Goal: Task Accomplishment & Management: Manage account settings

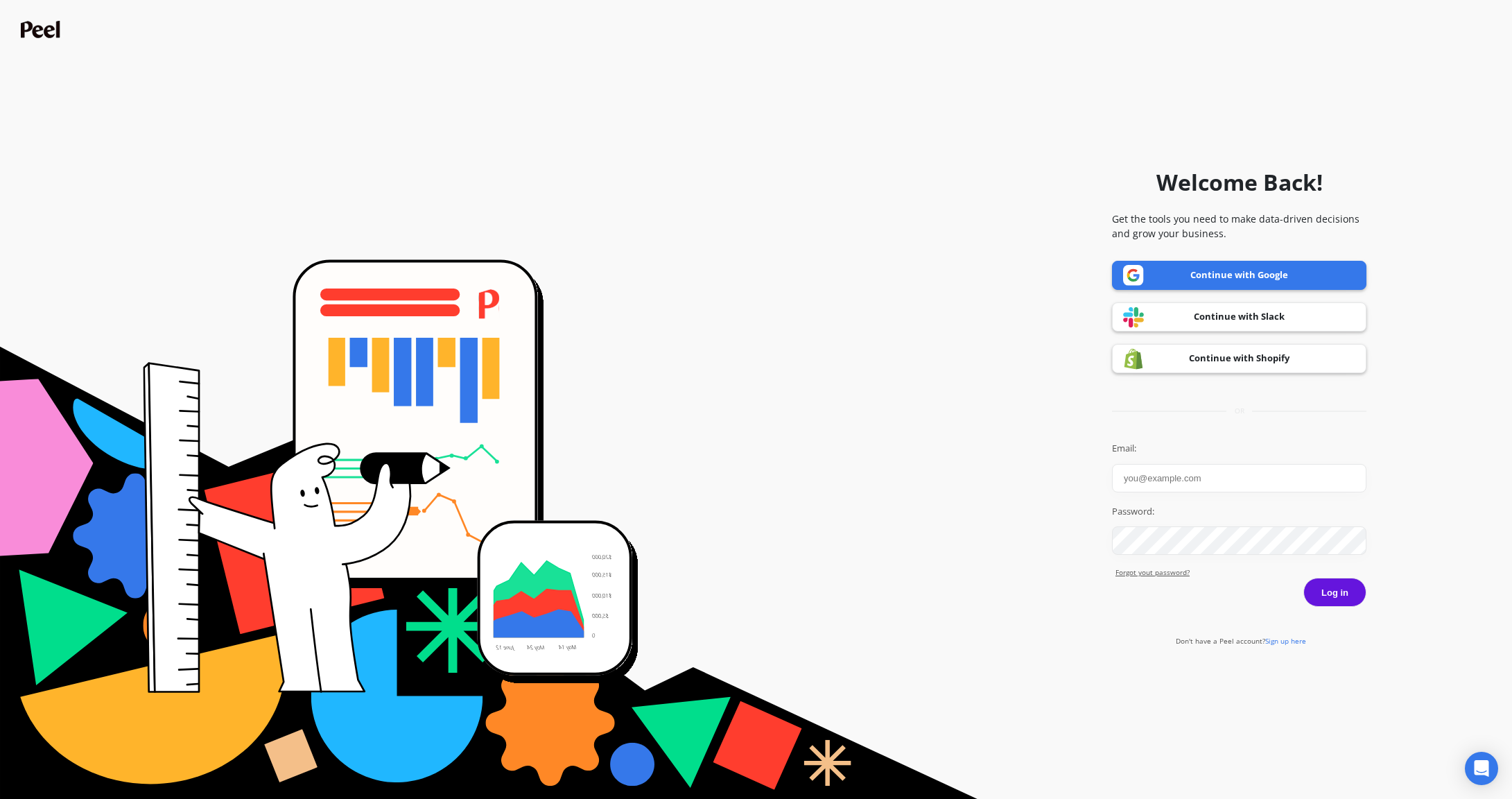
type input "zoe@getmaude.com"
click at [1349, 591] on button "Log in" at bounding box center [1335, 592] width 63 height 29
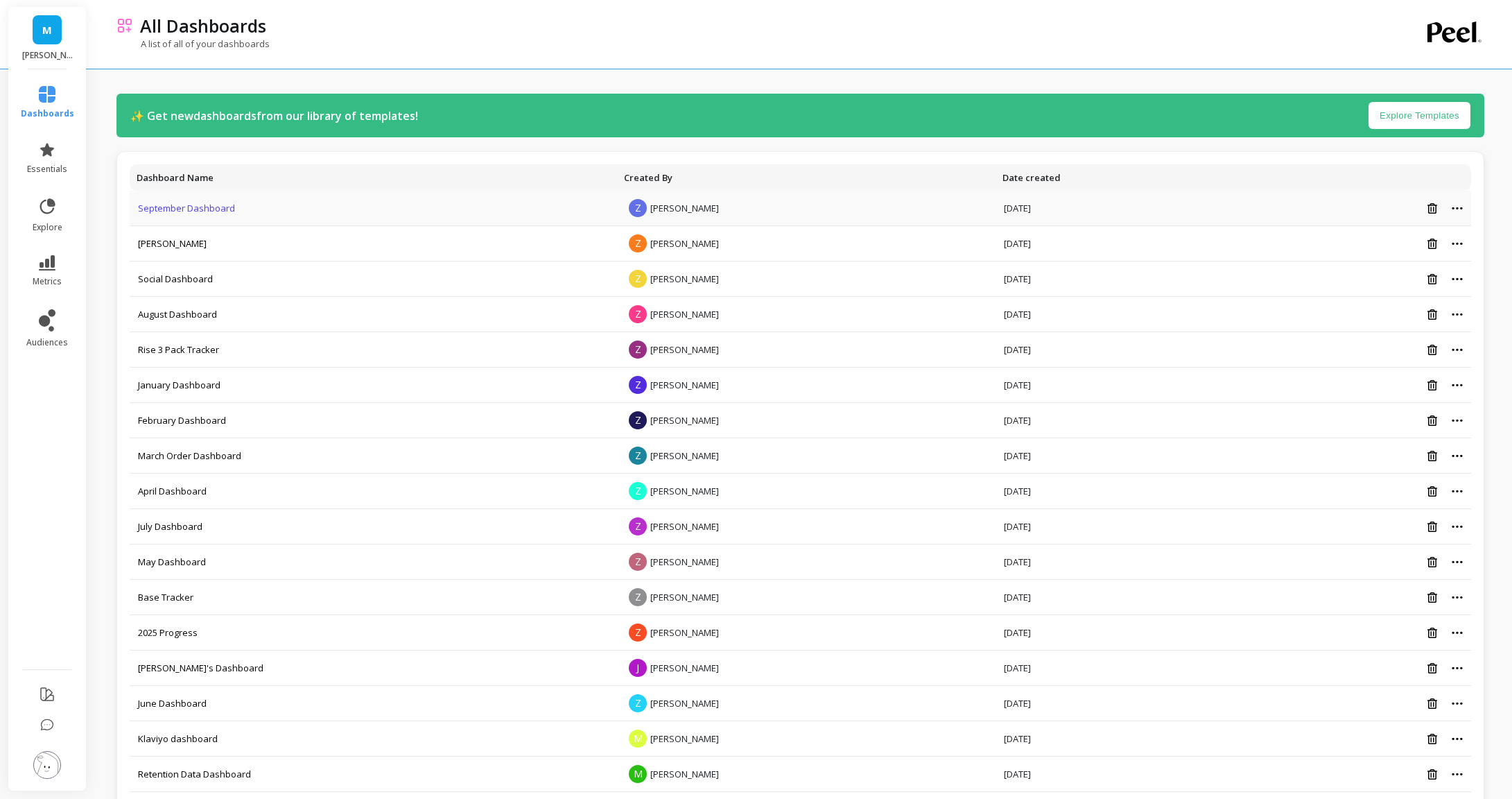
click at [231, 204] on link "September Dashboard" at bounding box center [186, 208] width 97 height 12
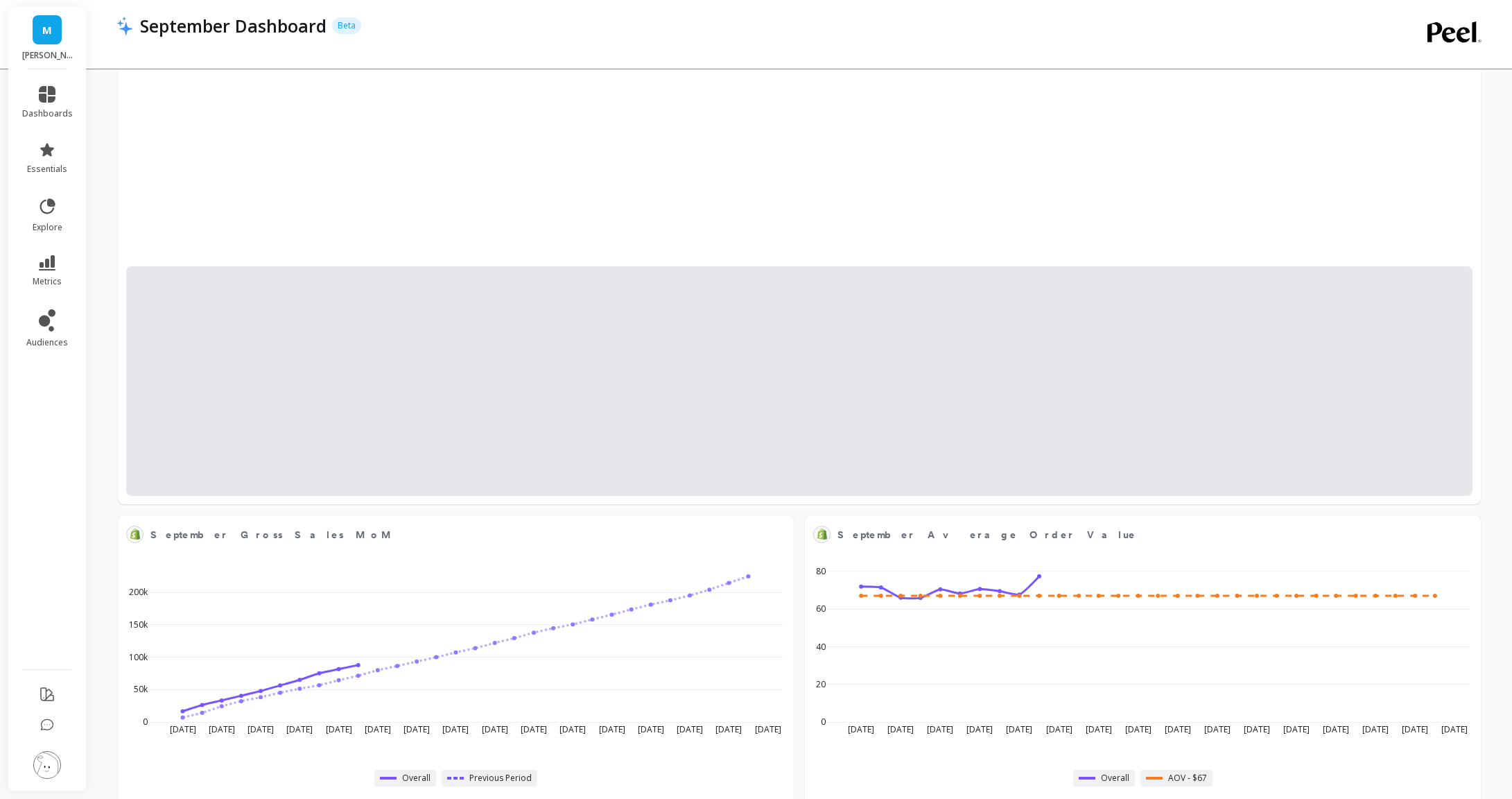
select select "sum"
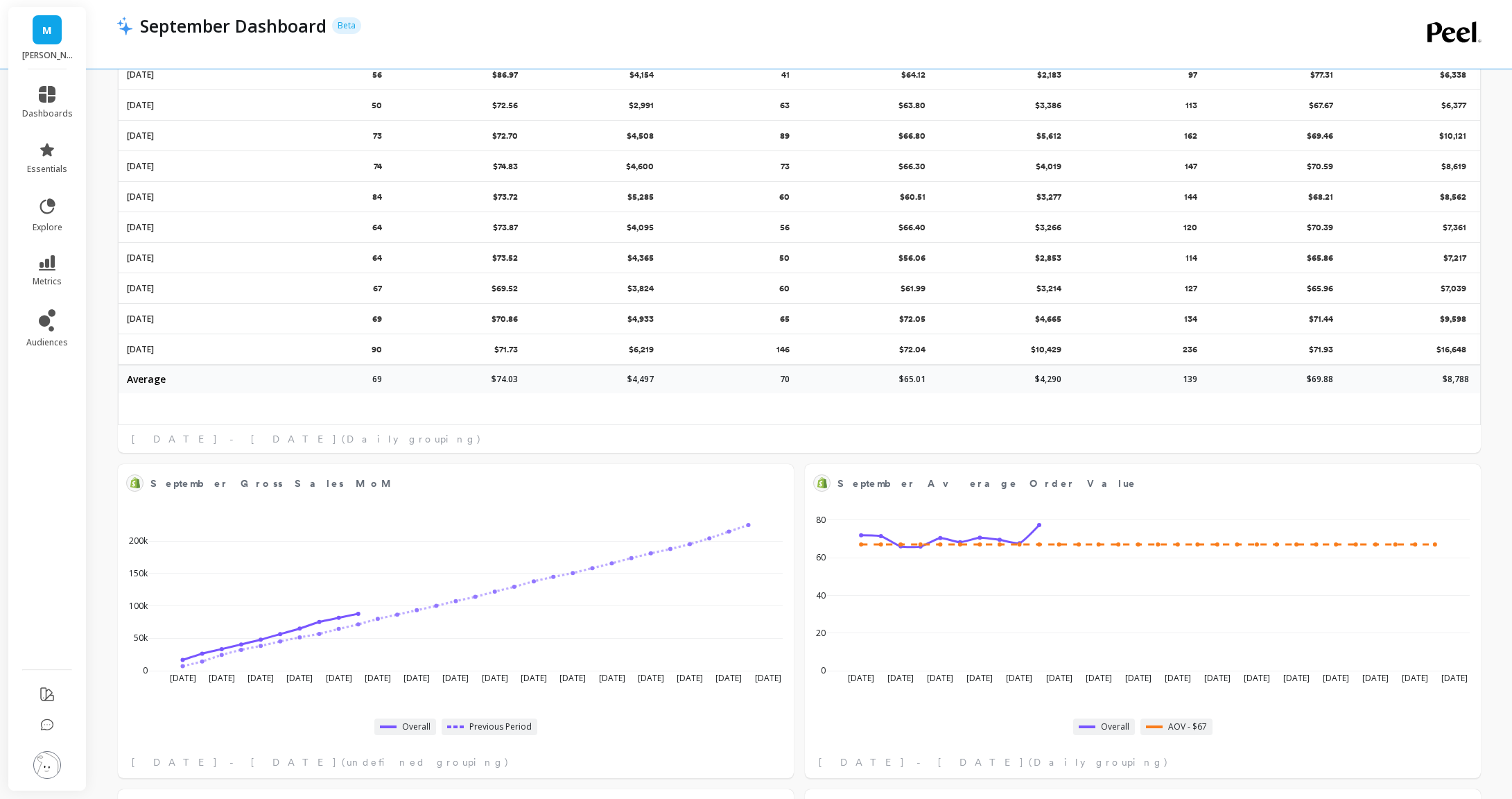
select select "sum"
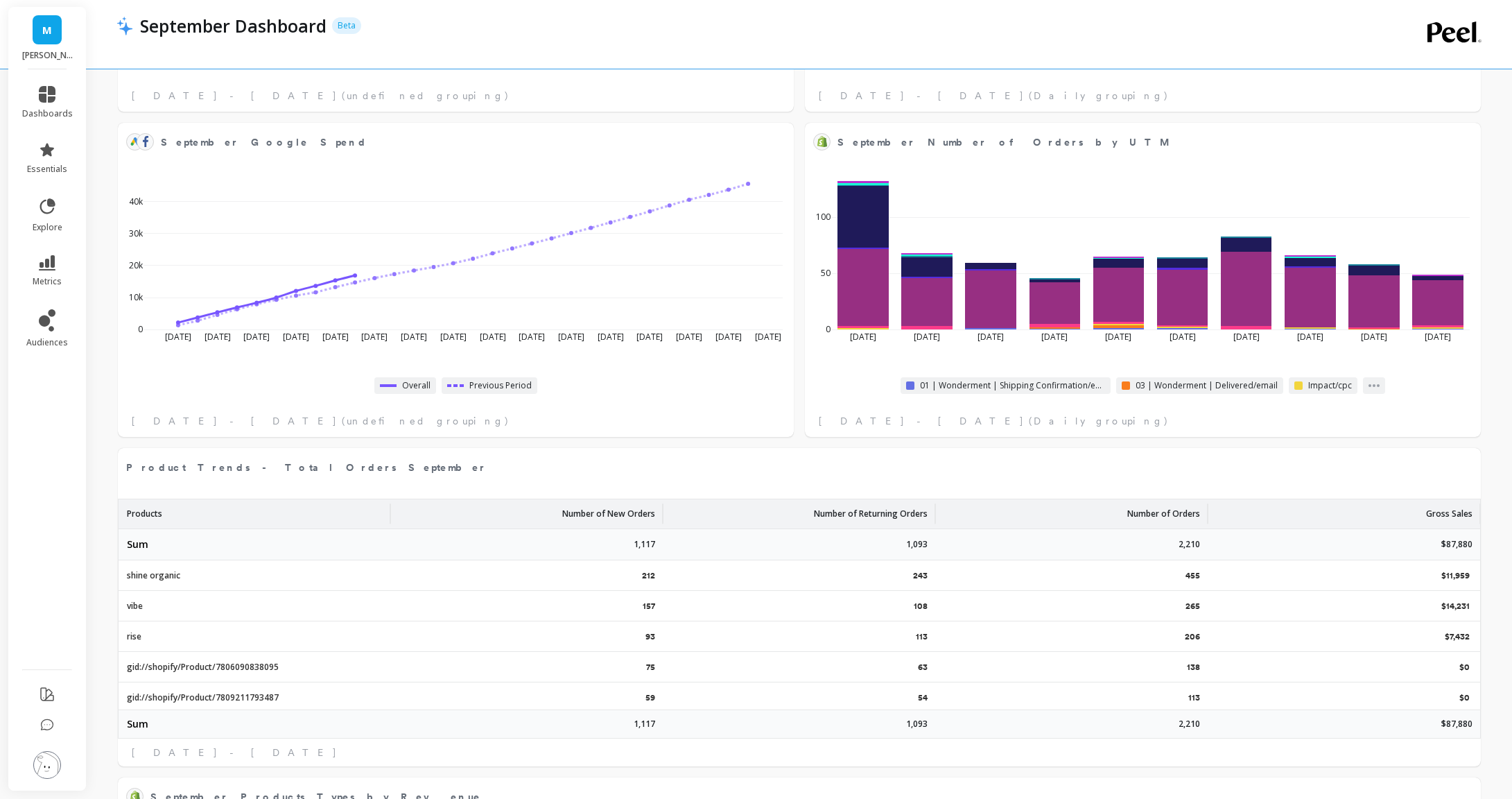
select select "sum"
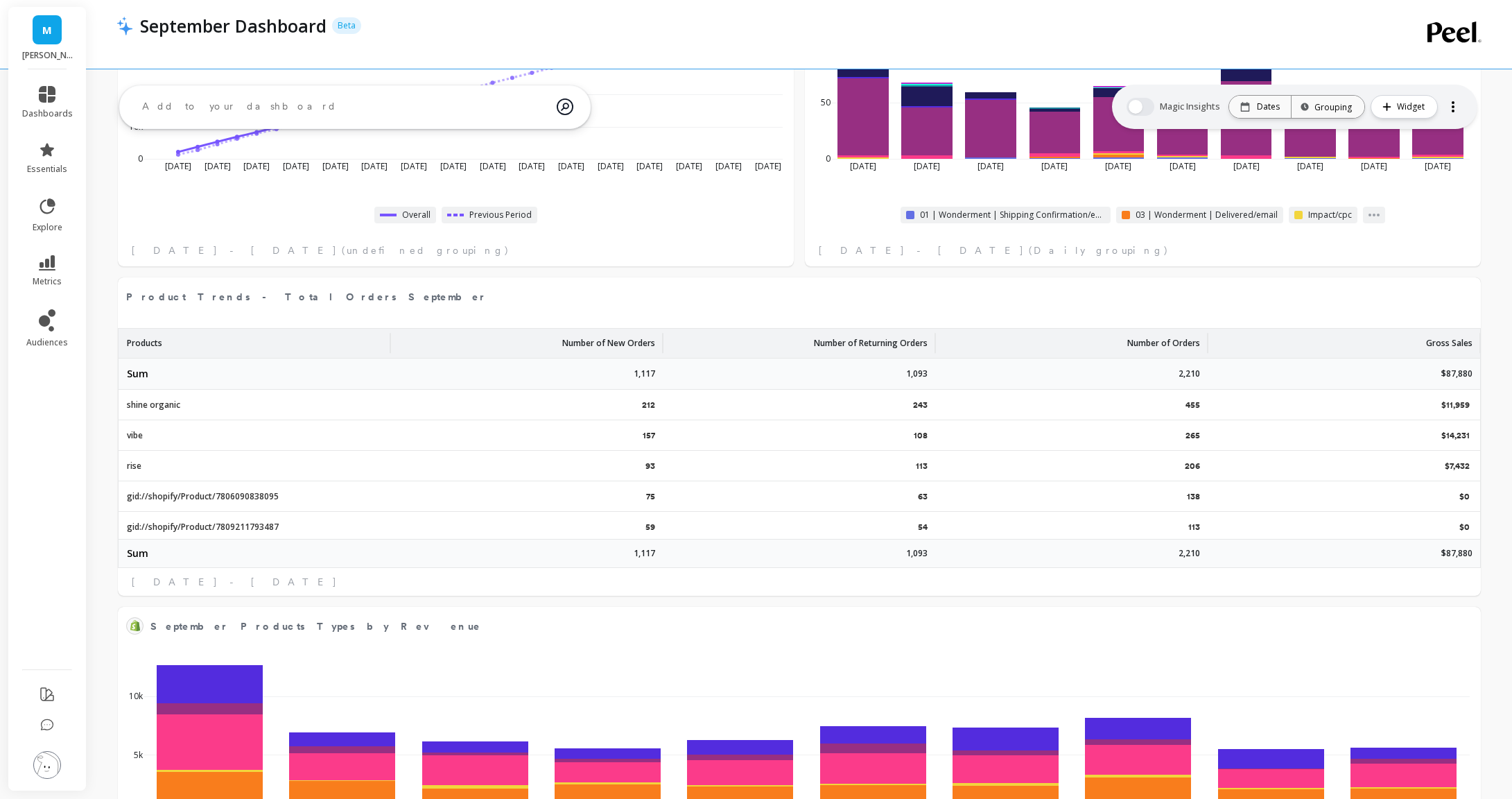
select select "sum"
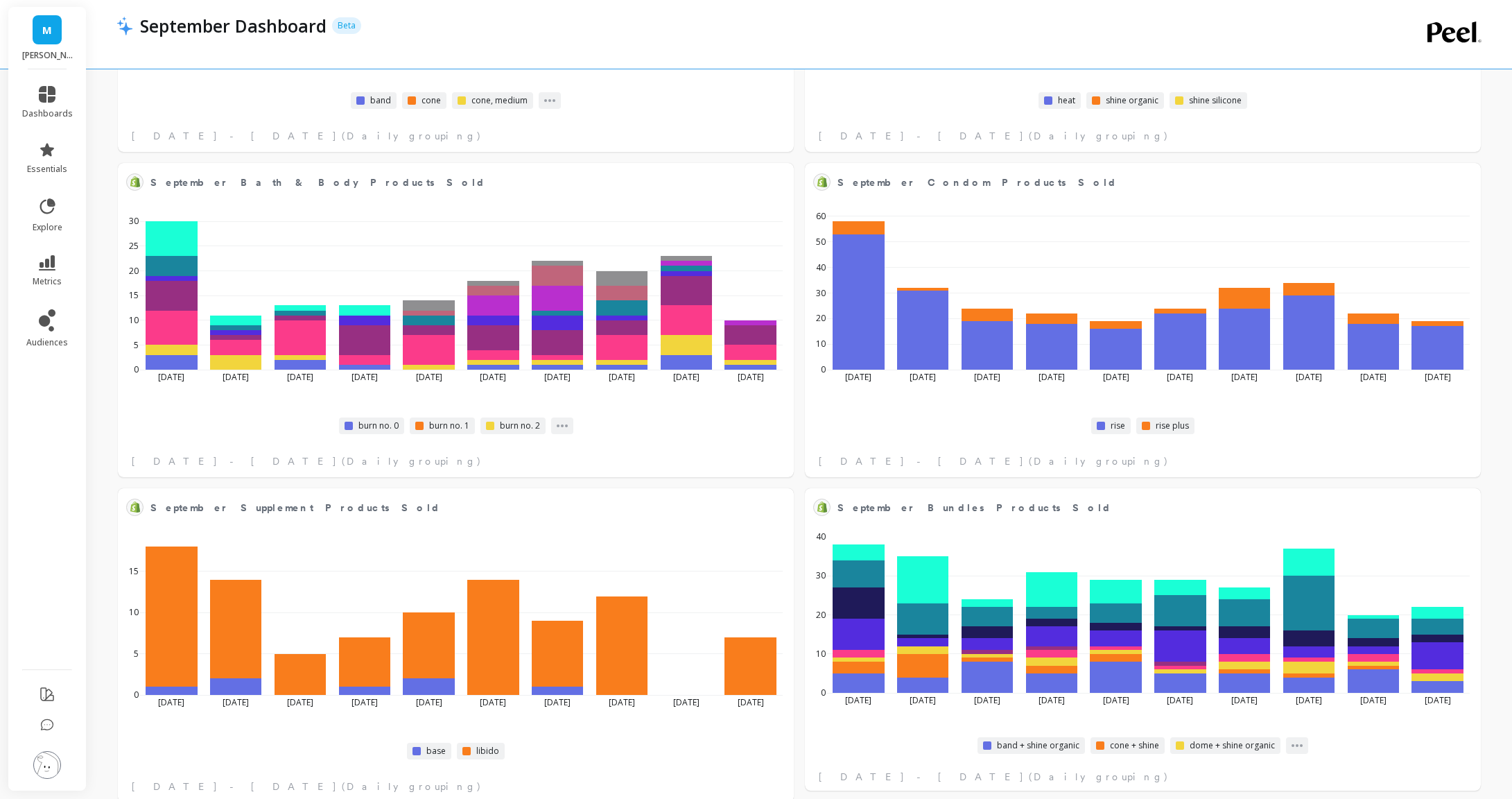
scroll to position [2962, 0]
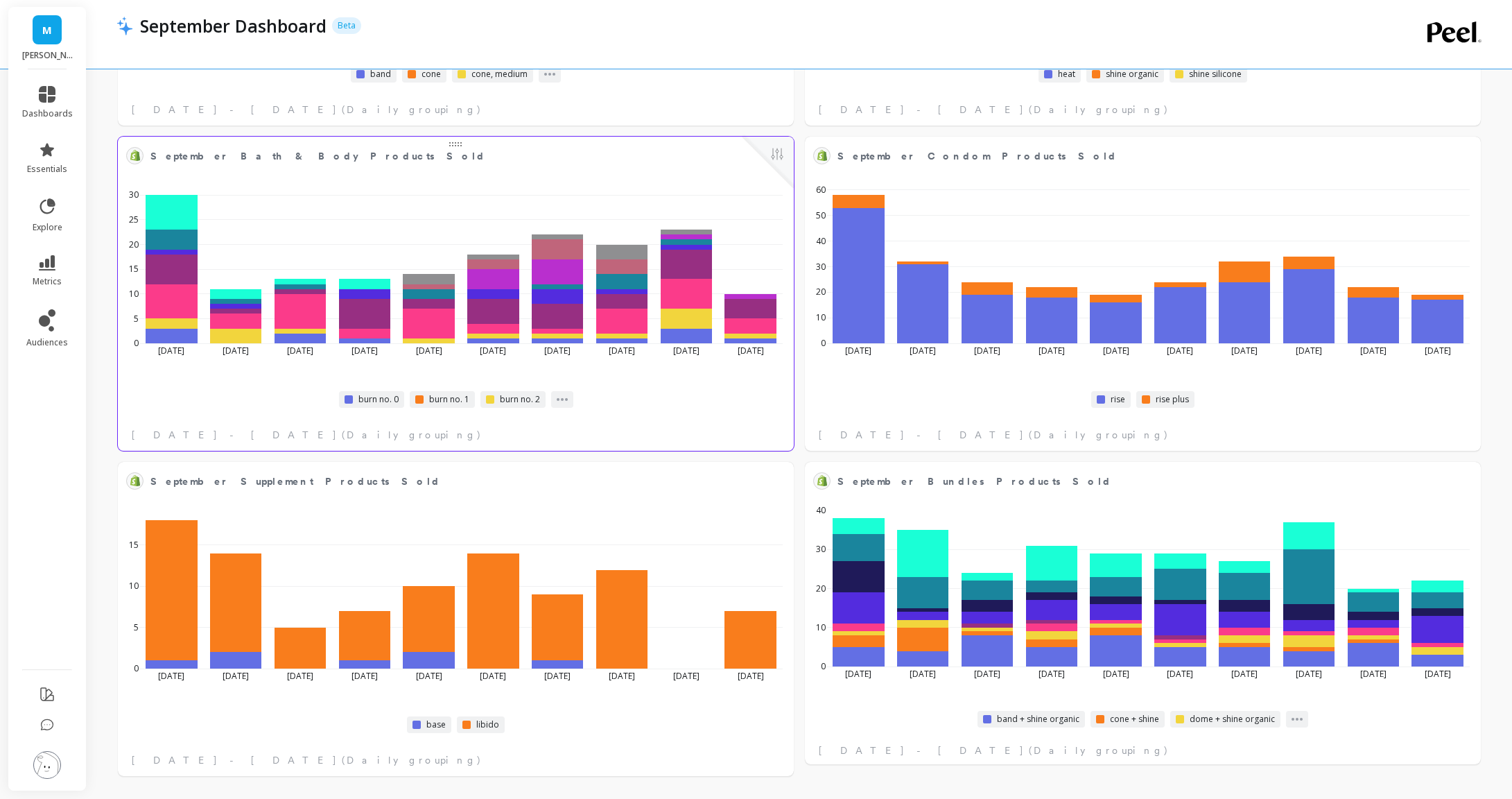
select select "sum"
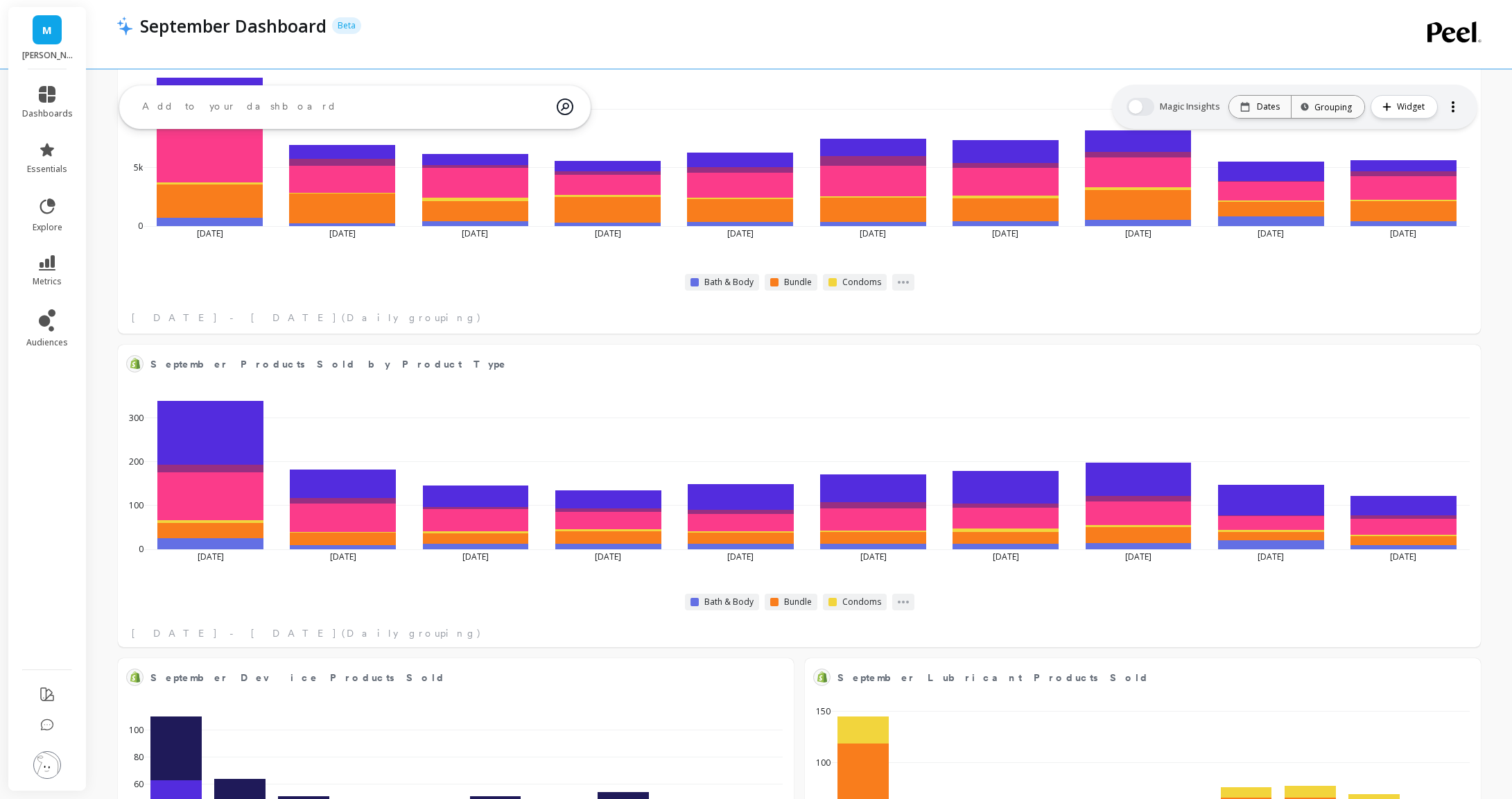
scroll to position [2014, 0]
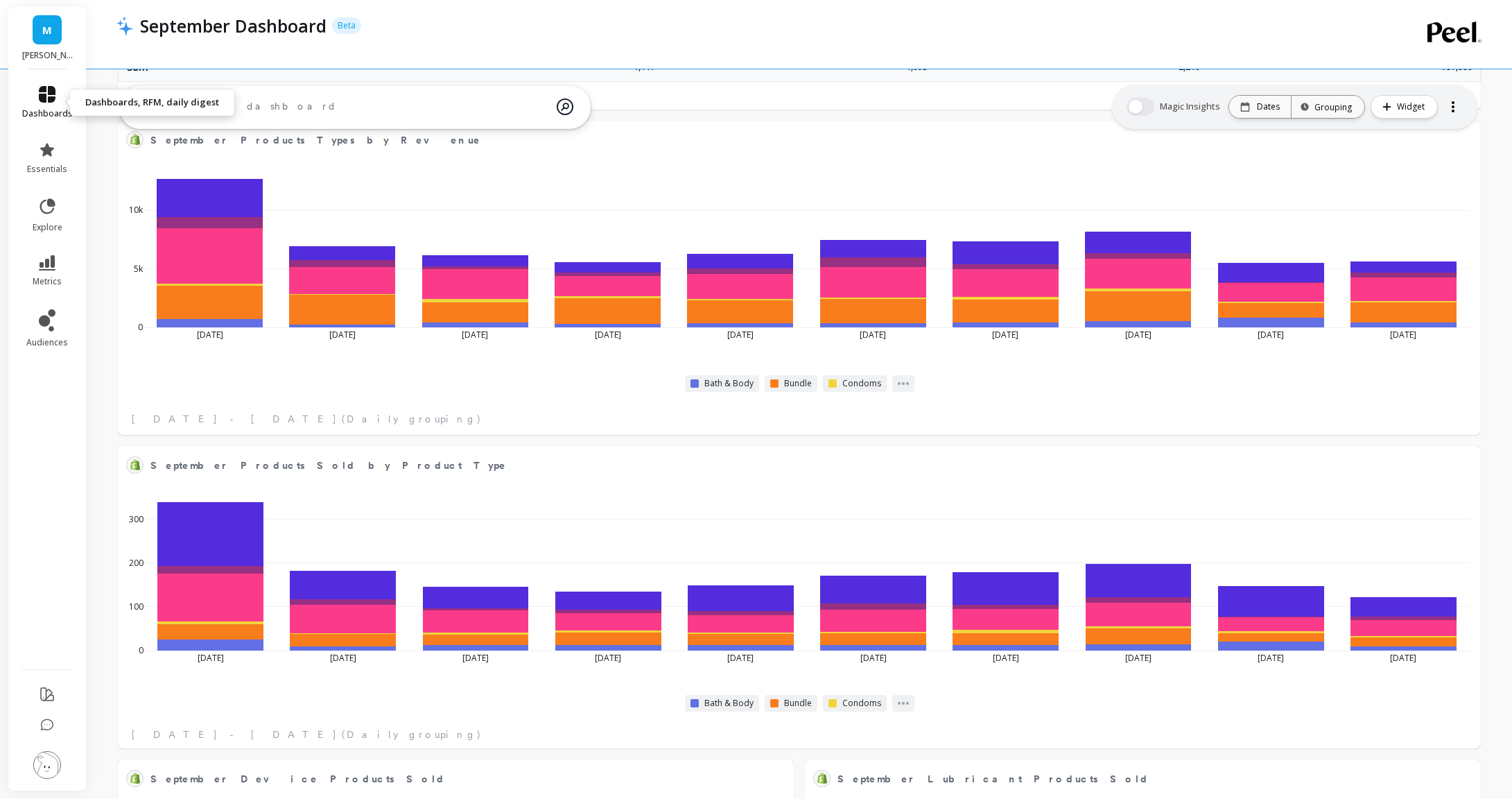
click at [50, 94] on icon at bounding box center [47, 94] width 17 height 17
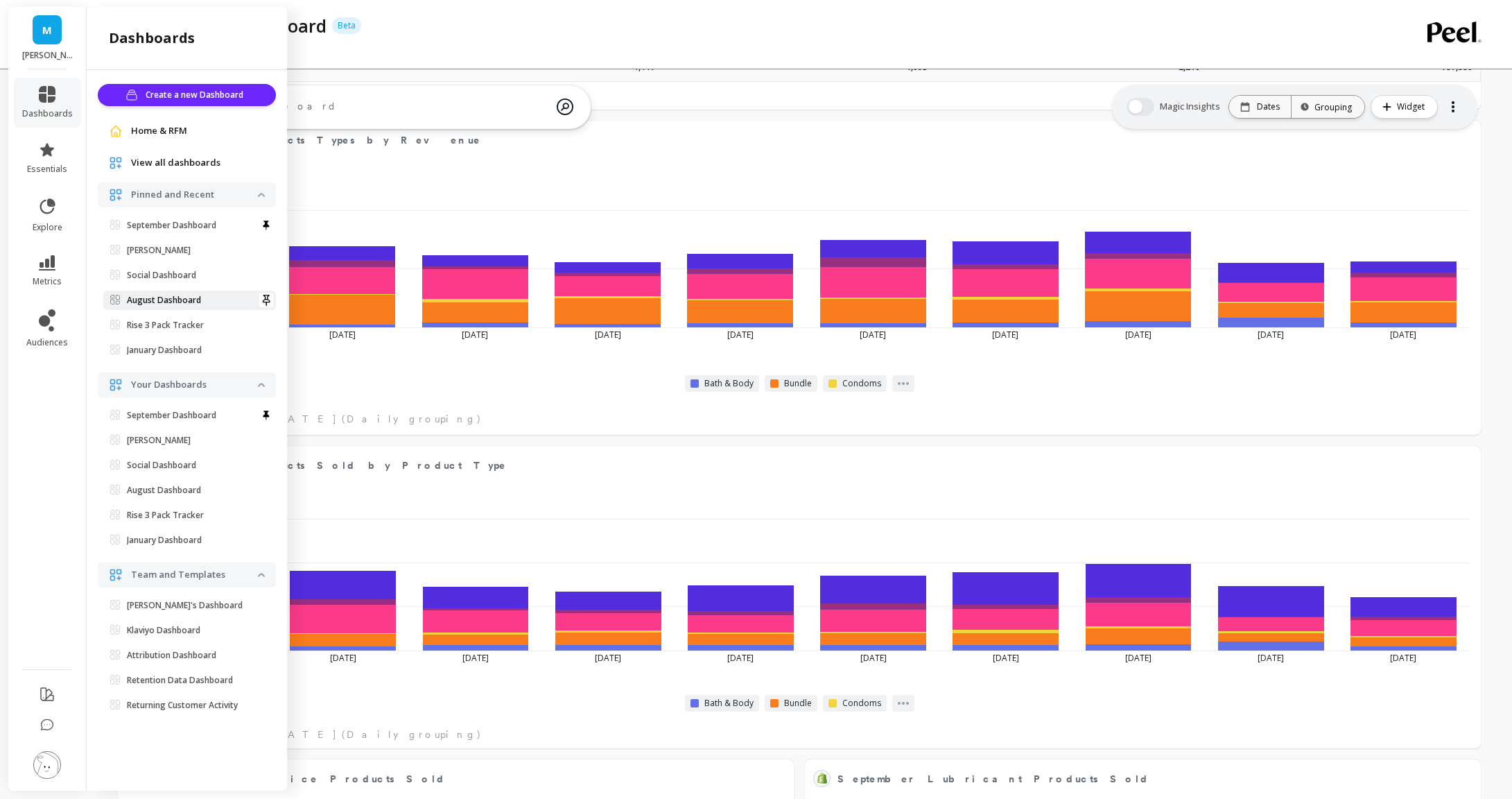
click at [181, 305] on p "August Dashboard" at bounding box center [164, 300] width 75 height 11
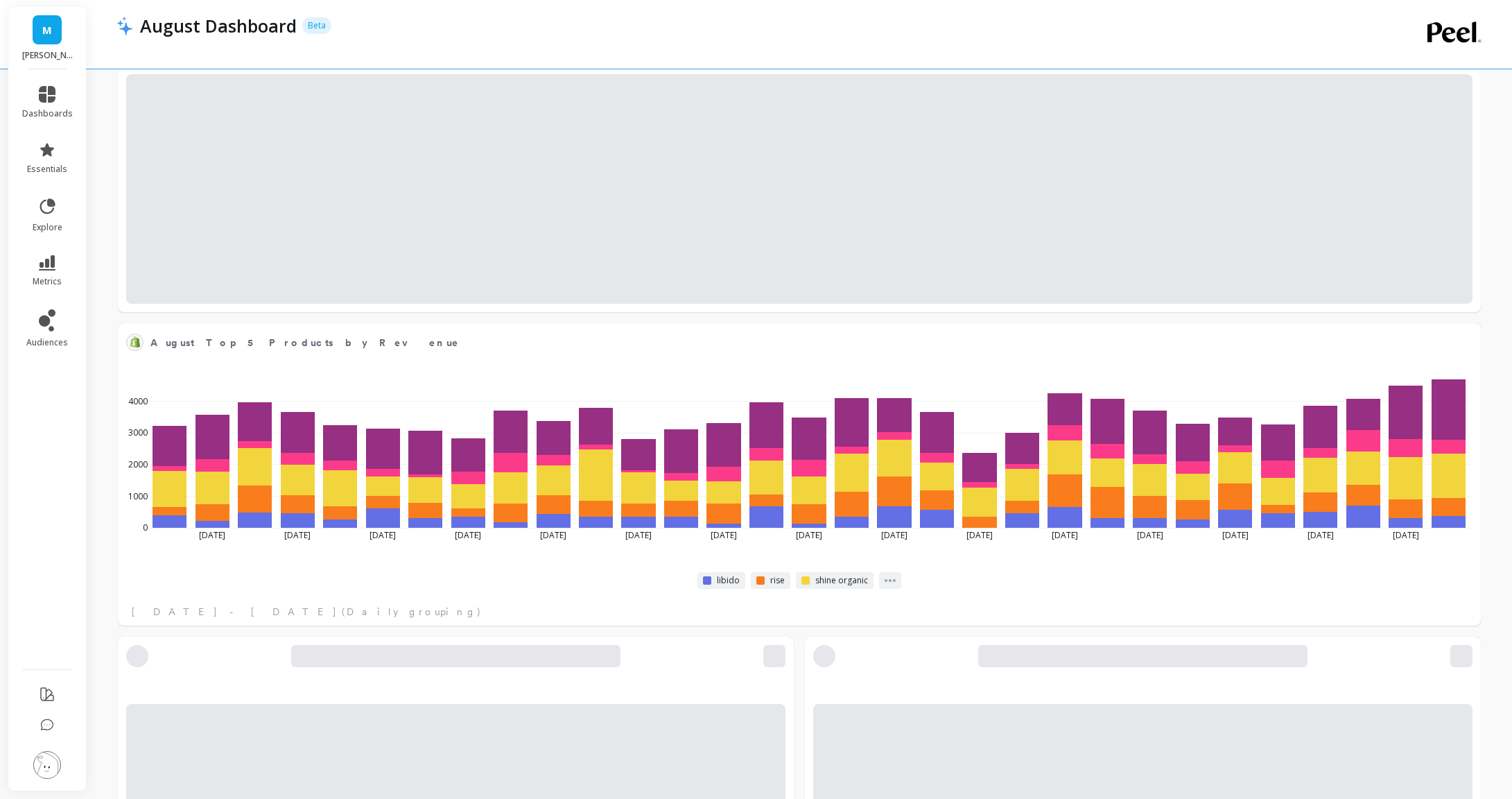
scroll to position [2351, 0]
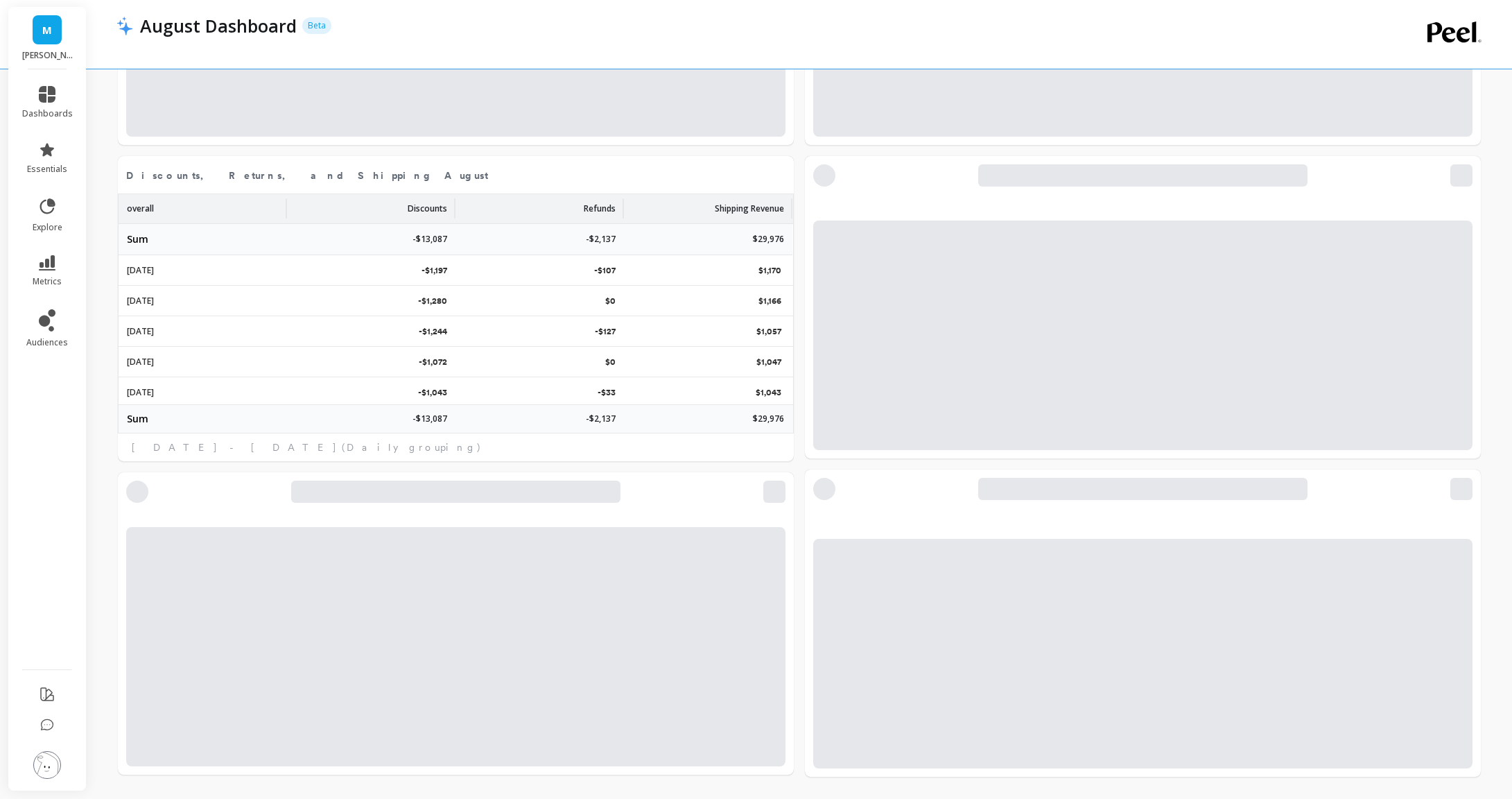
select select "sum"
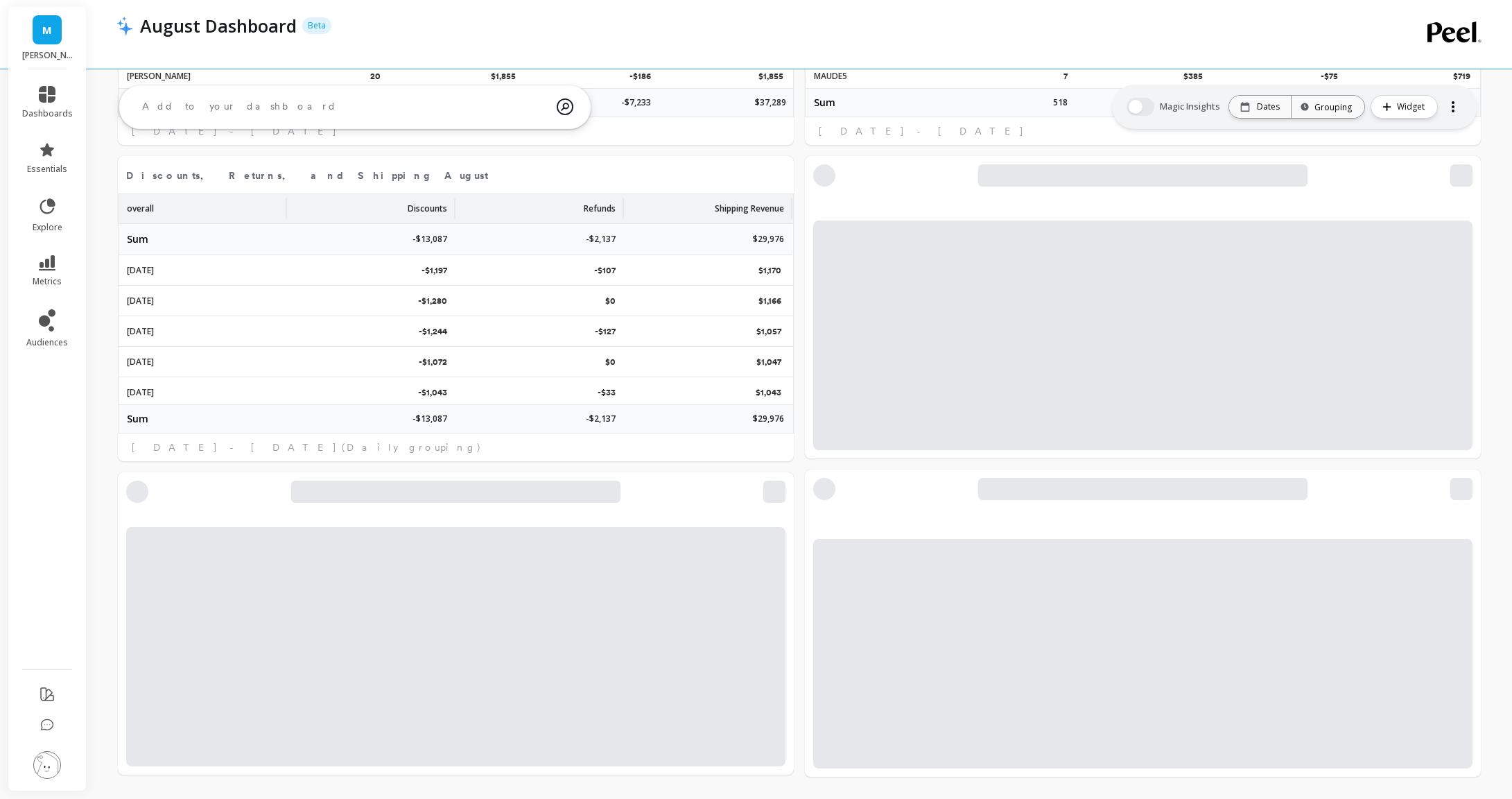
select select "sum"
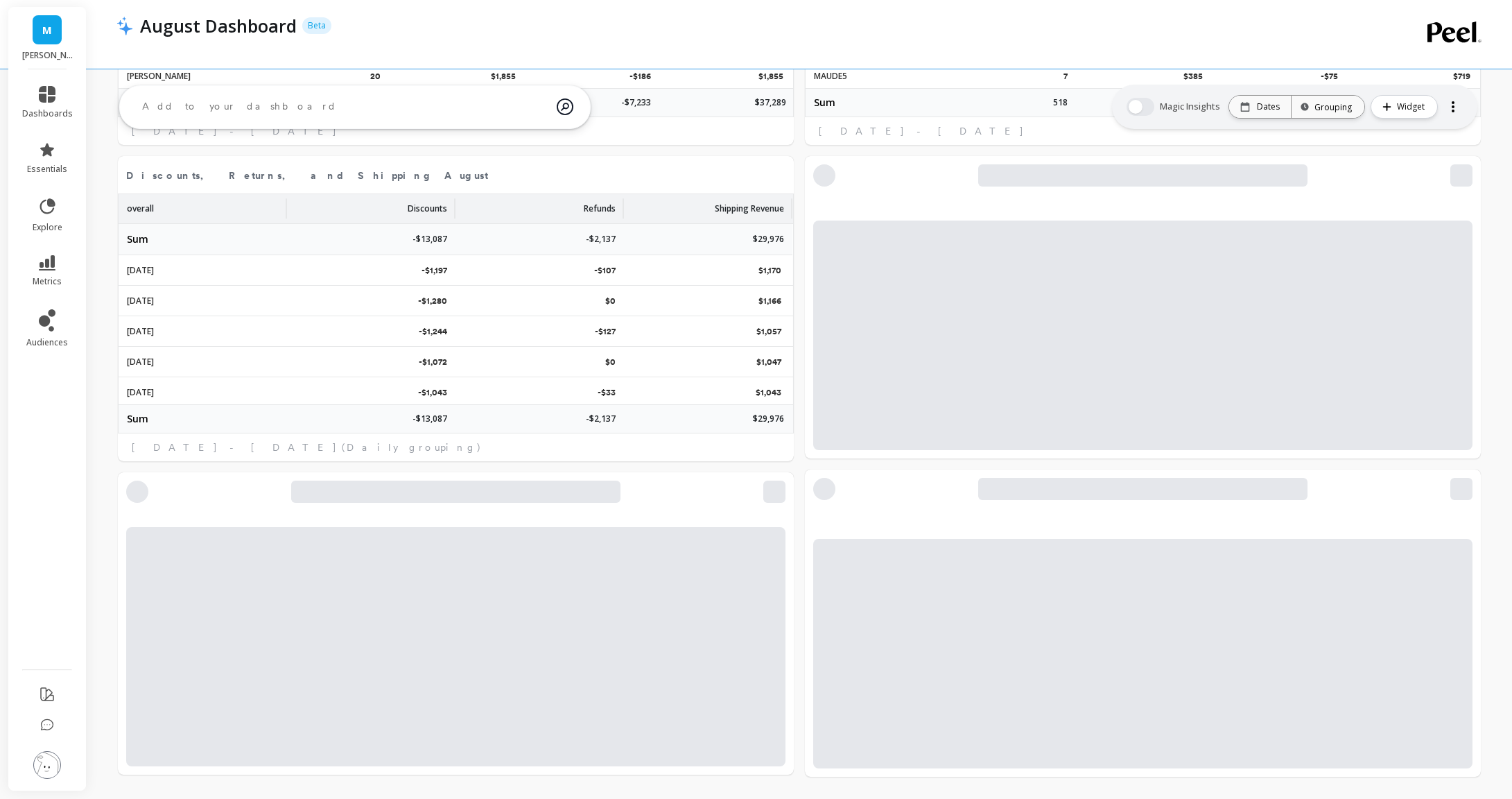
select select "sum"
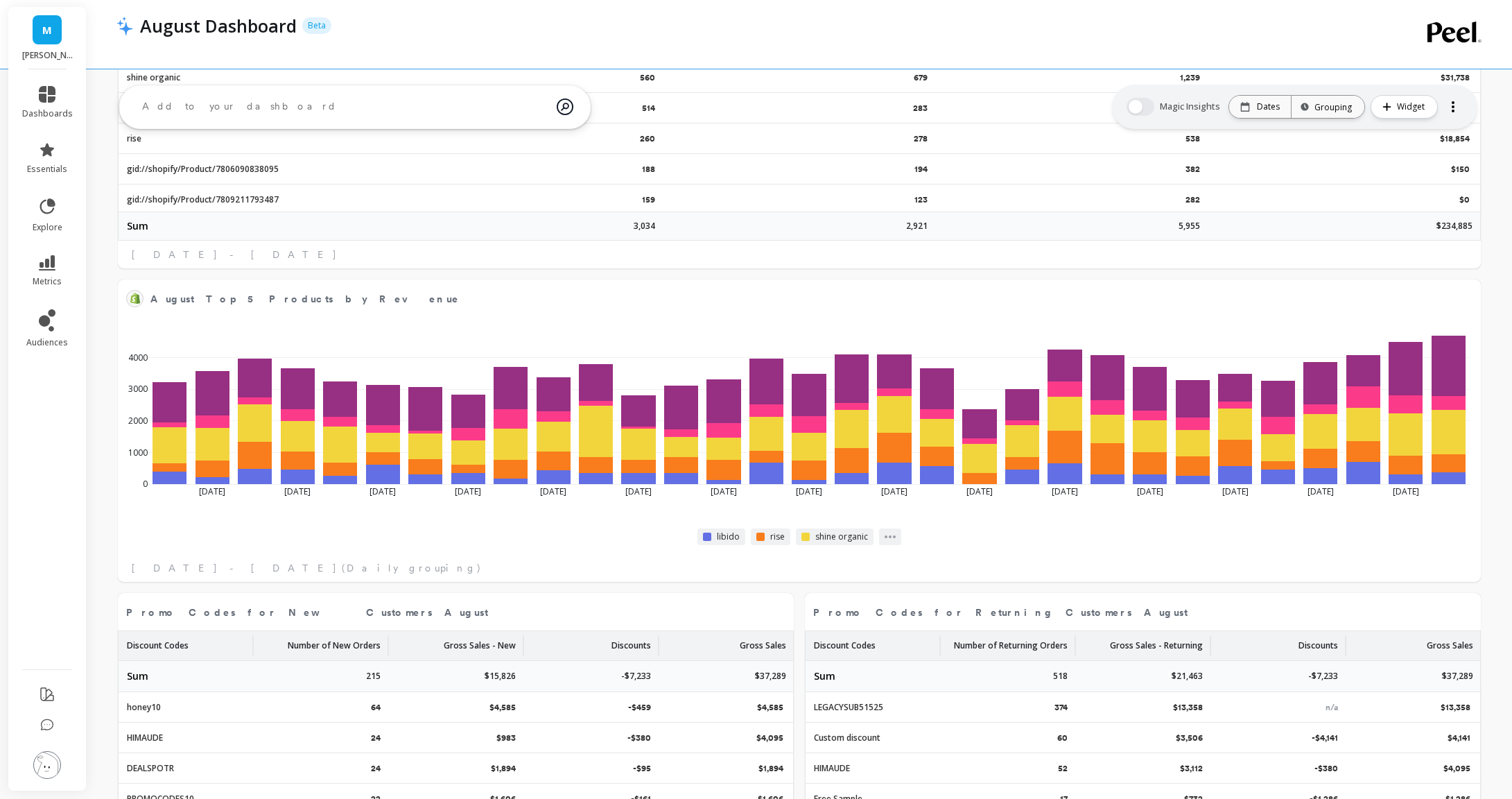
scroll to position [1599, 0]
select select "sum"
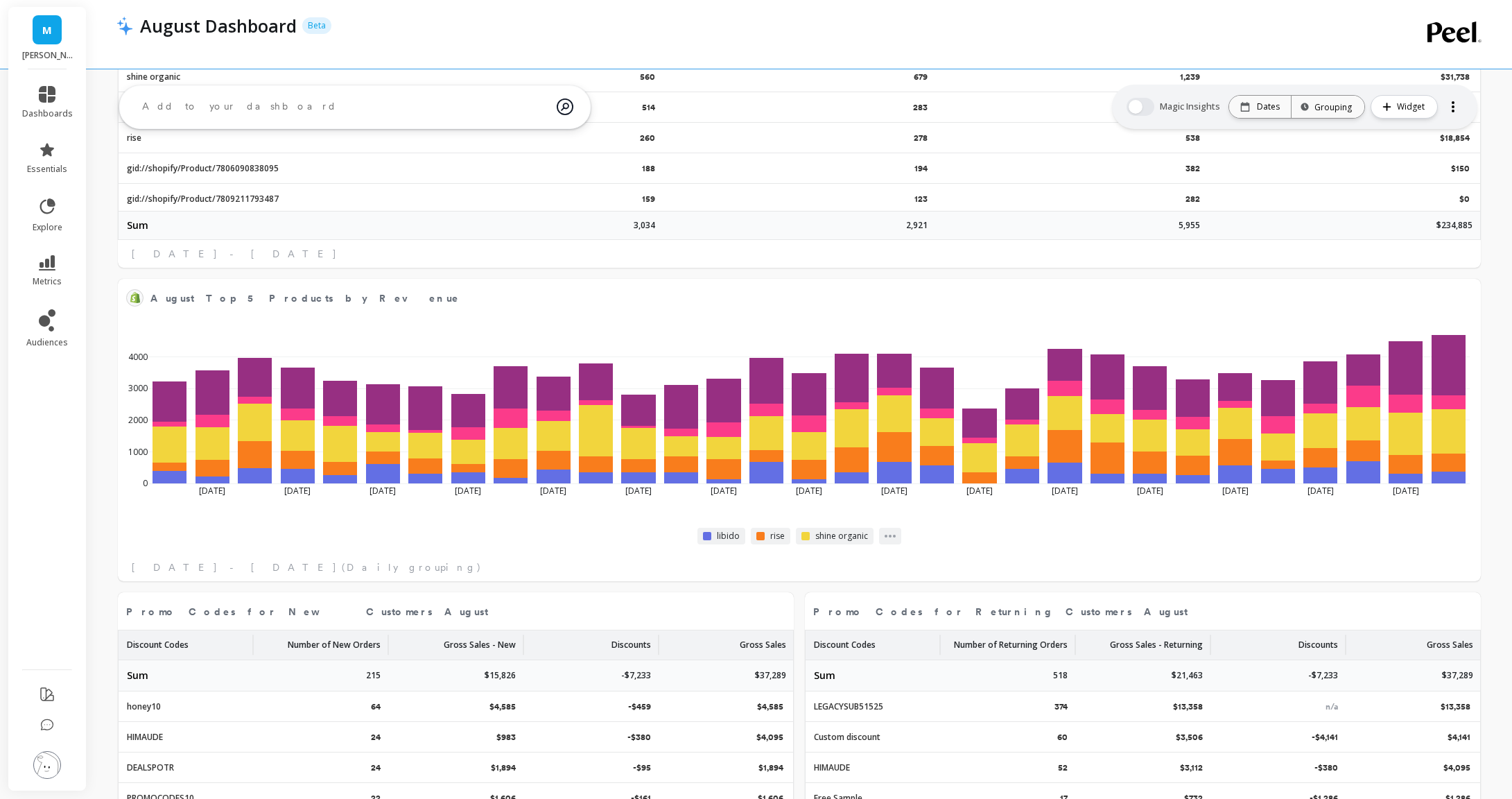
select select "sum"
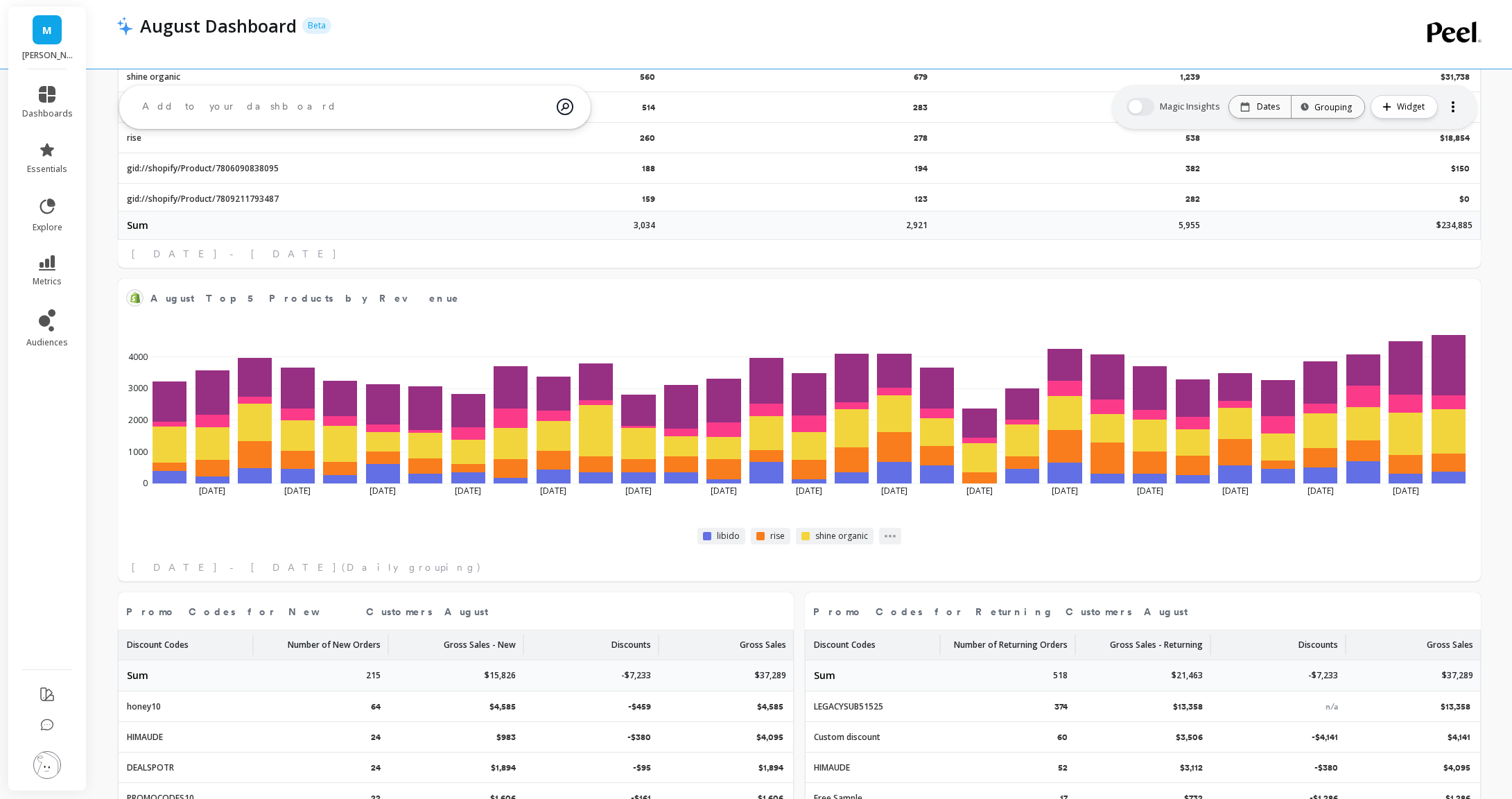
select select "sum"
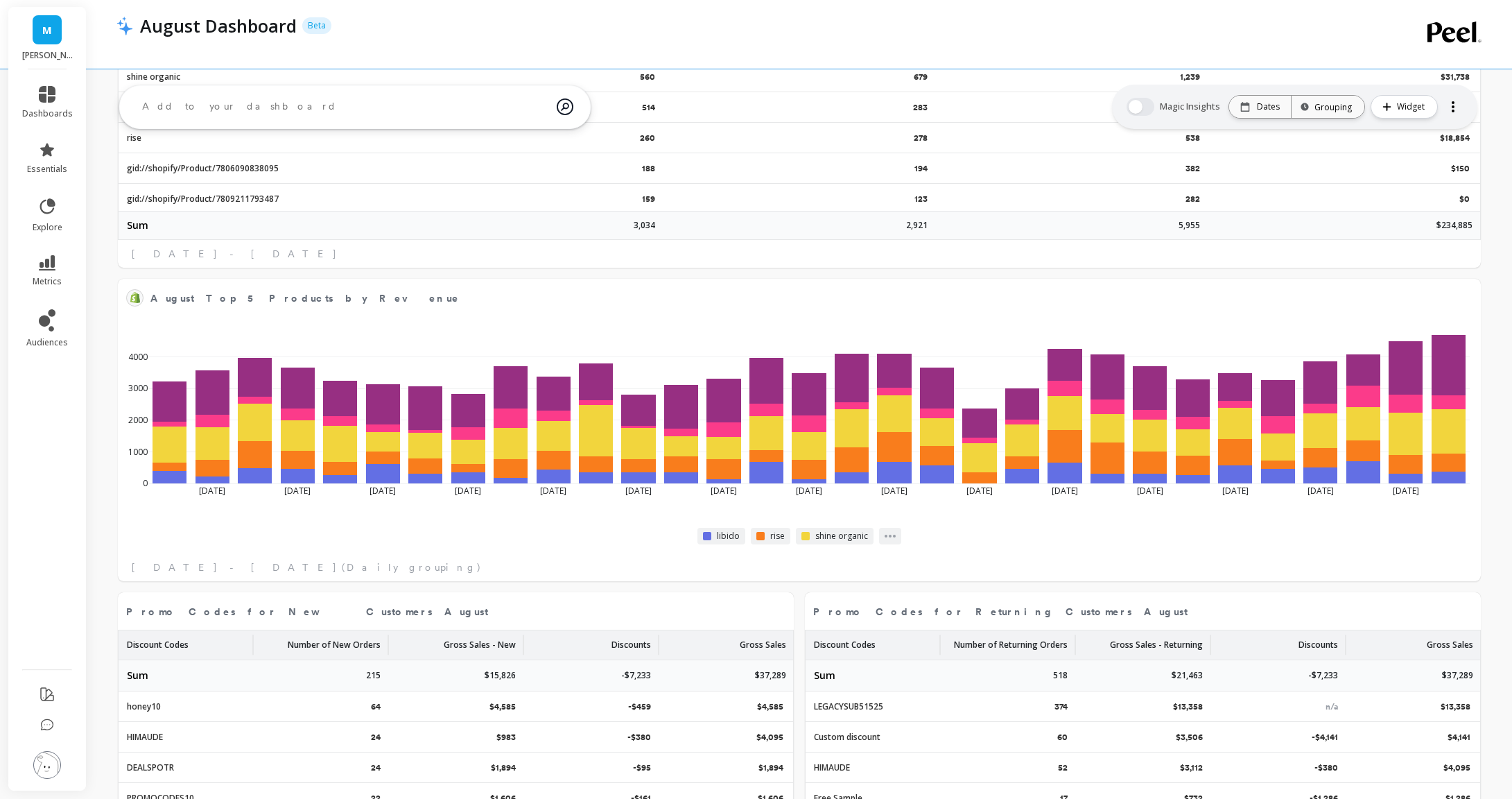
select select "sum"
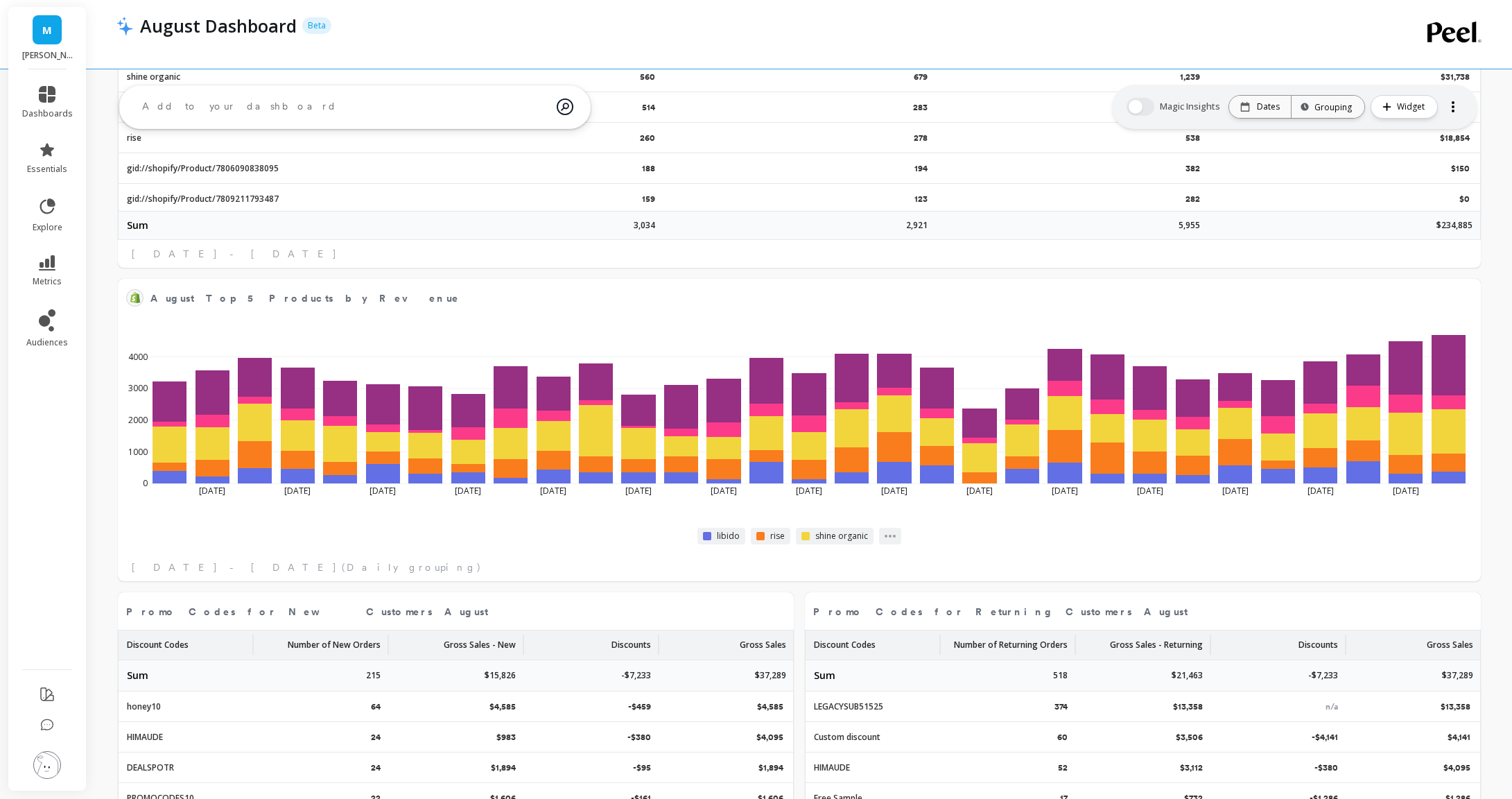
select select "sum"
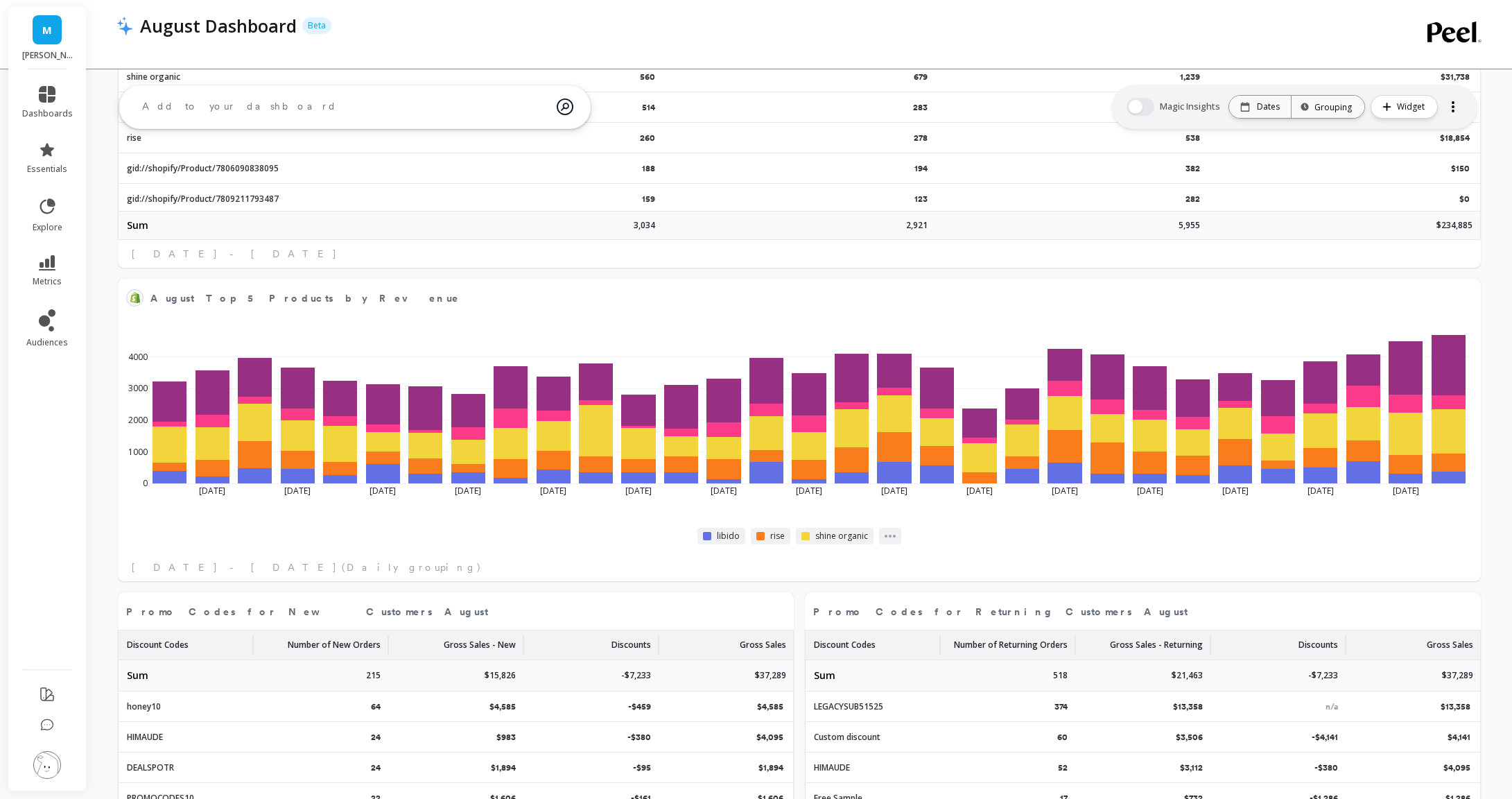
select select "sum"
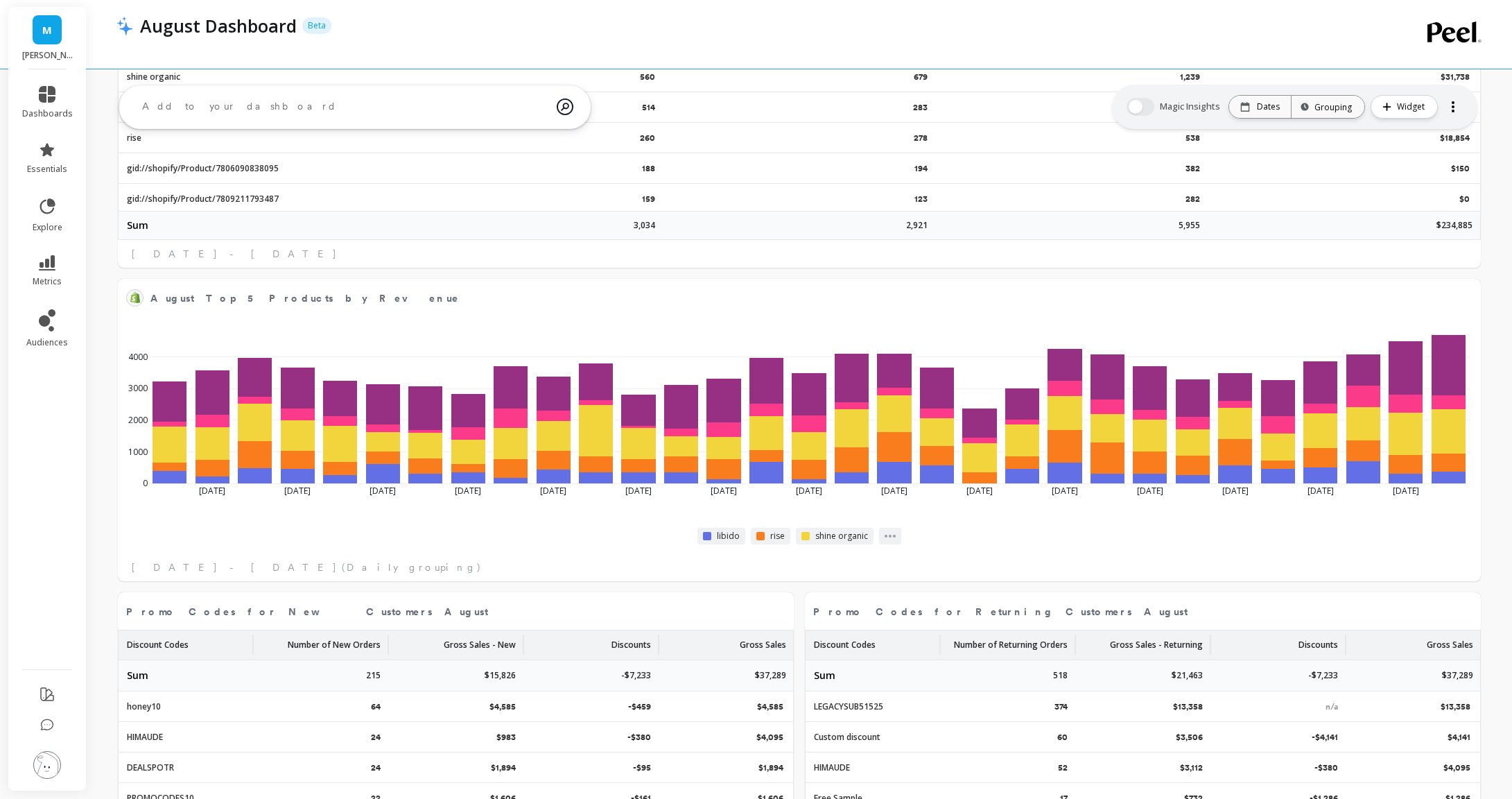
select select "sum"
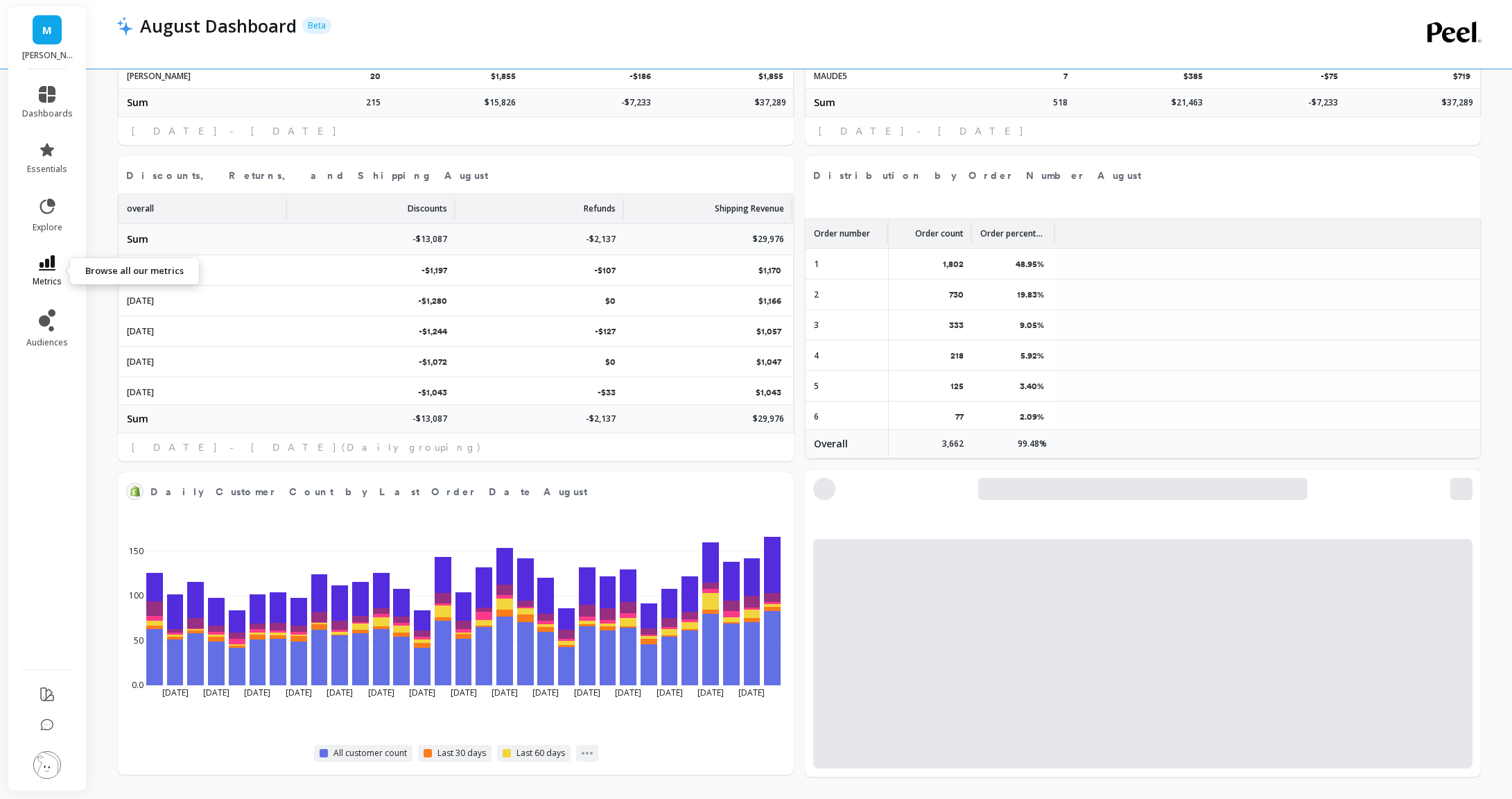
click at [30, 264] on link "metrics" at bounding box center [47, 271] width 51 height 31
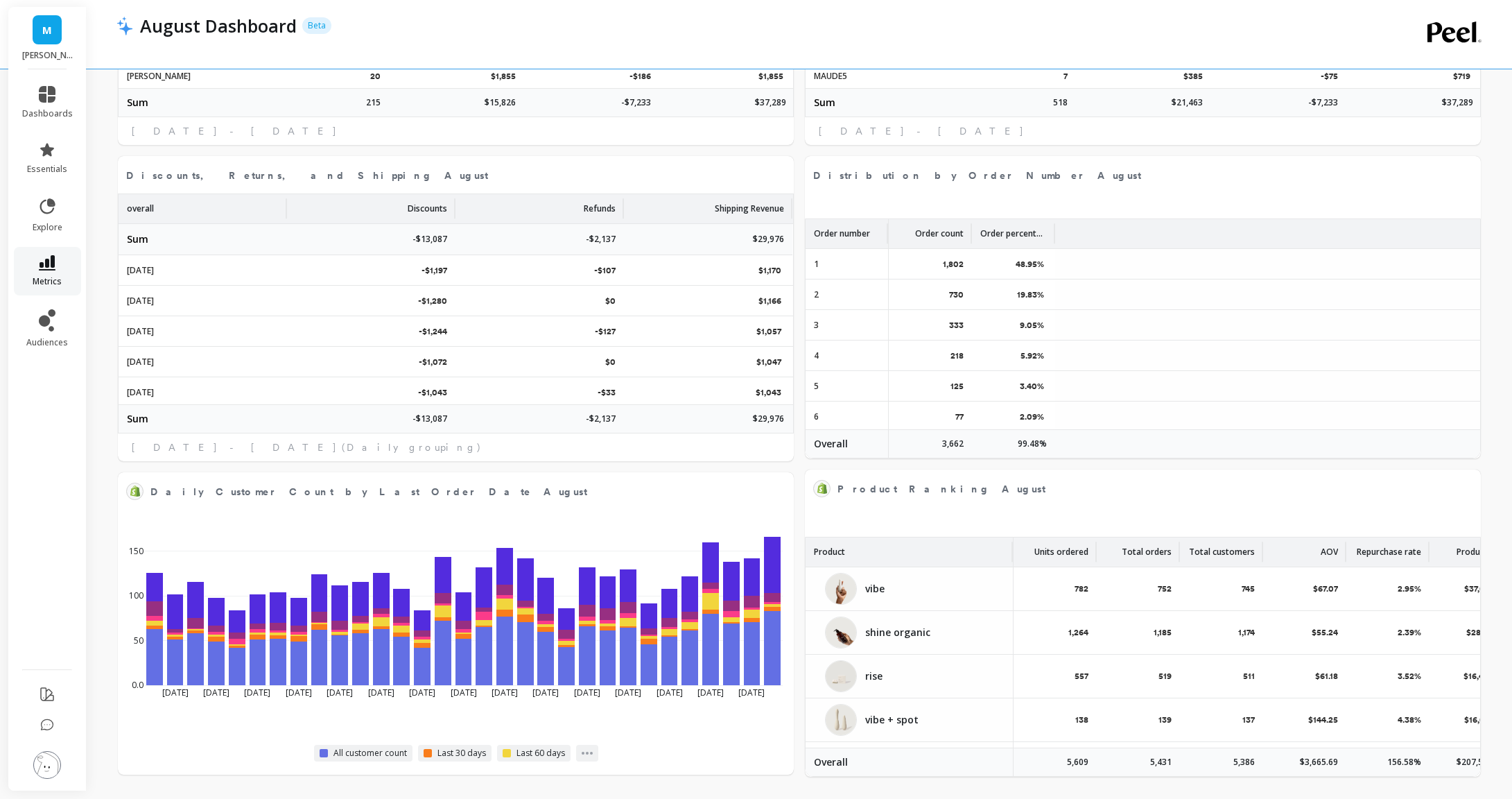
select select "sum"
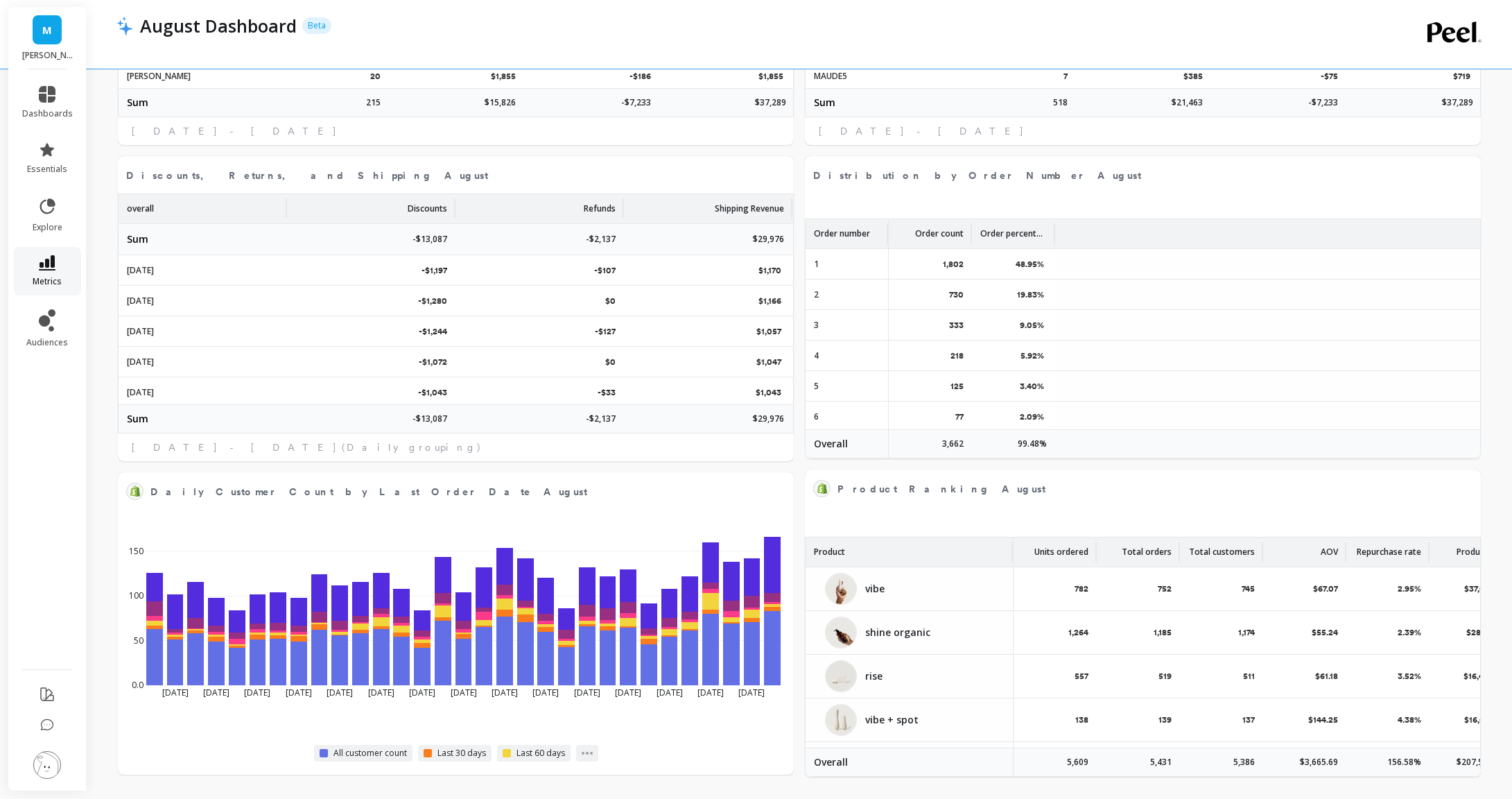
select select "sum"
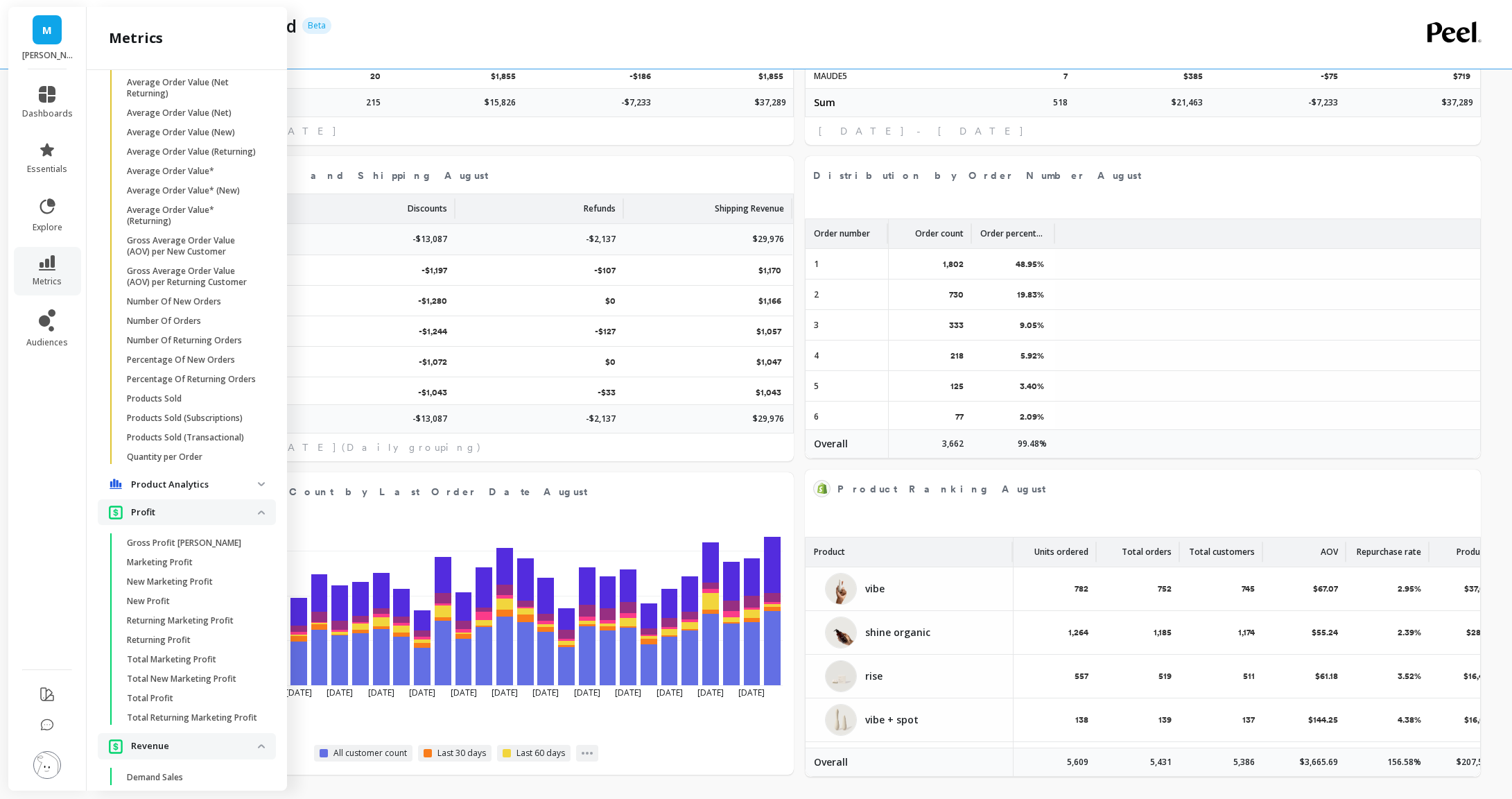
scroll to position [1528, 0]
click at [193, 390] on span "Products Sold" at bounding box center [193, 395] width 133 height 11
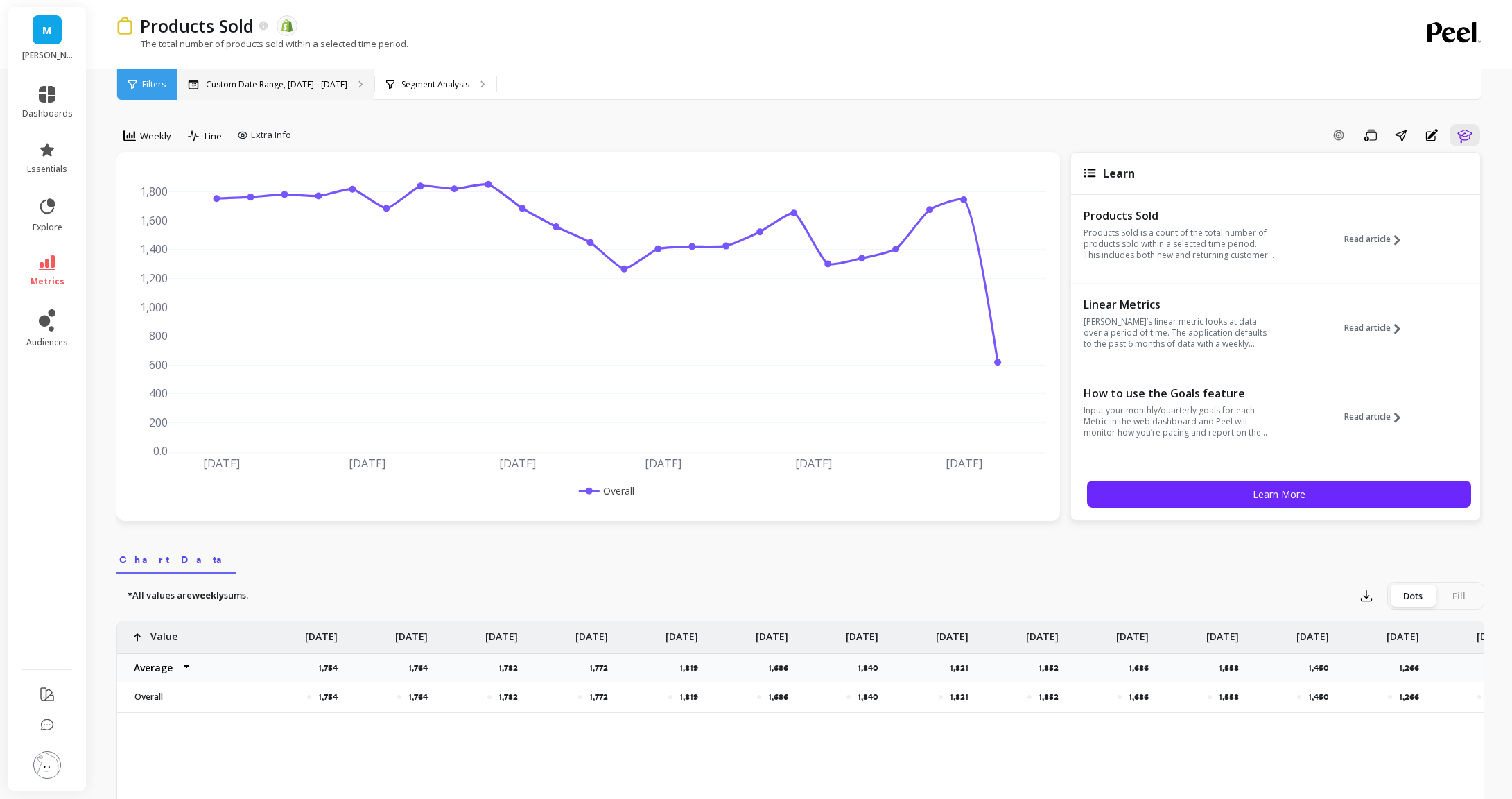
click at [325, 81] on p "Custom Date Range, Apr 1 - Sep 10" at bounding box center [277, 84] width 142 height 11
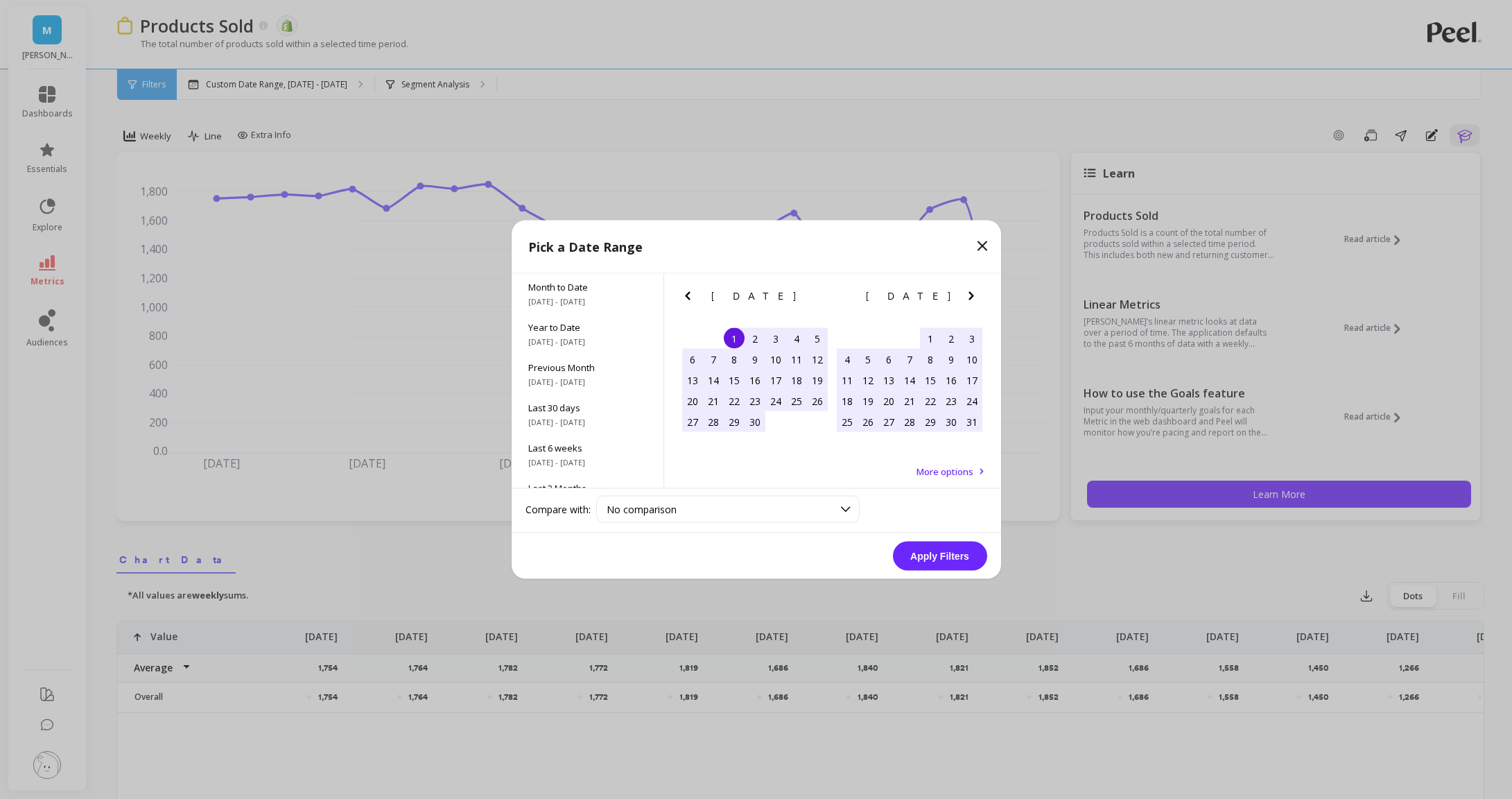
click at [980, 300] on button "Next Month" at bounding box center [973, 298] width 22 height 22
click at [642, 376] on span "8/1/2025 - 8/31/2025" at bounding box center [587, 381] width 118 height 11
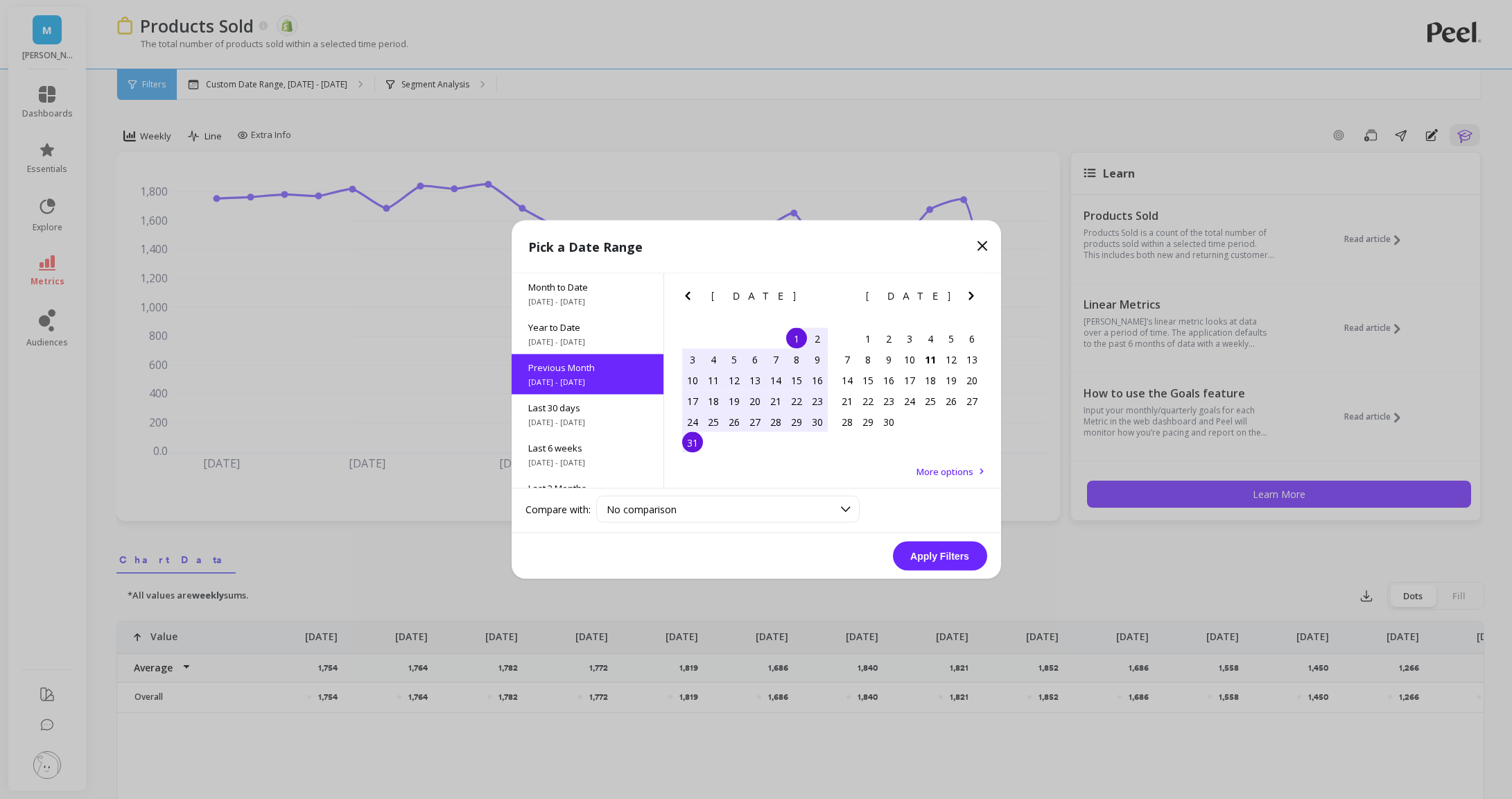
click at [857, 344] on div "1 2 3 4 5 6" at bounding box center [910, 338] width 146 height 21
click at [597, 295] on div "Month to Date 9/1/2025 - 9/11/2025" at bounding box center [587, 294] width 152 height 41
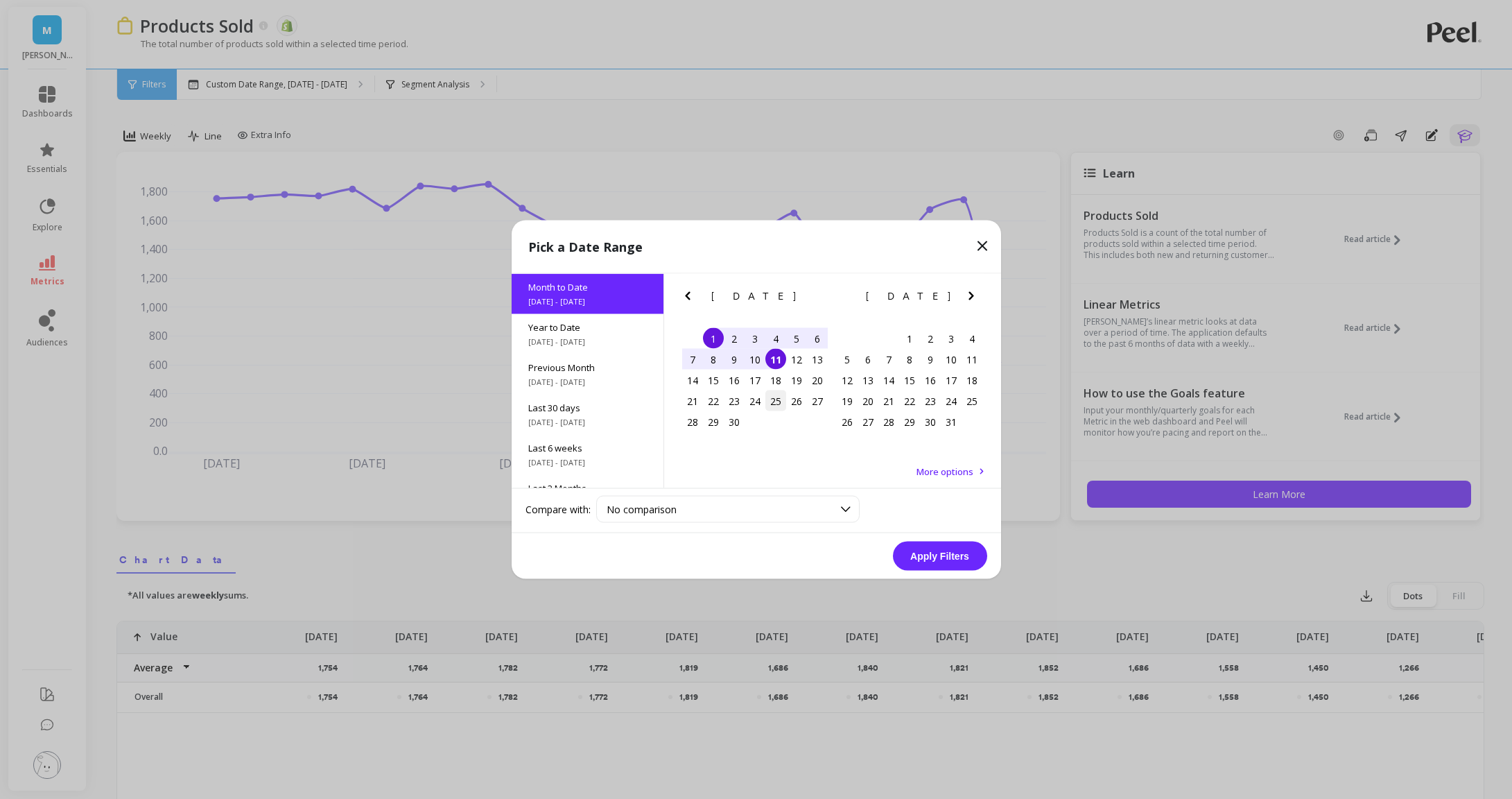
click at [769, 398] on div "25" at bounding box center [775, 400] width 21 height 21
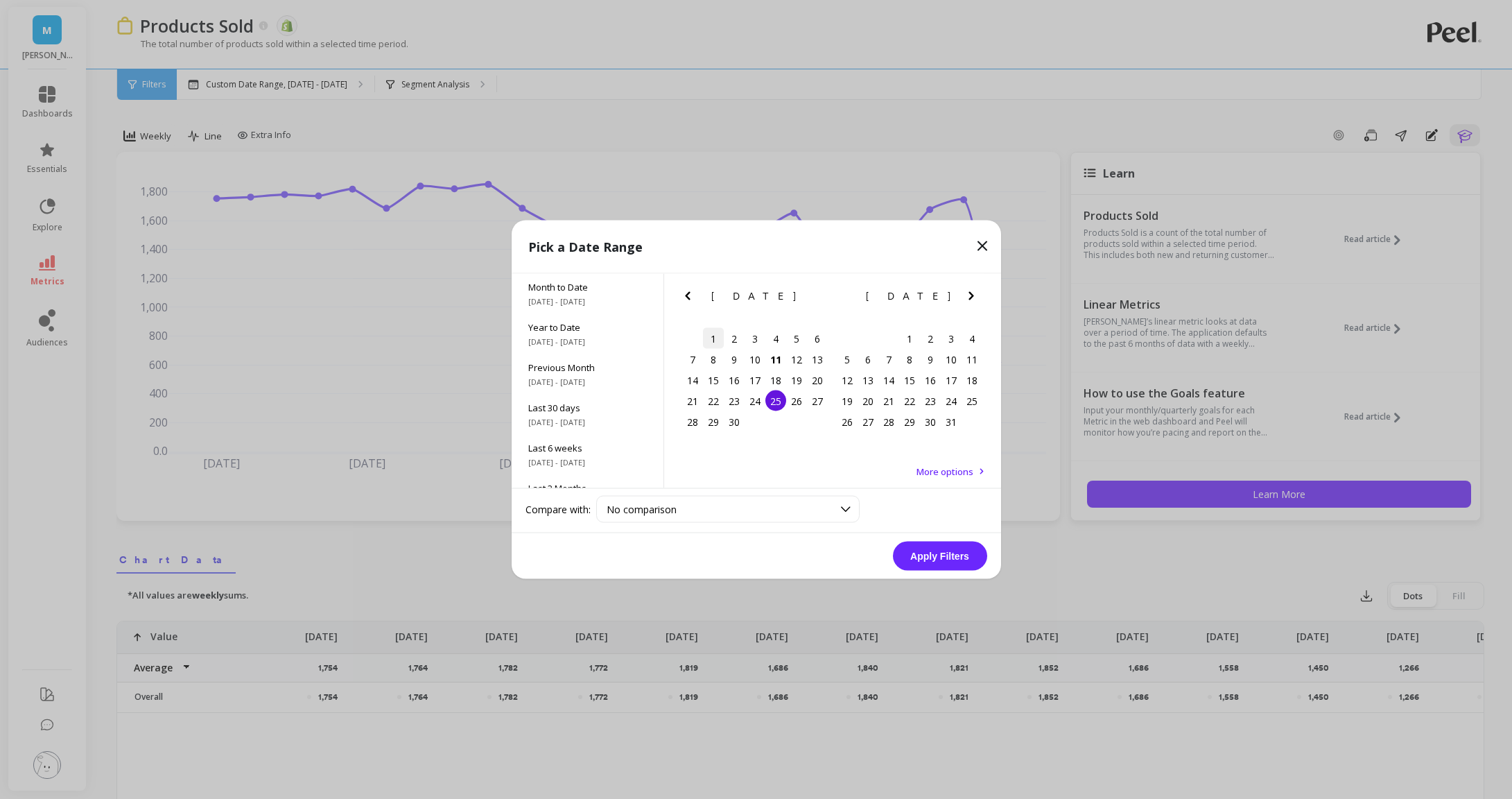
click at [720, 342] on div "1" at bounding box center [713, 338] width 21 height 21
click at [736, 427] on div "30" at bounding box center [734, 421] width 21 height 21
click at [695, 306] on button "Previous Month" at bounding box center [690, 298] width 22 height 22
click at [788, 337] on div "1" at bounding box center [796, 338] width 21 height 21
click at [693, 433] on div "31" at bounding box center [692, 442] width 21 height 21
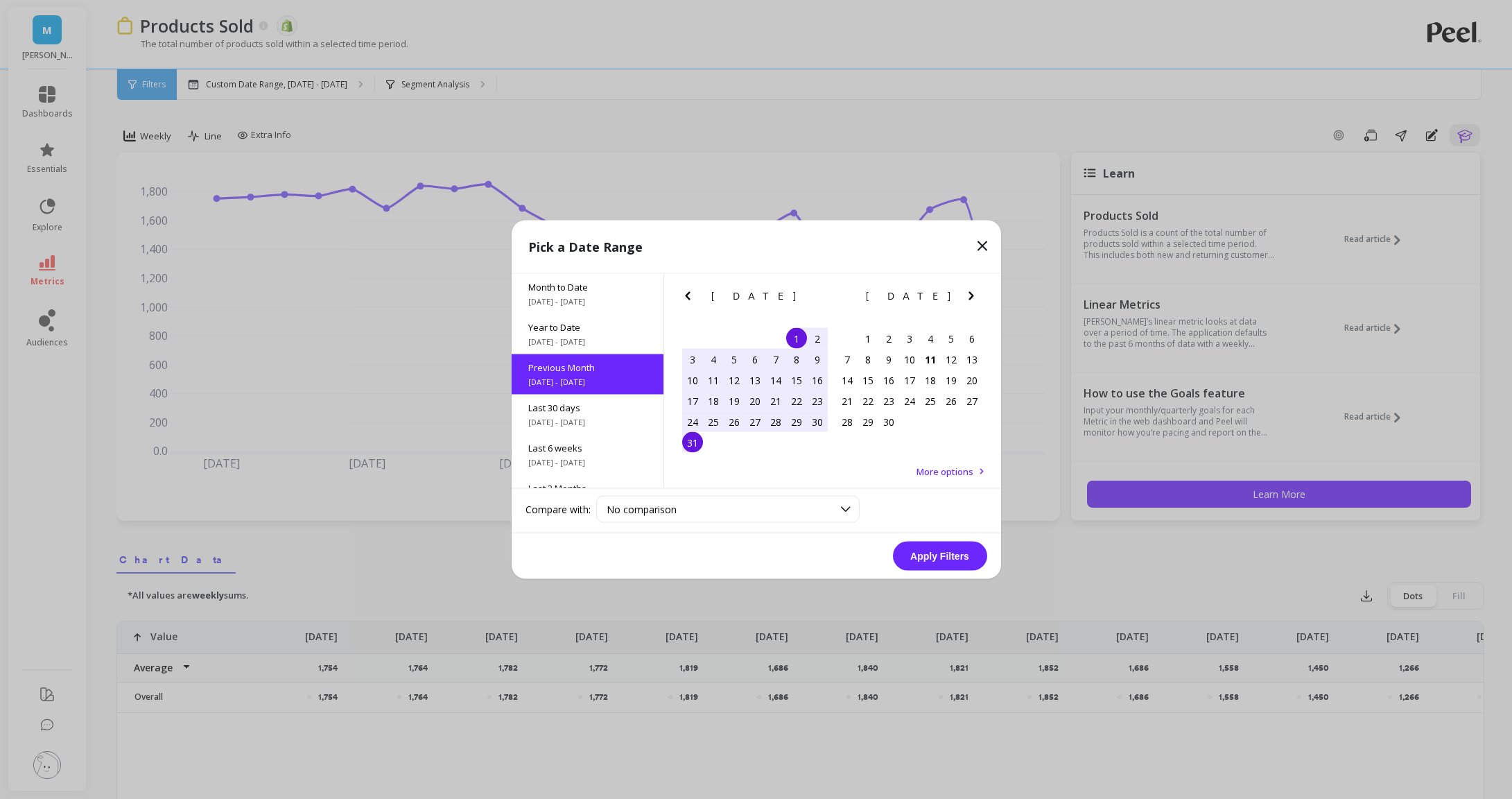
click at [946, 559] on button "Apply Filters" at bounding box center [940, 556] width 94 height 29
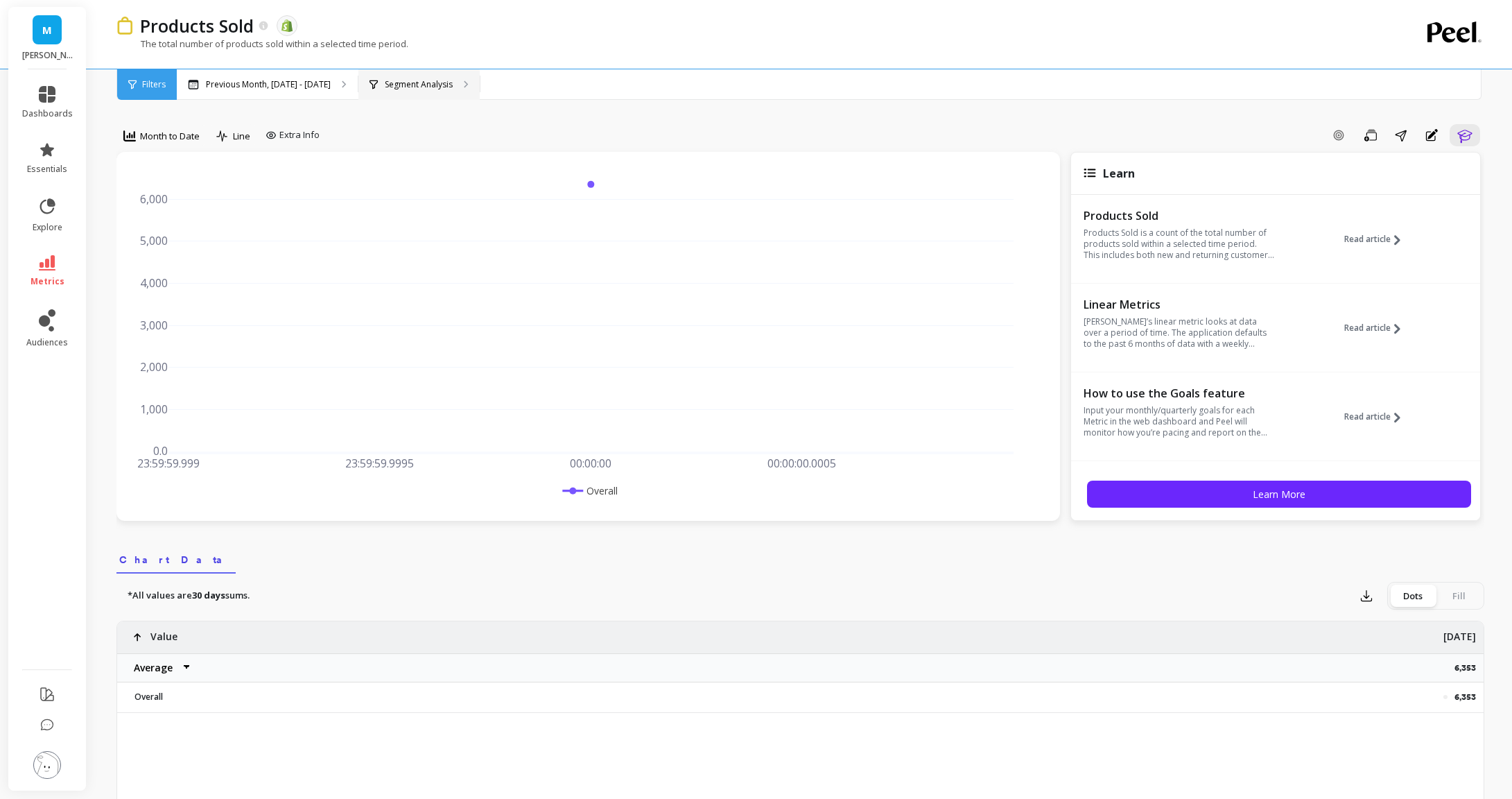
click at [406, 94] on div "Segment Analysis" at bounding box center [419, 85] width 121 height 31
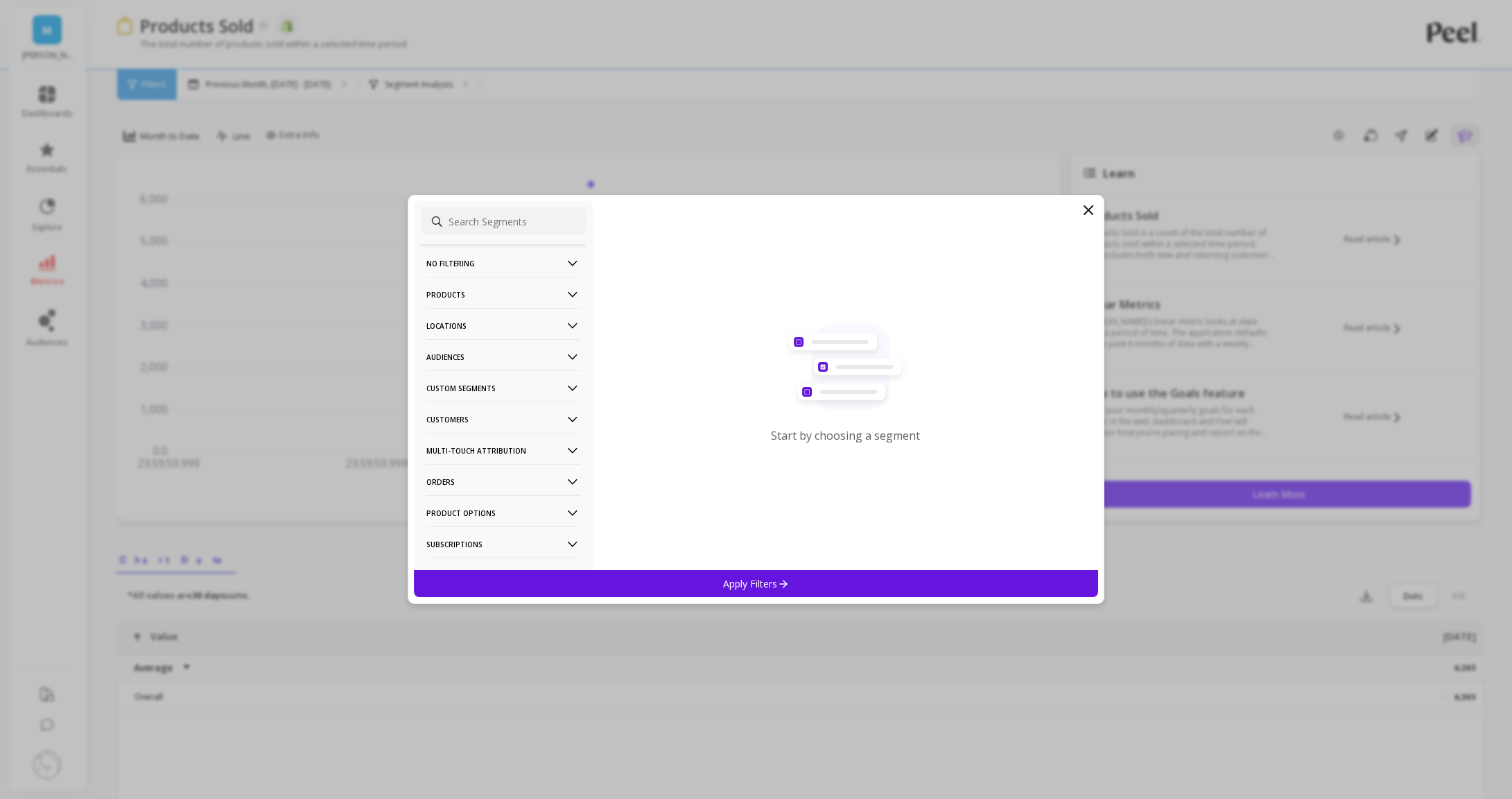
click at [538, 294] on p "Products" at bounding box center [504, 294] width 154 height 36
click at [509, 365] on div "Product Types" at bounding box center [503, 370] width 165 height 22
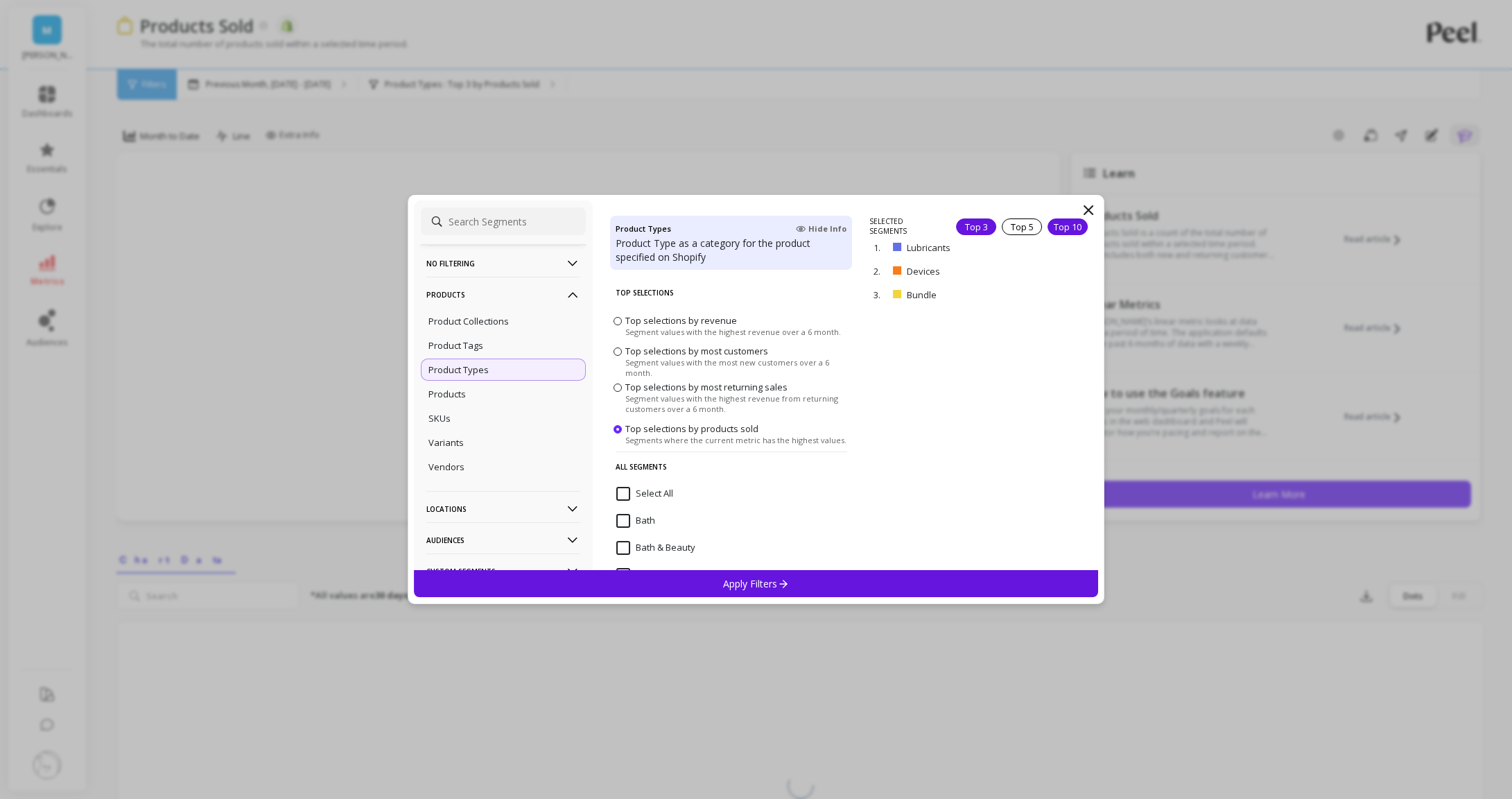
click at [1065, 225] on div "Top 10" at bounding box center [1067, 227] width 41 height 17
click at [1059, 389] on p "remove" at bounding box center [1058, 390] width 36 height 11
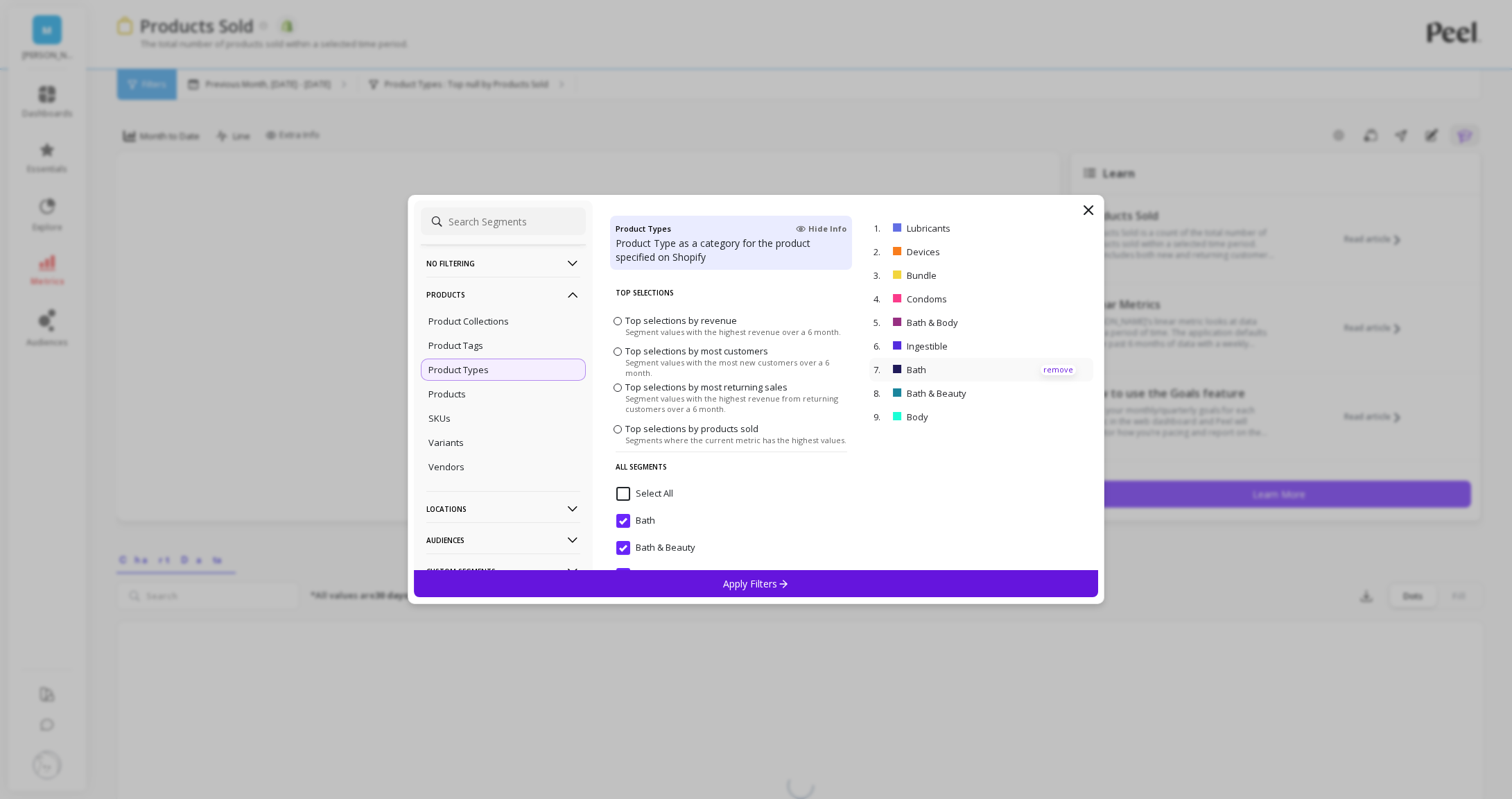
click at [1056, 372] on p "remove" at bounding box center [1058, 370] width 36 height 11
click at [1056, 366] on p "remove" at bounding box center [1058, 370] width 36 height 11
click at [924, 577] on div "Apply Filters" at bounding box center [756, 584] width 685 height 27
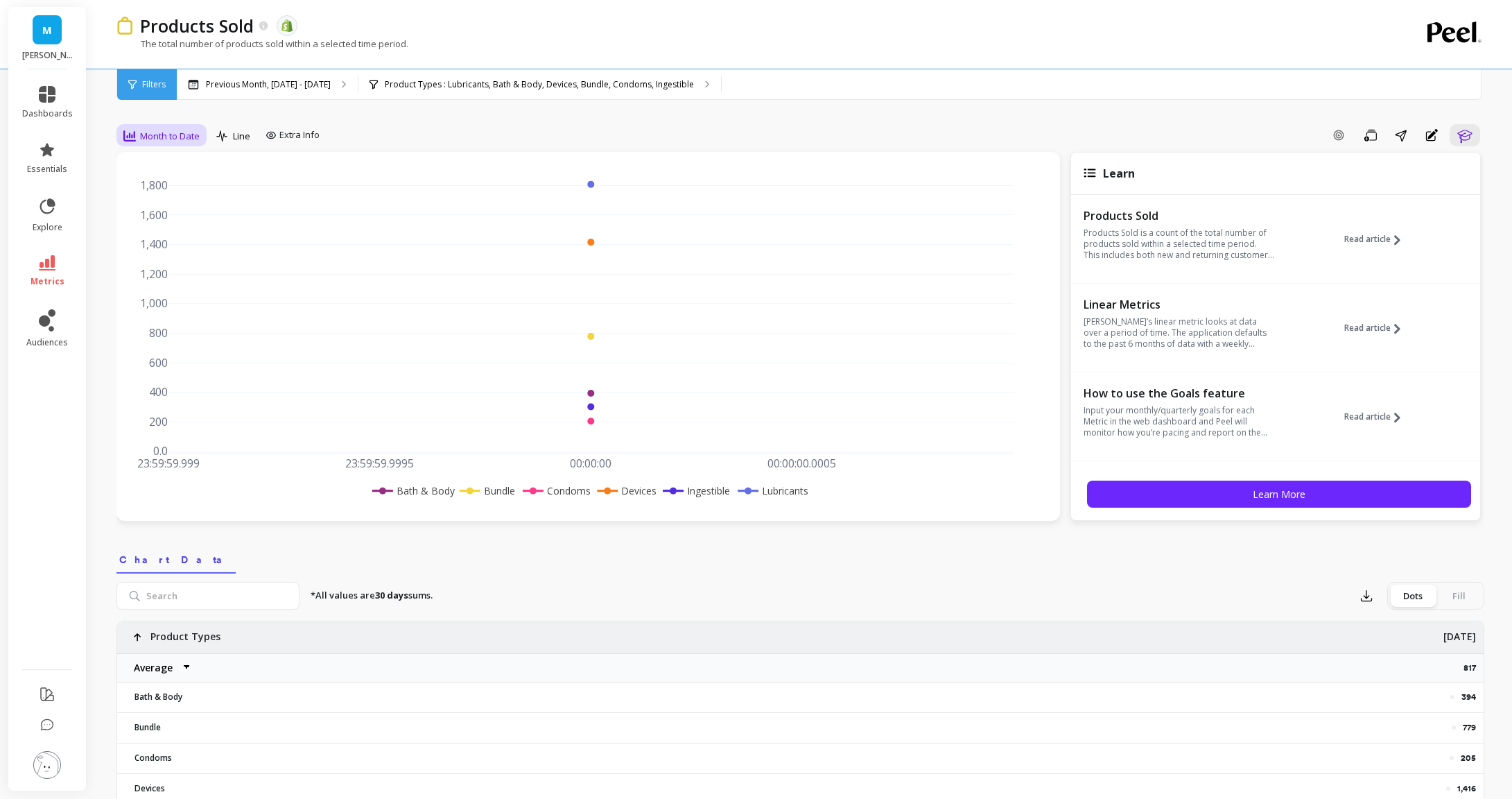
click at [186, 138] on span "Month to Date" at bounding box center [170, 136] width 60 height 13
click at [239, 147] on div "Line" at bounding box center [233, 136] width 42 height 23
click at [250, 209] on div "Stacked Bar" at bounding box center [260, 220] width 95 height 24
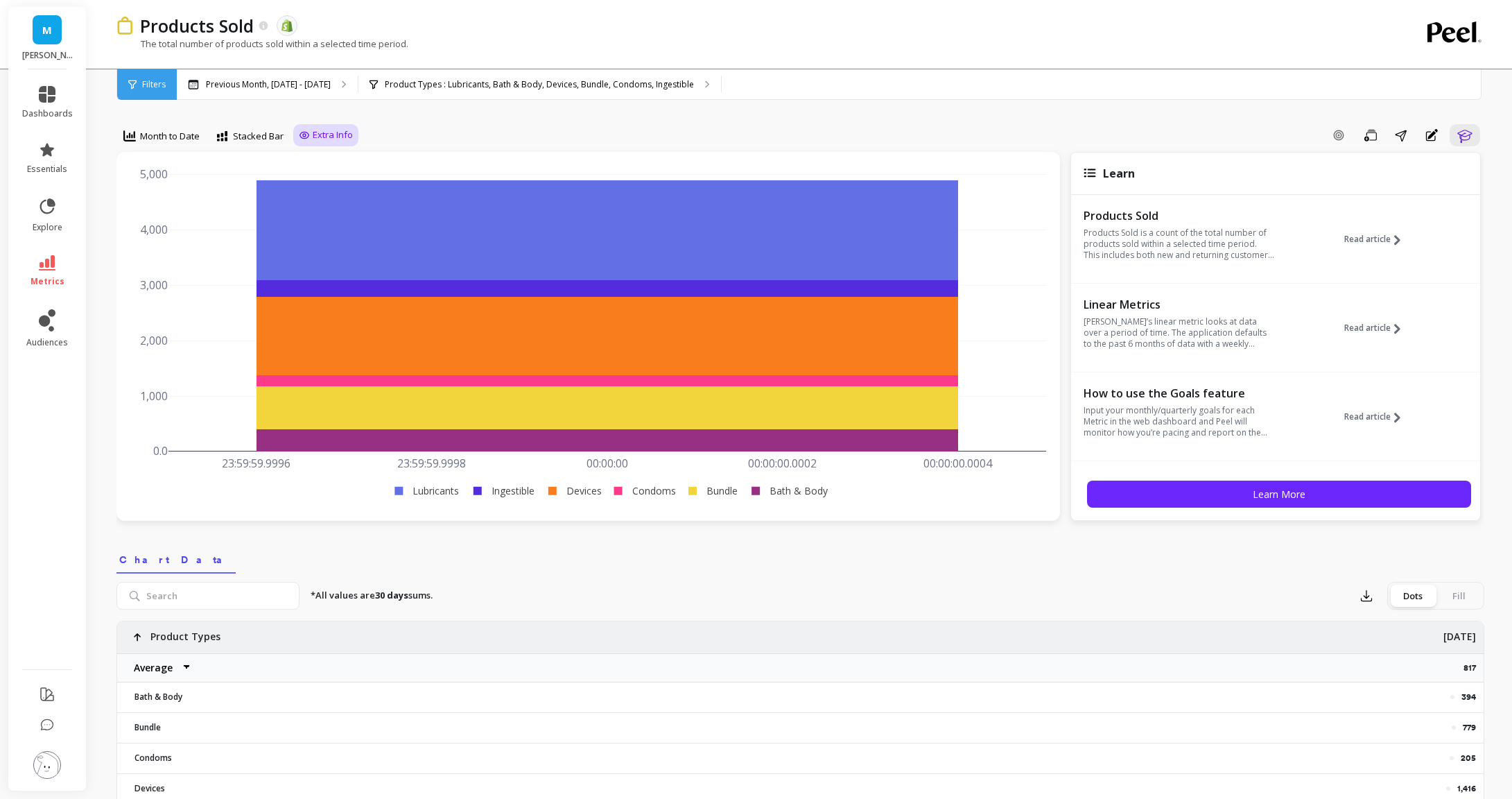
click at [309, 135] on icon at bounding box center [304, 134] width 11 height 11
click at [295, 93] on div "Previous Month, Aug 1 - Aug 31" at bounding box center [267, 85] width 181 height 31
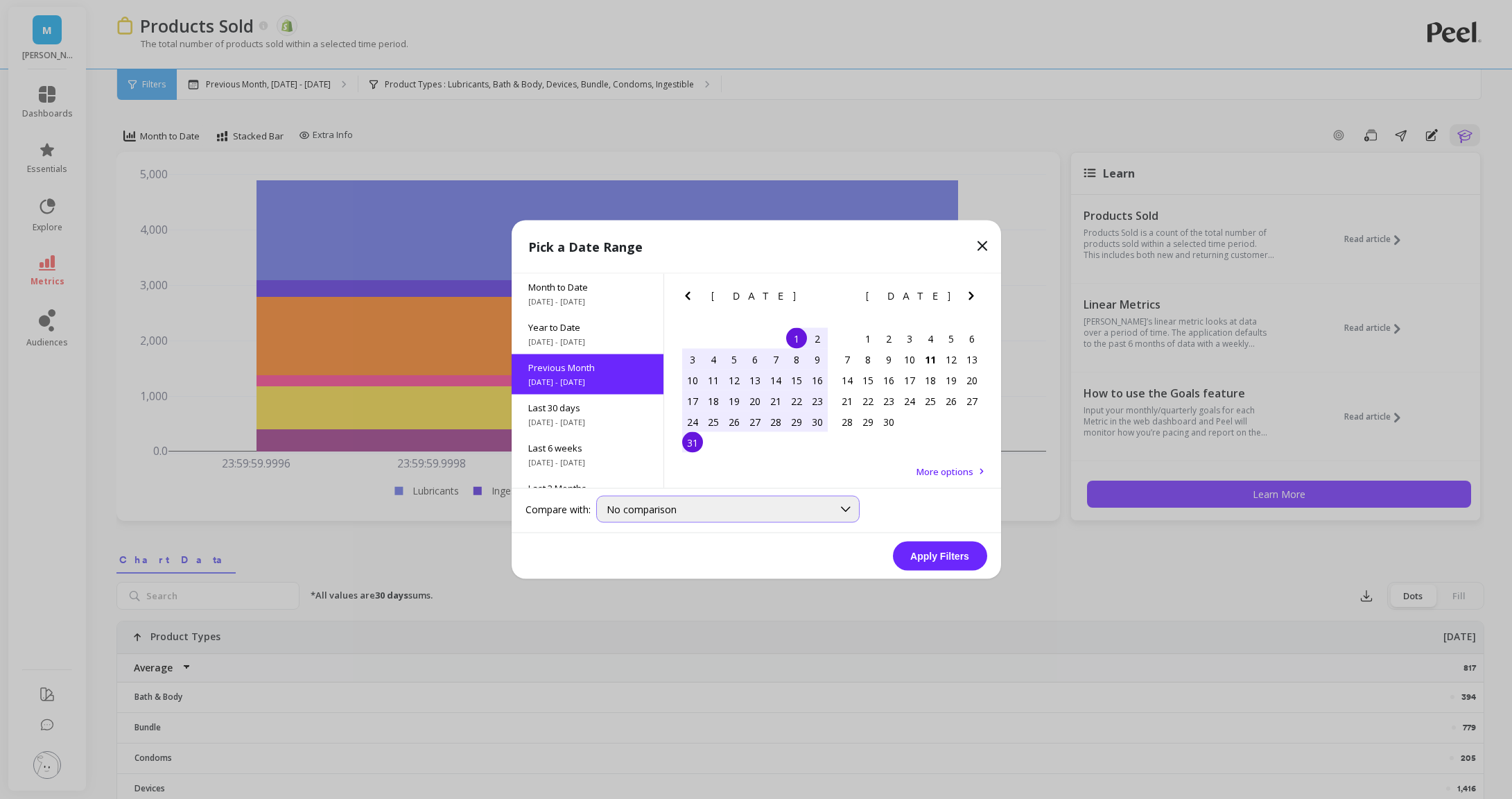
click at [645, 519] on div "No comparison" at bounding box center [728, 509] width 263 height 27
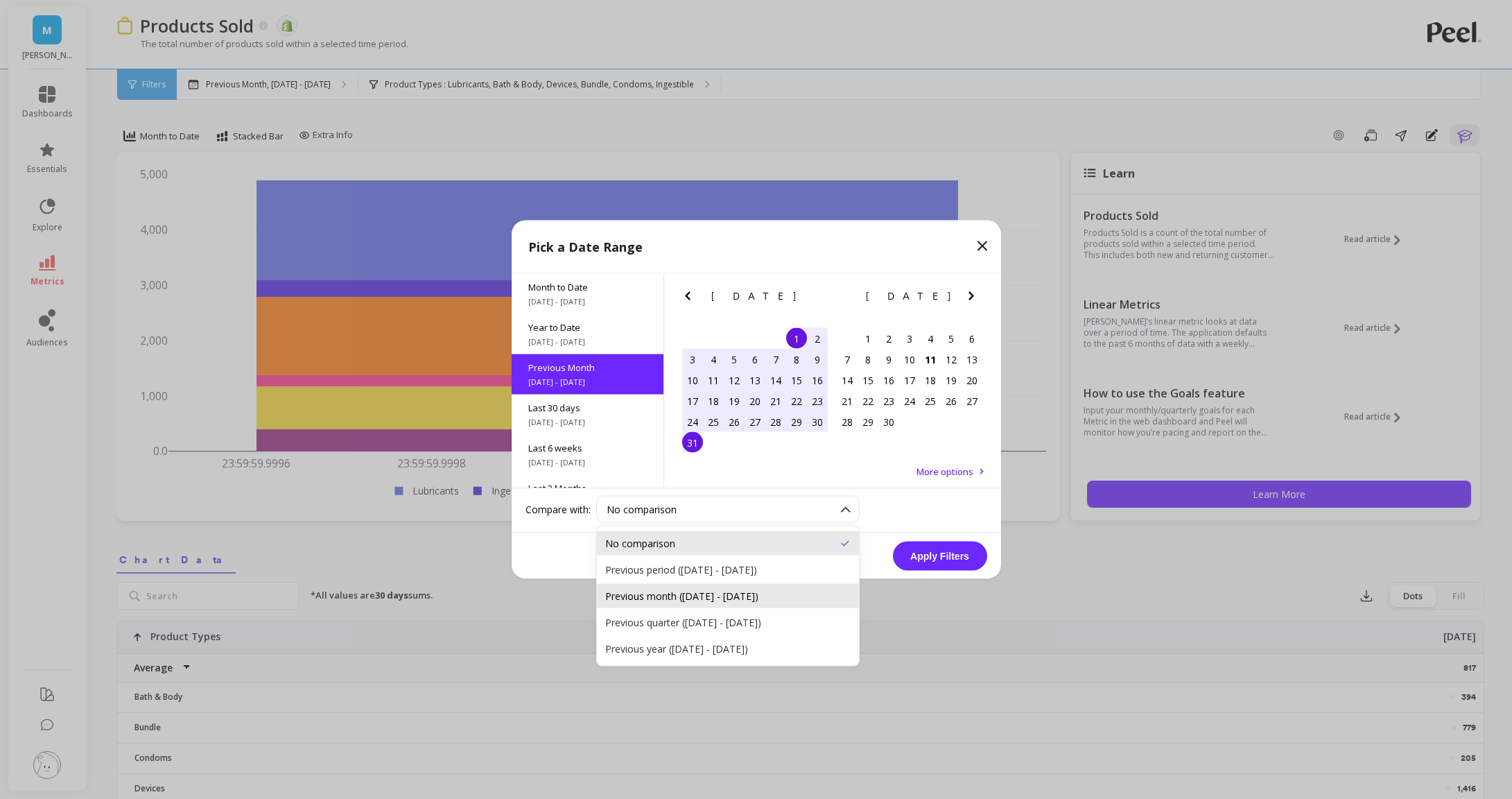
click at [679, 597] on div "Previous month (Jul 1, 2025 - Jul 31, 2025)" at bounding box center [728, 596] width 245 height 13
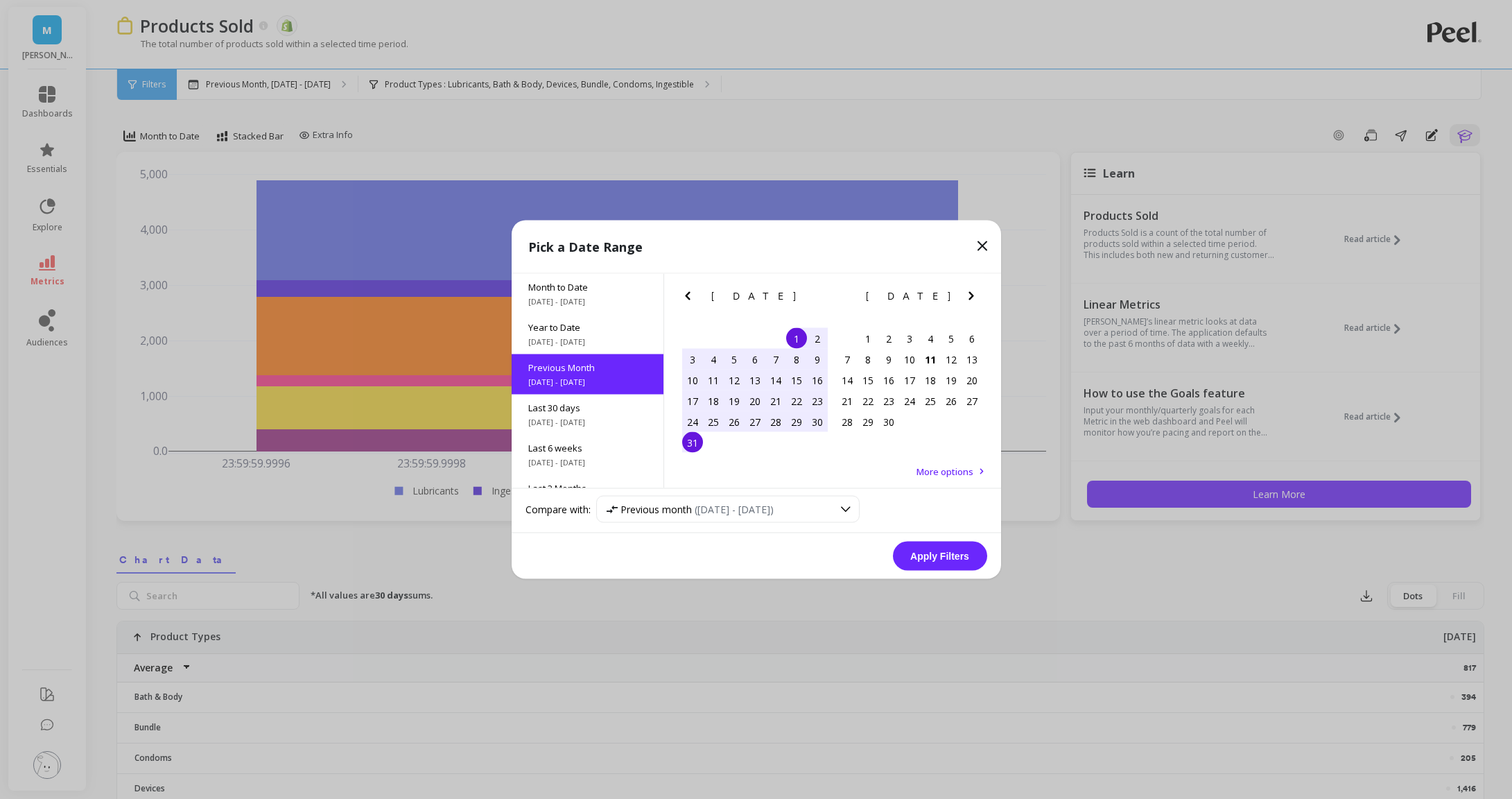
click at [912, 558] on button "Apply Filters" at bounding box center [940, 556] width 94 height 29
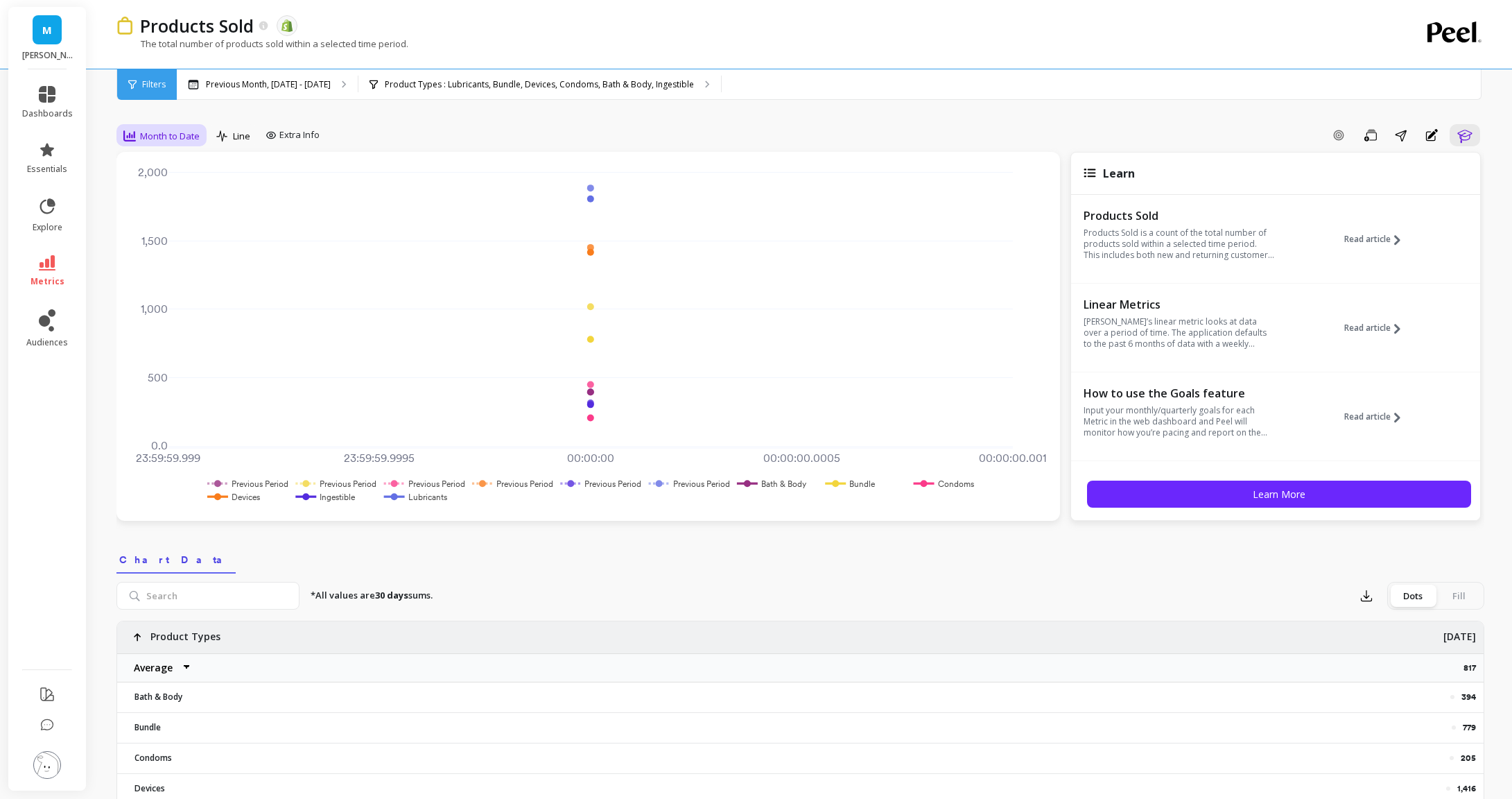
click at [170, 136] on span "Month to Date" at bounding box center [170, 136] width 60 height 13
click at [228, 142] on icon at bounding box center [222, 136] width 12 height 12
click at [240, 198] on div "Bar" at bounding box center [260, 194] width 79 height 13
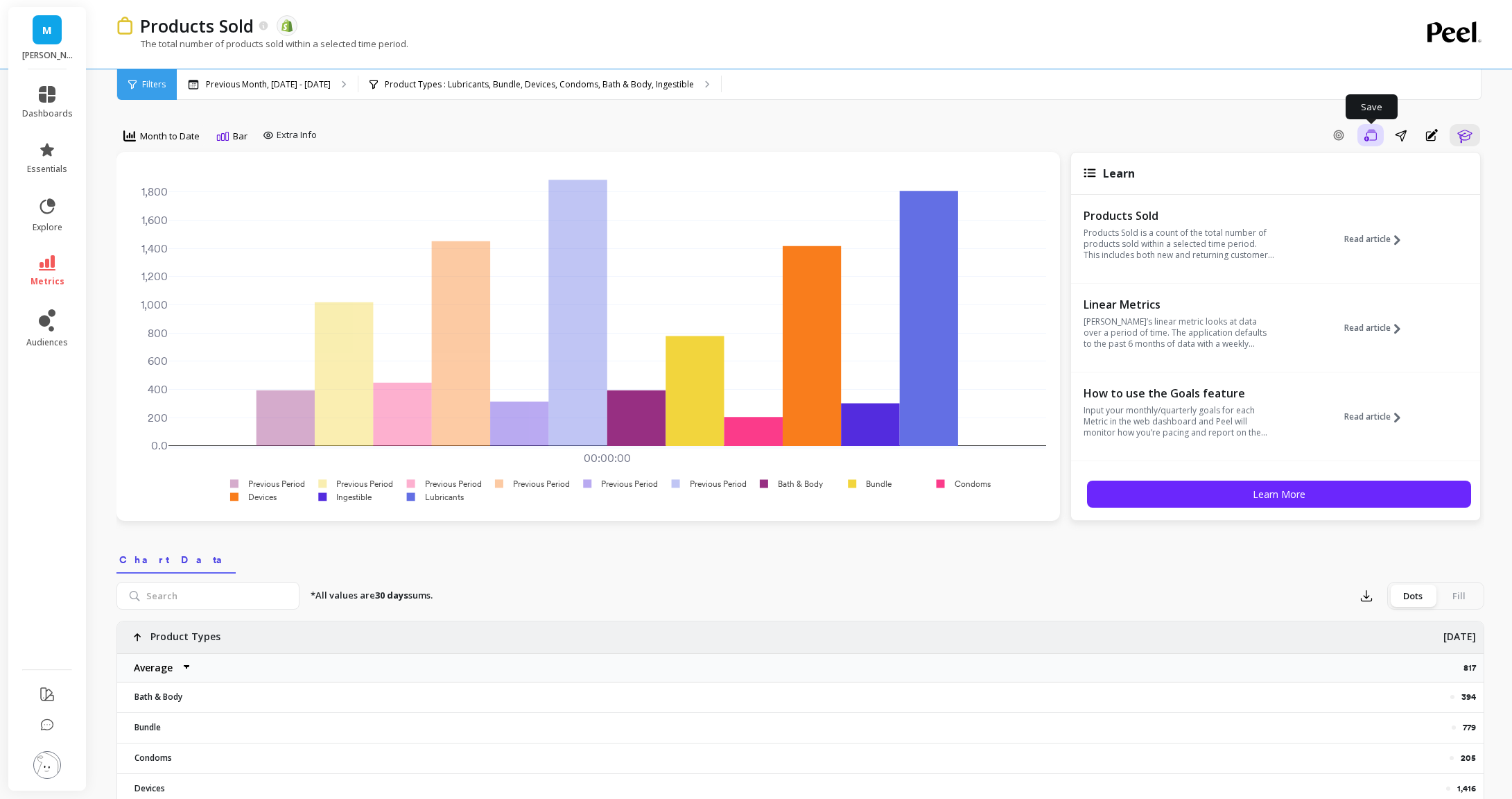
click at [1366, 143] on button "Save" at bounding box center [1371, 135] width 27 height 22
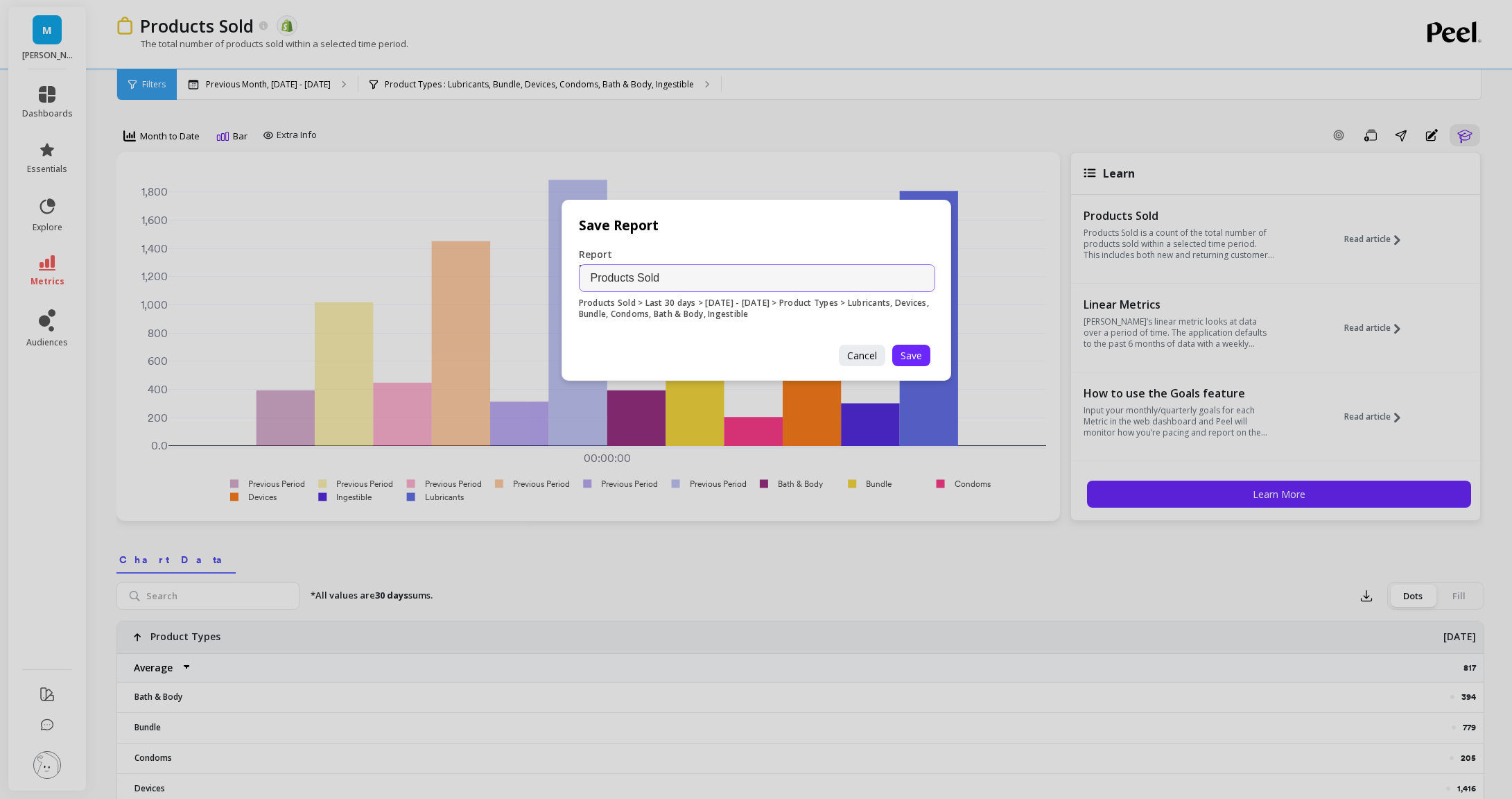
click at [592, 284] on input "Products Sold" at bounding box center [757, 278] width 356 height 27
click at [635, 283] on input "Products Sold" at bounding box center [757, 278] width 356 height 27
click at [669, 283] on input "Products Sold" at bounding box center [757, 278] width 356 height 27
type input "Products Sold by Type MoM"
click at [916, 355] on span "Save" at bounding box center [911, 356] width 22 height 13
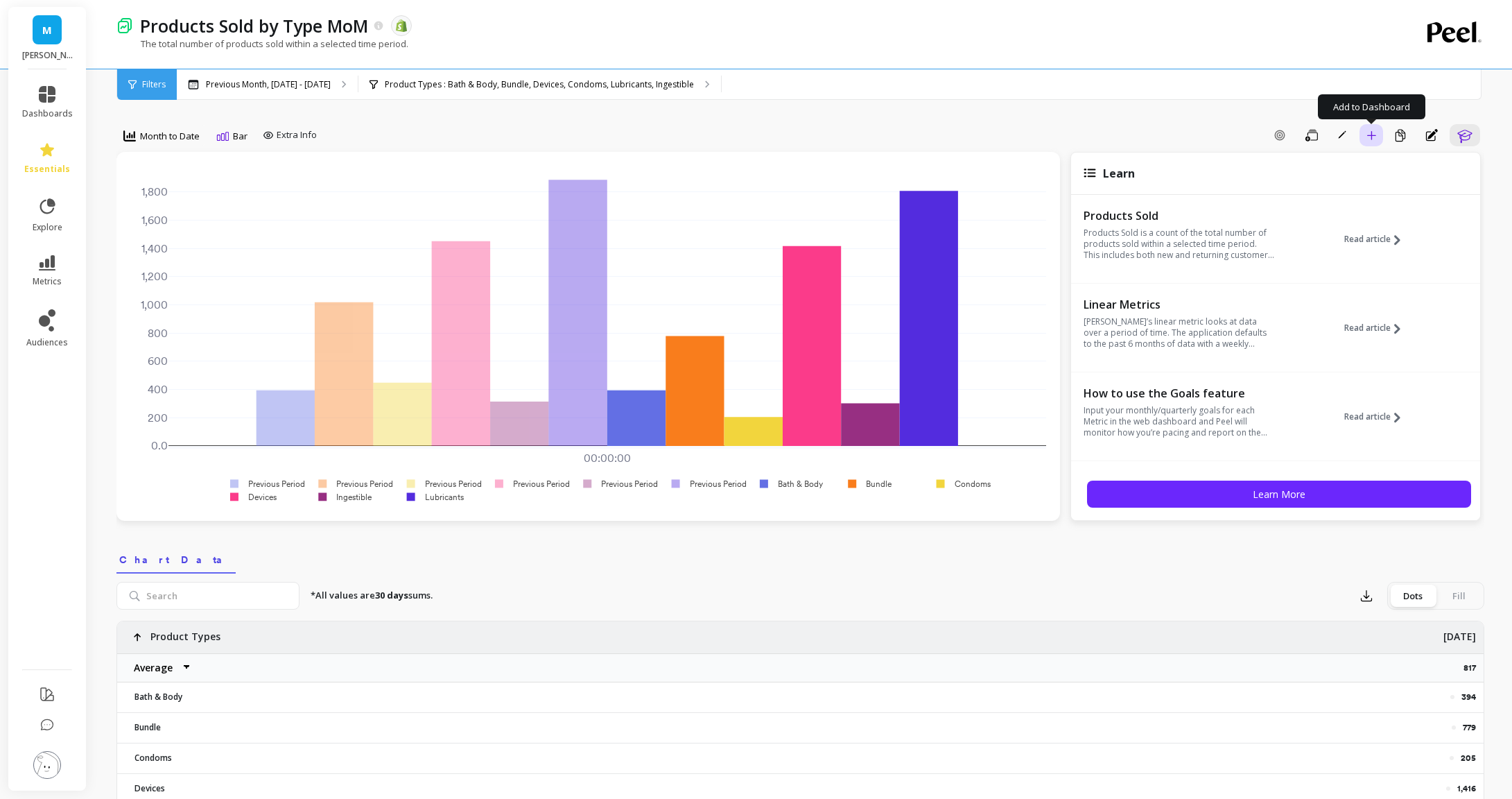
click at [1362, 143] on button "Add to Dashboard" at bounding box center [1371, 135] width 23 height 22
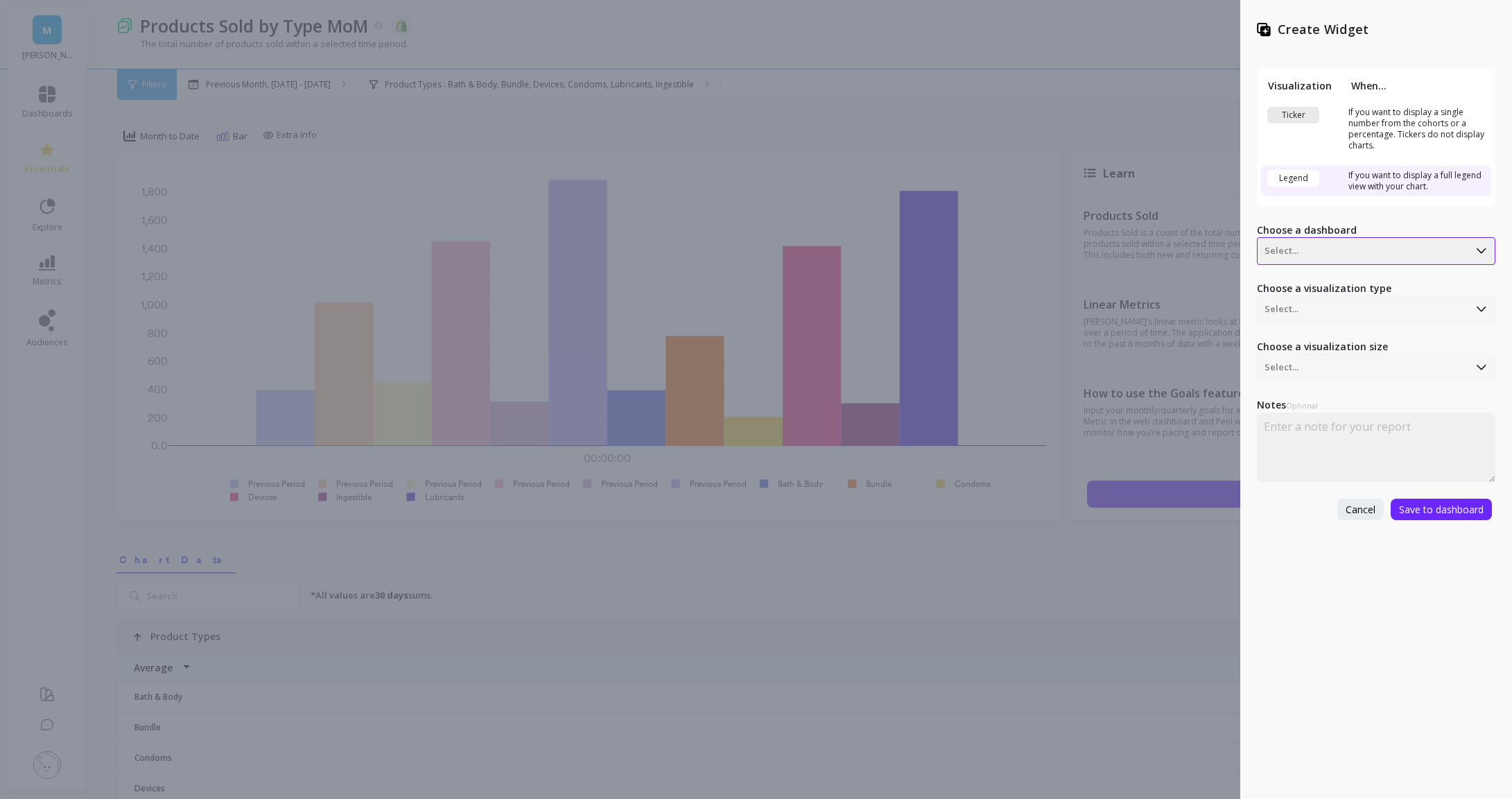
click at [1311, 254] on div at bounding box center [1363, 251] width 197 height 17
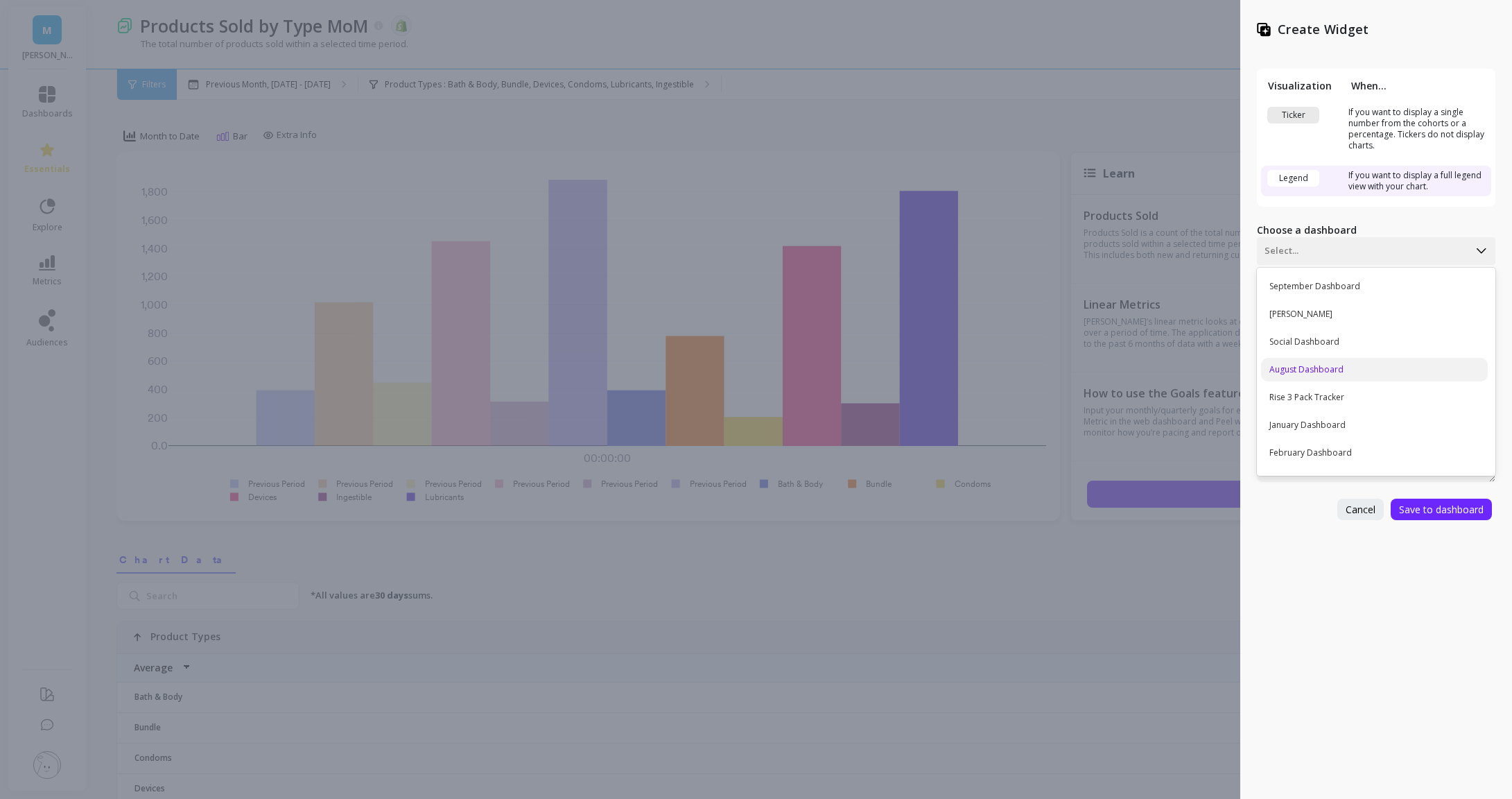
click at [1299, 366] on div "August Dashboard" at bounding box center [1374, 370] width 227 height 23
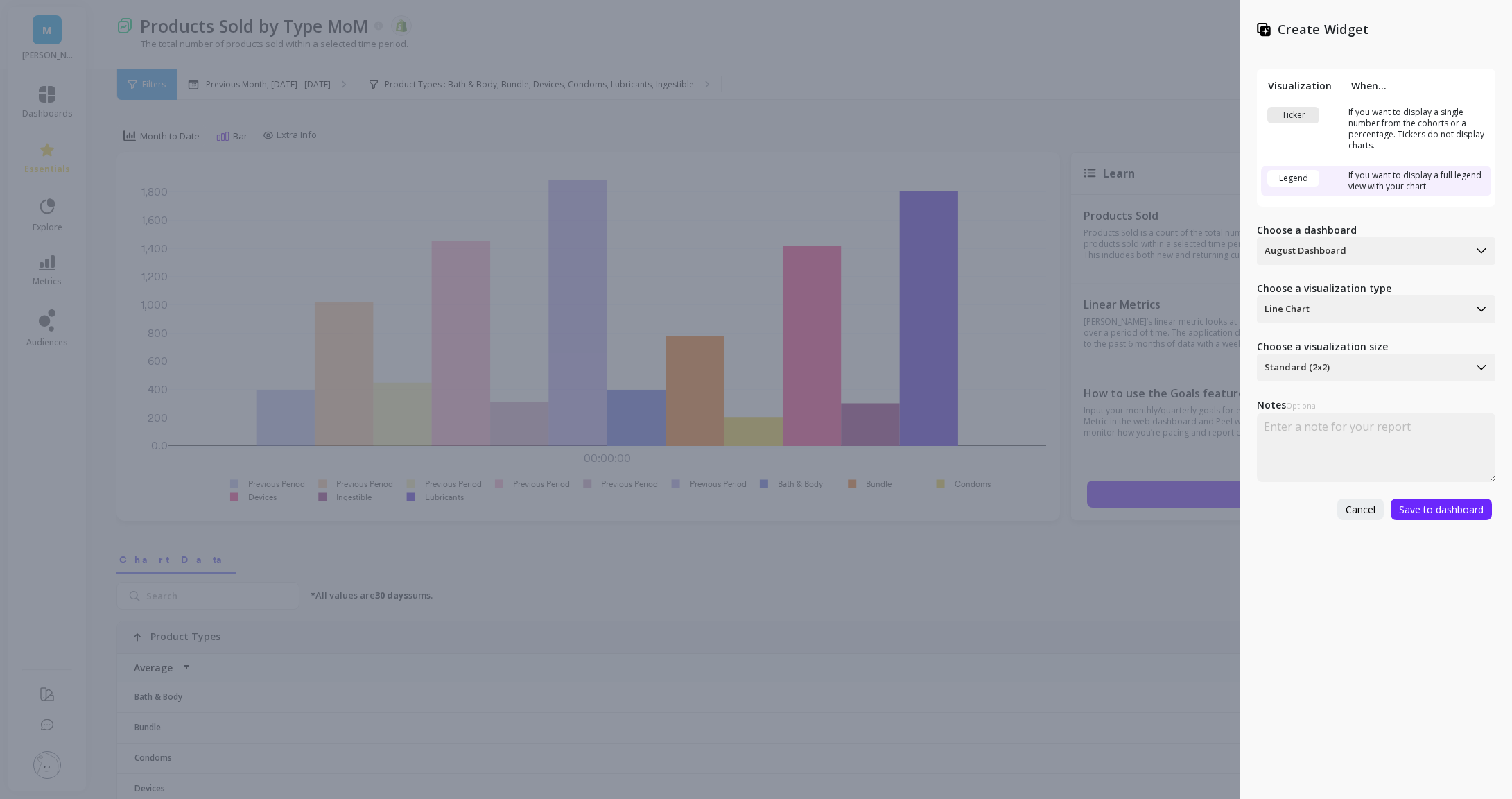
click at [1354, 329] on div "Visualization When... Ticker If you want to display a single number from the co…" at bounding box center [1376, 286] width 239 height 468
click at [1354, 323] on div "Visualization When... Ticker If you want to display a single number from the co…" at bounding box center [1376, 286] width 239 height 468
click at [1350, 317] on div "Line Chart" at bounding box center [1363, 309] width 210 height 22
click at [1326, 368] on div "Bar Chart" at bounding box center [1374, 372] width 227 height 23
click at [1423, 506] on span "Save to dashboard" at bounding box center [1442, 510] width 85 height 13
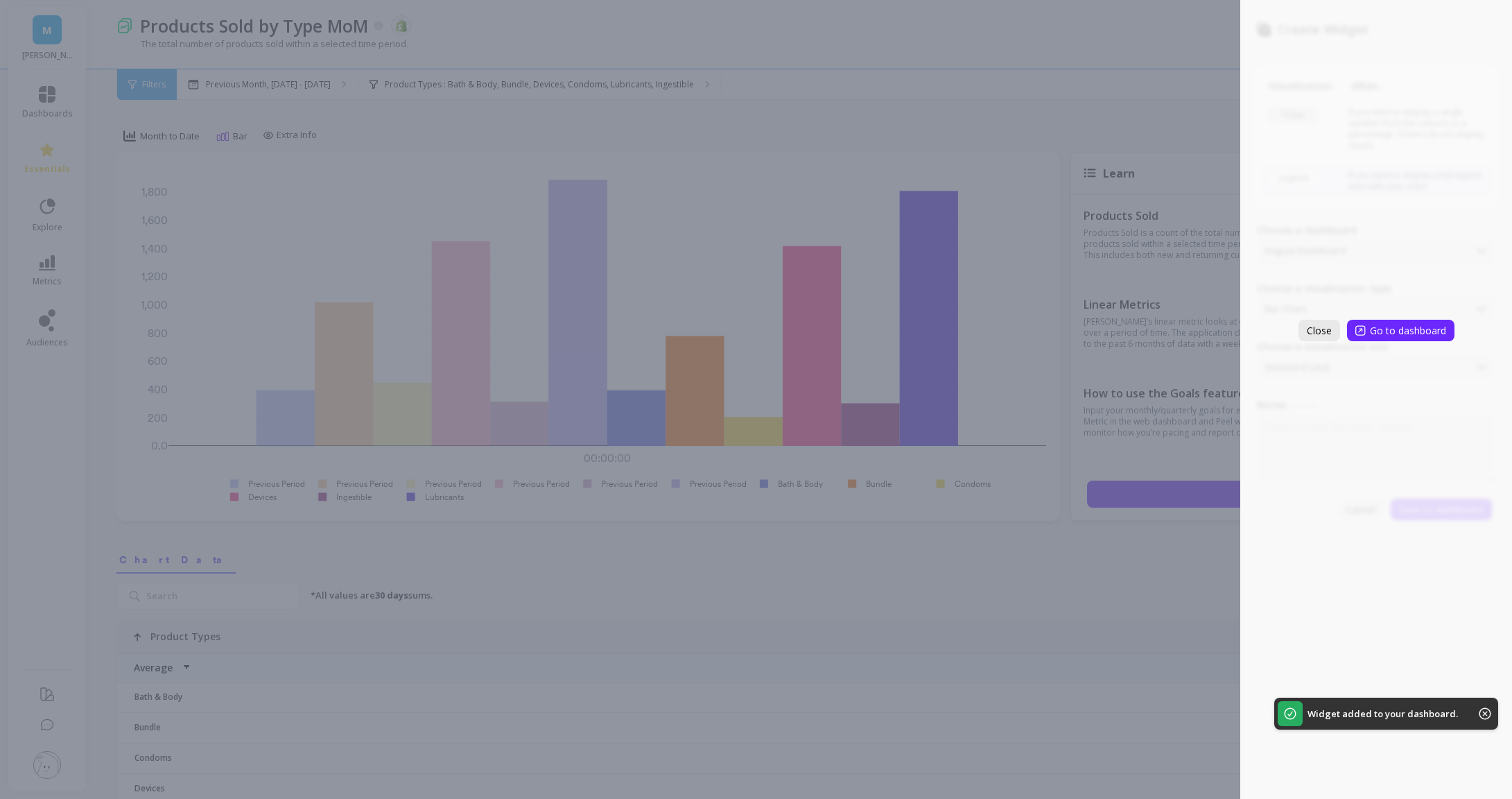
click at [1312, 328] on span "Close" at bounding box center [1319, 331] width 25 height 13
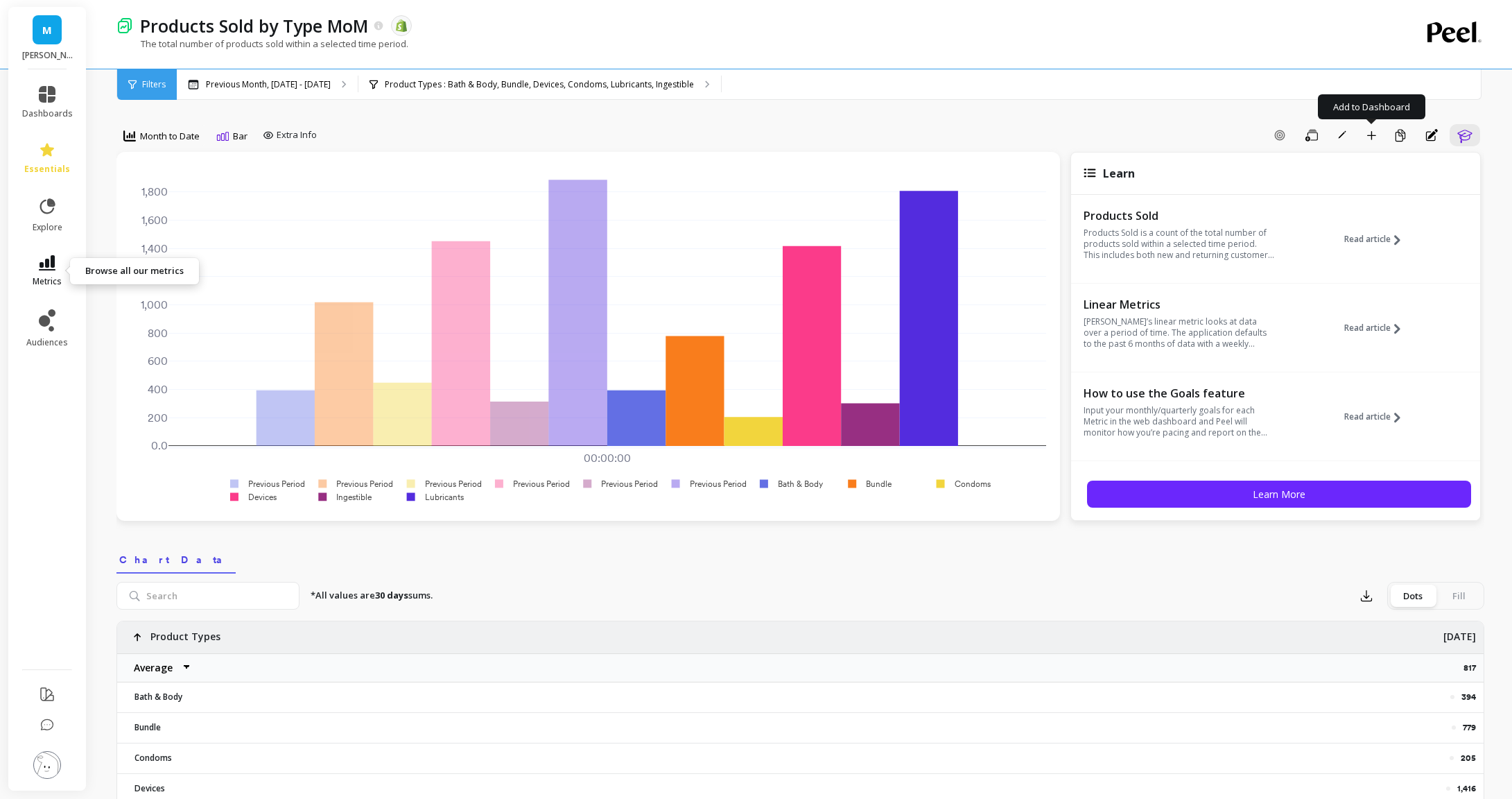
click at [48, 270] on icon at bounding box center [47, 263] width 17 height 15
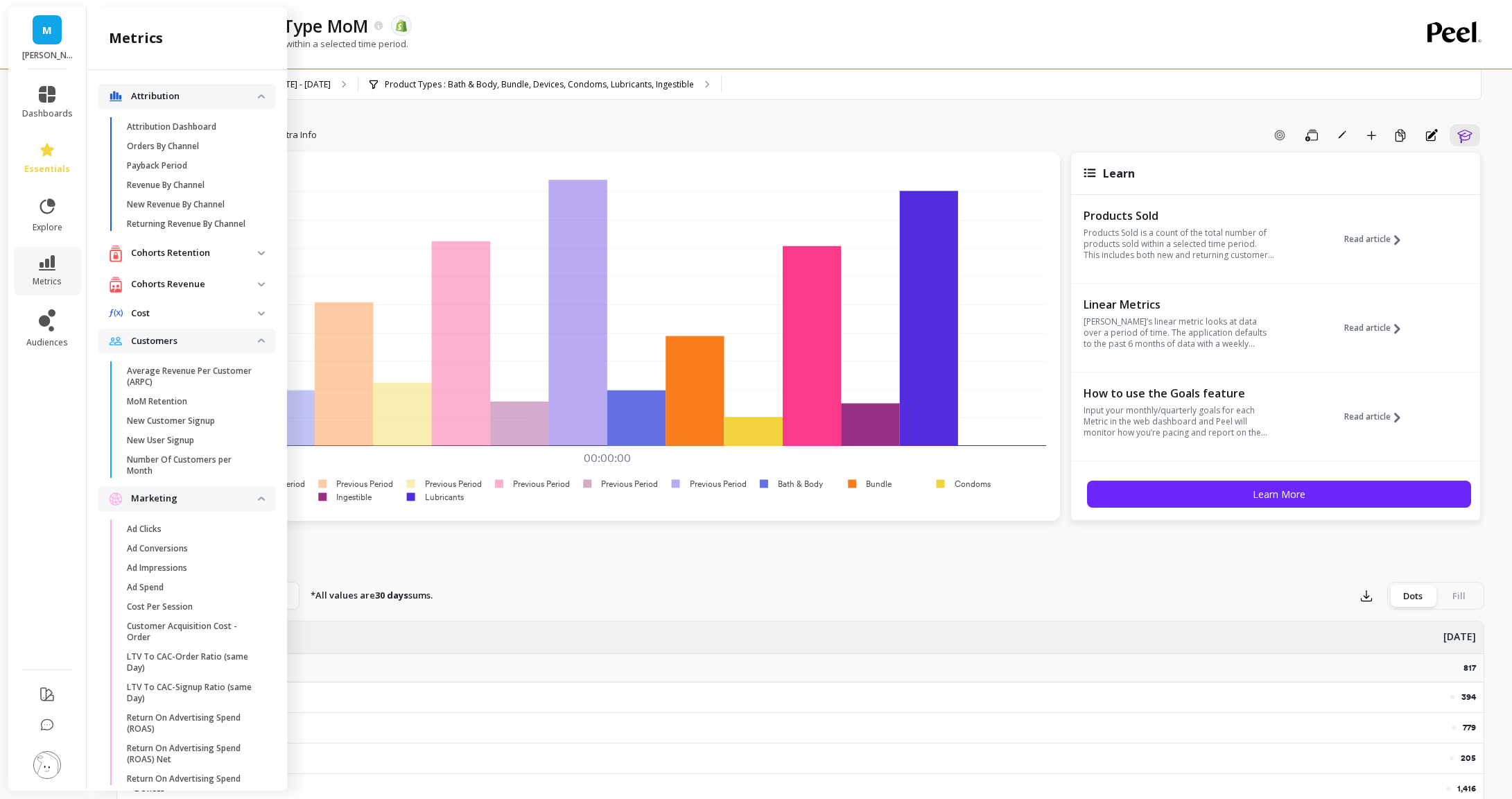
click at [457, 154] on div "00:00:00 Aug 1, 2025 0.0 200 400 600 800 1,000 1,200 1,400 1,600 1,800 Previous…" at bounding box center [588, 336] width 944 height 369
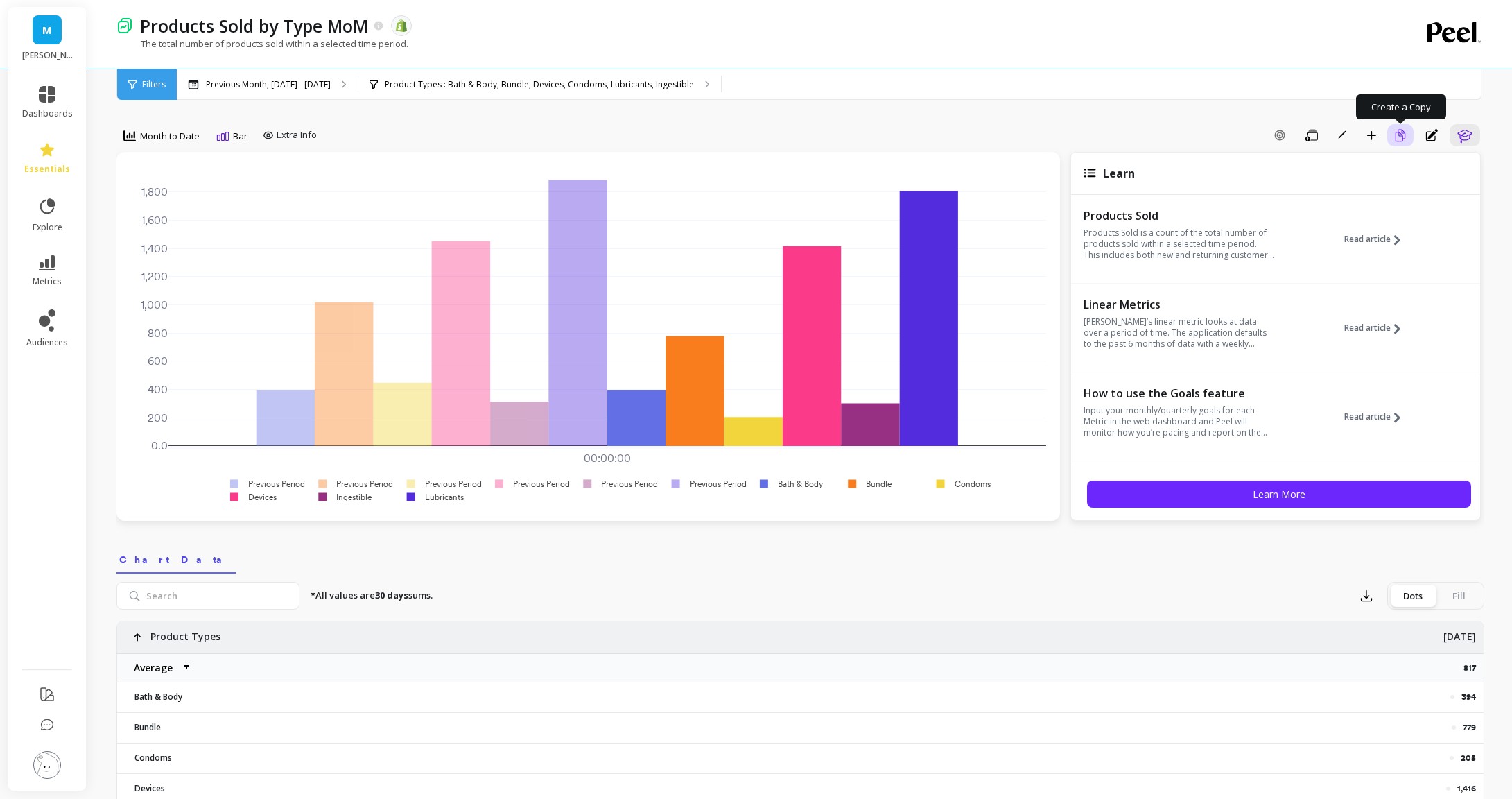
click at [1402, 137] on icon "button" at bounding box center [1400, 136] width 12 height 13
click at [616, 77] on div "Product Types : Bath & Body, Bundle, Devices, Condoms, Lubricants, Ingestible" at bounding box center [540, 85] width 363 height 31
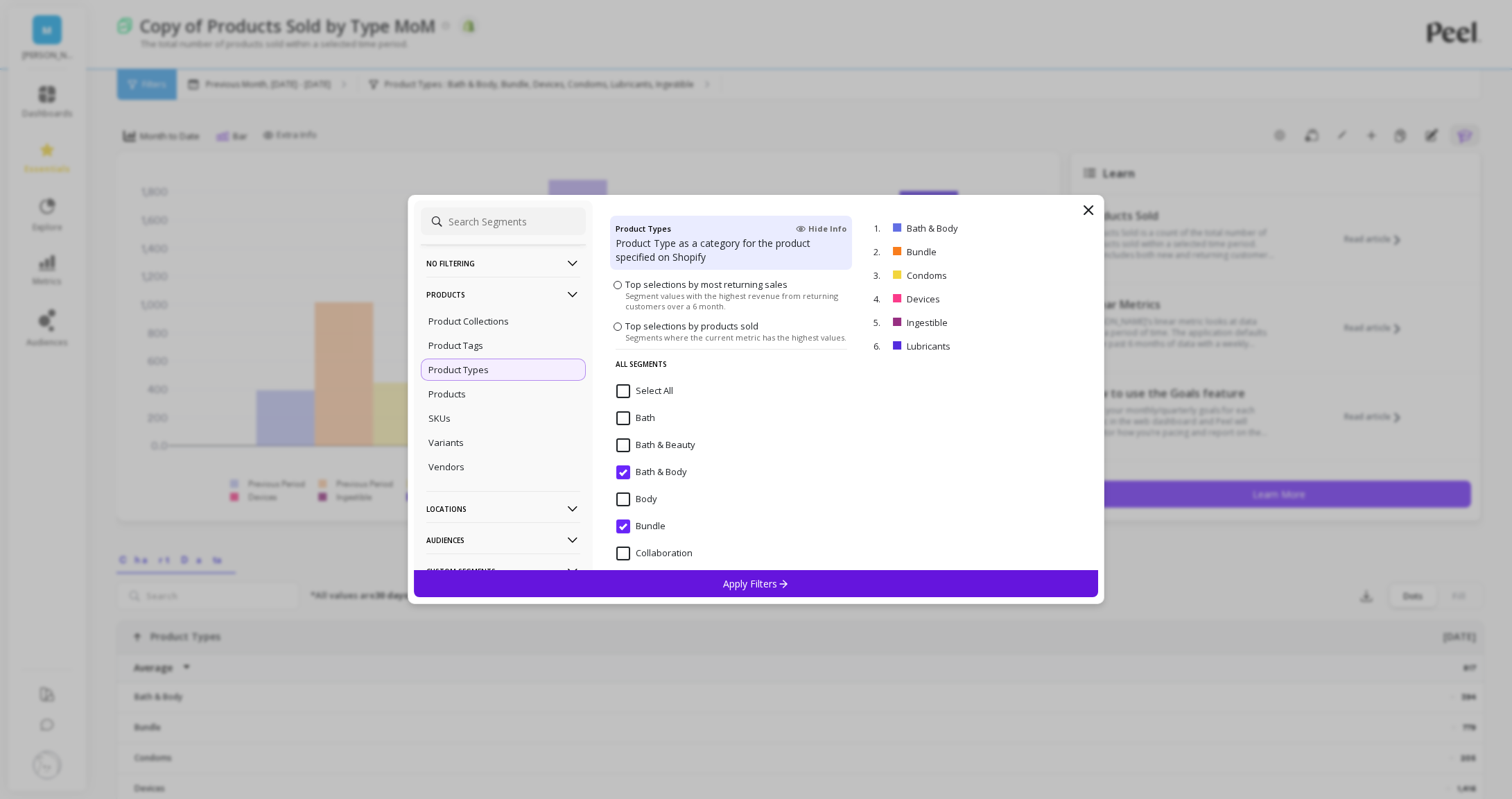
scroll to position [100, 0]
click at [621, 477] on Body "Bath & Body" at bounding box center [651, 474] width 70 height 14
click at [629, 530] on input "Bundle" at bounding box center [640, 528] width 49 height 14
click at [478, 395] on div "Products" at bounding box center [503, 394] width 165 height 22
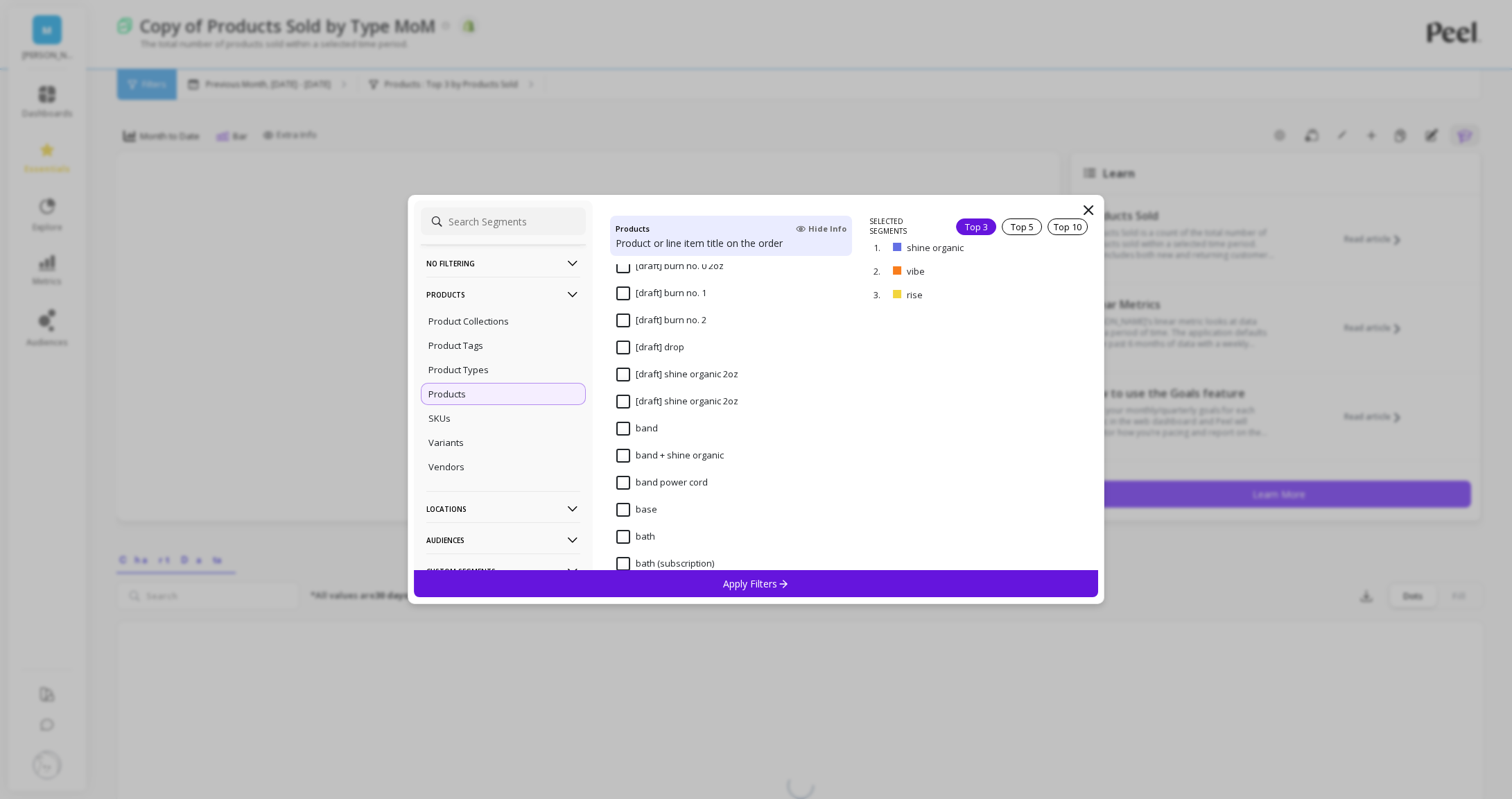
scroll to position [3872, 0]
click at [625, 435] on input "band" at bounding box center [637, 430] width 41 height 14
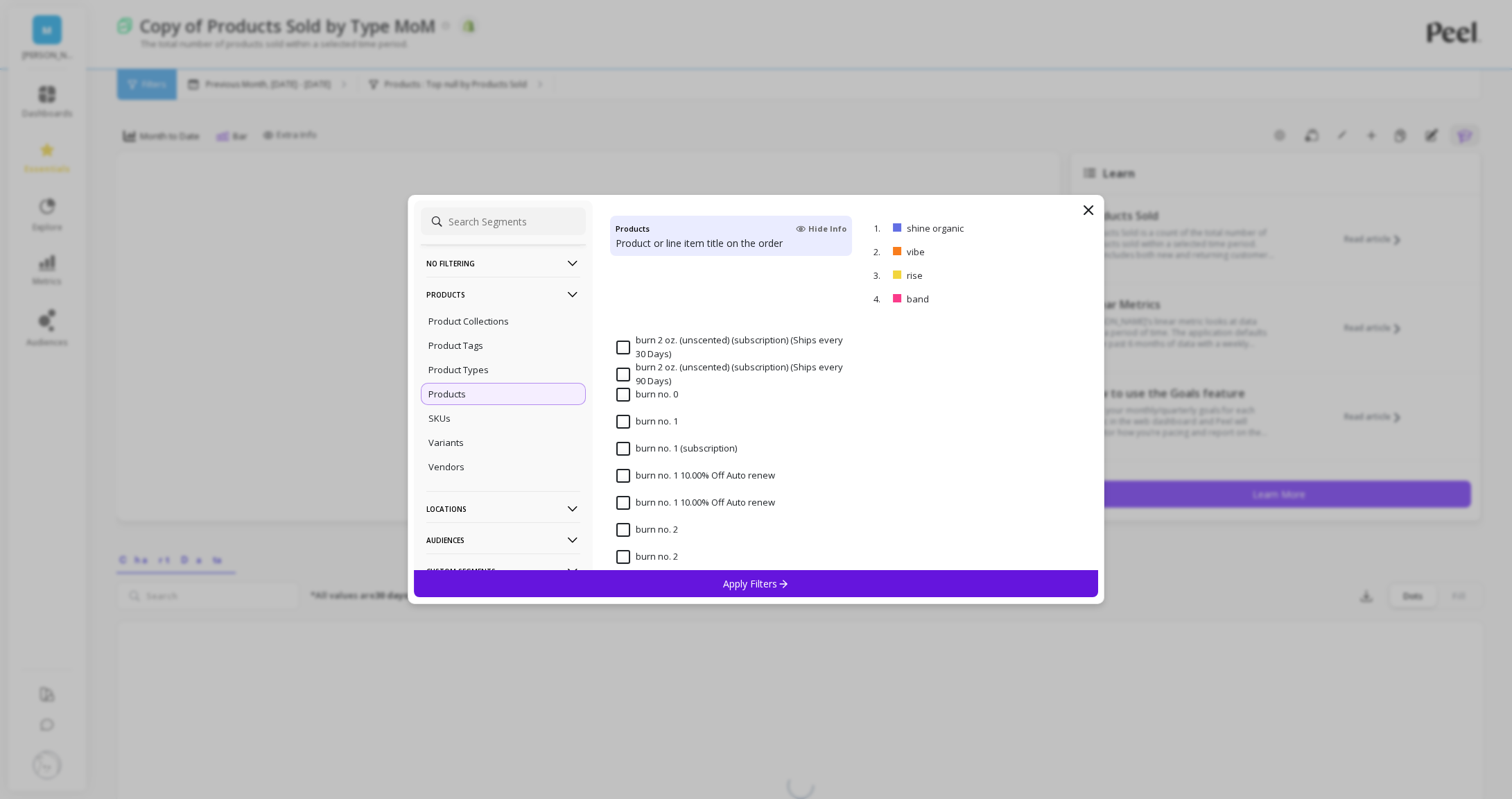
scroll to position [4509, 0]
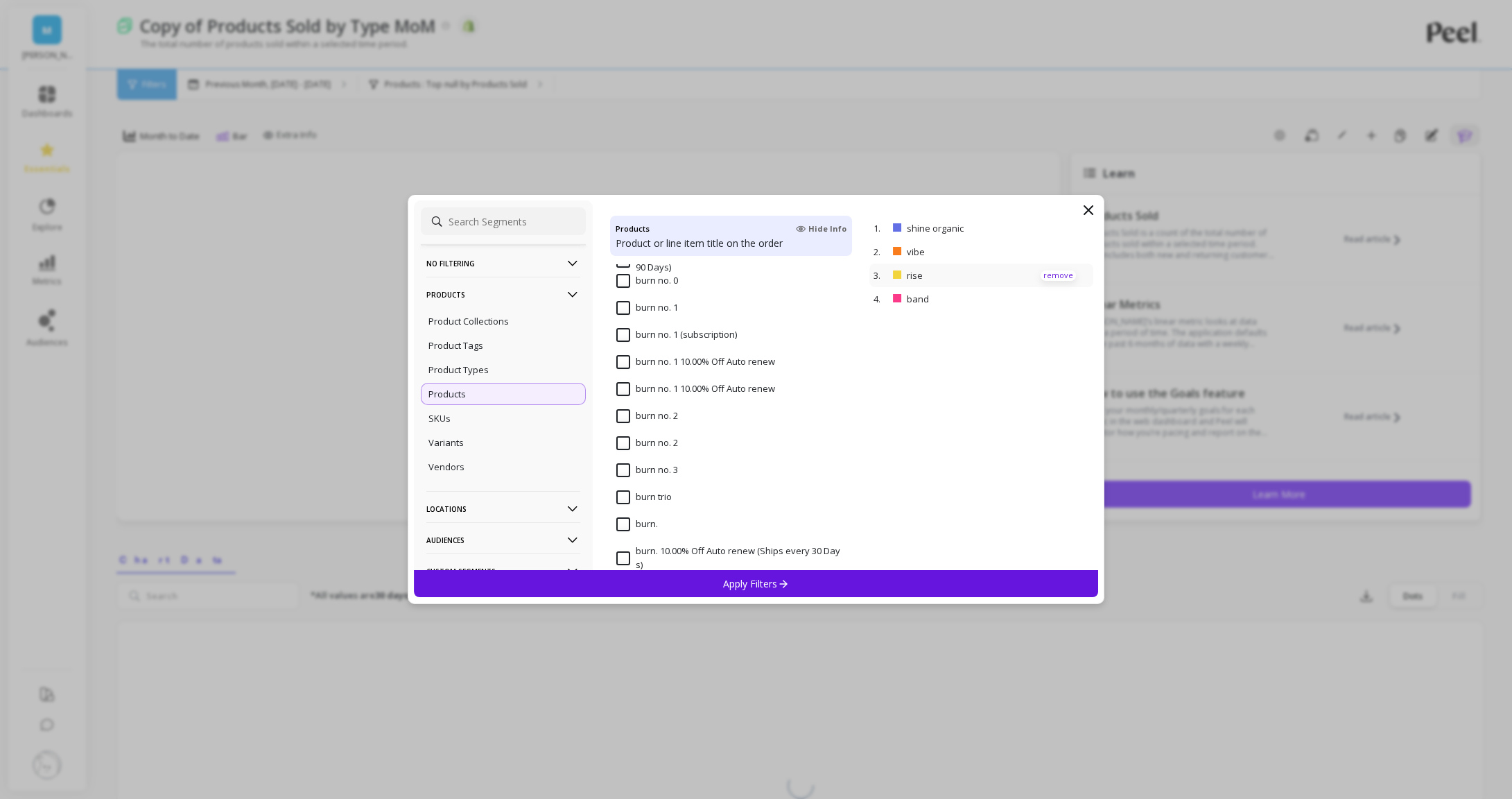
click at [1051, 279] on p "remove" at bounding box center [1058, 275] width 36 height 11
click at [1065, 227] on p "remove" at bounding box center [1058, 228] width 36 height 11
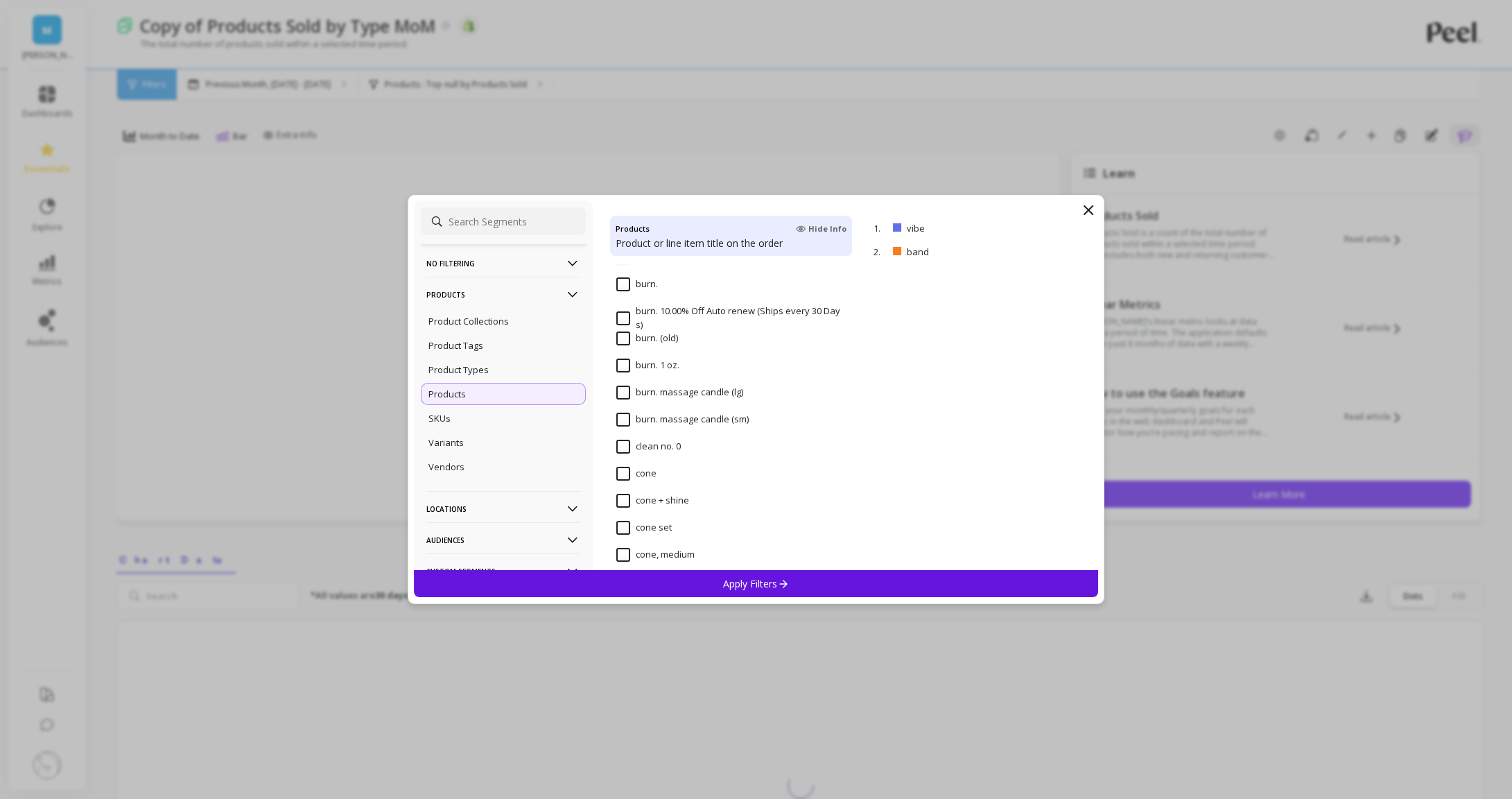
scroll to position [4816, 0]
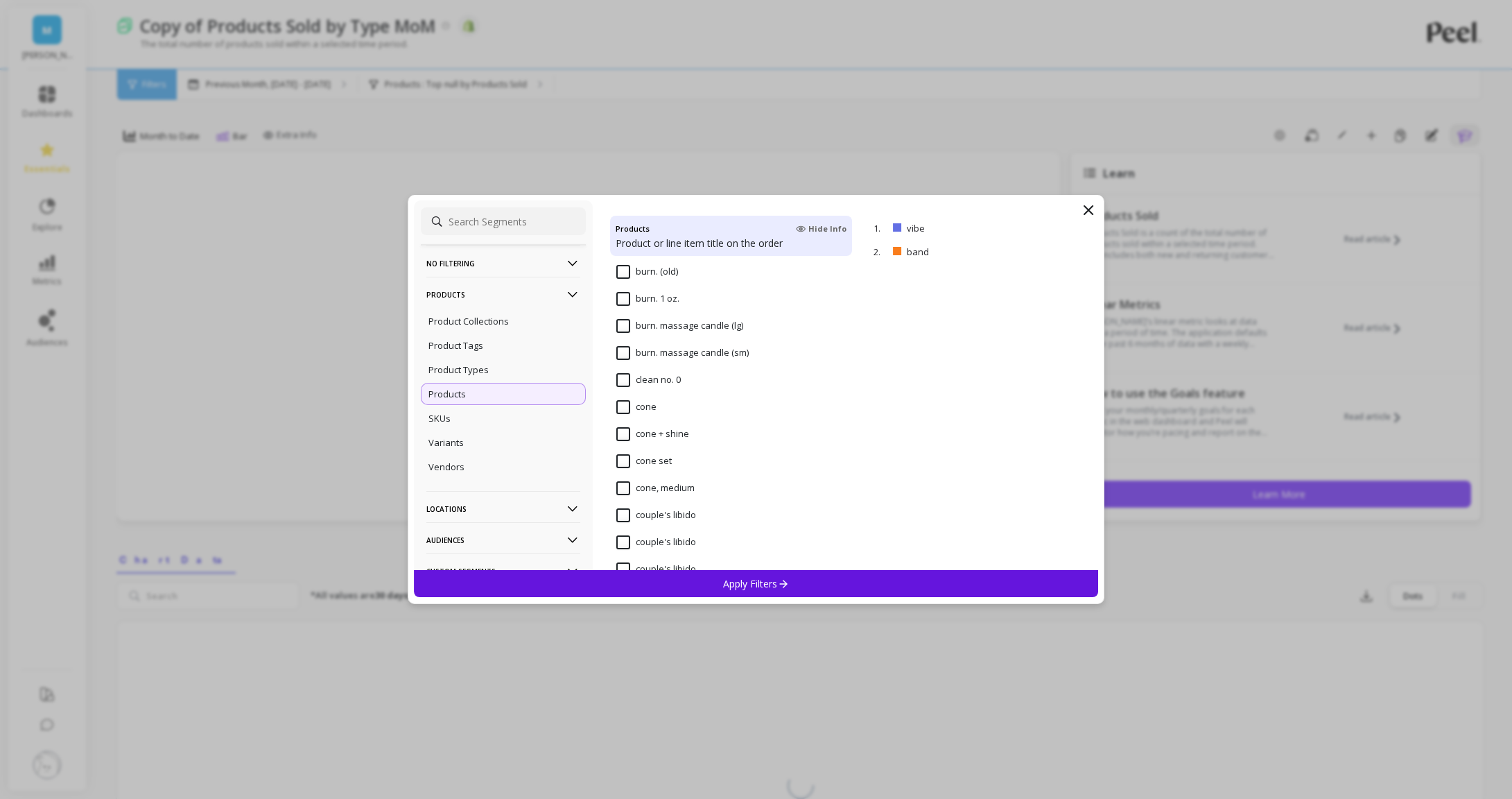
click at [630, 404] on input "cone" at bounding box center [636, 407] width 41 height 14
click at [624, 414] on input "cone, medium" at bounding box center [655, 417] width 79 height 14
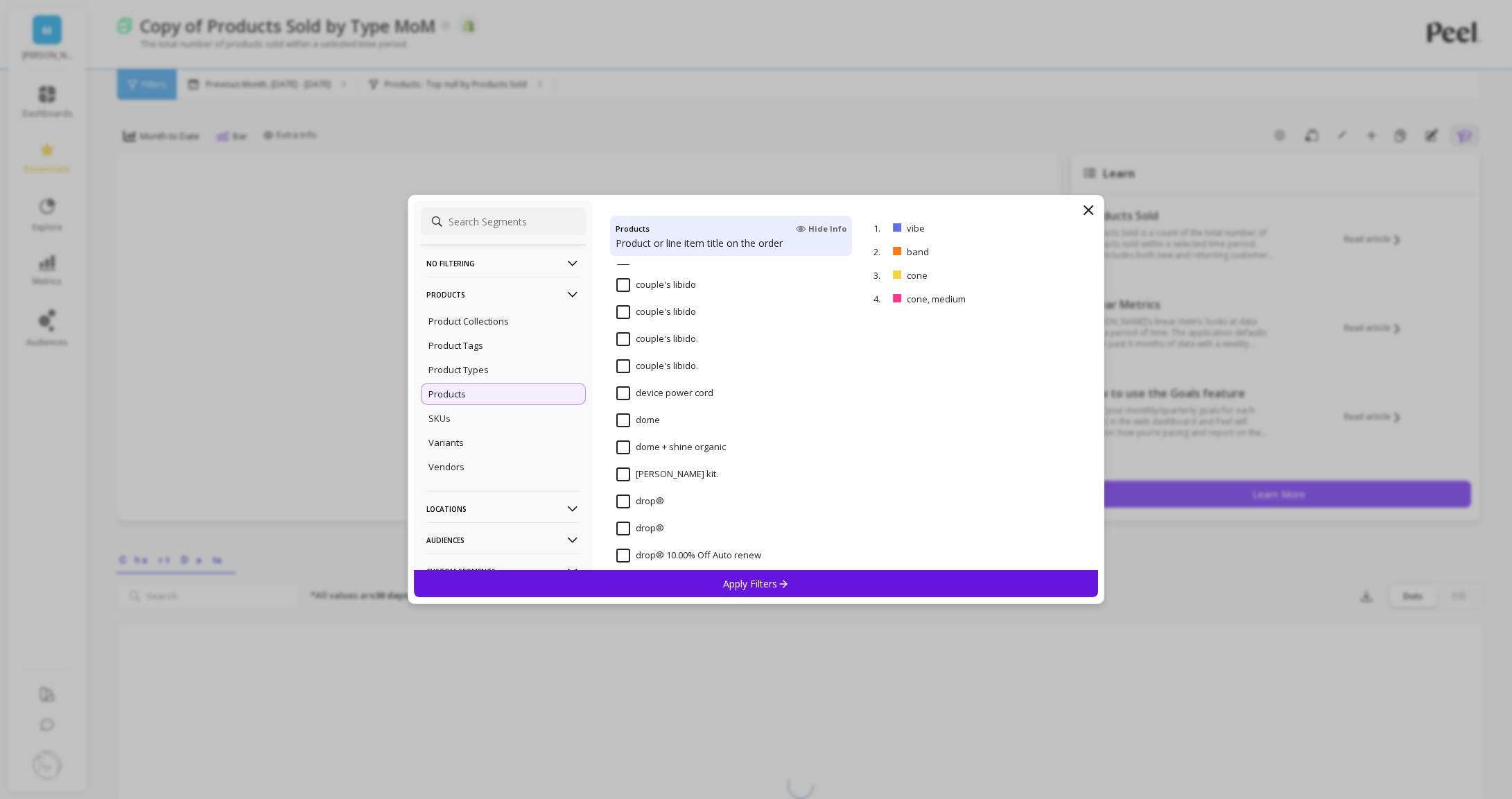
scroll to position [5076, 0]
click at [621, 423] on input "dome" at bounding box center [638, 417] width 44 height 14
click at [627, 503] on input "drop®" at bounding box center [640, 498] width 48 height 14
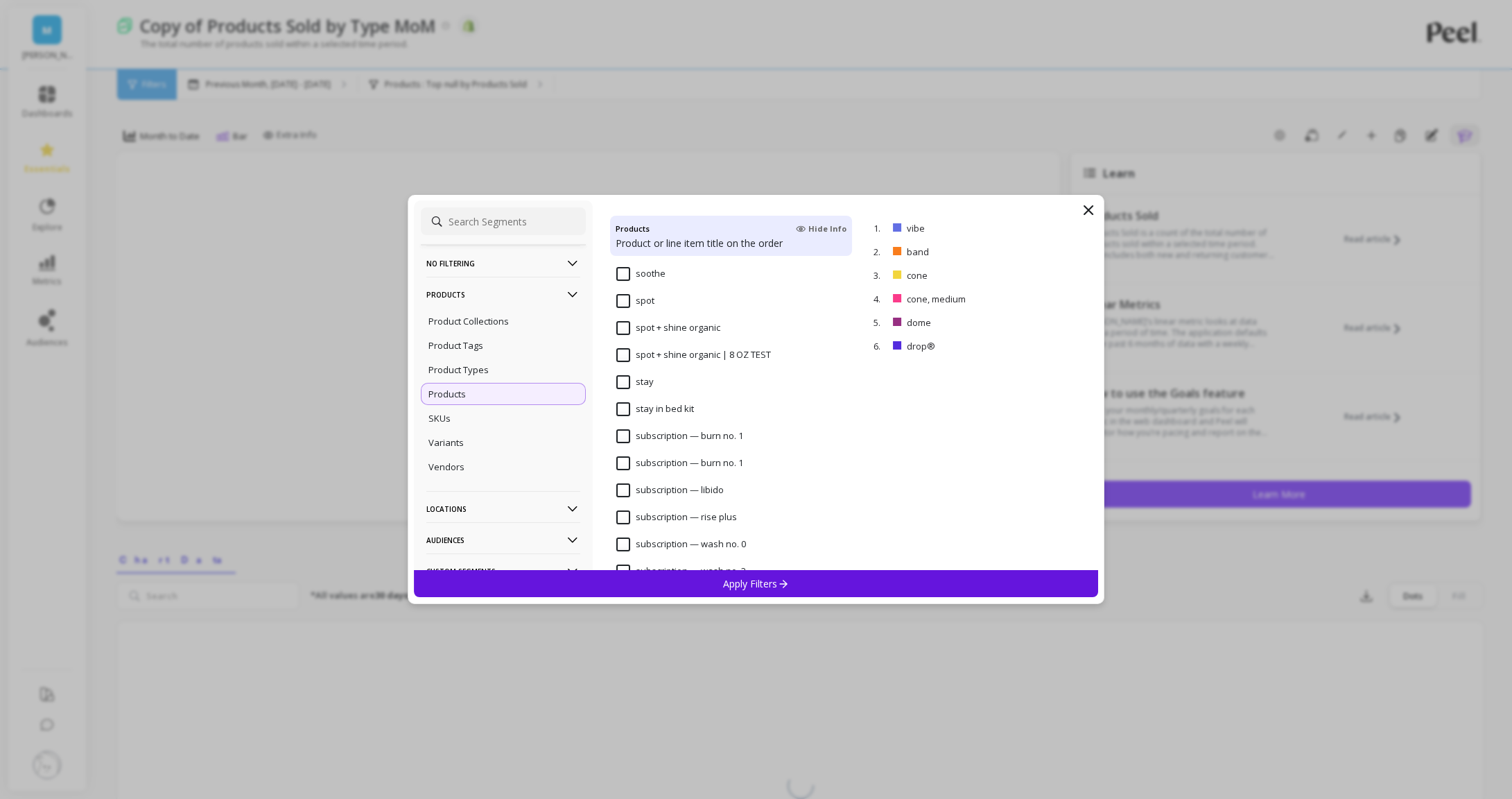
scroll to position [7662, 0]
click at [626, 325] on input "spot" at bounding box center [635, 320] width 38 height 14
click at [761, 587] on p "Apply Filters" at bounding box center [756, 584] width 66 height 13
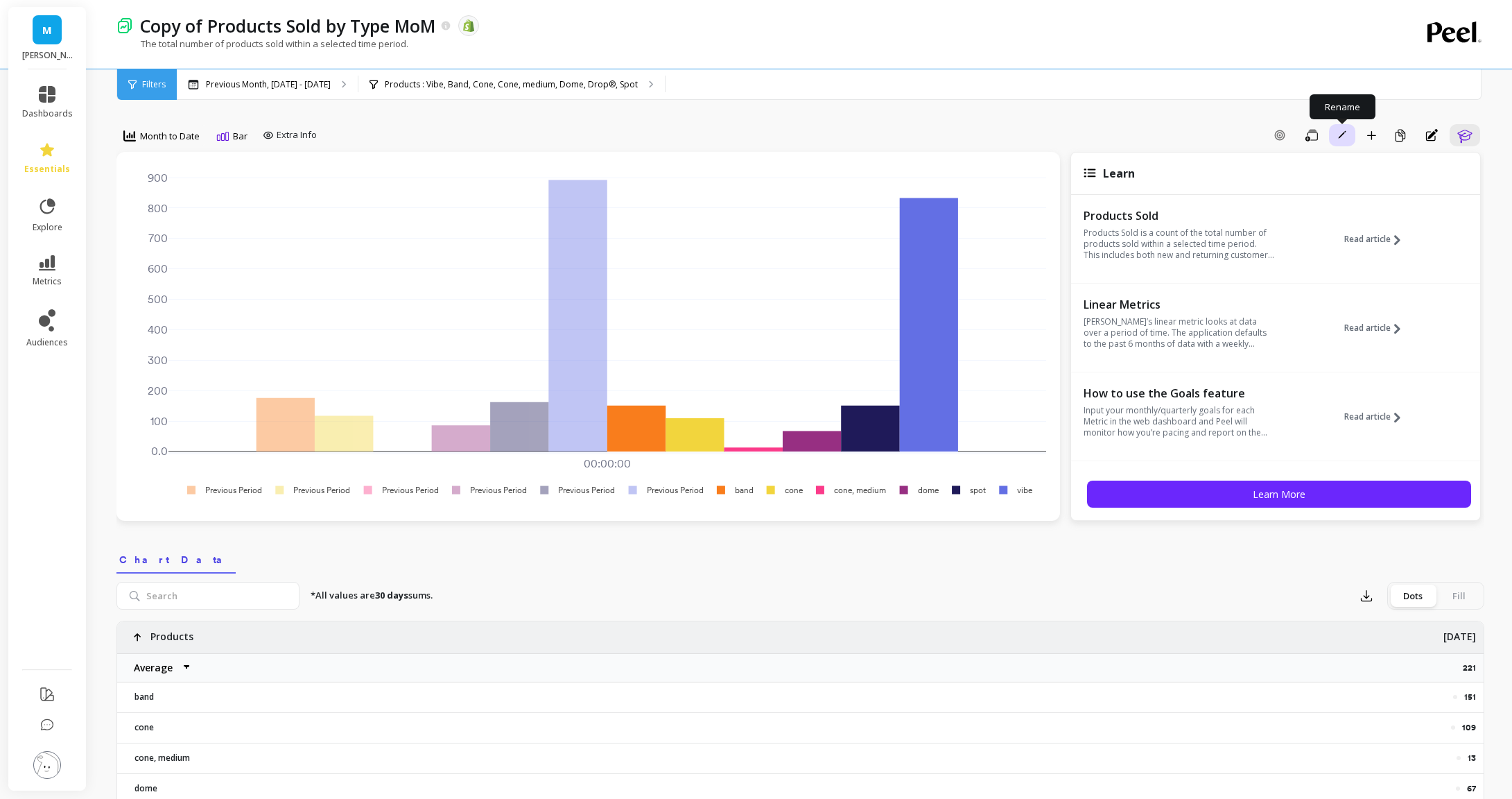
click at [1338, 134] on icon "button" at bounding box center [1342, 134] width 8 height 8
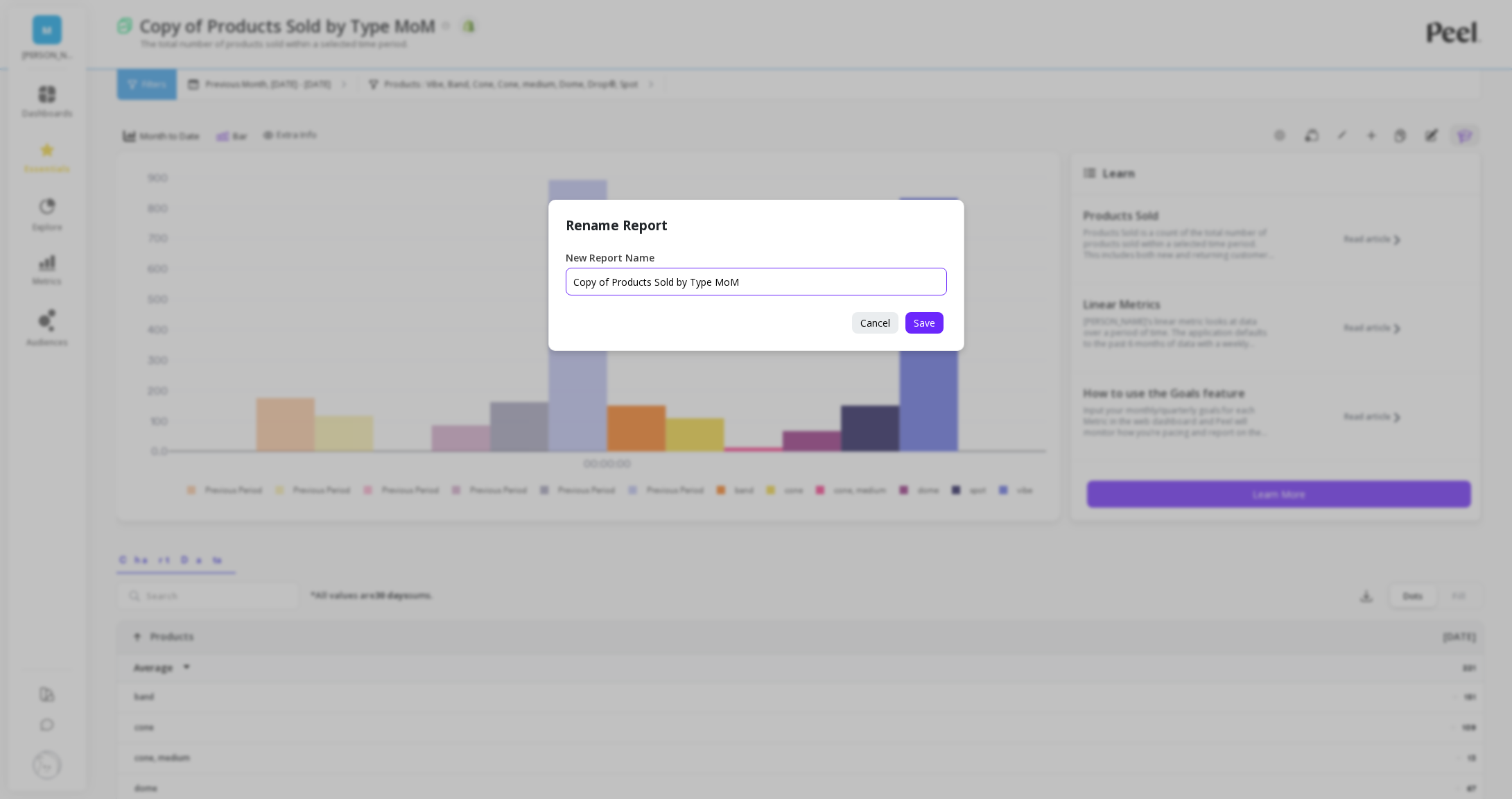
drag, startPoint x: 610, startPoint y: 280, endPoint x: 495, endPoint y: 278, distance: 115.0
click at [495, 278] on div "Rename Report New Report Name Cancel Save" at bounding box center [756, 400] width 1512 height 799
drag, startPoint x: 768, startPoint y: 286, endPoint x: 669, endPoint y: 285, distance: 99.0
click at [669, 285] on input "New Report Name" at bounding box center [756, 281] width 381 height 27
click at [572, 279] on input "New Report Name" at bounding box center [756, 281] width 381 height 27
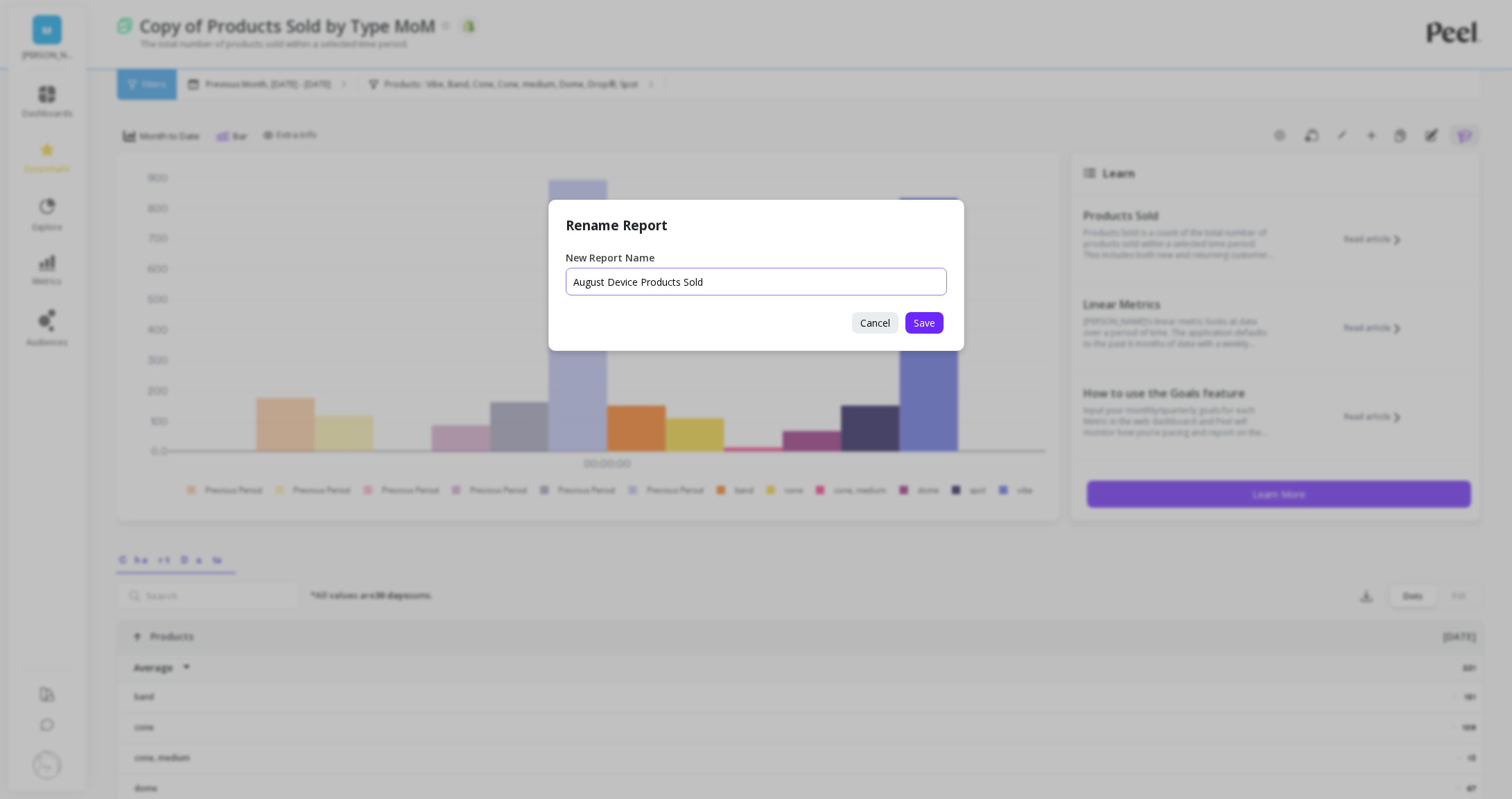
click at [737, 283] on input "New Report Name" at bounding box center [756, 281] width 381 height 27
type input "August Device Products Sold MoM"
click at [937, 322] on button "Save" at bounding box center [925, 323] width 38 height 22
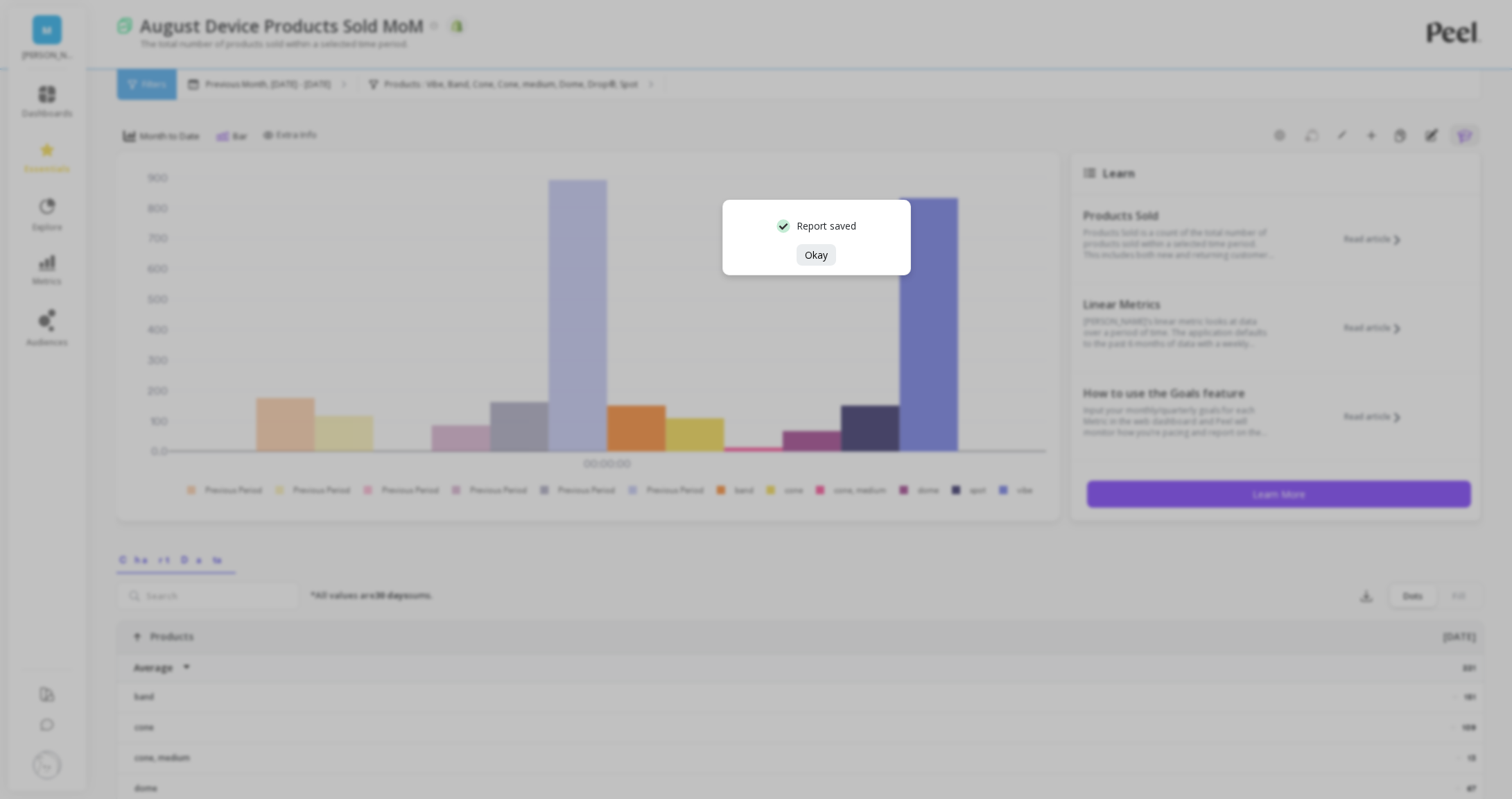
click at [789, 250] on div "Report saved Okay" at bounding box center [817, 237] width 189 height 75
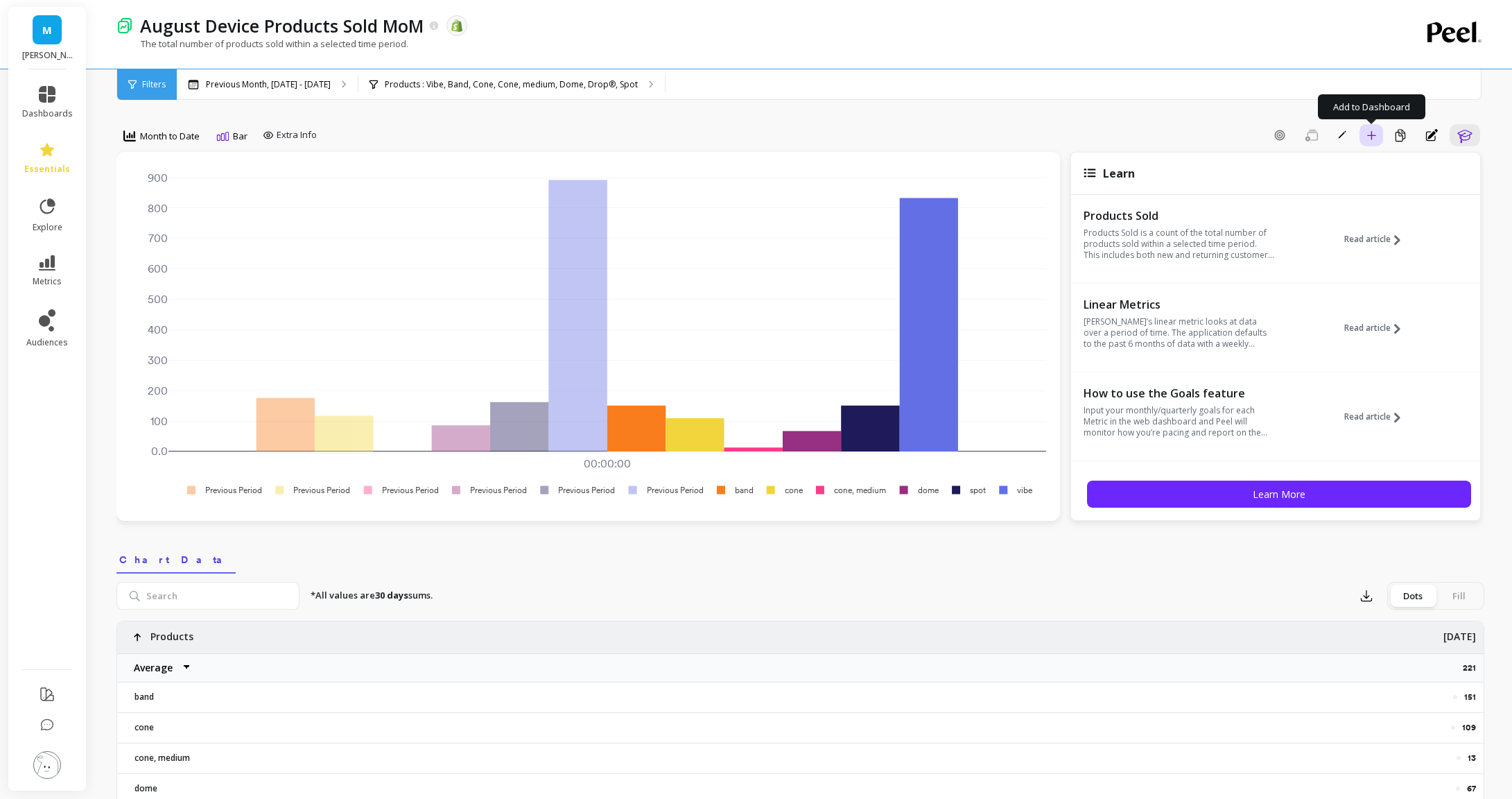
click at [1369, 139] on icon "button" at bounding box center [1371, 135] width 10 height 10
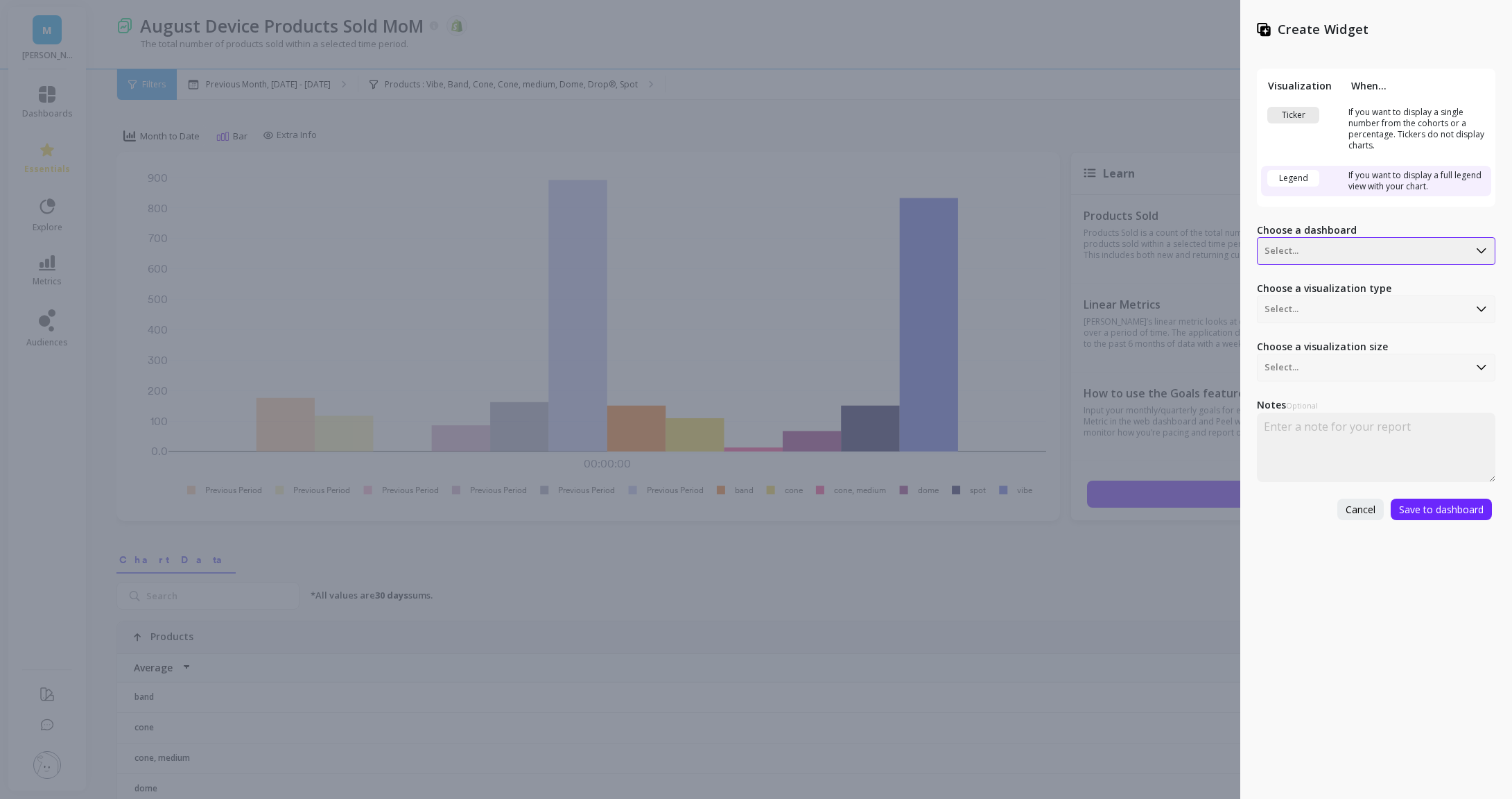
click at [1324, 240] on div "Select..." at bounding box center [1376, 250] width 239 height 27
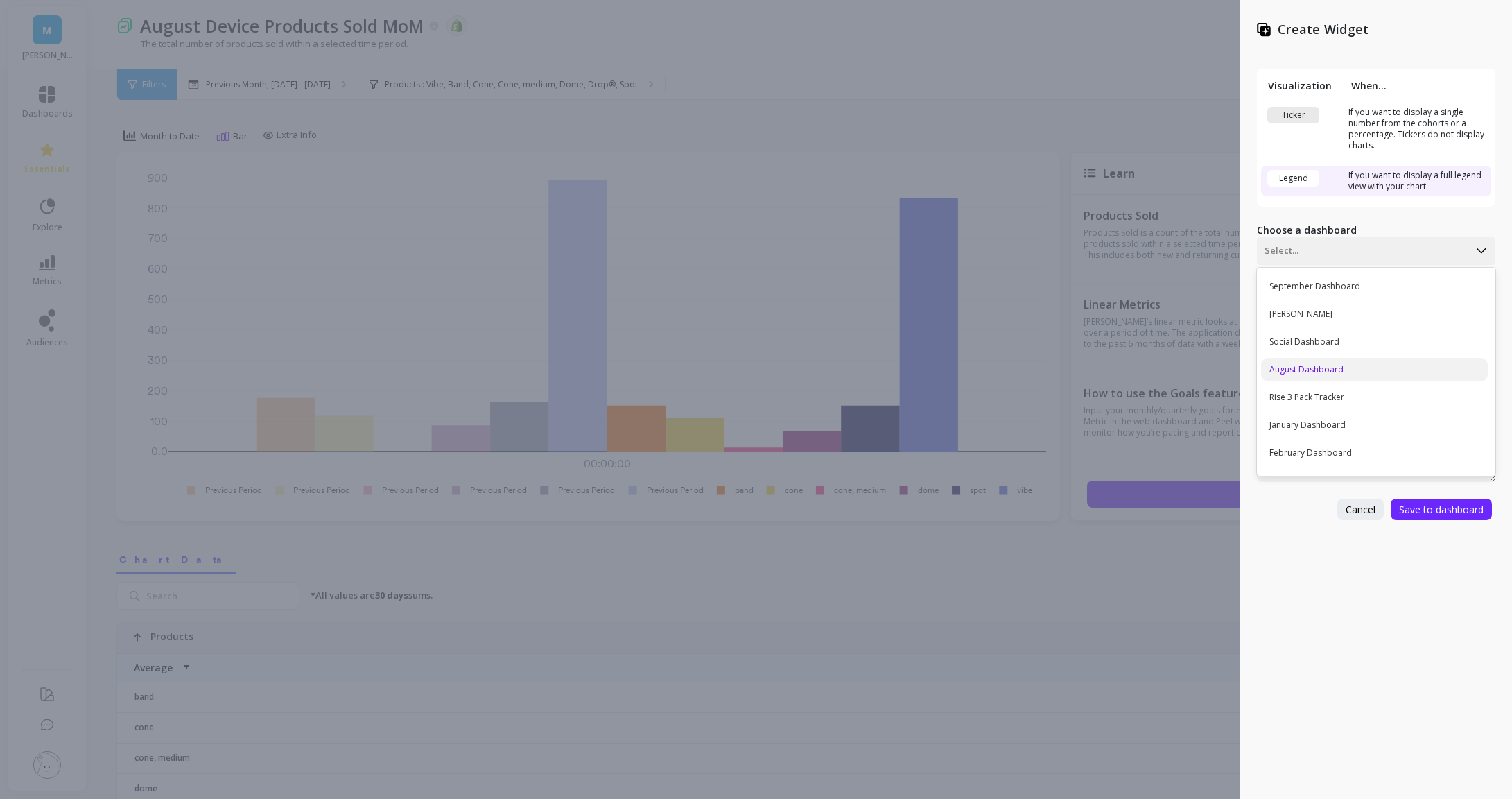
click at [1302, 375] on div "August Dashboard" at bounding box center [1374, 370] width 227 height 23
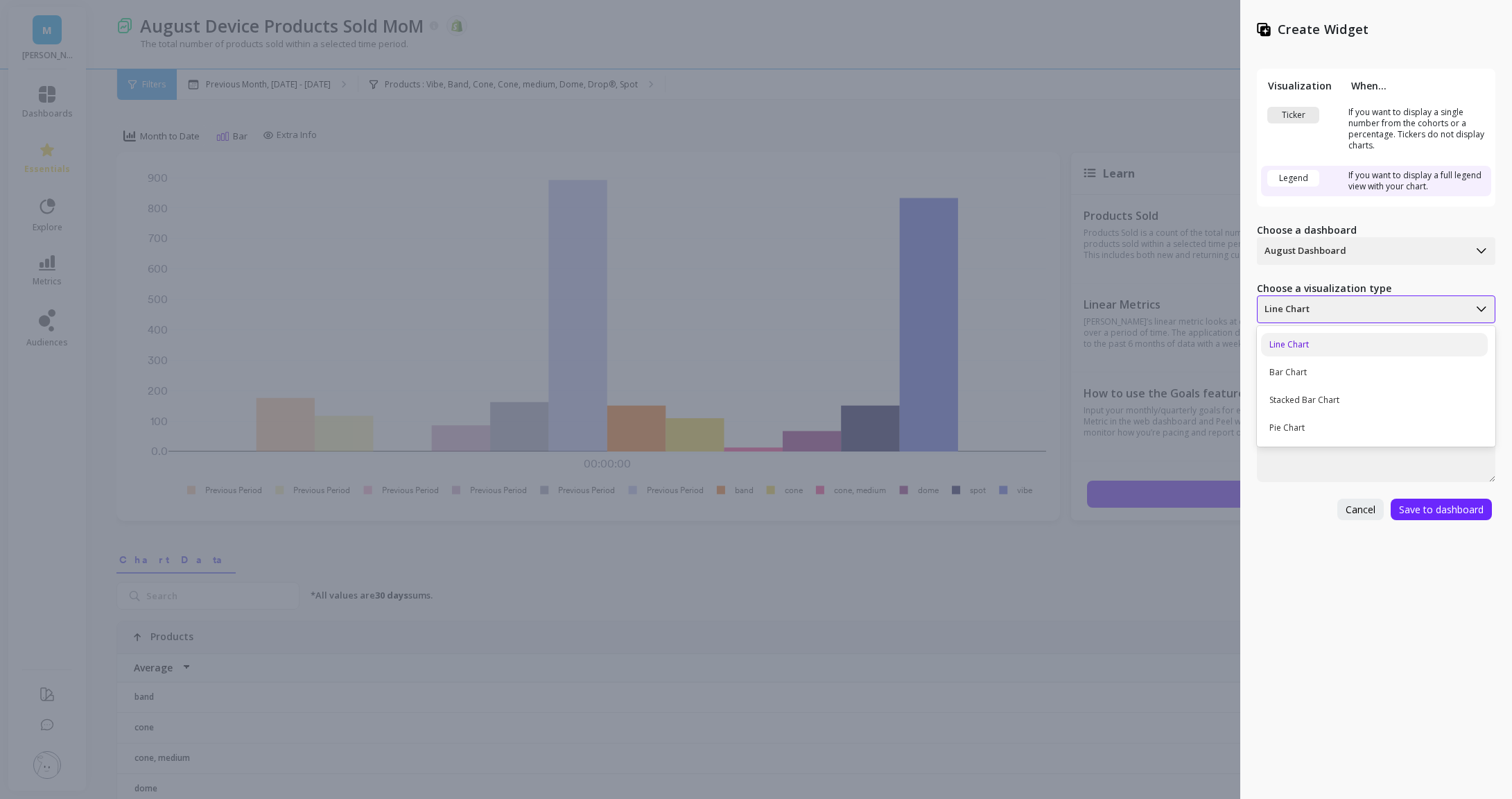
click at [1349, 317] on div "Line Chart" at bounding box center [1363, 309] width 210 height 22
click at [1341, 376] on div "Bar Chart" at bounding box center [1374, 372] width 227 height 23
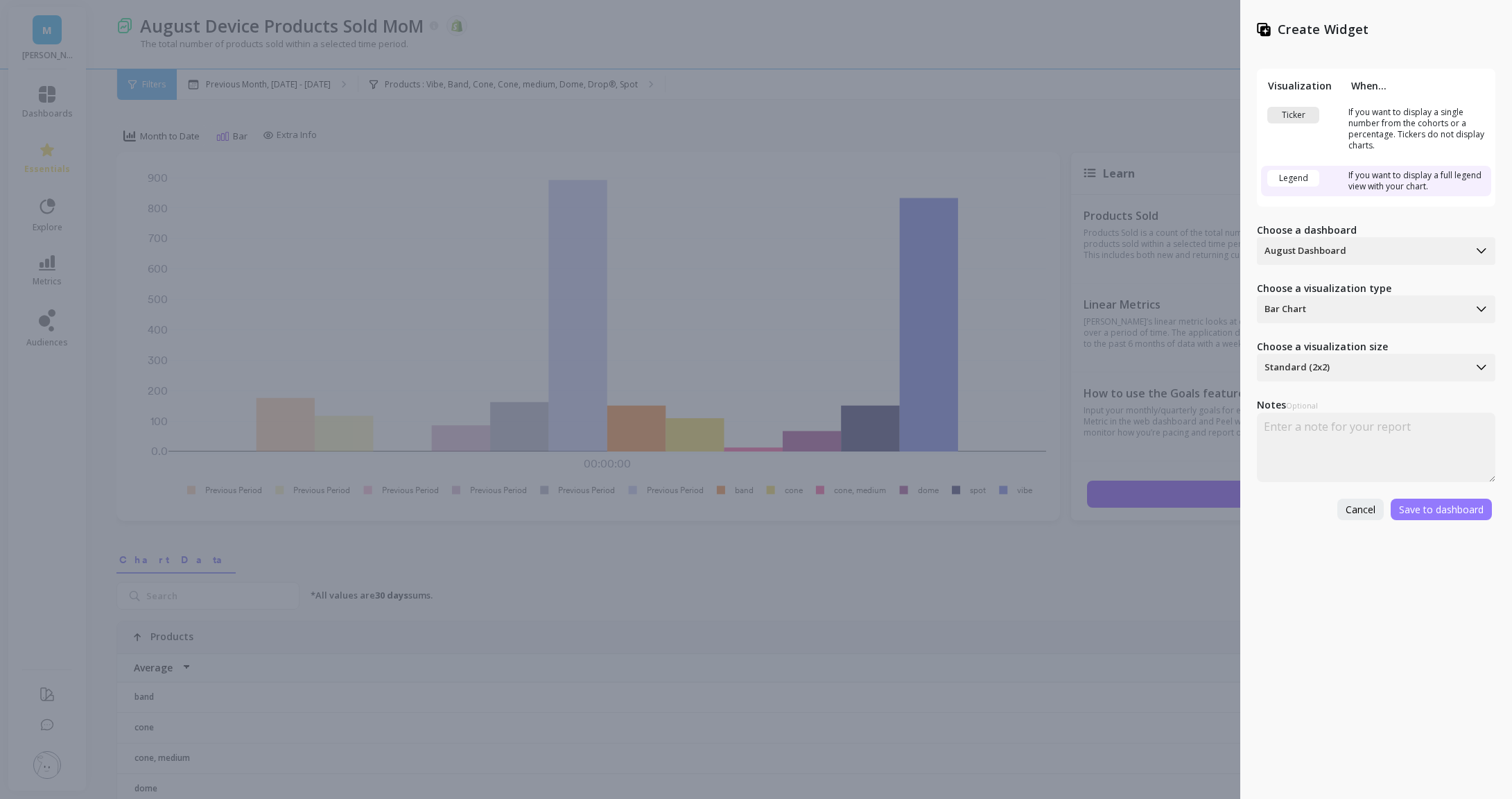
click at [1429, 500] on button "Save to dashboard" at bounding box center [1442, 510] width 101 height 22
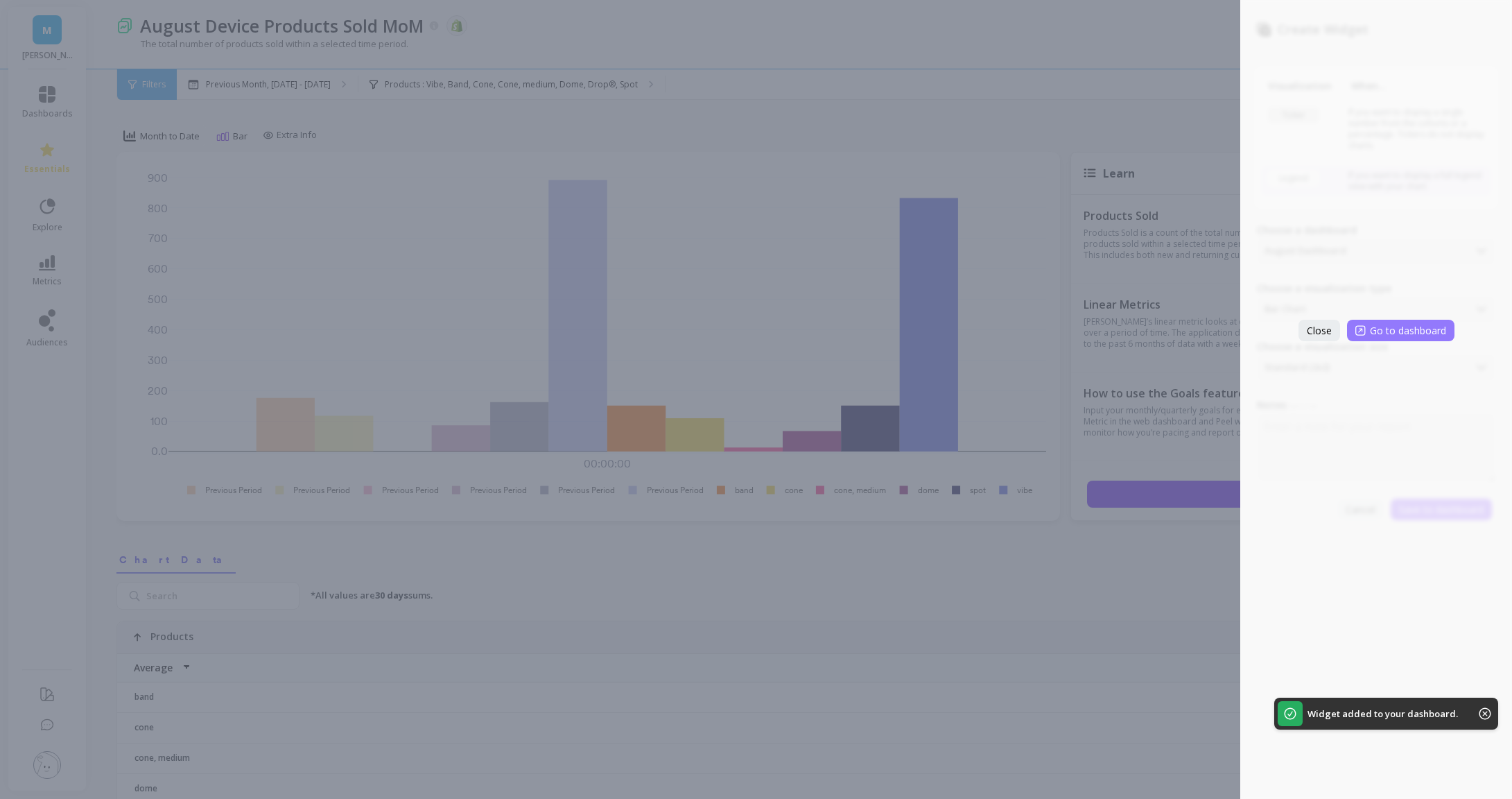
click at [1394, 339] on button "Go to dashboard" at bounding box center [1401, 331] width 108 height 22
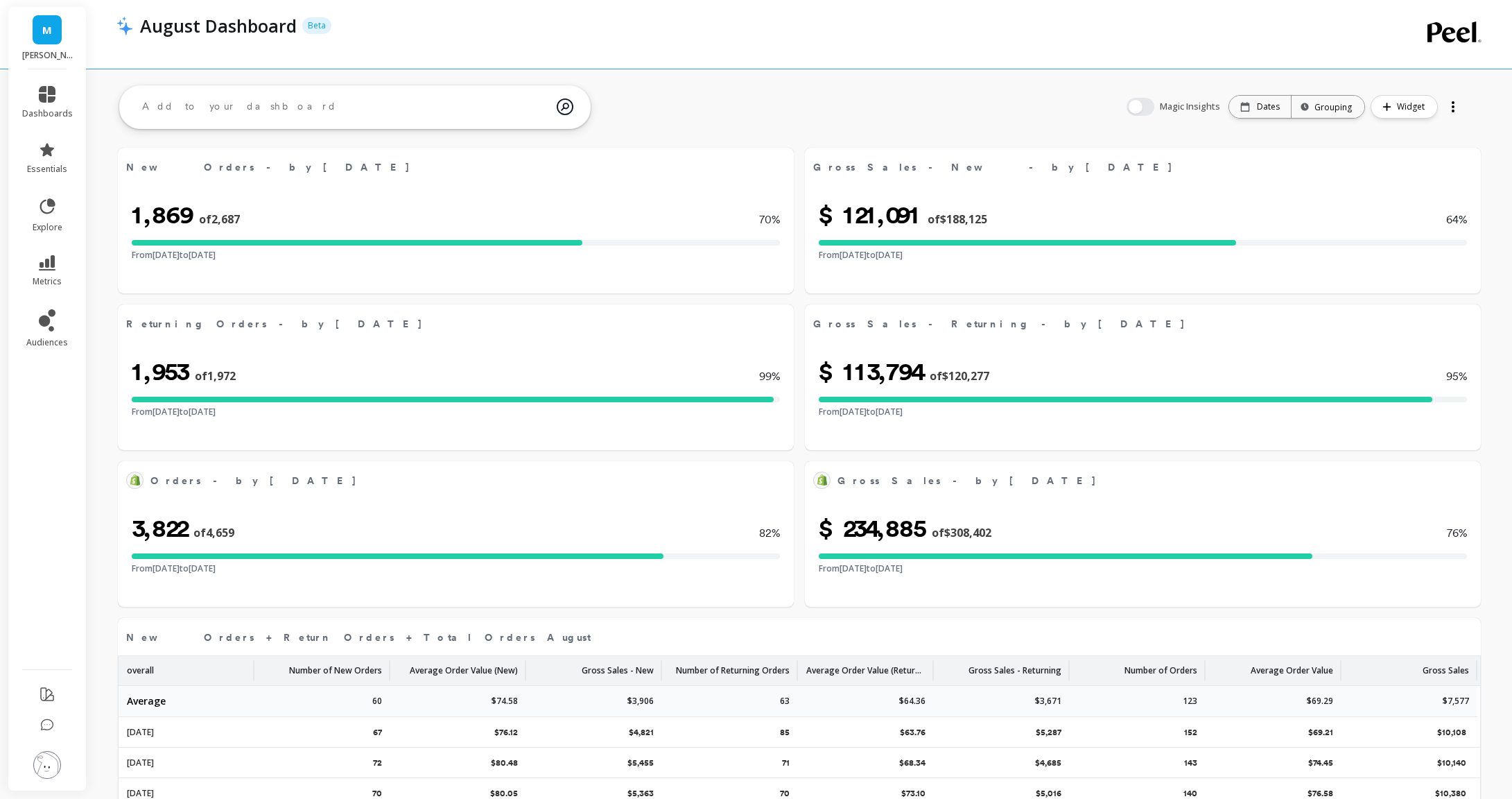
select select "sum"
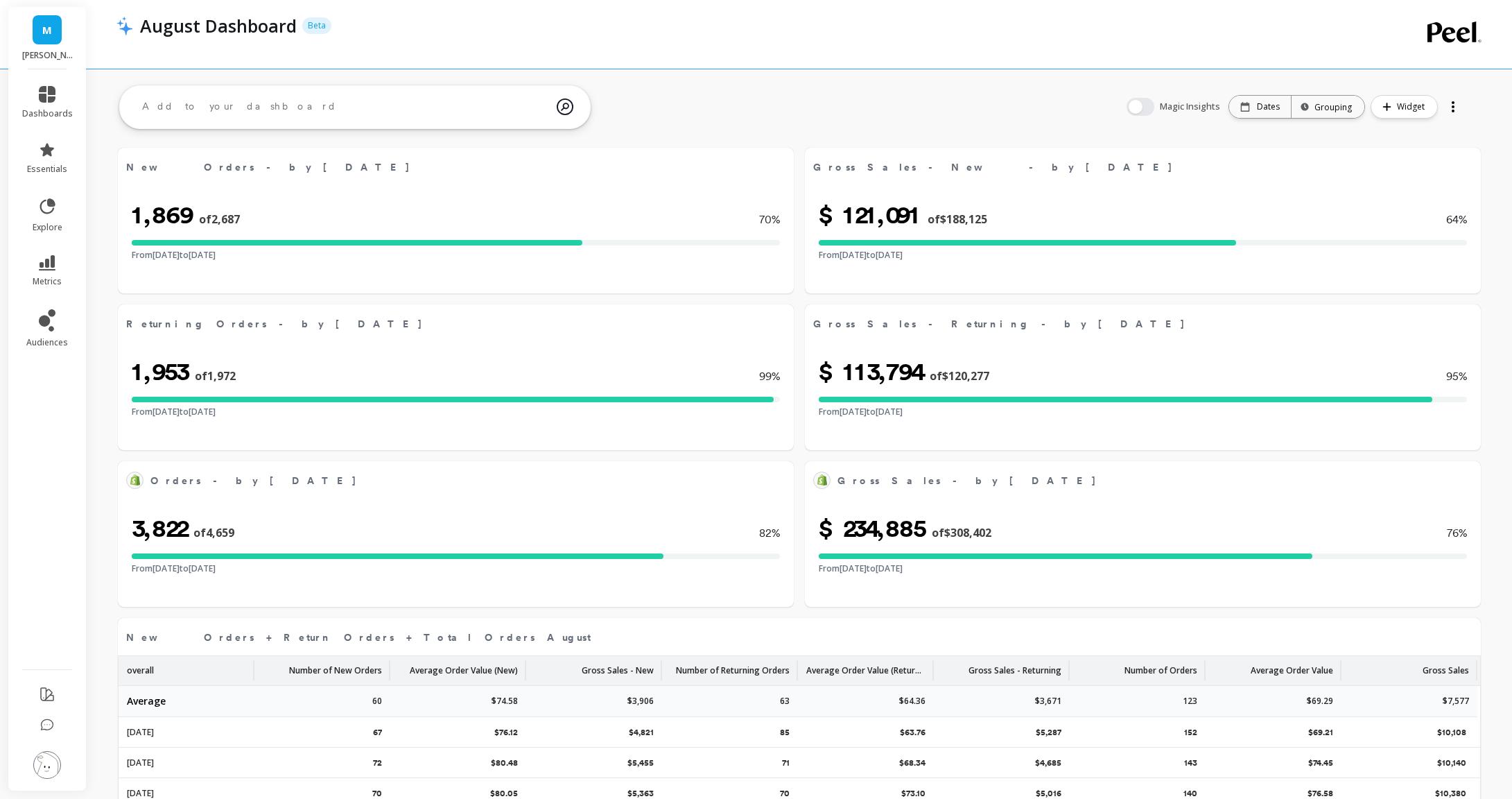
select select "sum"
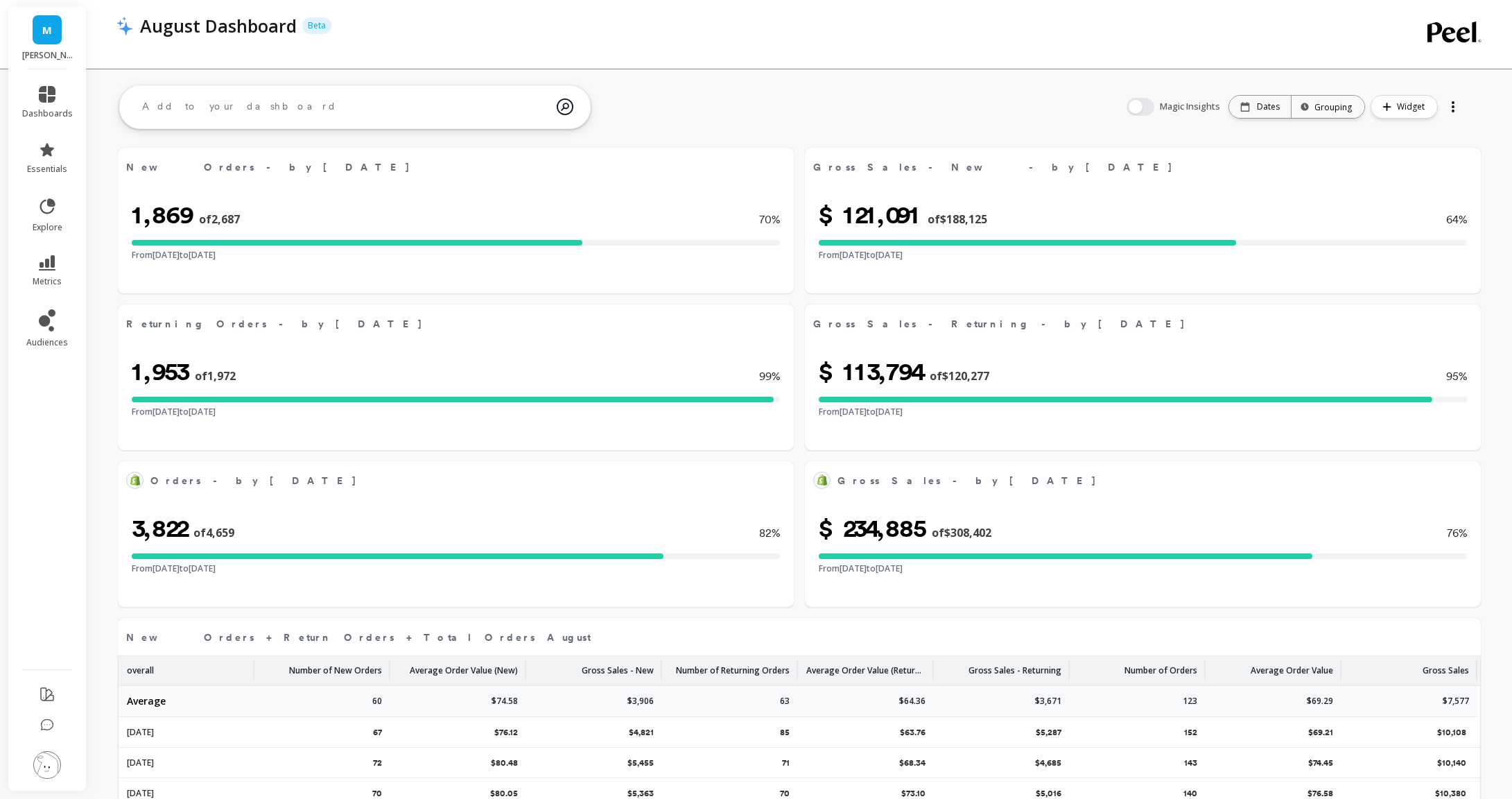
select select "sum"
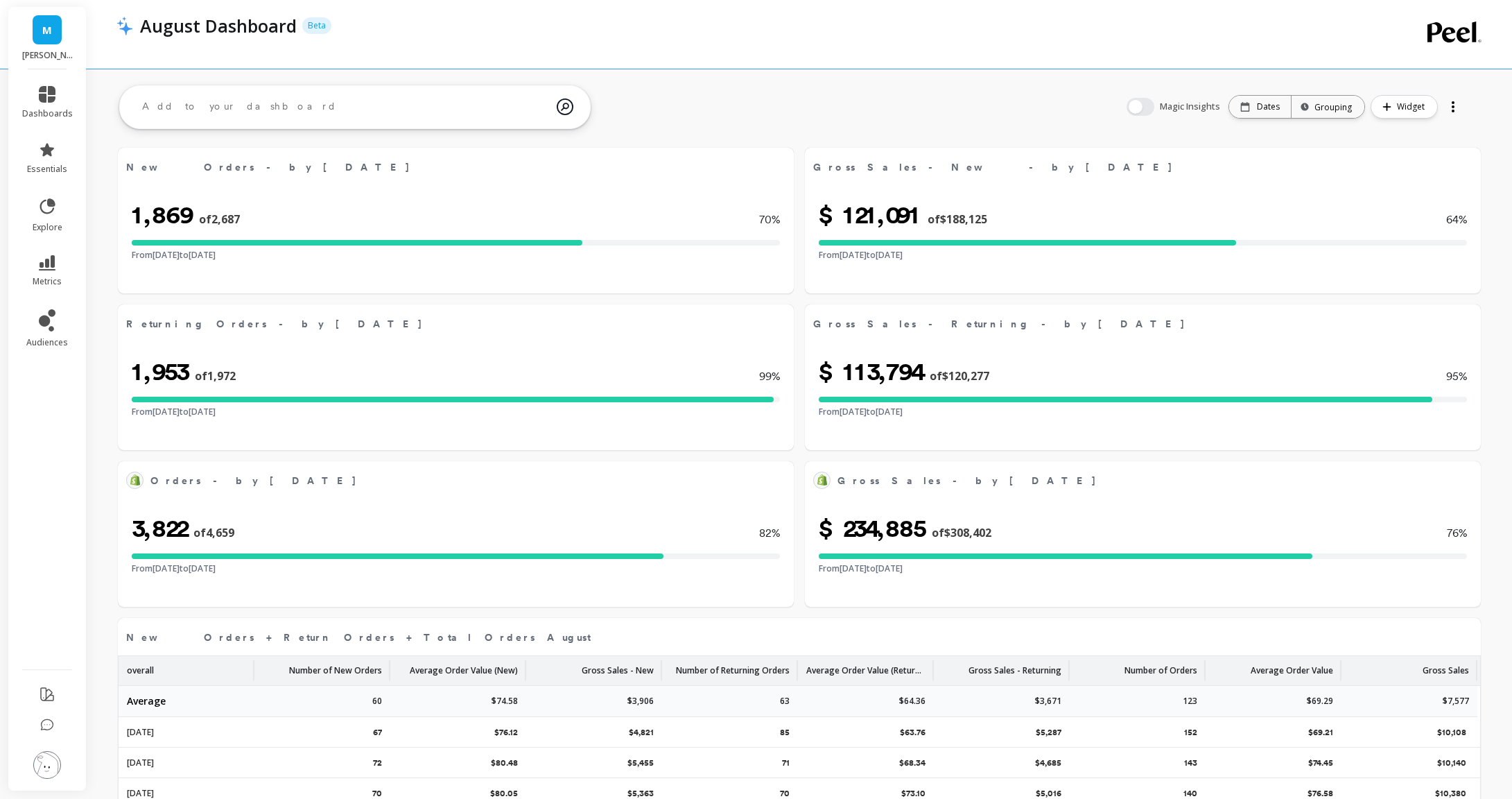
select select "sum"
click at [42, 258] on icon at bounding box center [47, 263] width 17 height 15
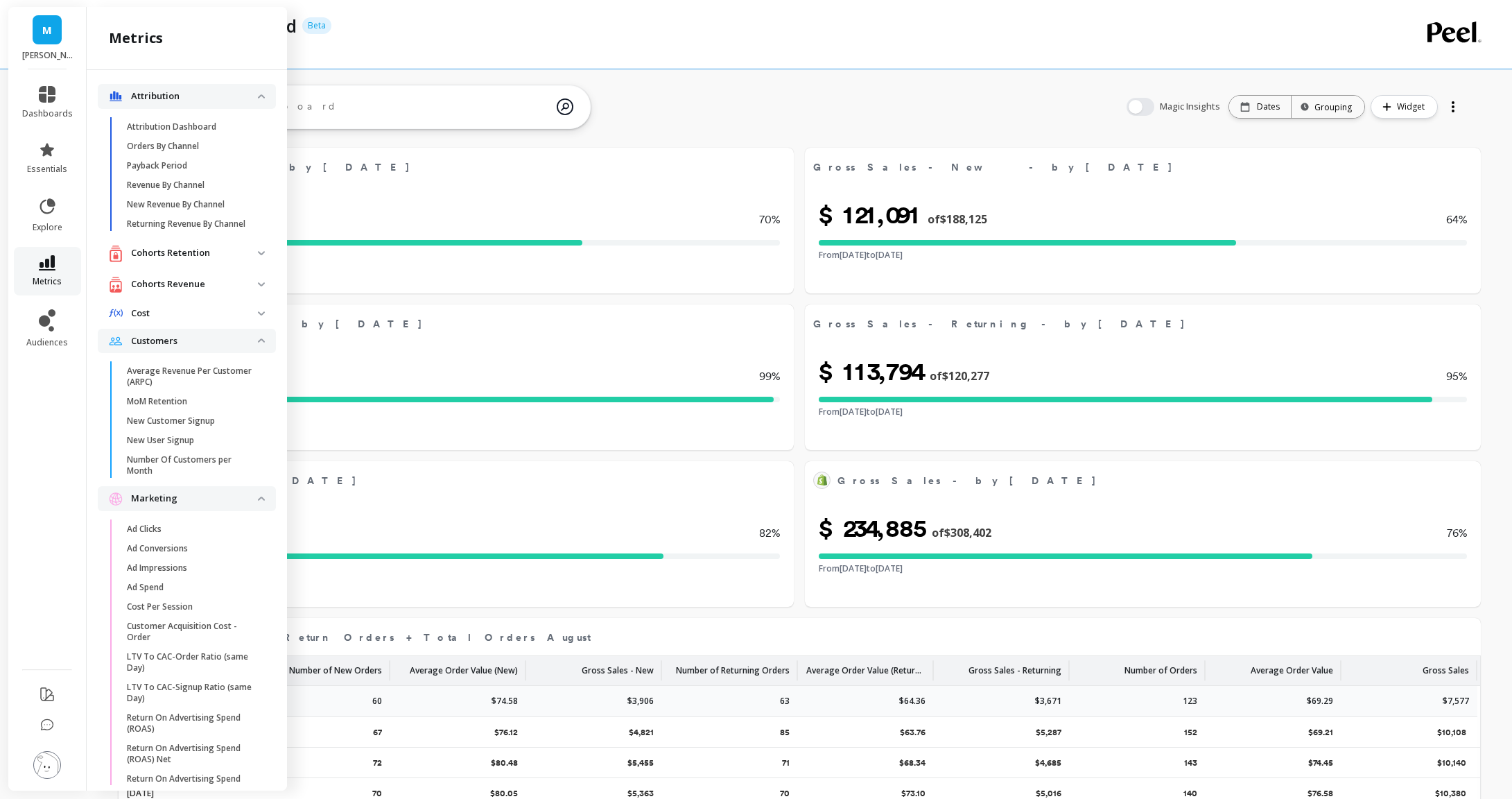
scroll to position [1528, 0]
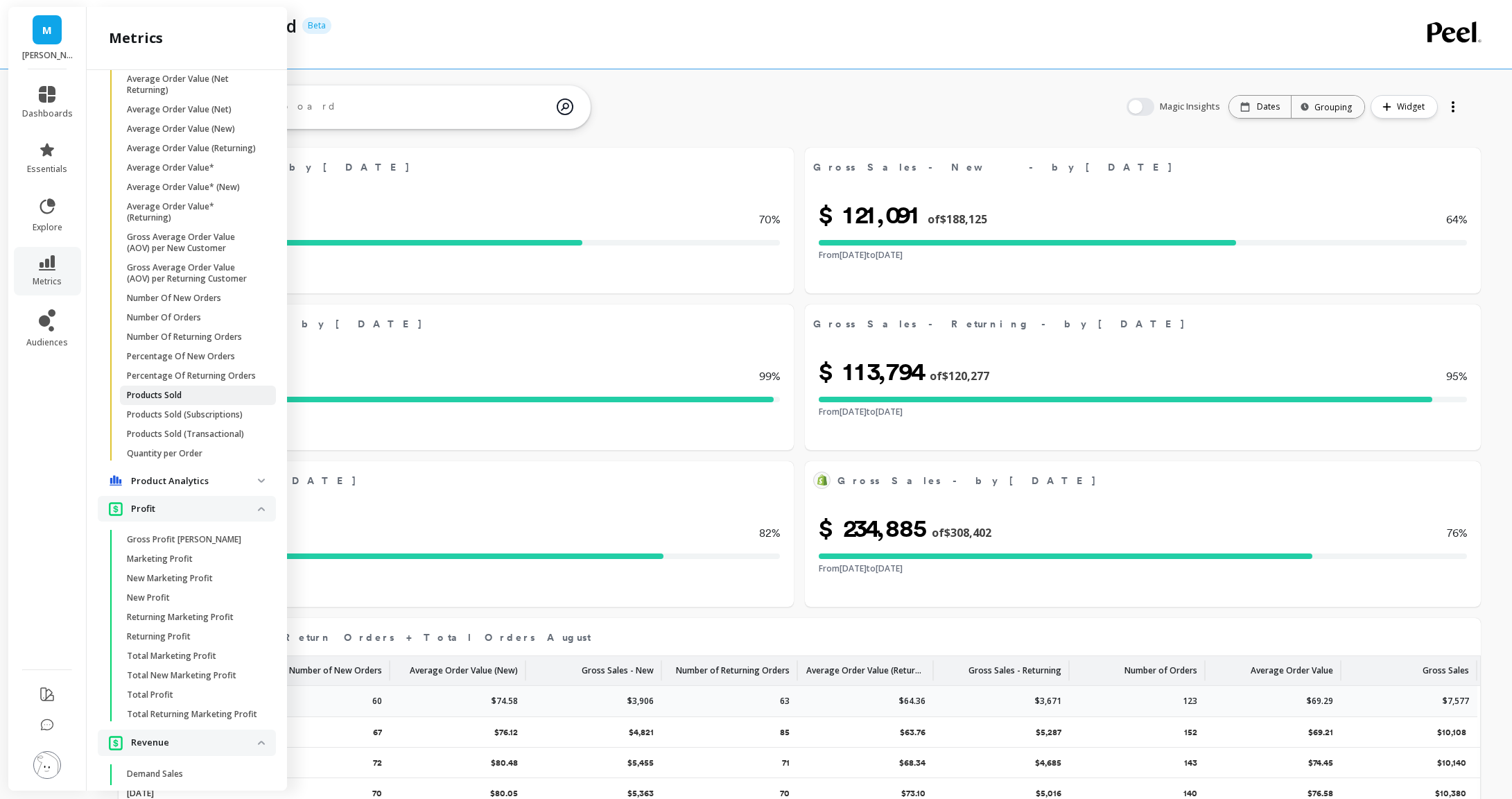
click at [198, 390] on span "Products Sold" at bounding box center [193, 395] width 133 height 11
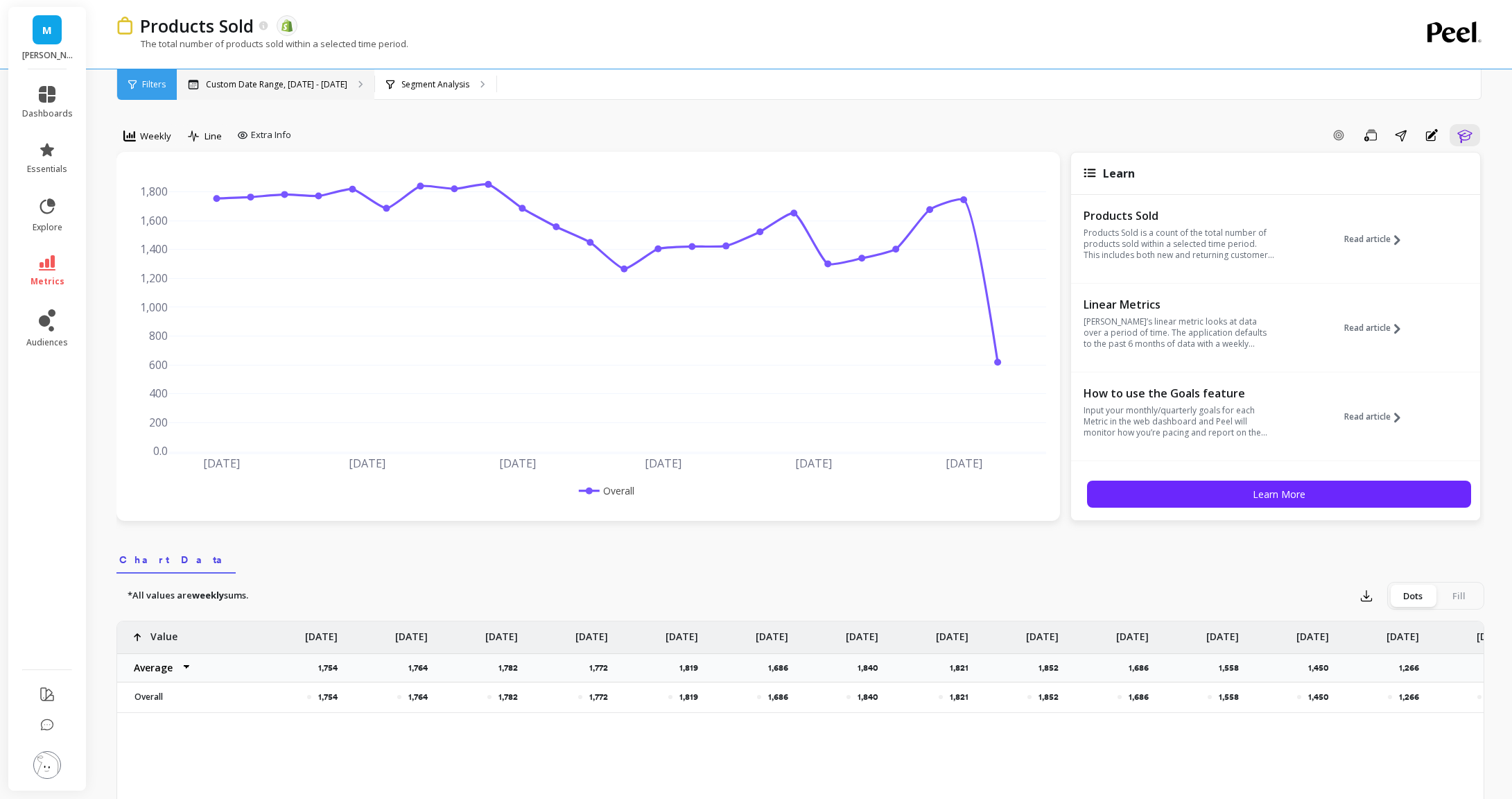
click at [324, 85] on p "Custom Date Range, Apr 1 - Sep 10" at bounding box center [277, 84] width 142 height 11
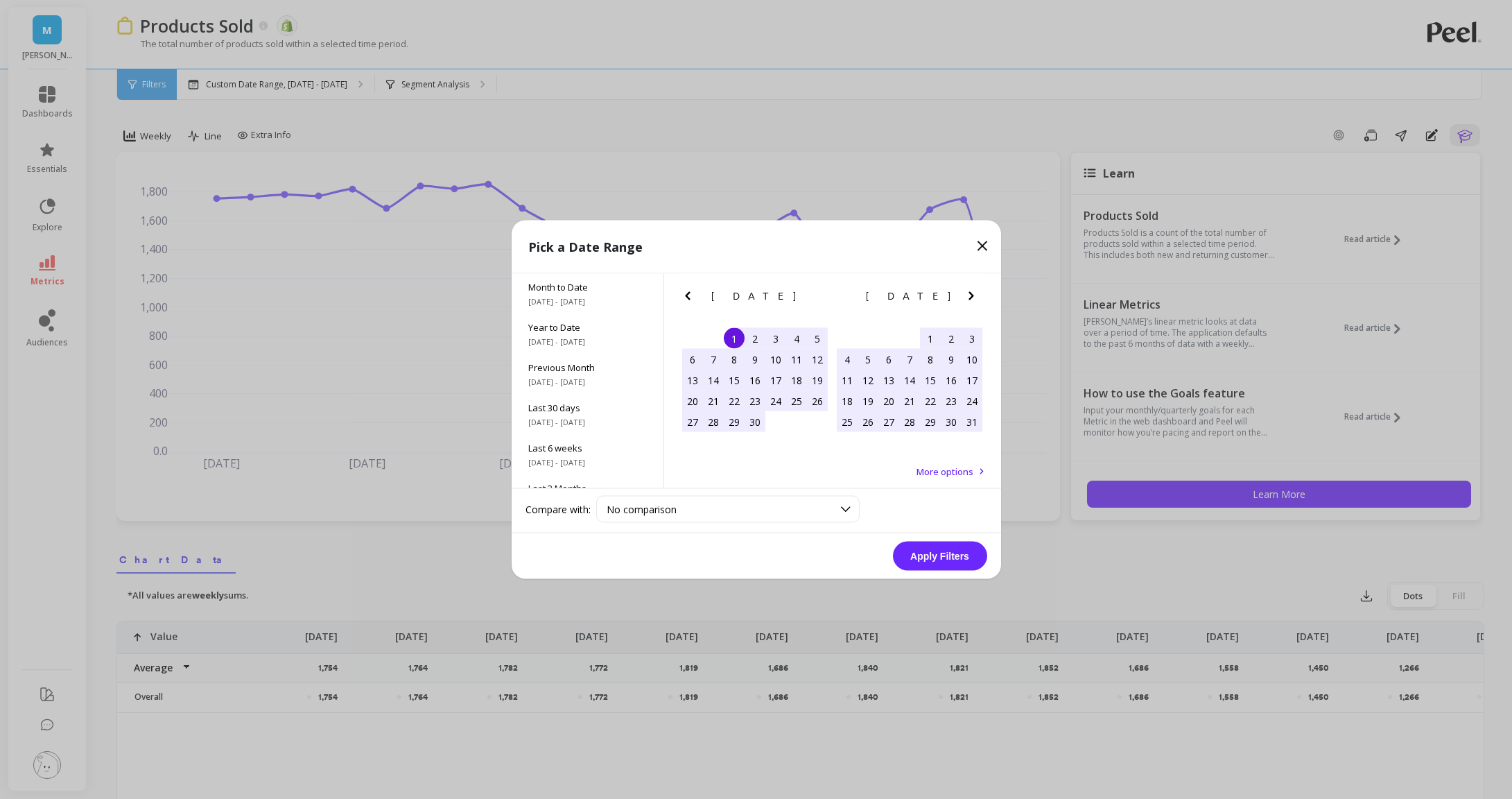
click at [957, 298] on div "May 2025" at bounding box center [909, 297] width 155 height 15
click at [967, 298] on icon "Next Month" at bounding box center [971, 296] width 17 height 17
click at [945, 333] on div "1" at bounding box center [951, 338] width 21 height 21
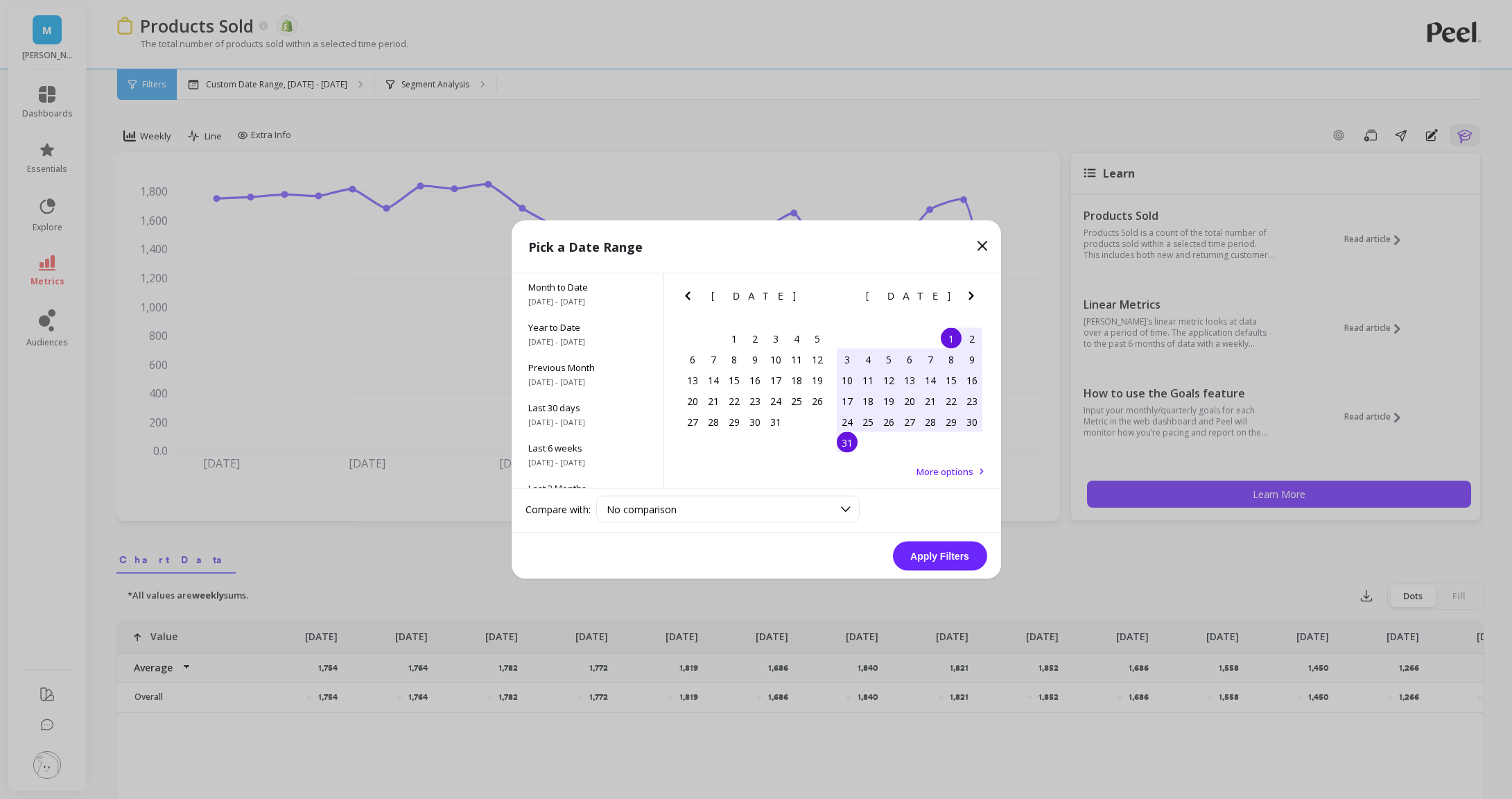
click at [848, 437] on div "31" at bounding box center [847, 442] width 21 height 21
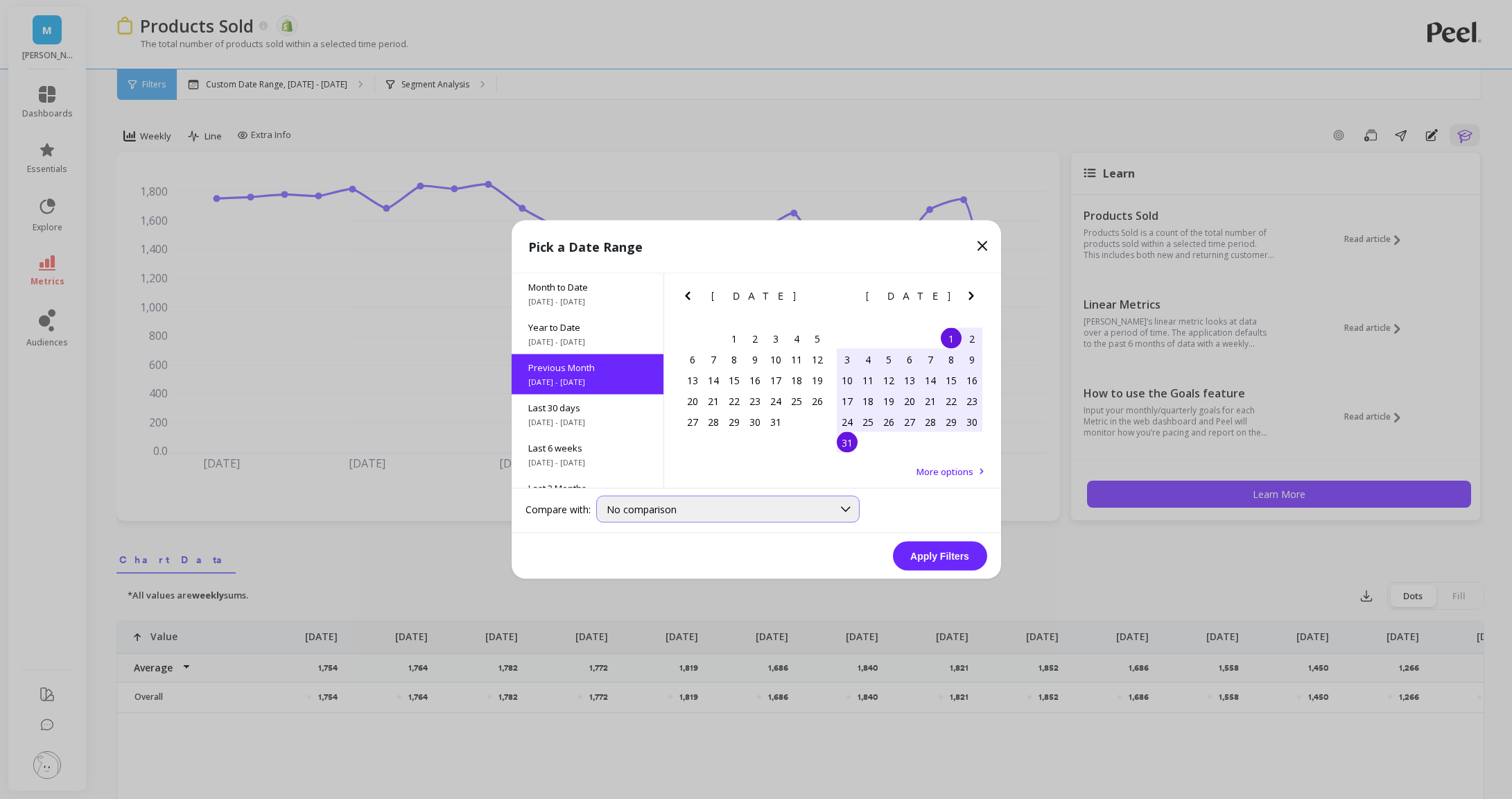
click at [815, 504] on div "No comparison" at bounding box center [719, 510] width 226 height 13
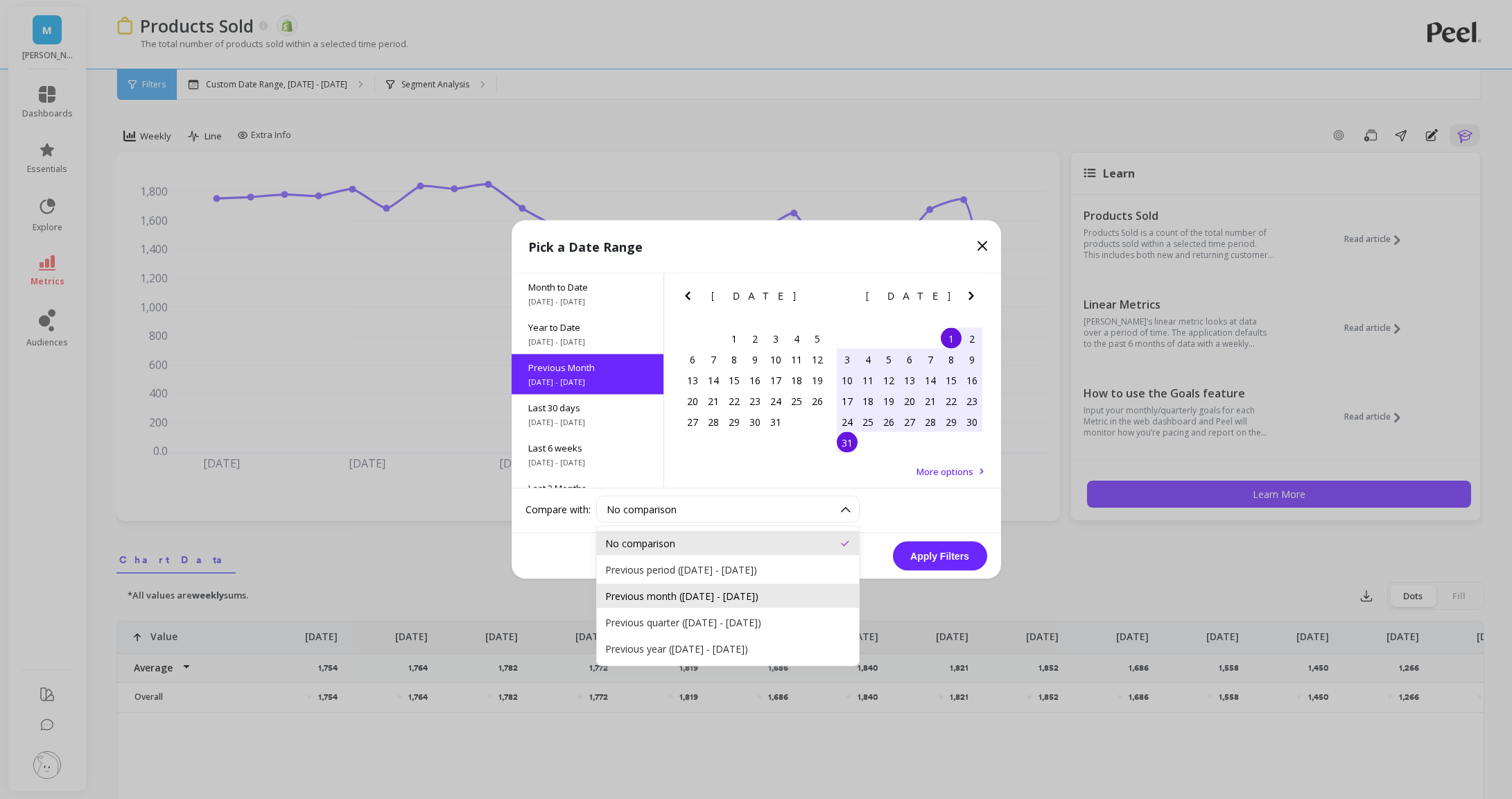
click at [756, 593] on div "Previous month (Jul 1, 2025 - Jul 31, 2025)" at bounding box center [728, 596] width 245 height 13
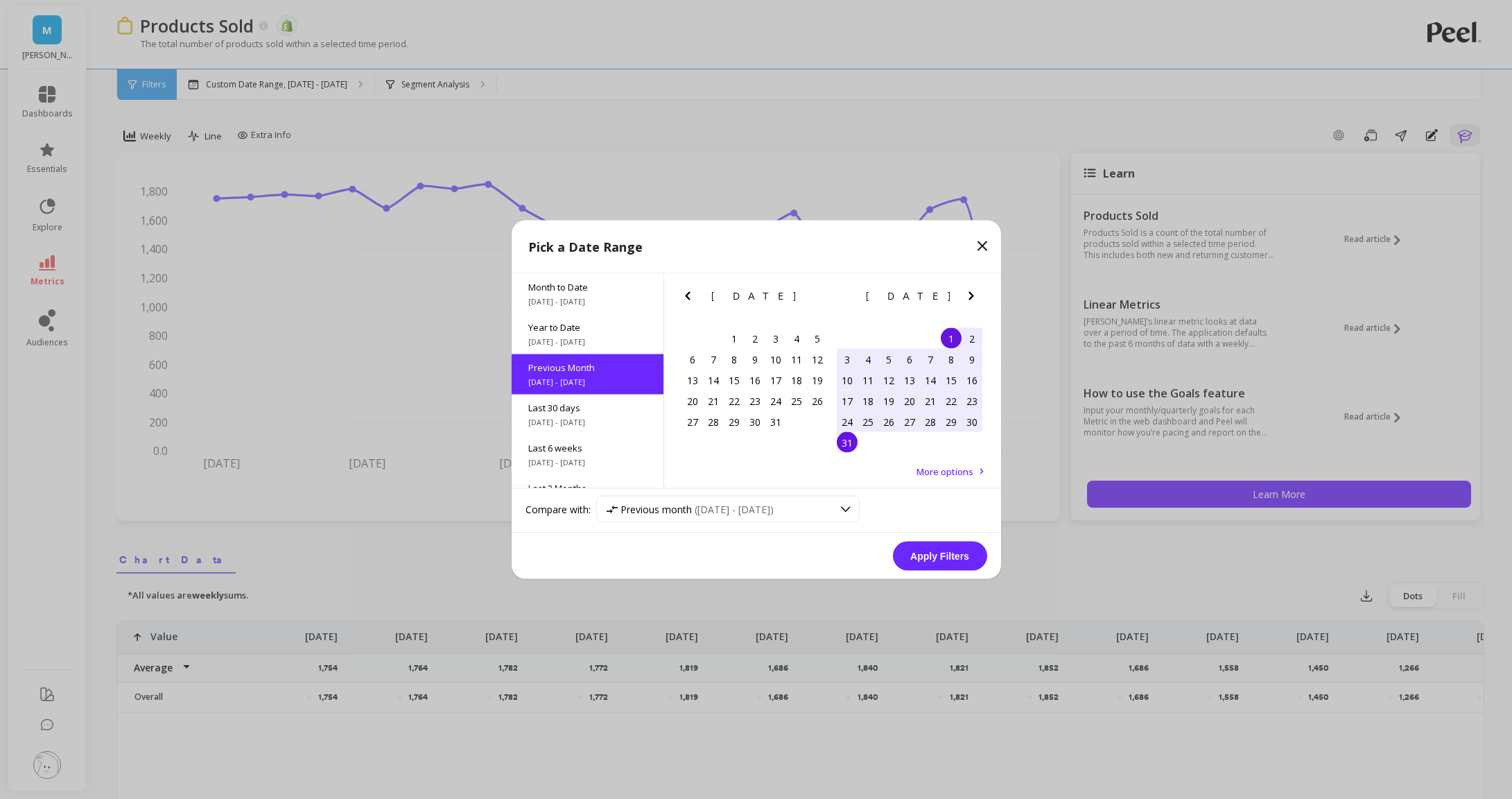
click at [959, 553] on button "Apply Filters" at bounding box center [940, 556] width 94 height 29
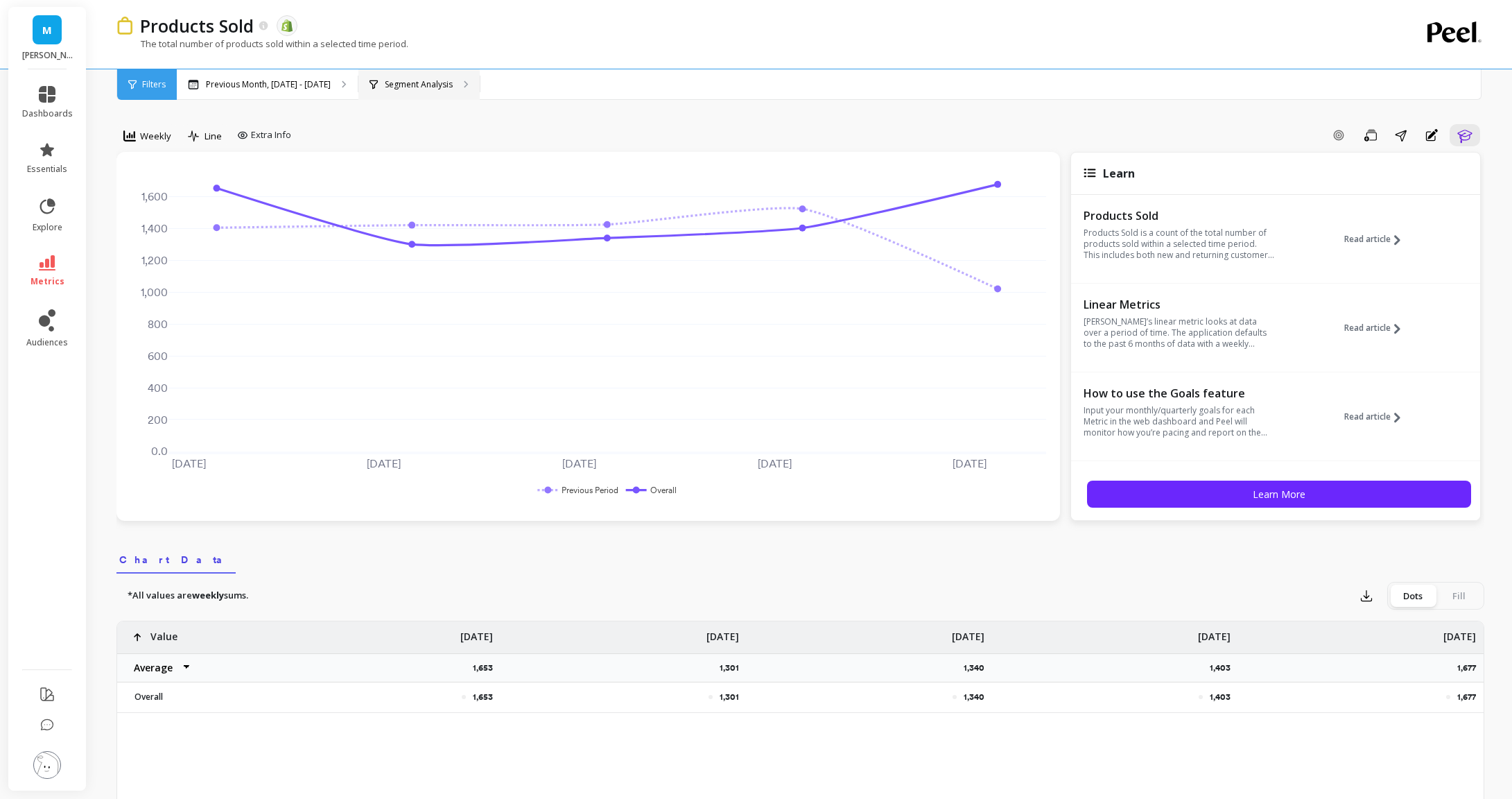
click at [389, 81] on p "Segment Analysis" at bounding box center [418, 84] width 68 height 11
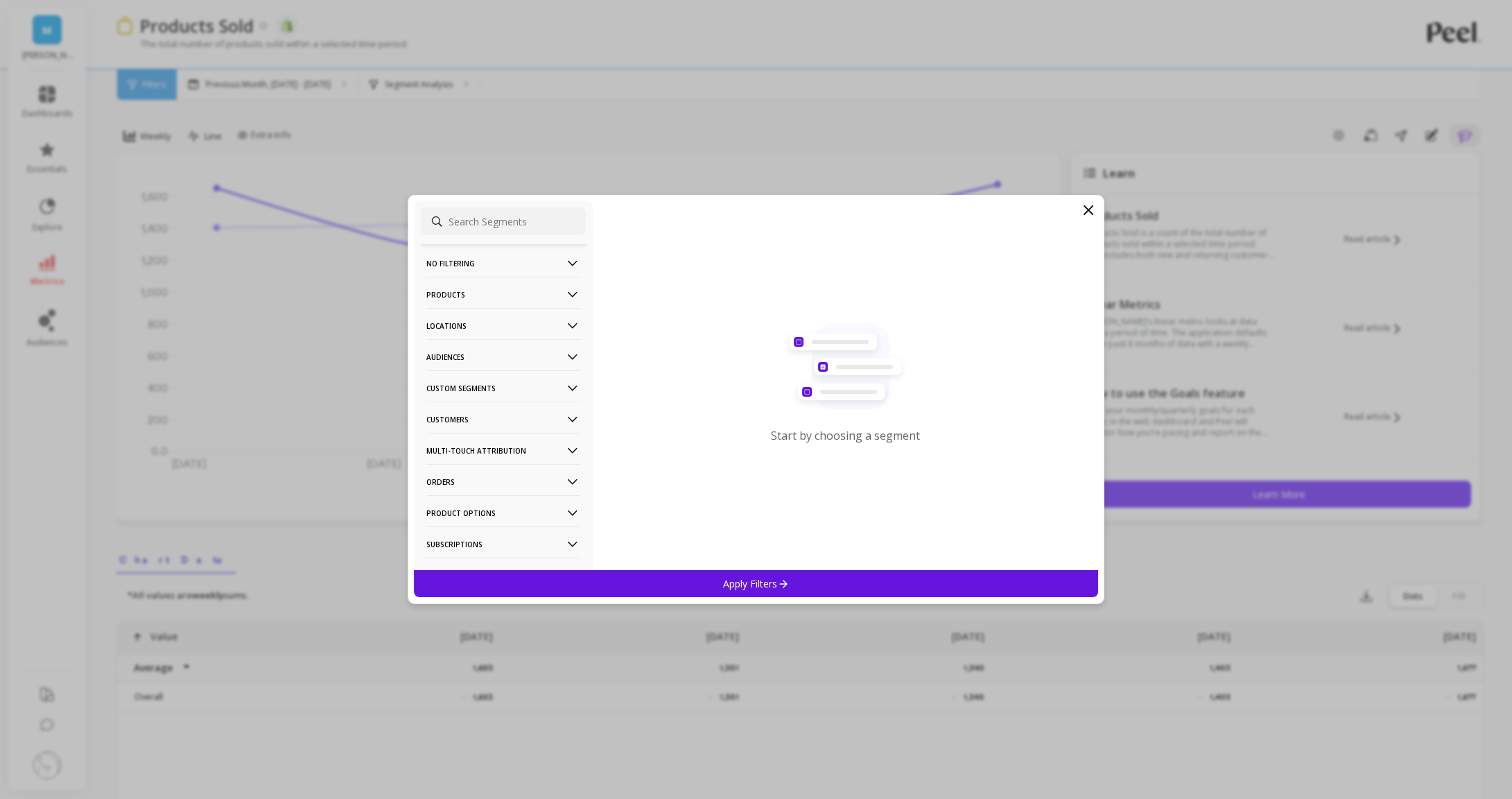
click at [529, 291] on p "Products" at bounding box center [504, 294] width 154 height 36
click at [529, 398] on div "Products" at bounding box center [503, 394] width 165 height 22
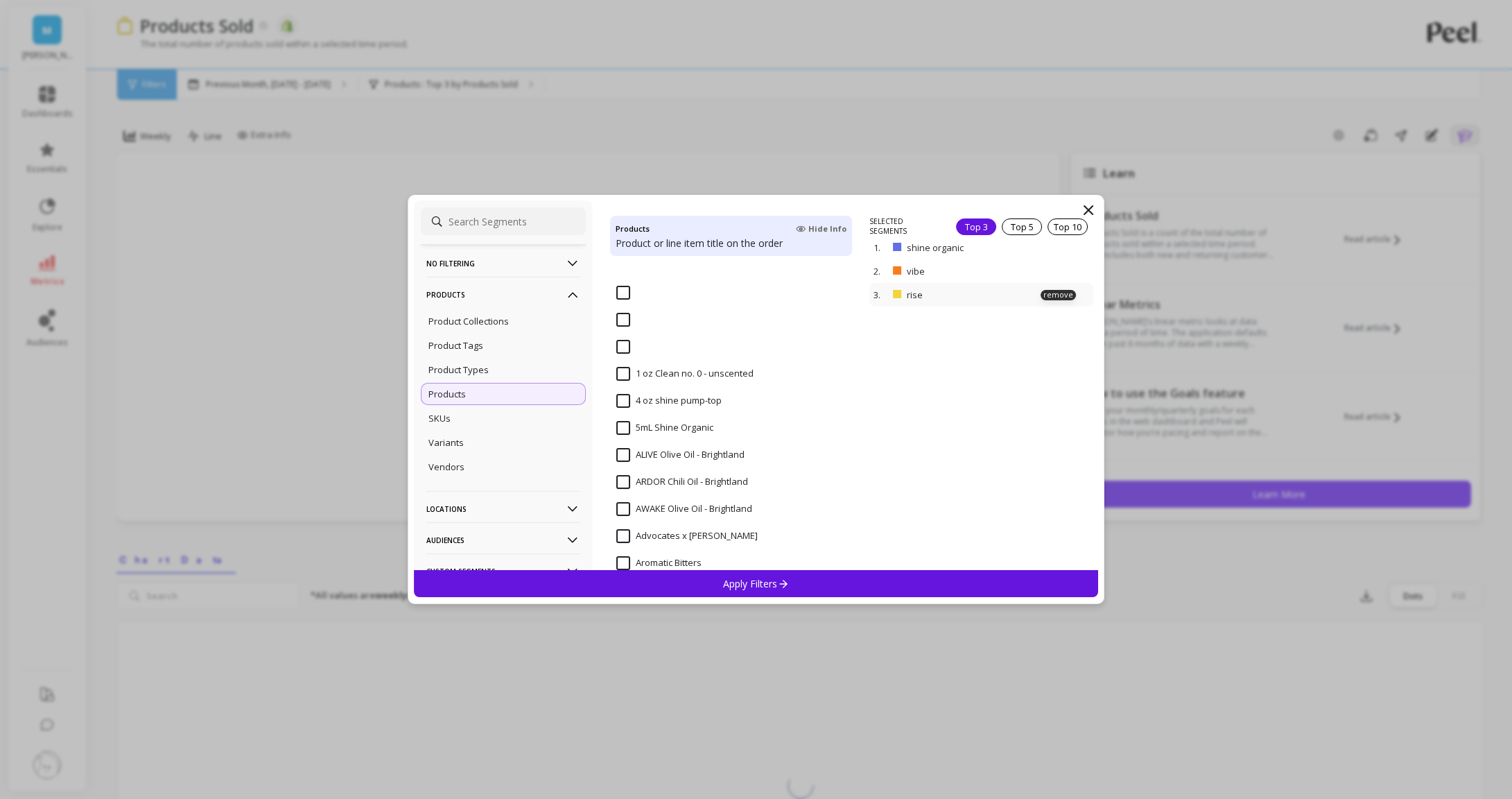
scroll to position [330, 0]
click at [1061, 248] on p "remove" at bounding box center [1058, 248] width 36 height 11
click at [0, 0] on p "remove" at bounding box center [0, 0] width 0 height 0
click at [1060, 228] on p "remove" at bounding box center [1058, 228] width 36 height 11
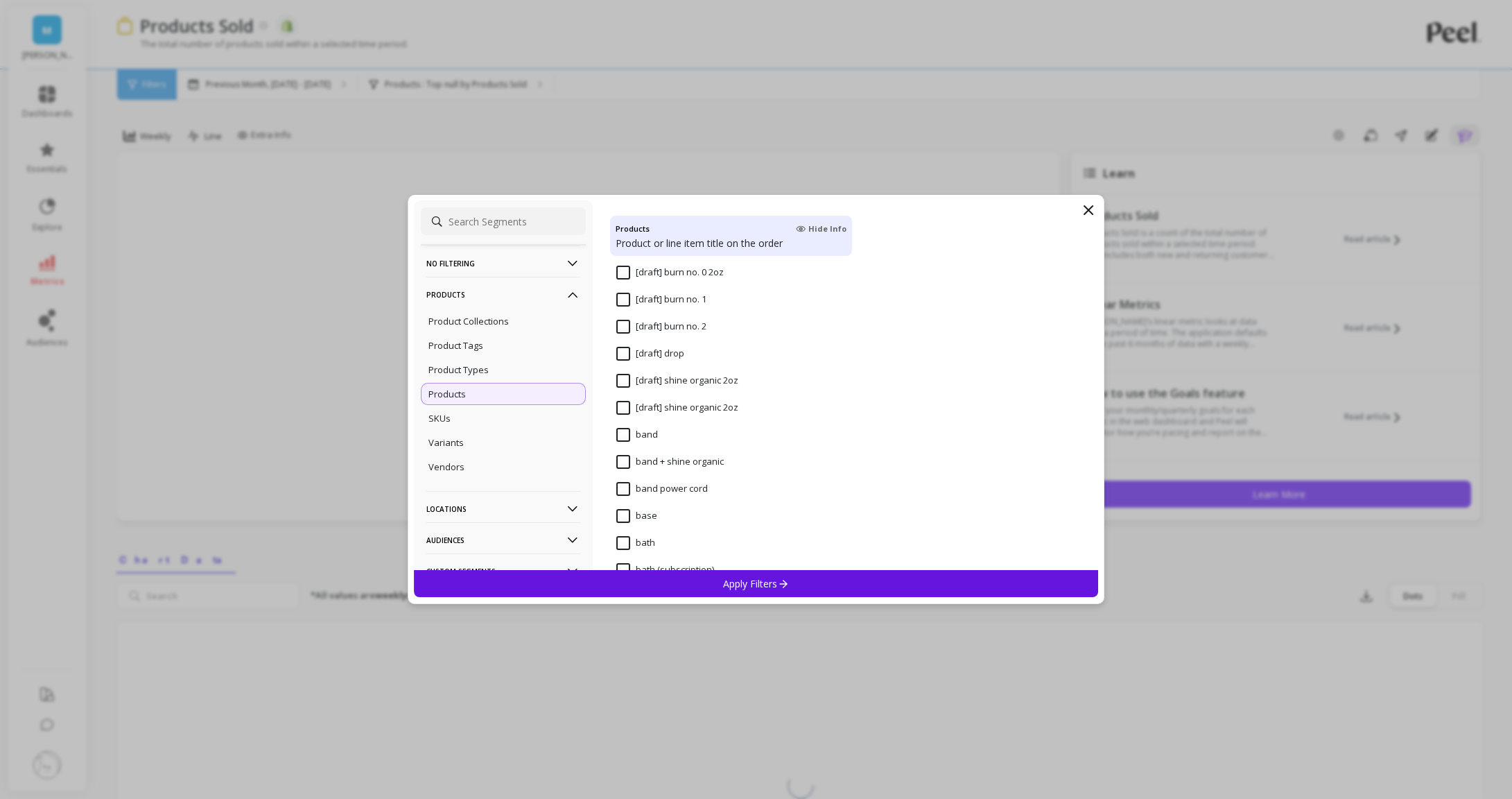
scroll to position [3877, 0]
click at [627, 448] on input "band + shine organic" at bounding box center [670, 453] width 108 height 14
click at [626, 321] on input "cone + shine" at bounding box center [653, 327] width 73 height 14
click at [622, 355] on input "cone set" at bounding box center [644, 353] width 56 height 14
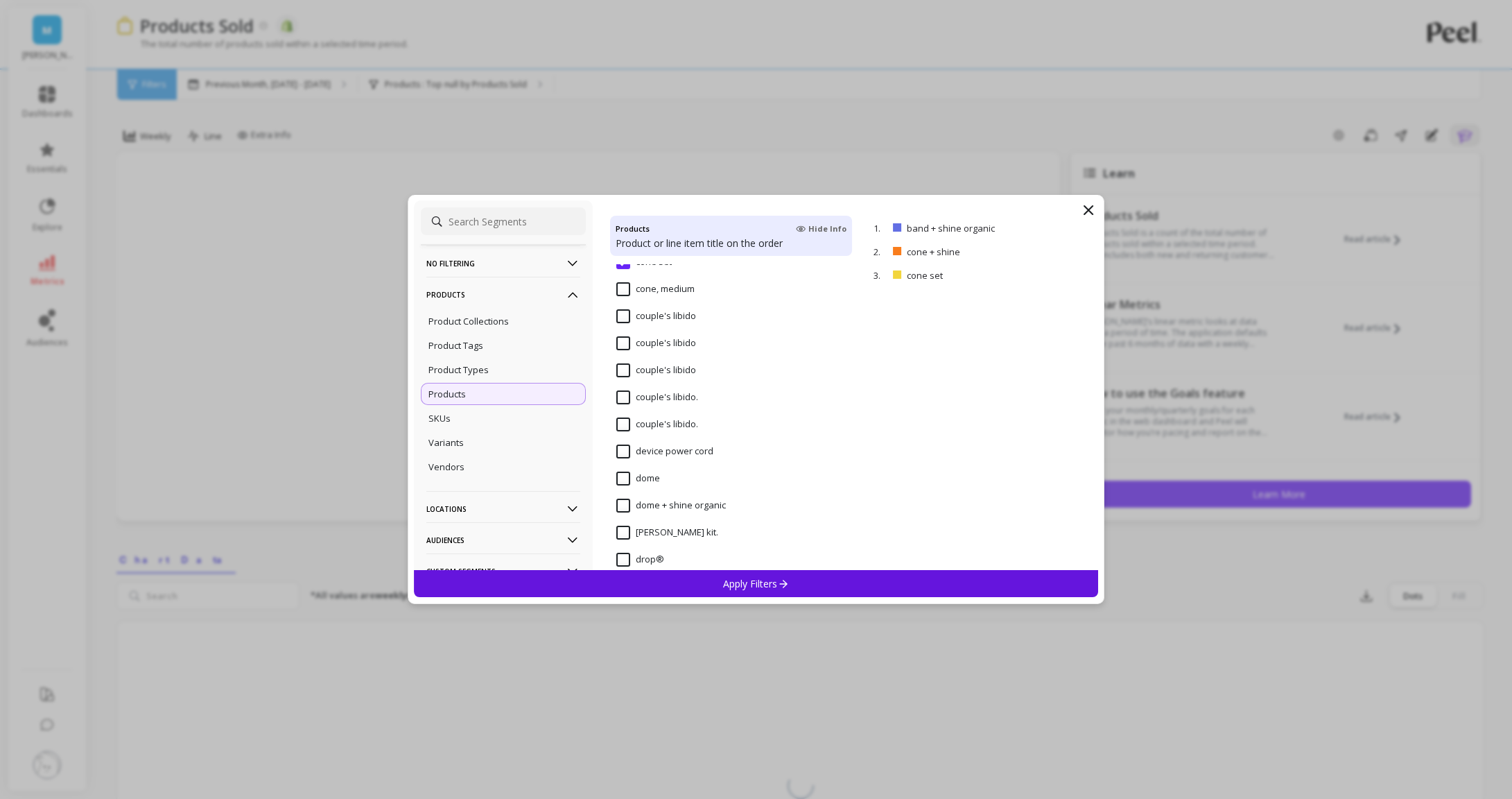
scroll to position [5054, 0]
click at [621, 472] on input "dome + shine organic" at bounding box center [671, 466] width 109 height 14
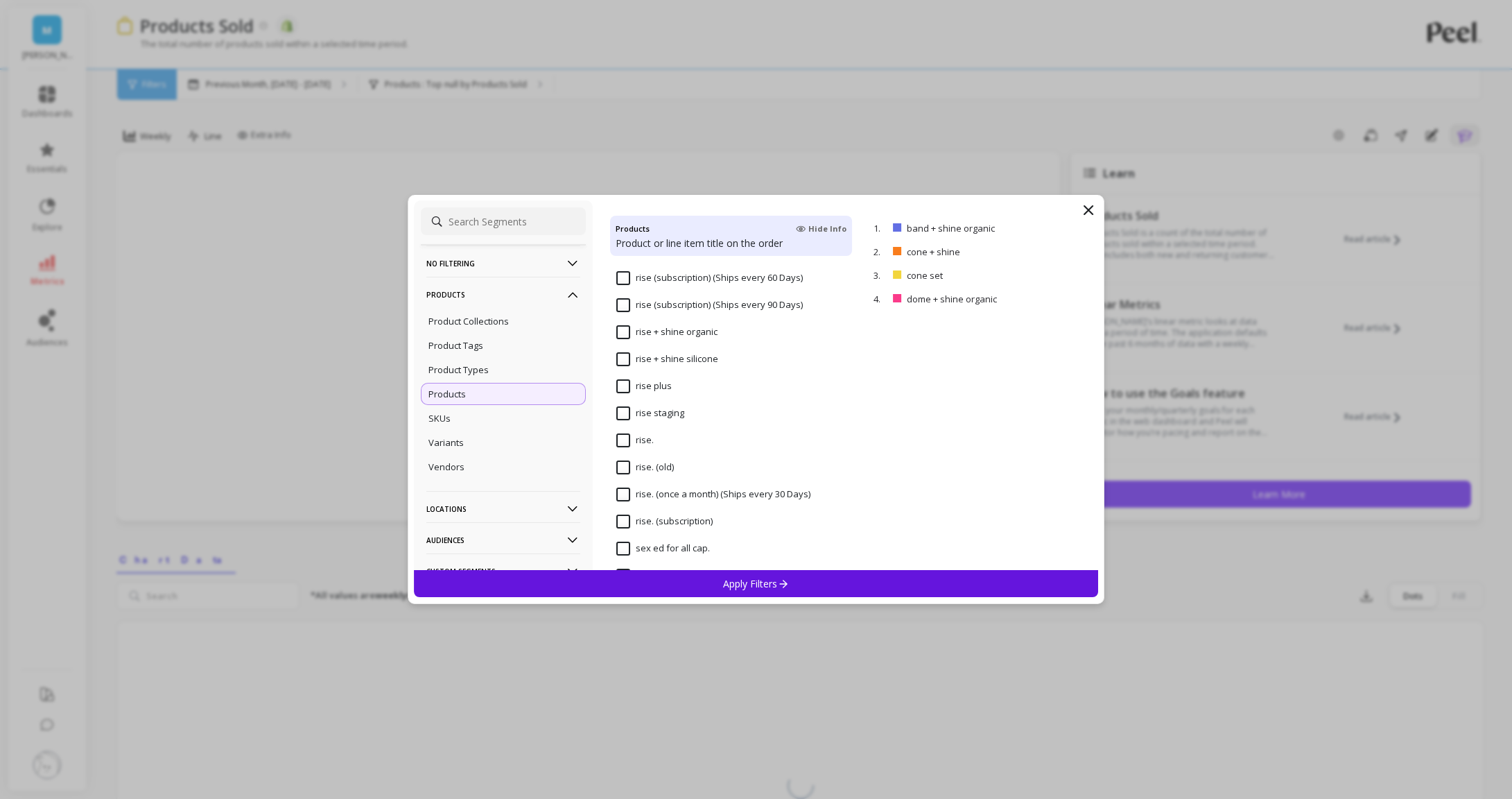
scroll to position [6172, 0]
click at [618, 319] on input "rise + shine organic" at bounding box center [667, 322] width 101 height 14
click at [619, 342] on input "rise + shine silicone" at bounding box center [667, 349] width 102 height 14
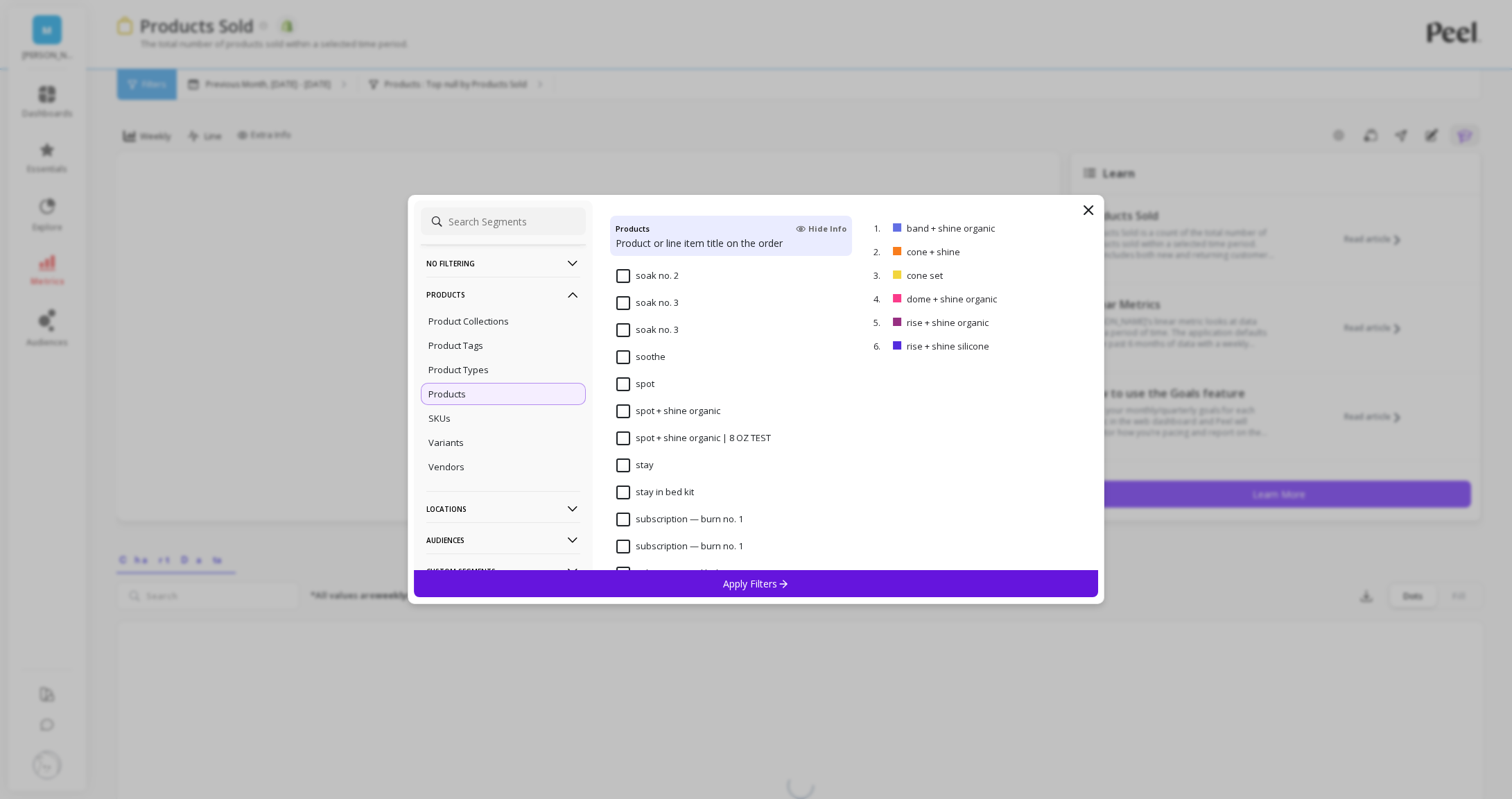
scroll to position [7626, 0]
click at [628, 378] on input "spot + shine organic" at bounding box center [669, 383] width 104 height 14
click at [627, 350] on input "tub kit® no. 1" at bounding box center [654, 351] width 75 height 14
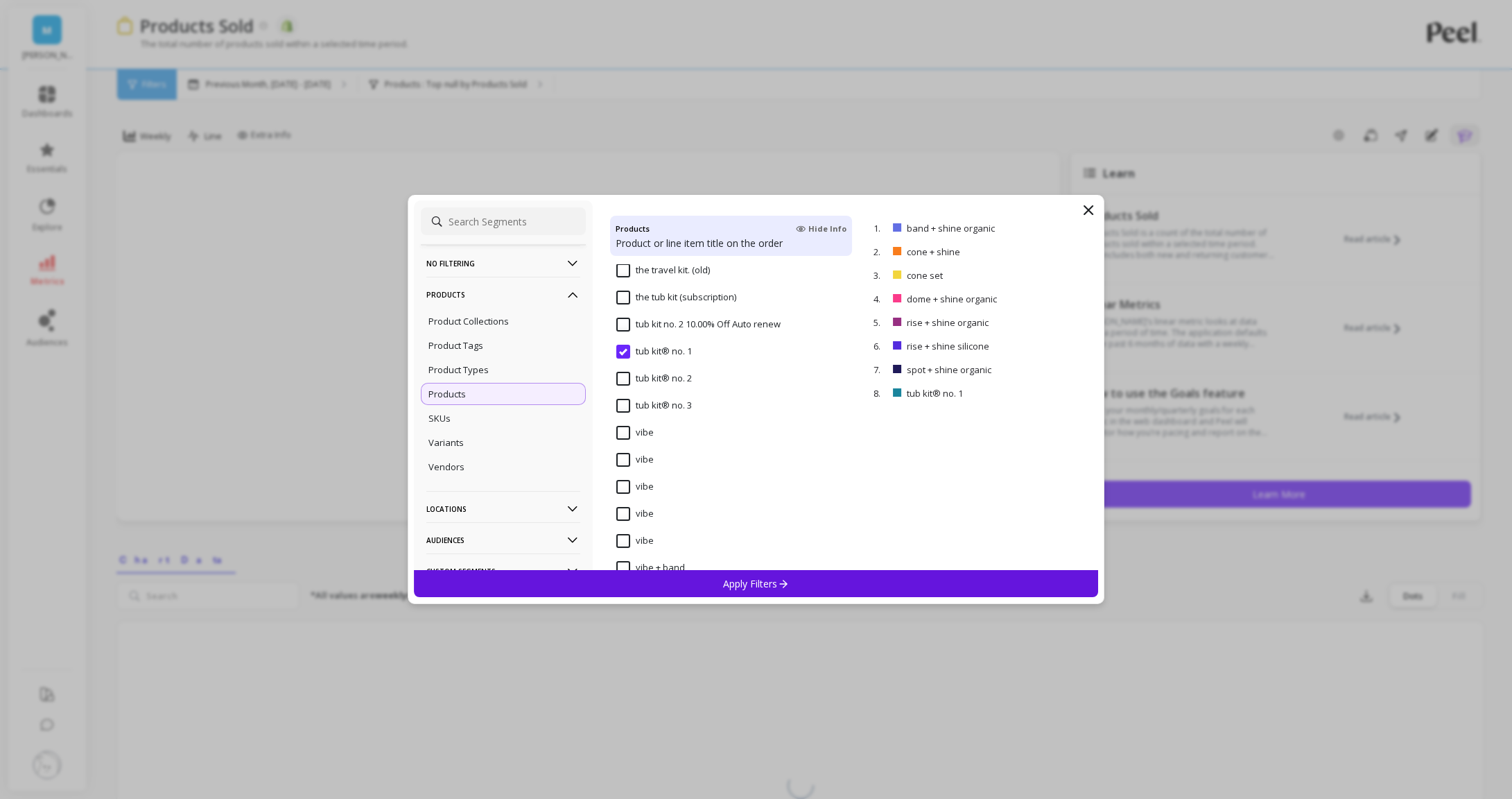
click at [627, 370] on div "tub kit® no. 2" at bounding box center [731, 386] width 243 height 41
click at [627, 394] on div "tub kit® no. 3" at bounding box center [731, 414] width 243 height 41
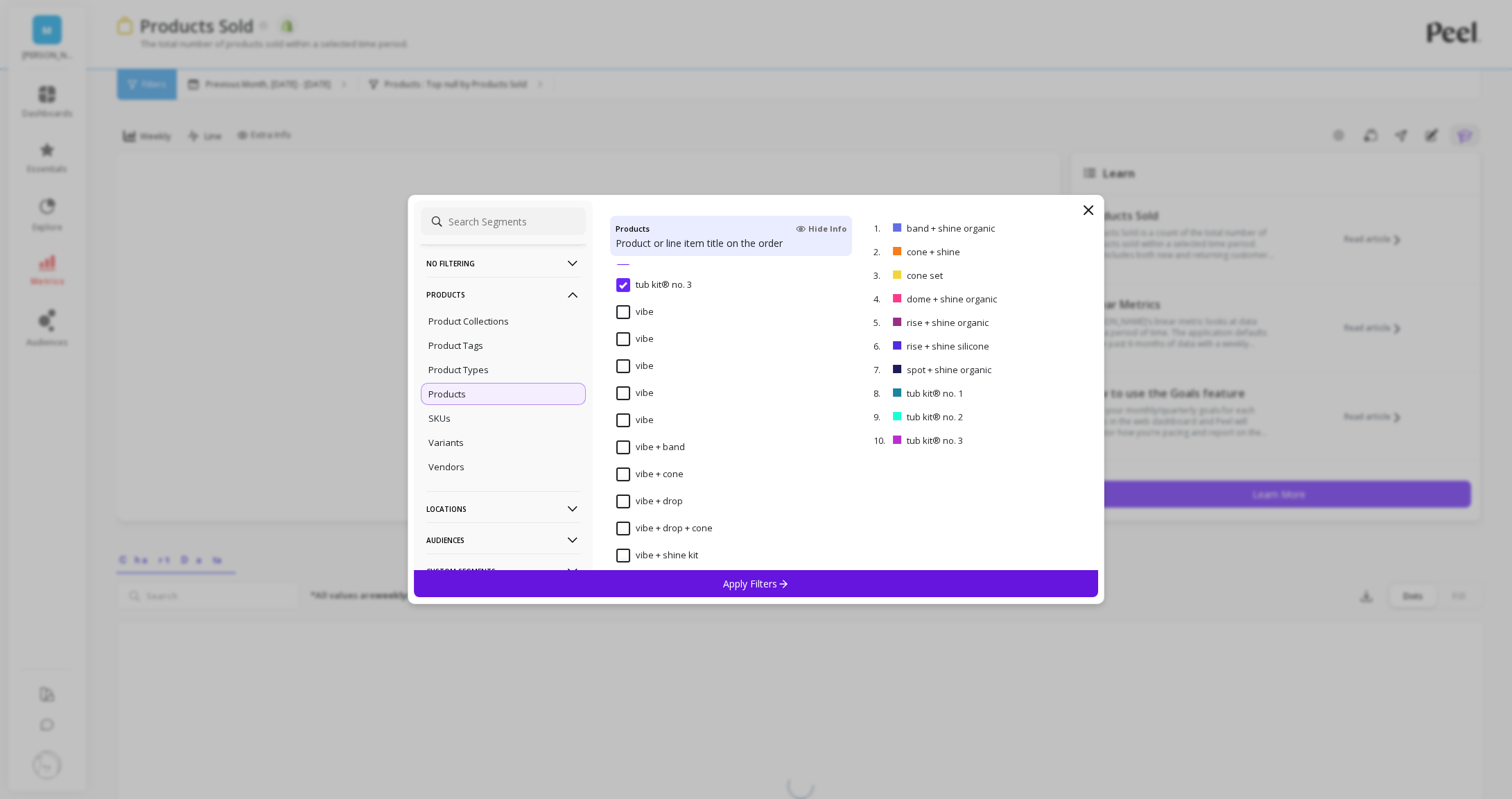
click at [629, 441] on input "vibe + band" at bounding box center [650, 447] width 69 height 14
click at [622, 474] on input "vibe + cone" at bounding box center [650, 474] width 67 height 14
click at [621, 508] on span "vibe + drop" at bounding box center [650, 509] width 66 height 29
click at [621, 417] on input "vibe + drop + cone" at bounding box center [664, 413] width 96 height 14
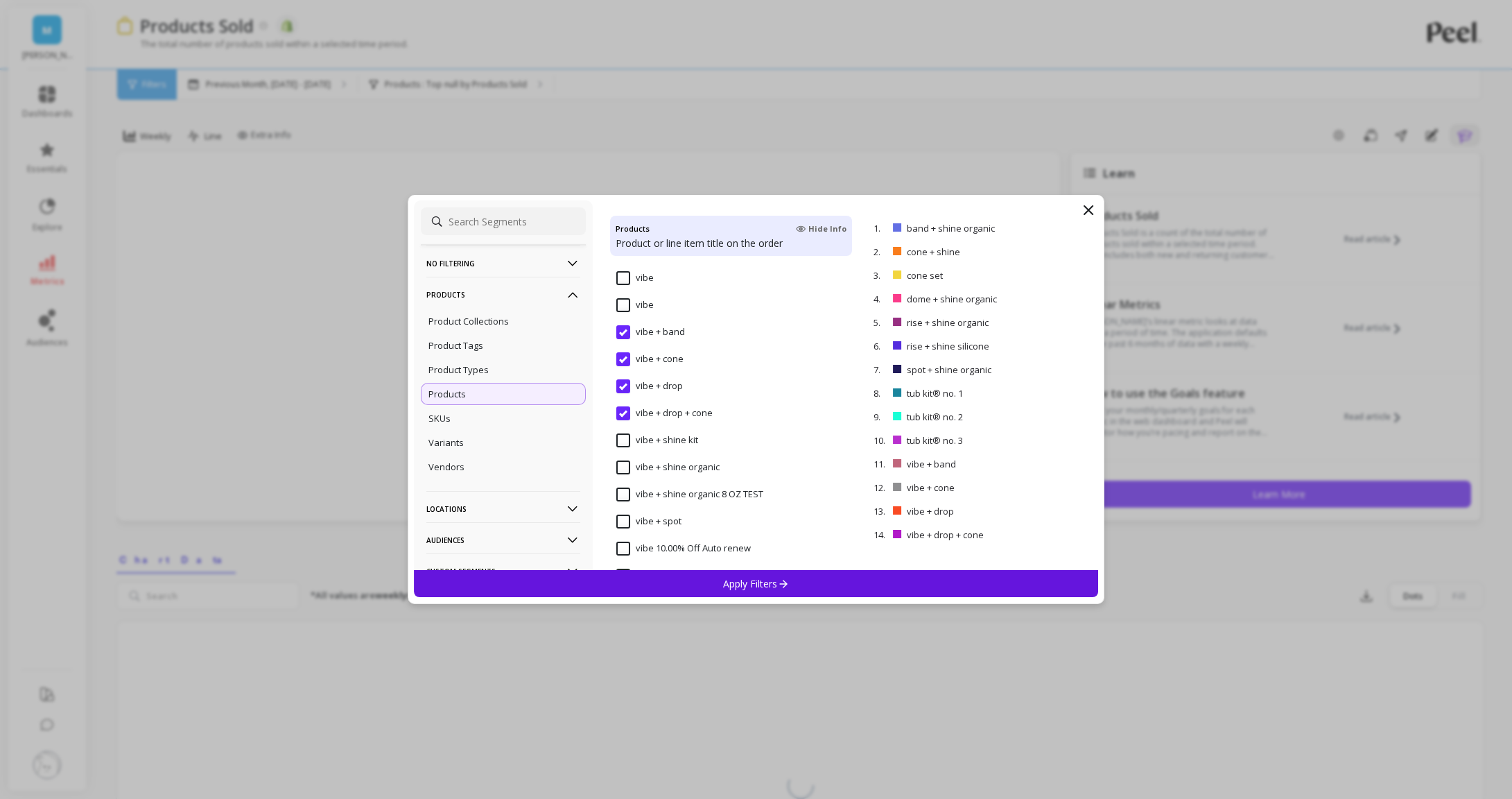
click at [621, 440] on input "vibe + shine kit" at bounding box center [657, 440] width 82 height 14
click at [621, 450] on span "vibe + shine kit" at bounding box center [657, 448] width 82 height 29
click at [621, 461] on input "vibe + shine organic" at bounding box center [668, 467] width 104 height 14
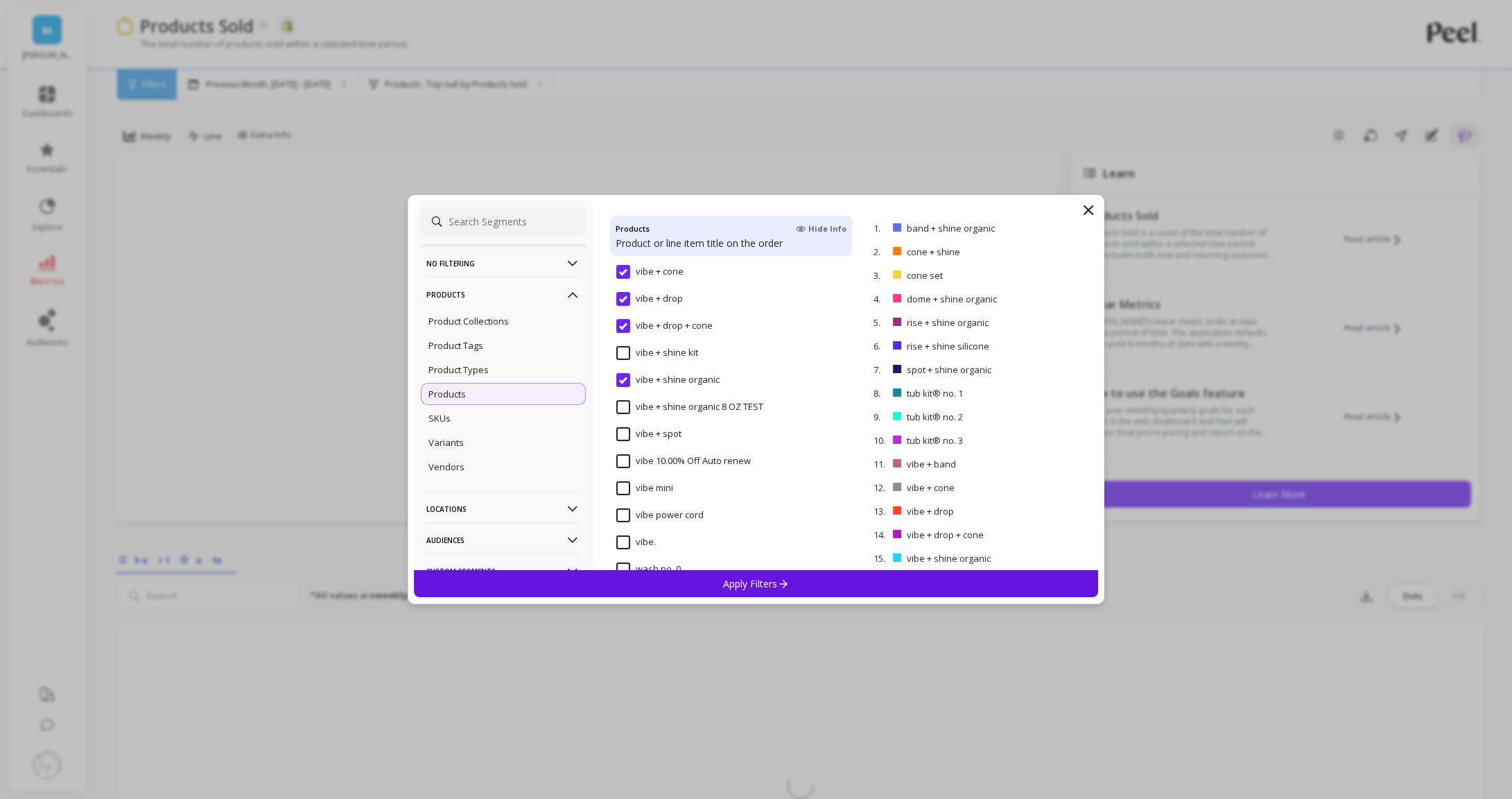
click at [625, 439] on input "vibe + spot" at bounding box center [649, 433] width 65 height 14
click at [671, 580] on div "Apply Filters" at bounding box center [756, 584] width 685 height 27
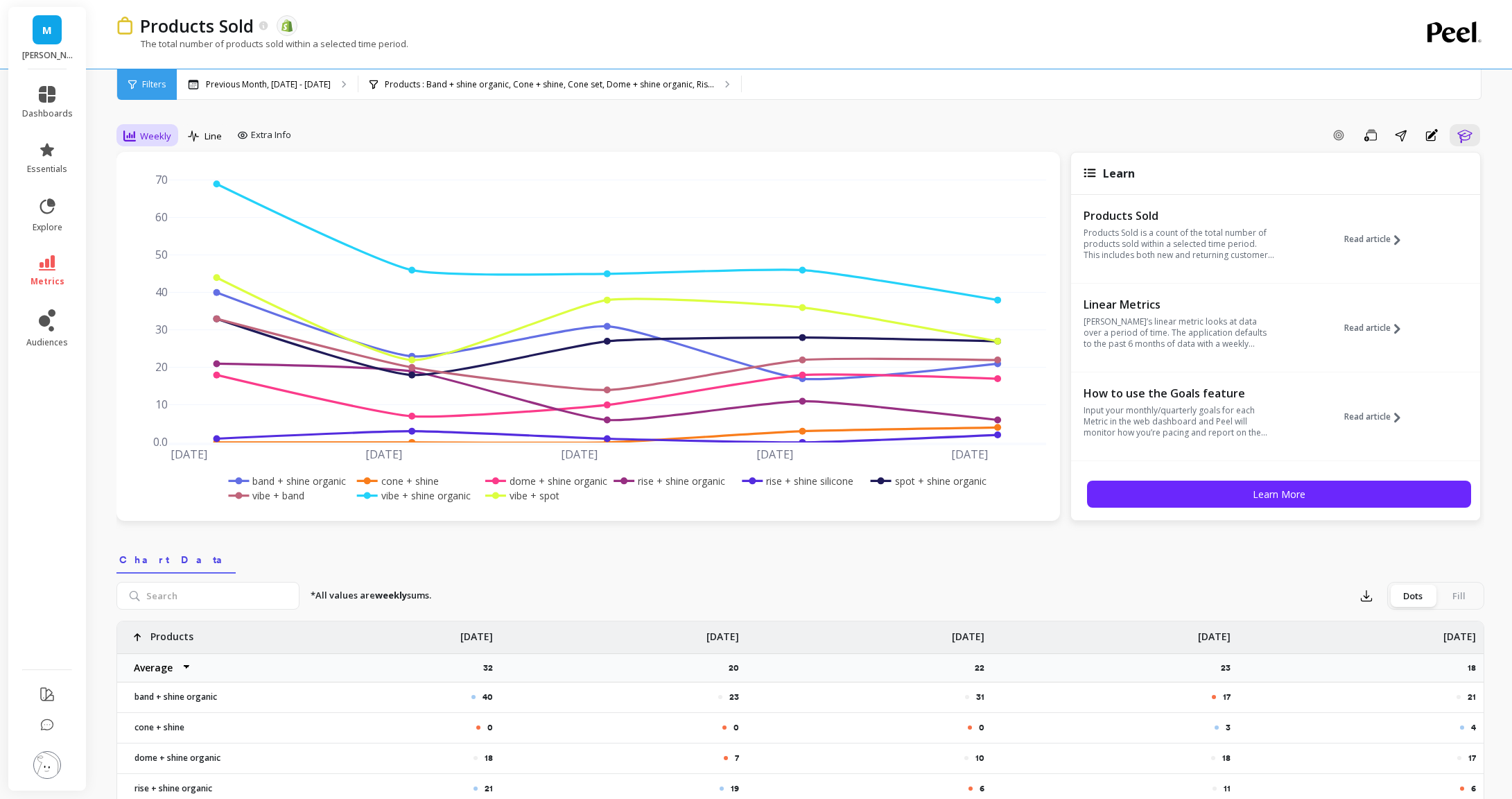
click at [163, 131] on span "Weekly" at bounding box center [156, 136] width 31 height 13
click at [167, 172] on div "All" at bounding box center [167, 167] width 79 height 13
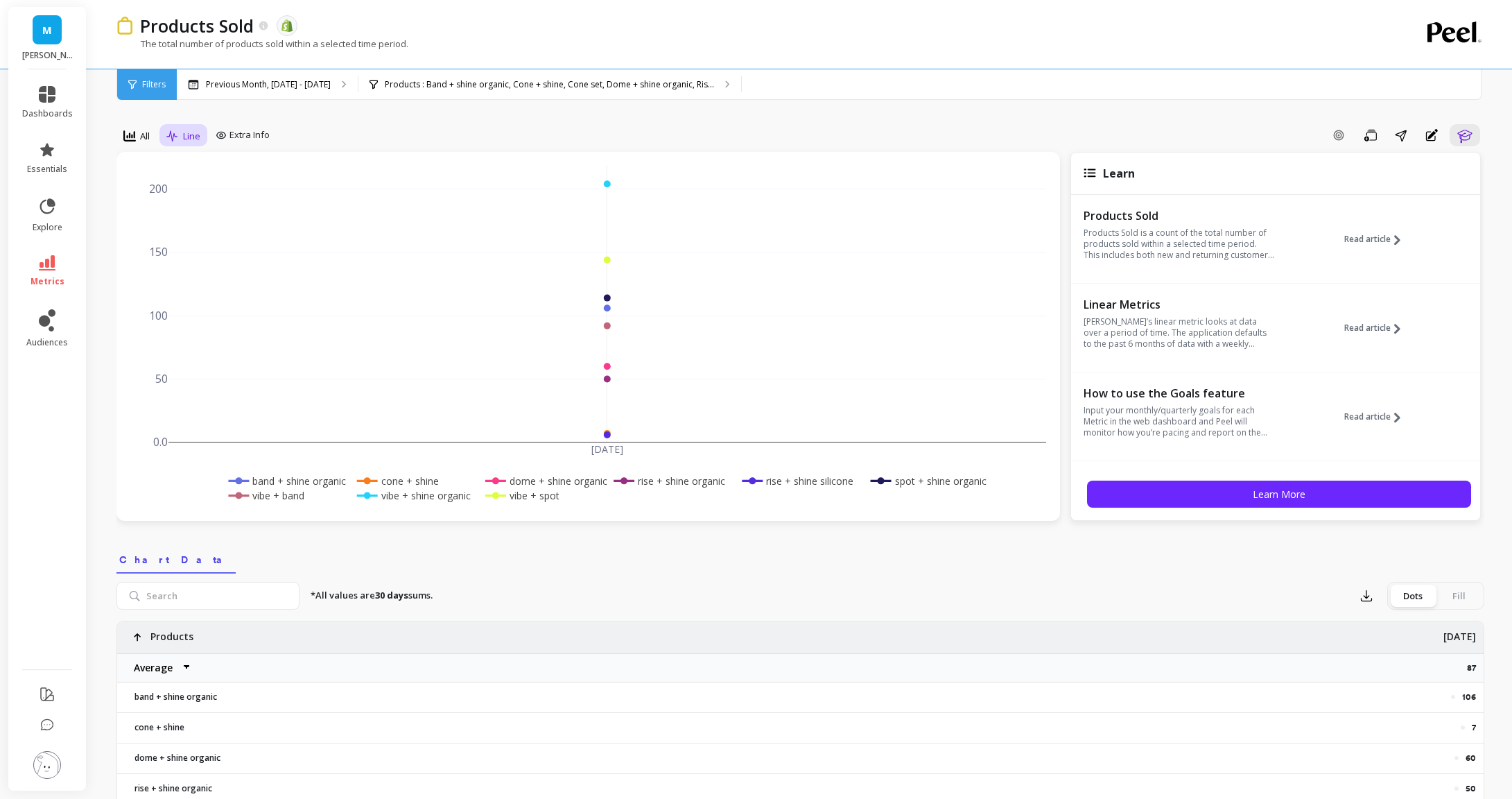
click at [187, 134] on span "Line" at bounding box center [191, 136] width 17 height 13
click at [208, 192] on div "Bar" at bounding box center [210, 194] width 79 height 13
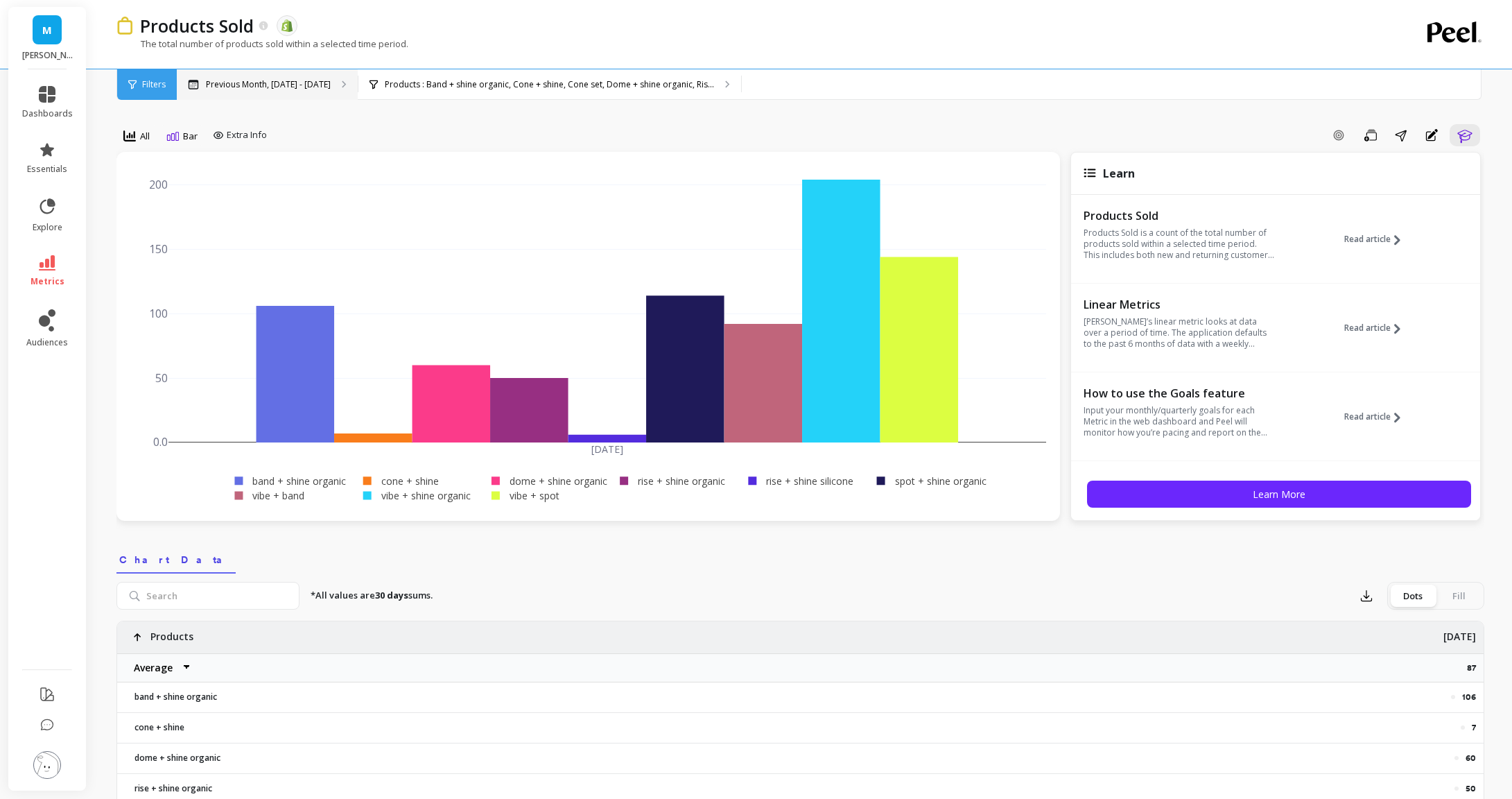
click at [321, 93] on div "Previous Month, Aug 1 - Aug 31" at bounding box center [267, 85] width 181 height 31
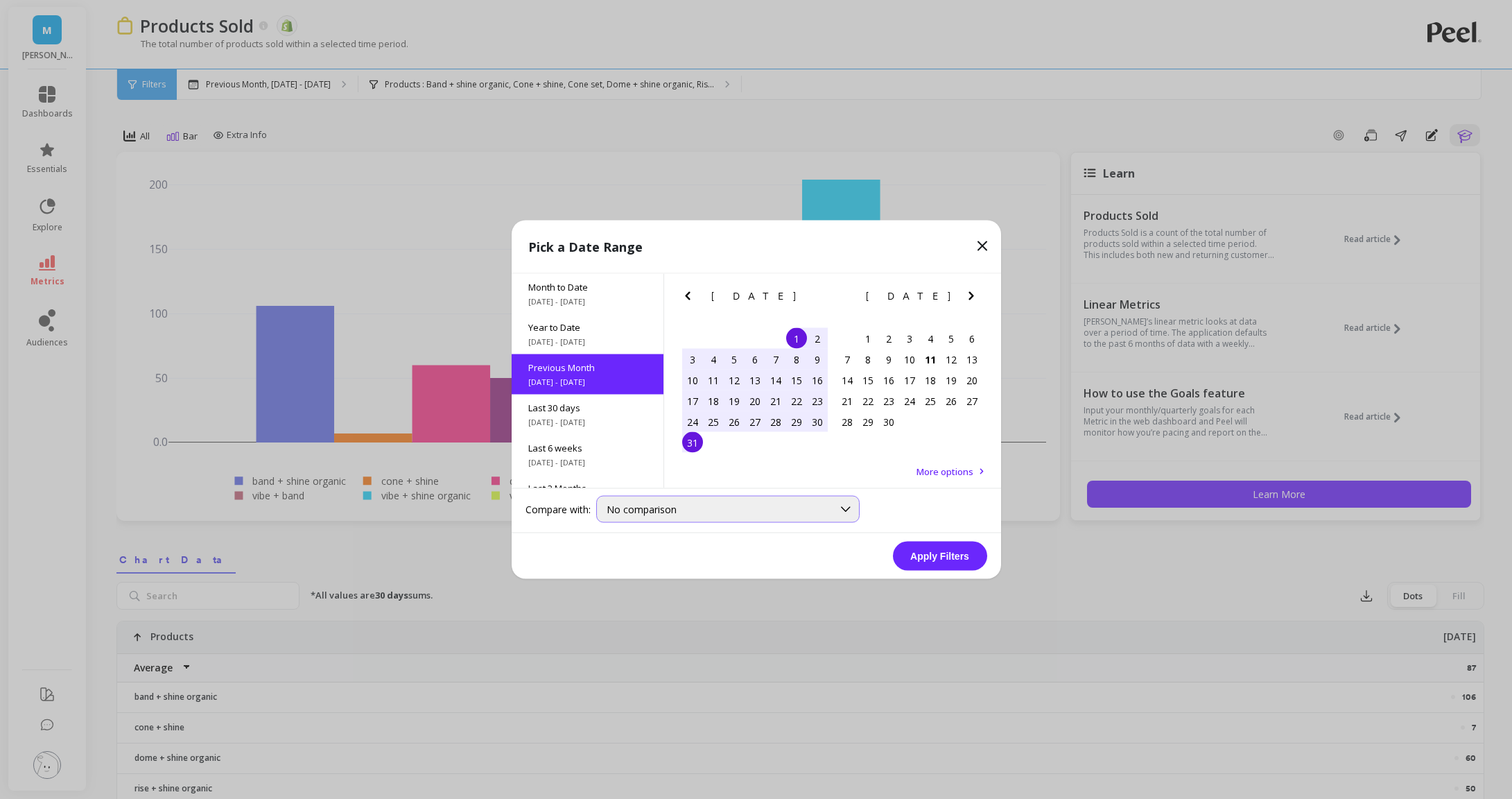
click at [645, 496] on div "No comparison" at bounding box center [728, 509] width 263 height 27
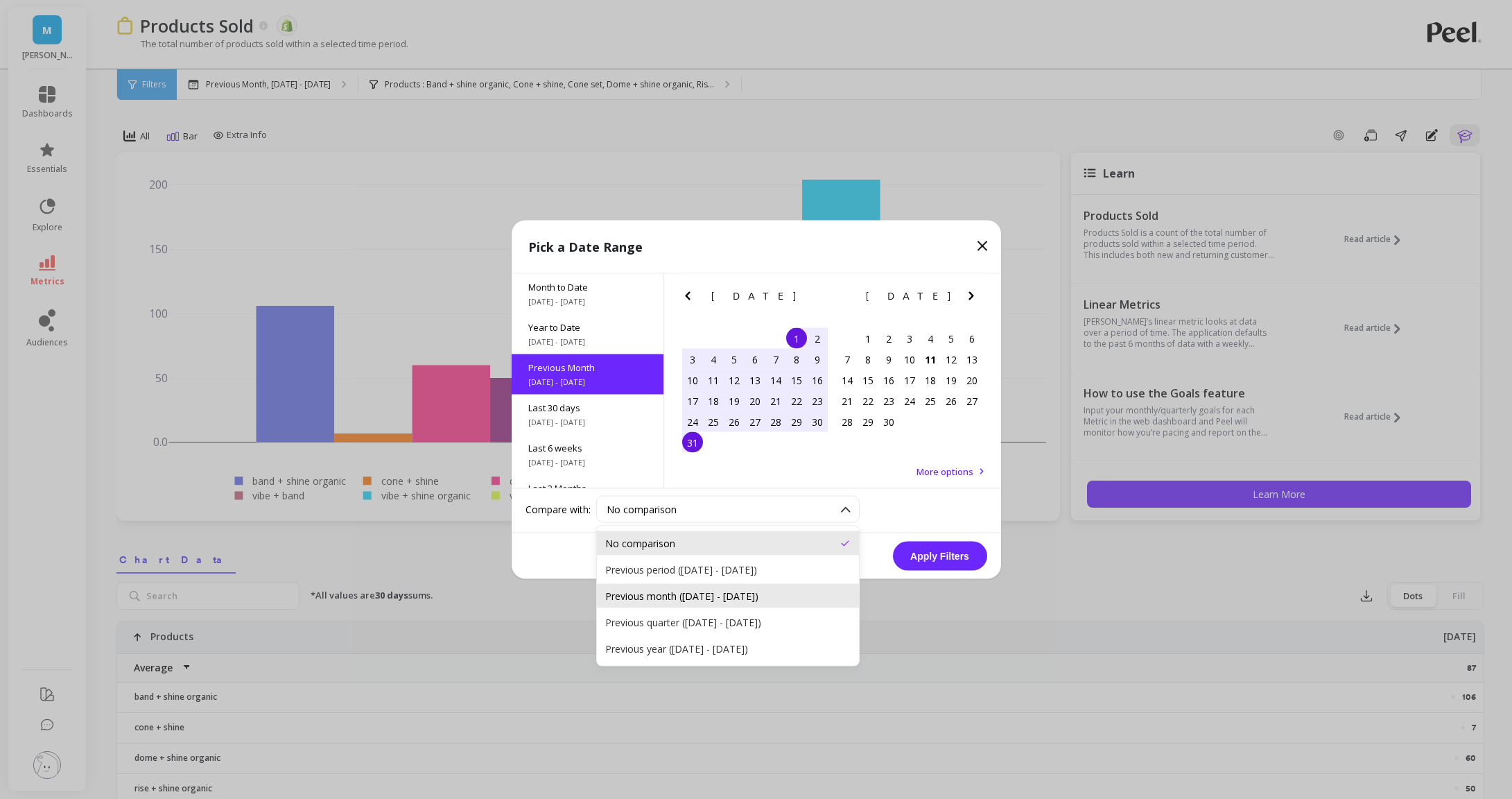
click at [677, 585] on div "Previous month (Jul 1, 2025 - Jul 31, 2025)" at bounding box center [728, 596] width 262 height 24
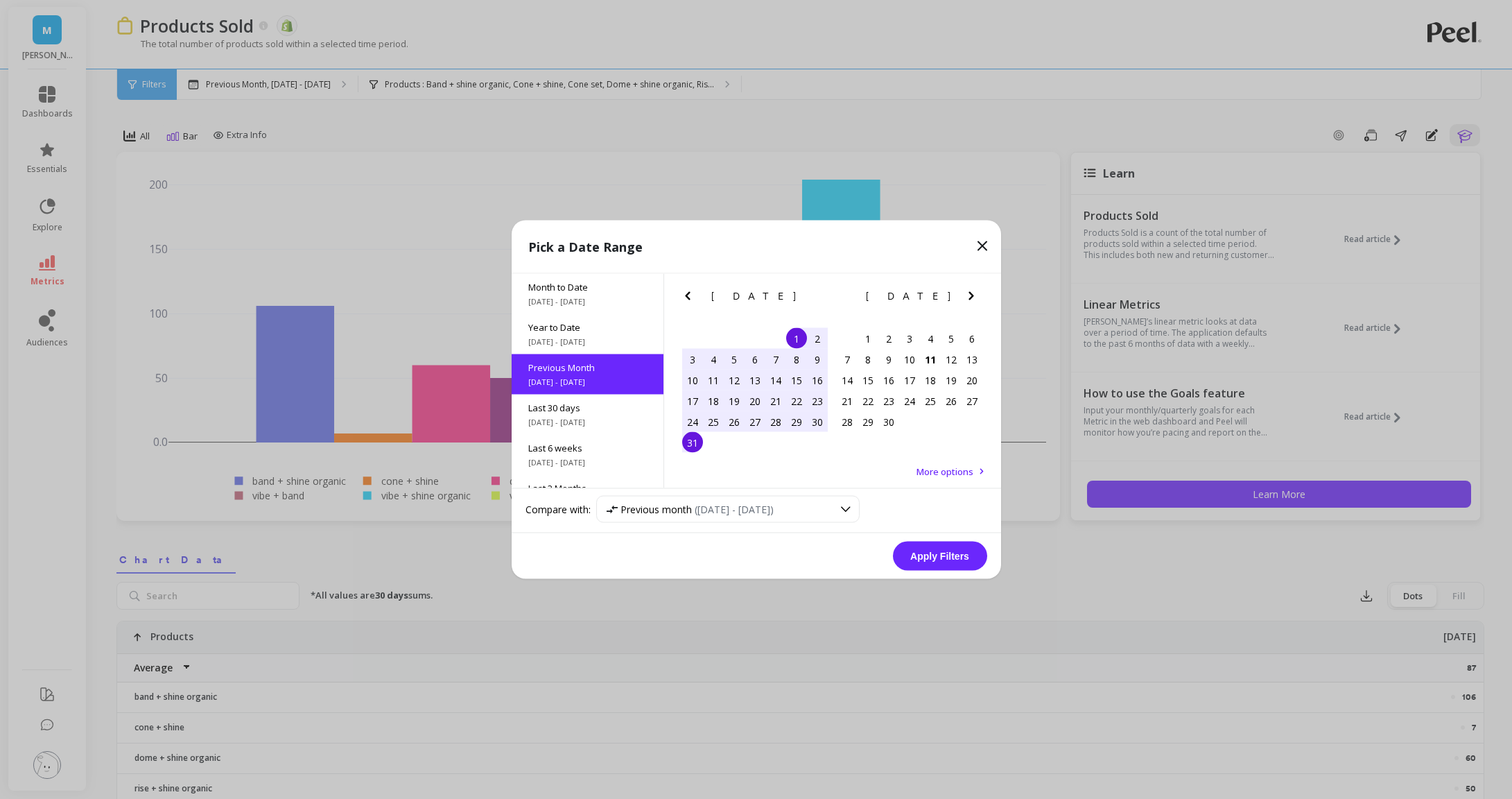
click at [925, 570] on div "Apply Filters" at bounding box center [756, 556] width 490 height 46
click at [925, 554] on button "Apply Filters" at bounding box center [940, 556] width 94 height 29
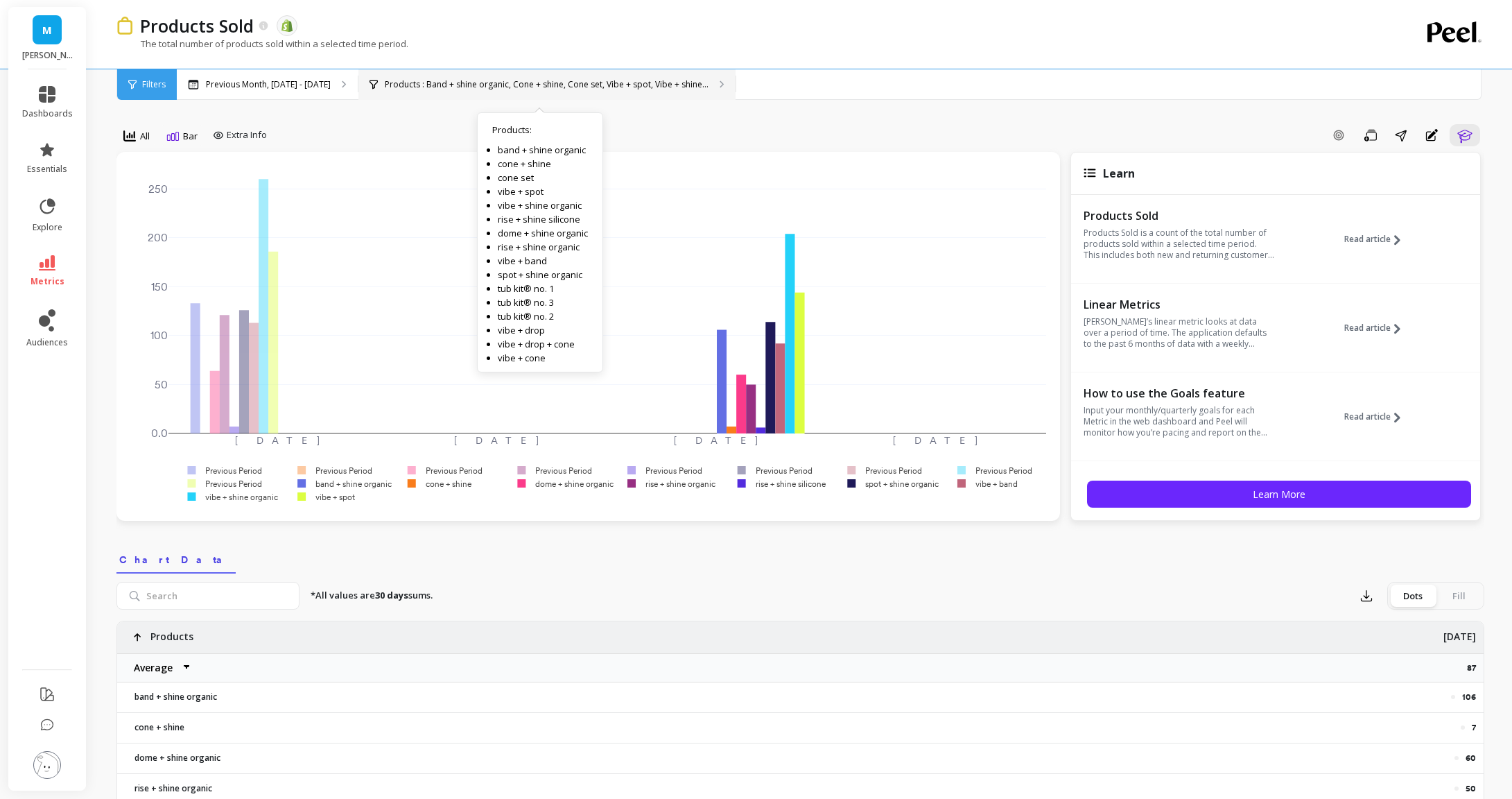
click at [414, 87] on p "Products : Band + shine organic, Cone + shine, Cone set, Vibe + spot, Vibe + sh…" at bounding box center [546, 84] width 324 height 11
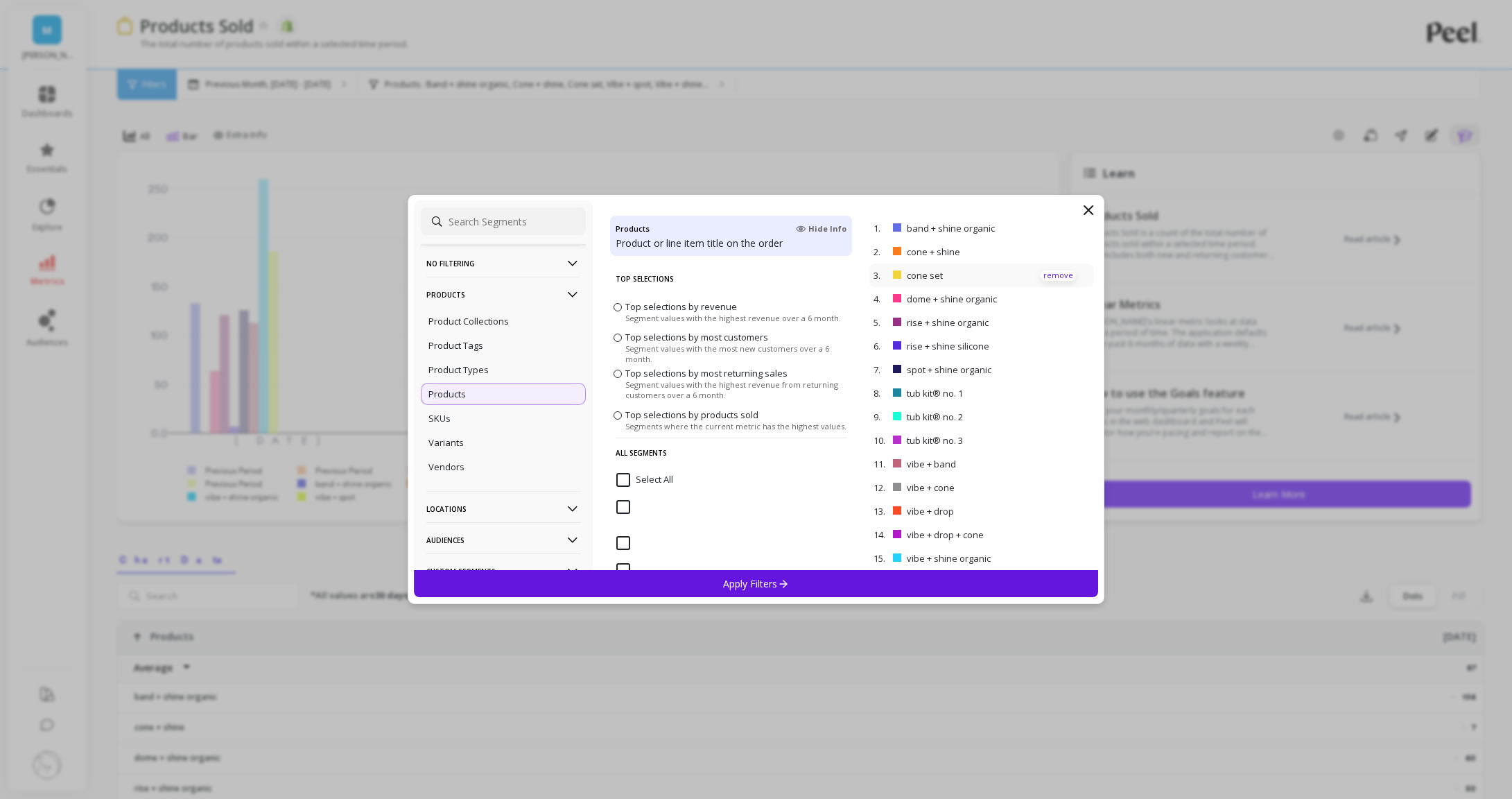
click at [1049, 274] on p "remove" at bounding box center [1058, 275] width 36 height 11
click at [1047, 365] on p "remove" at bounding box center [1058, 370] width 36 height 11
click at [1056, 393] on p "remove" at bounding box center [1058, 394] width 36 height 11
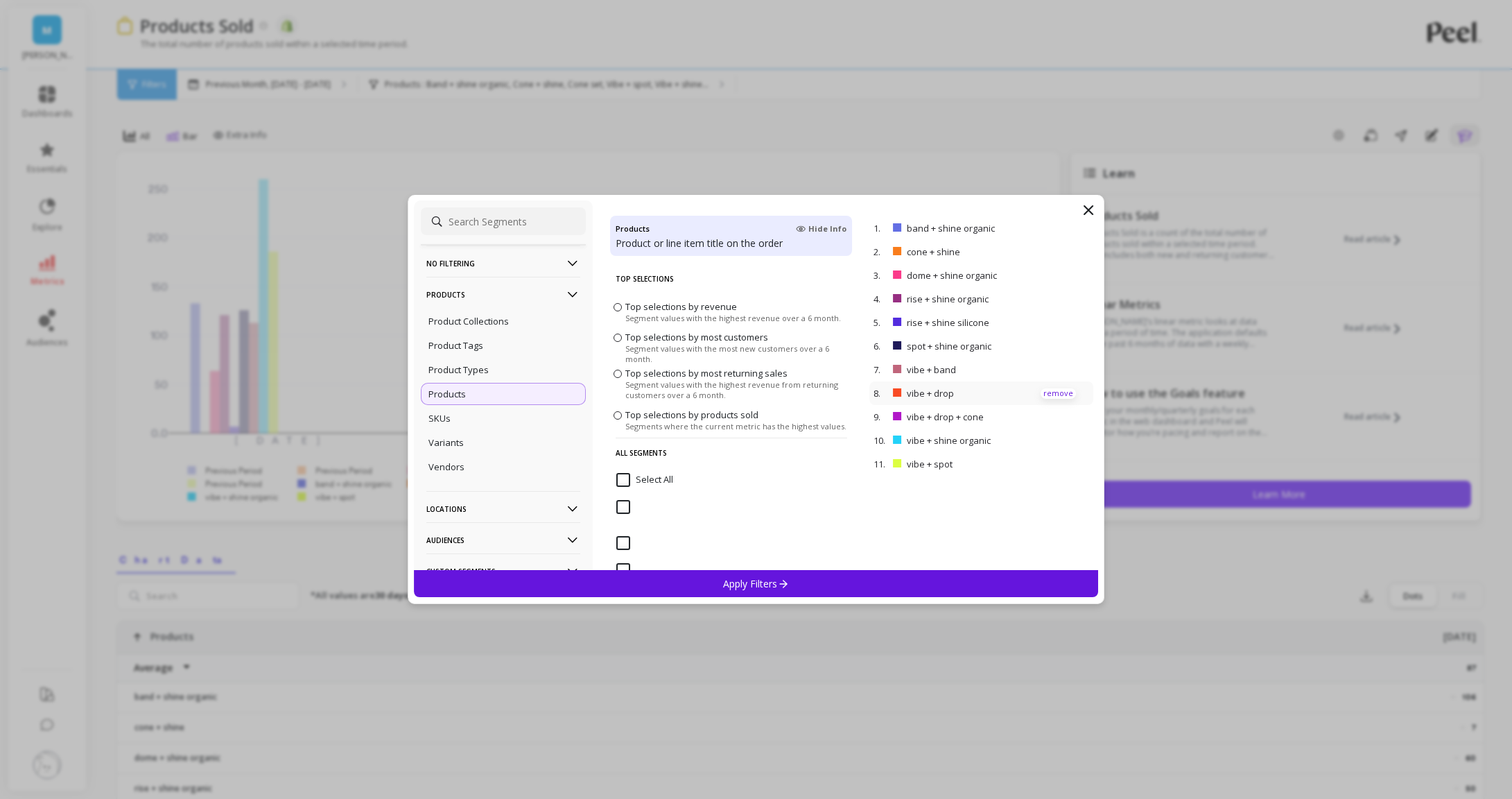
click at [1056, 392] on p "remove" at bounding box center [1058, 394] width 36 height 11
click at [877, 580] on div "Apply Filters" at bounding box center [756, 584] width 685 height 27
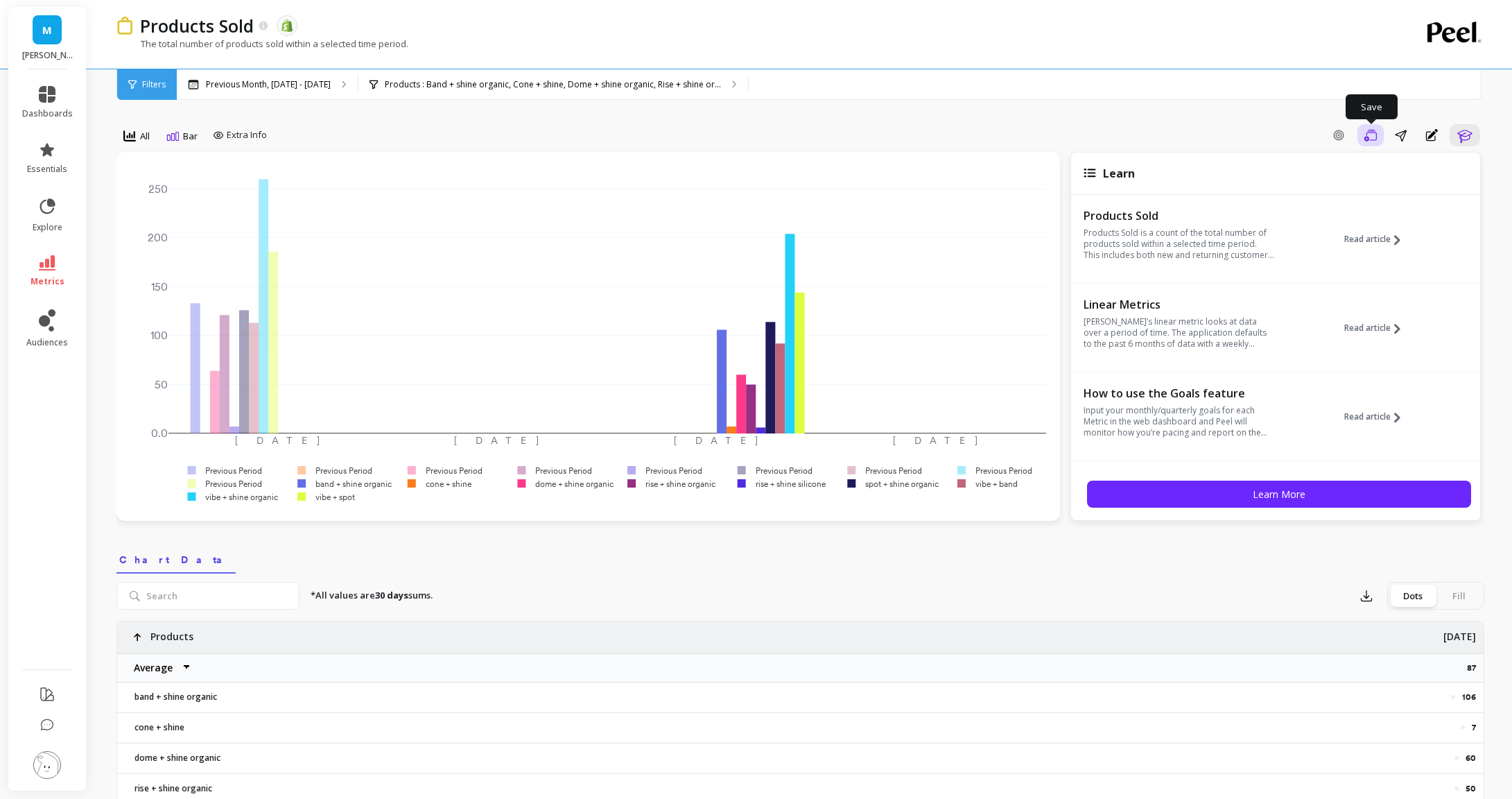
click at [1374, 136] on icon "button" at bounding box center [1370, 136] width 12 height 13
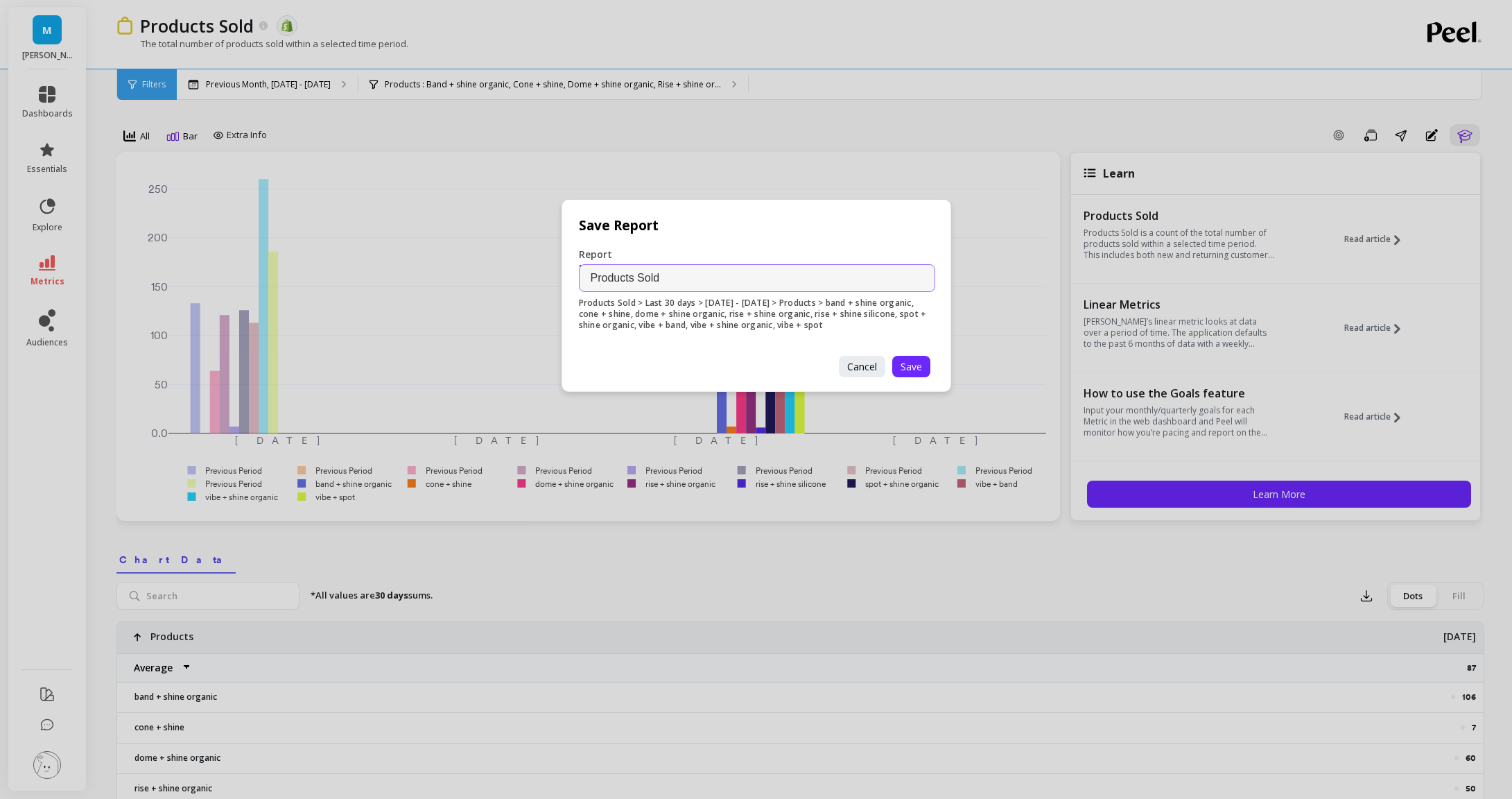
click at [590, 282] on input "Products Sold" at bounding box center [757, 278] width 356 height 27
type input "August Bundle Products Sold"
click at [915, 369] on span "Save" at bounding box center [911, 366] width 22 height 13
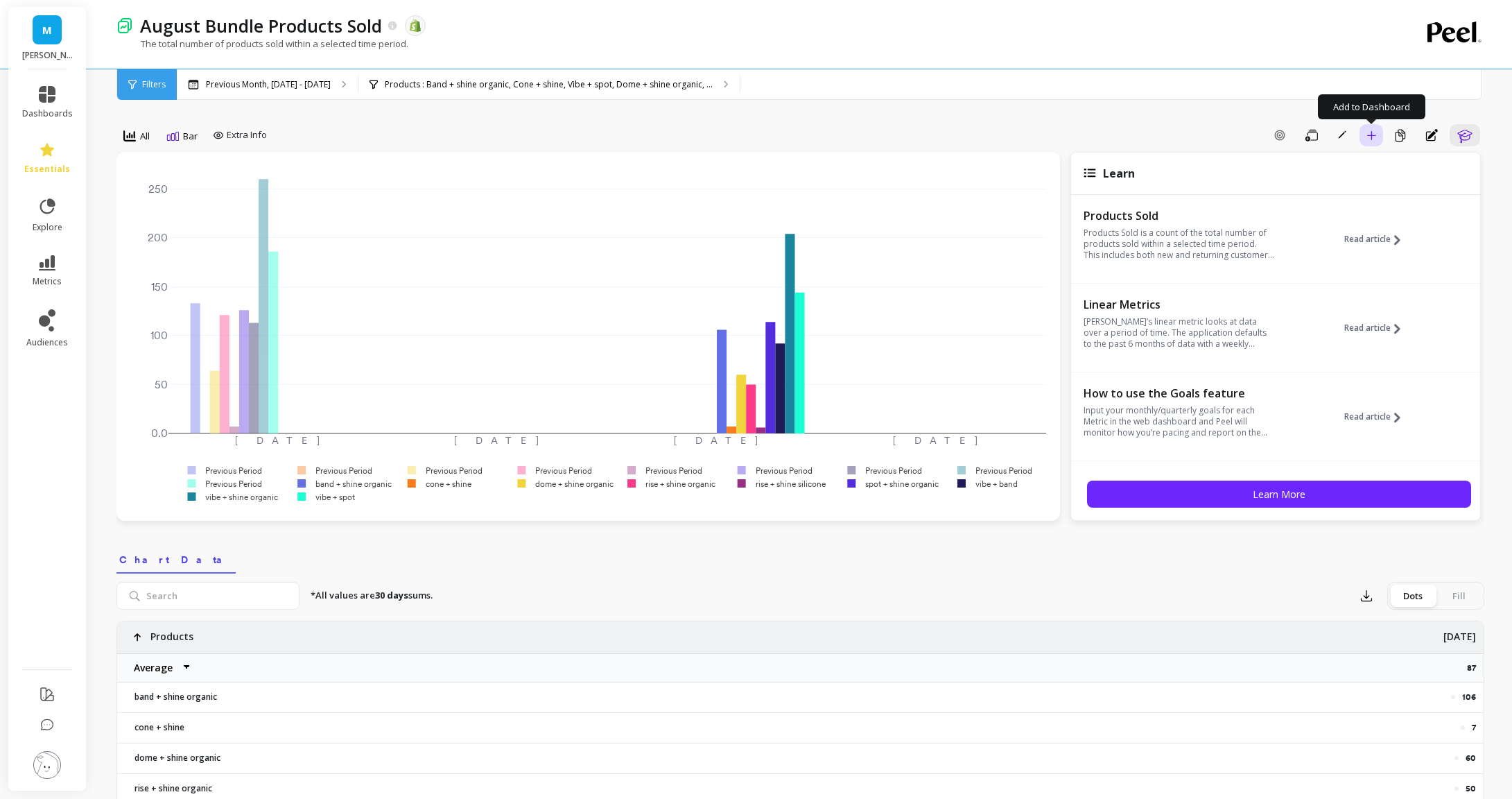
click at [1379, 138] on button "Add to Dashboard" at bounding box center [1371, 135] width 23 height 22
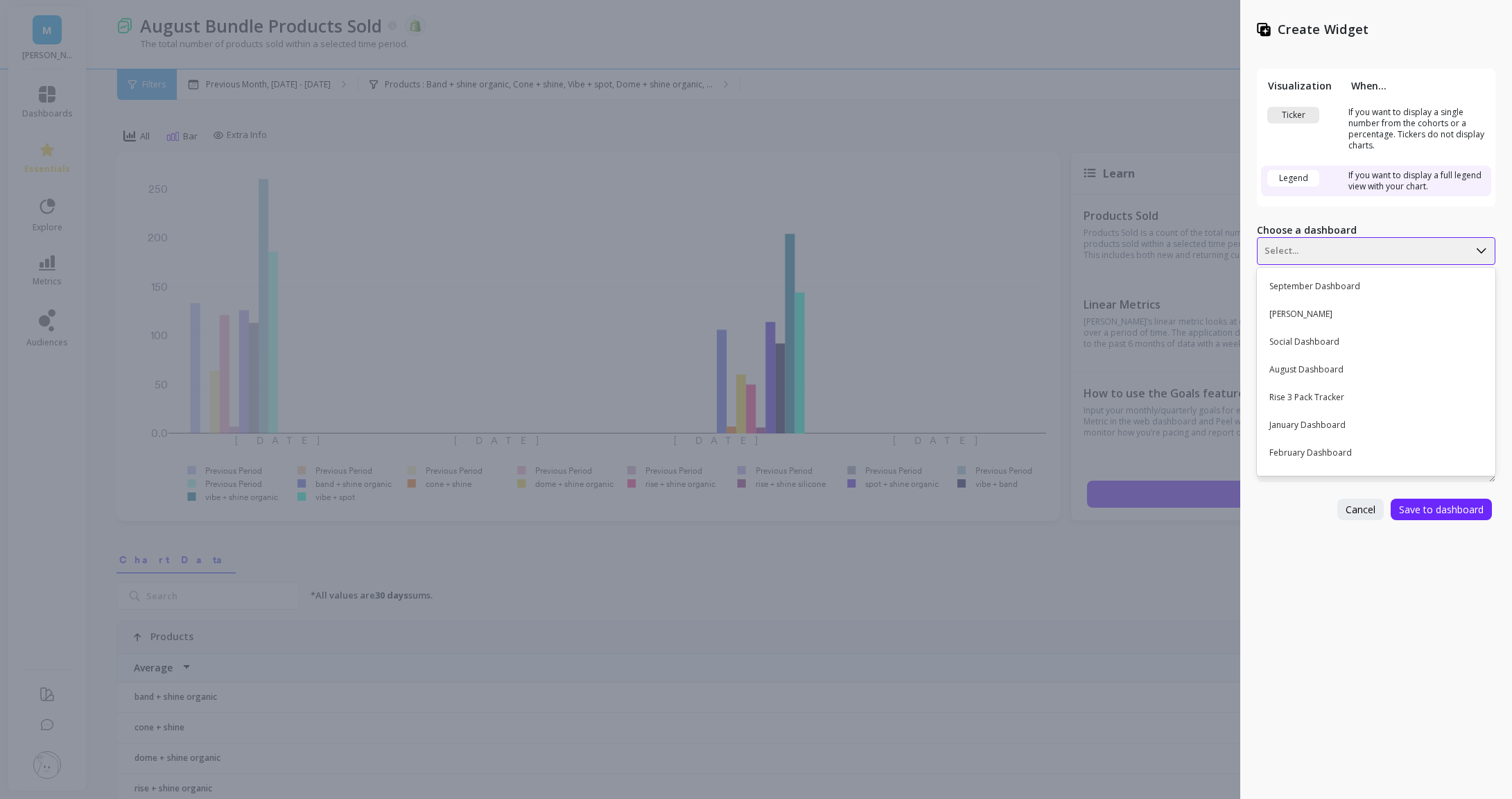
click at [1328, 251] on div at bounding box center [1363, 251] width 197 height 17
click at [1333, 364] on div "August Dashboard" at bounding box center [1374, 370] width 227 height 23
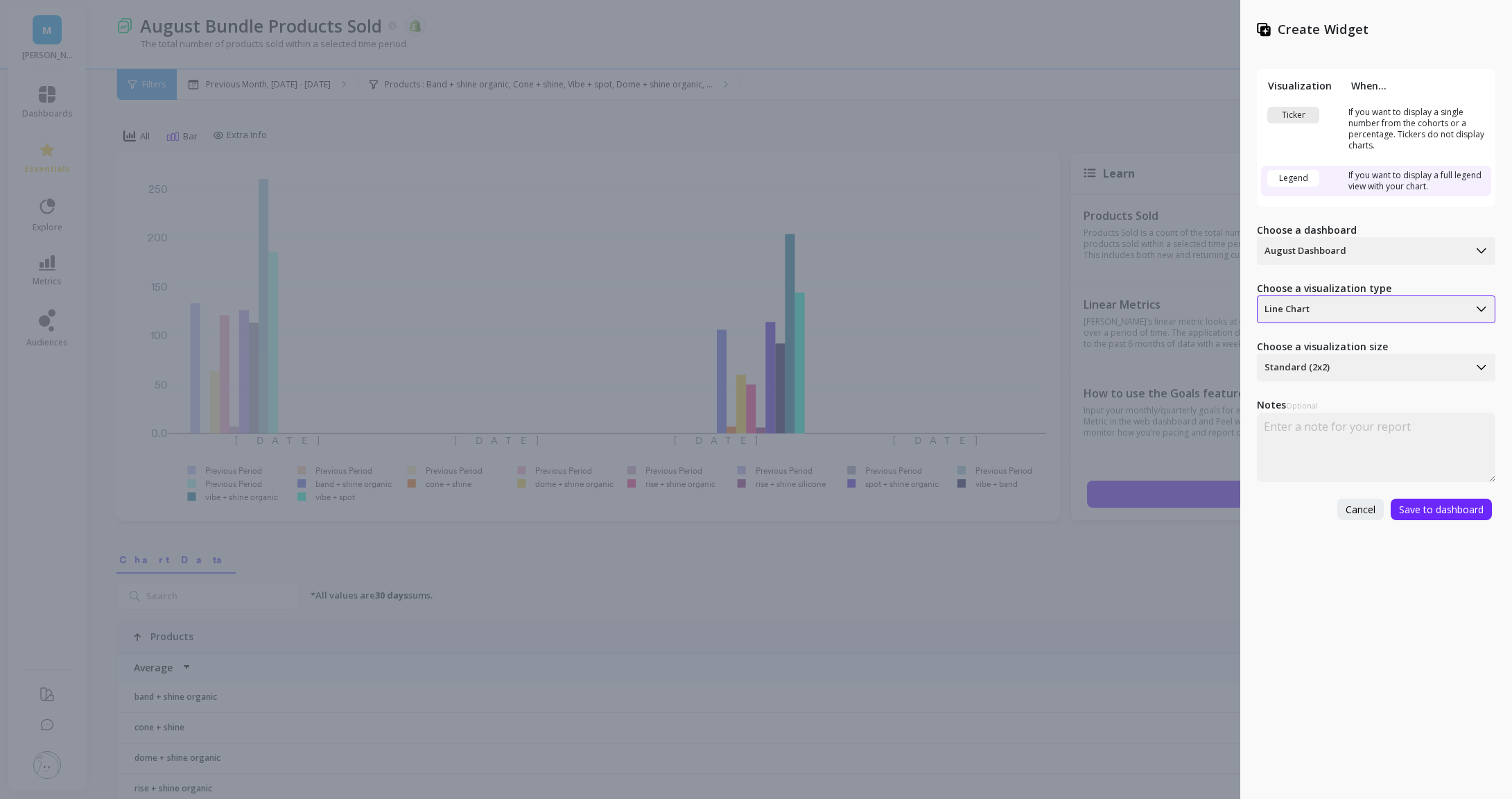
click at [1343, 306] on div at bounding box center [1363, 309] width 197 height 17
click at [1332, 373] on div "Bar Chart" at bounding box center [1374, 372] width 227 height 23
click at [1412, 514] on span "Save to dashboard" at bounding box center [1442, 510] width 85 height 13
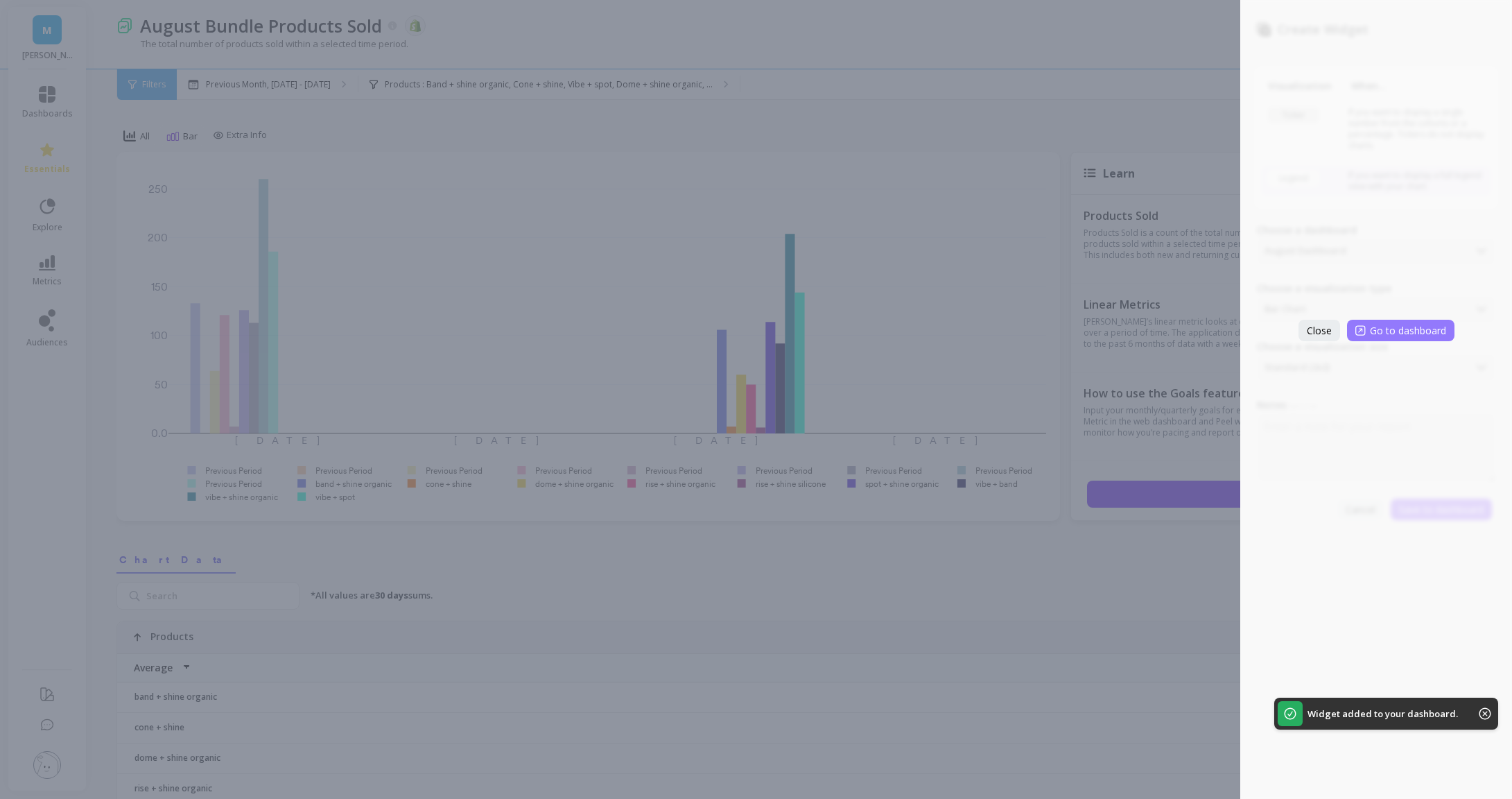
click at [1382, 334] on span "Go to dashboard" at bounding box center [1408, 331] width 76 height 13
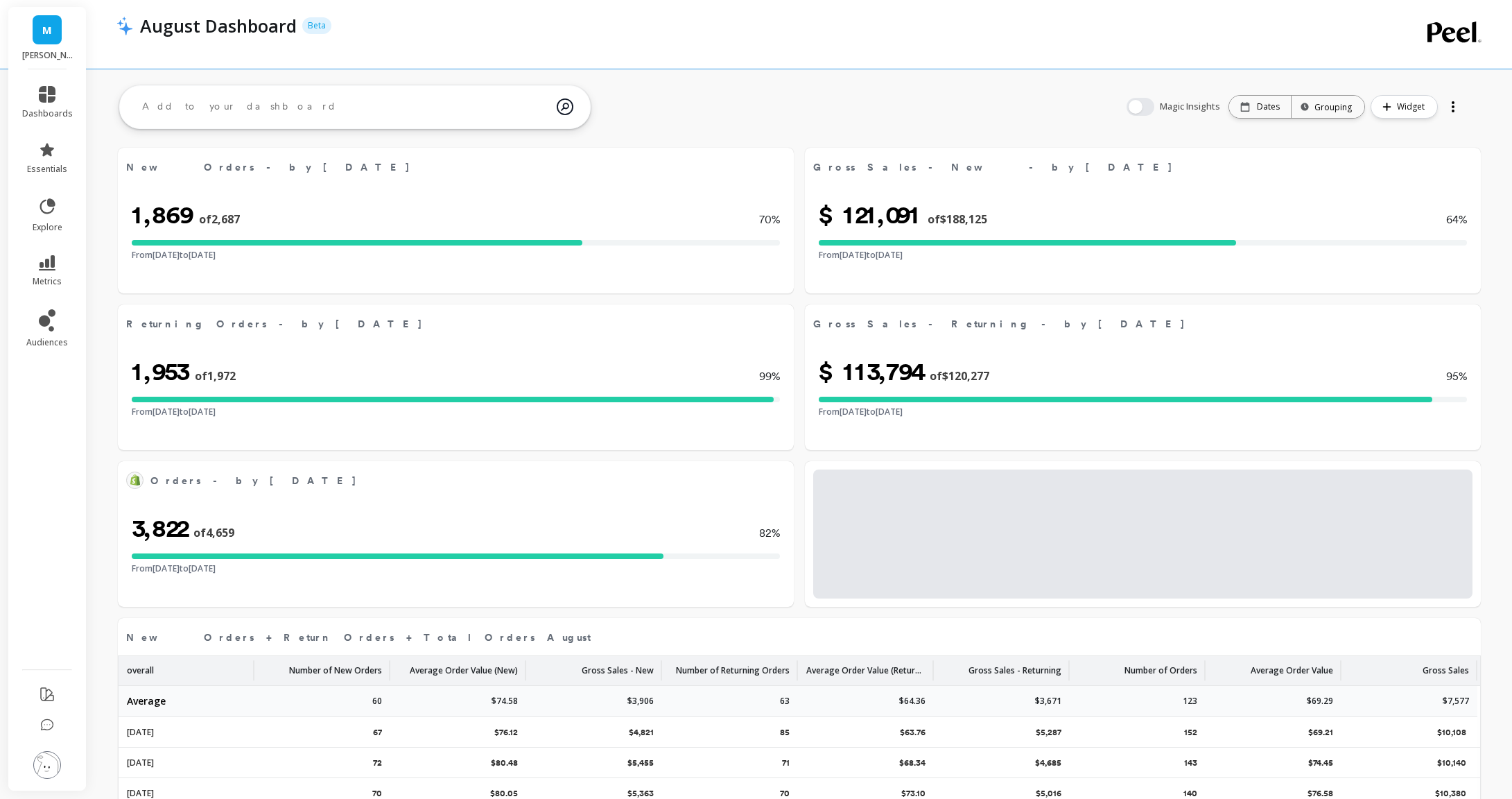
scroll to position [2977, 0]
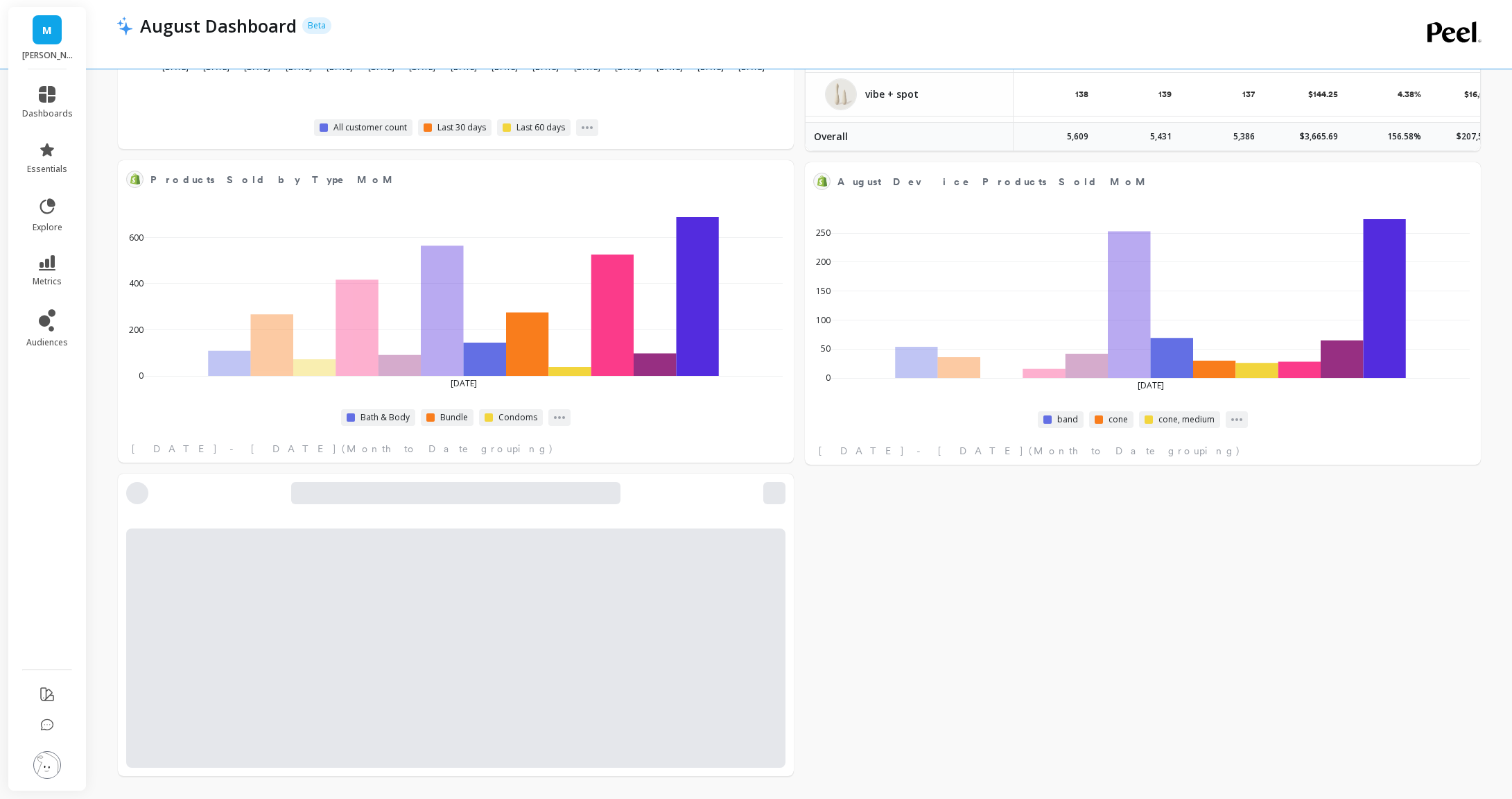
select select "sum"
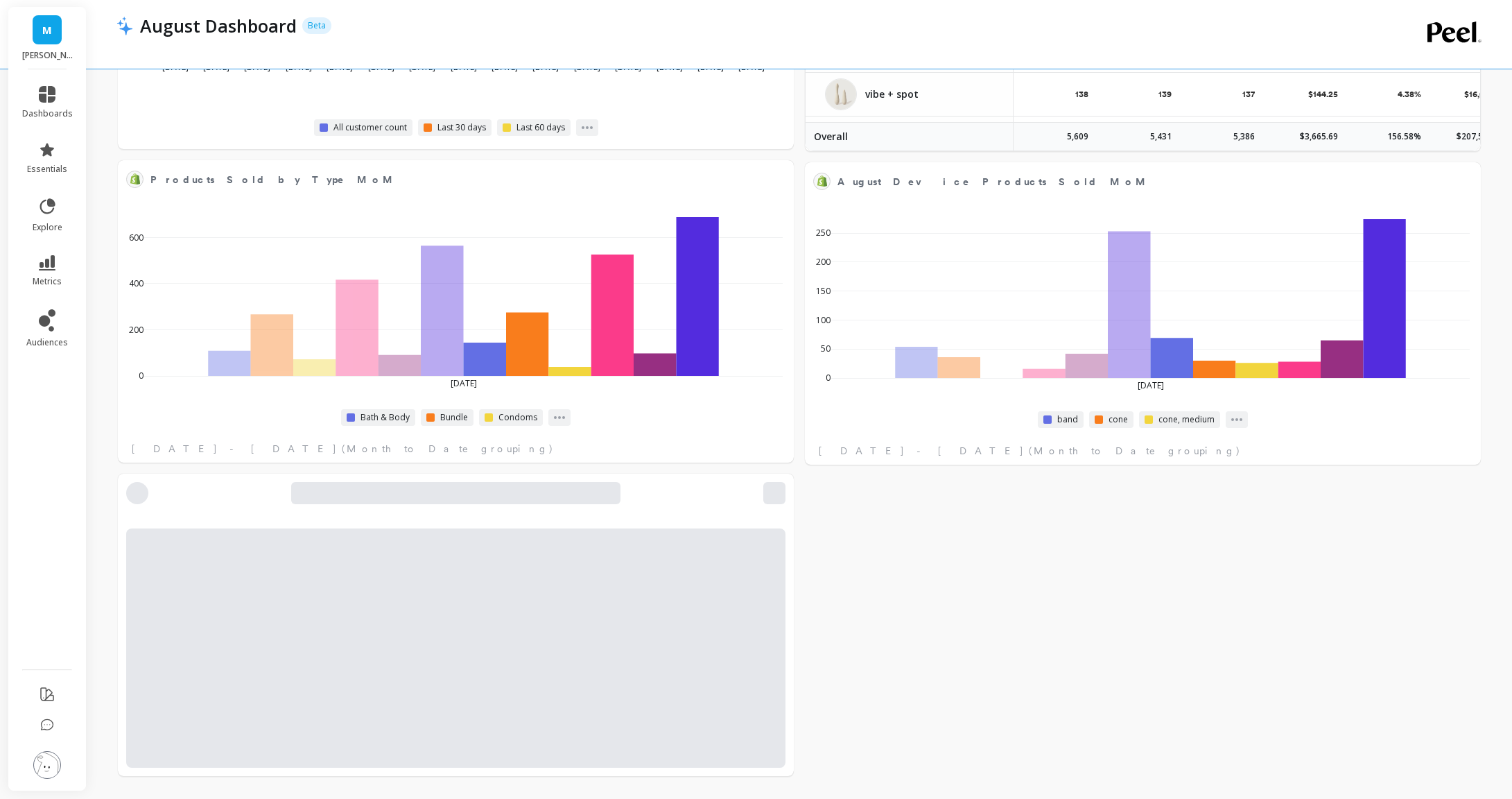
select select "sum"
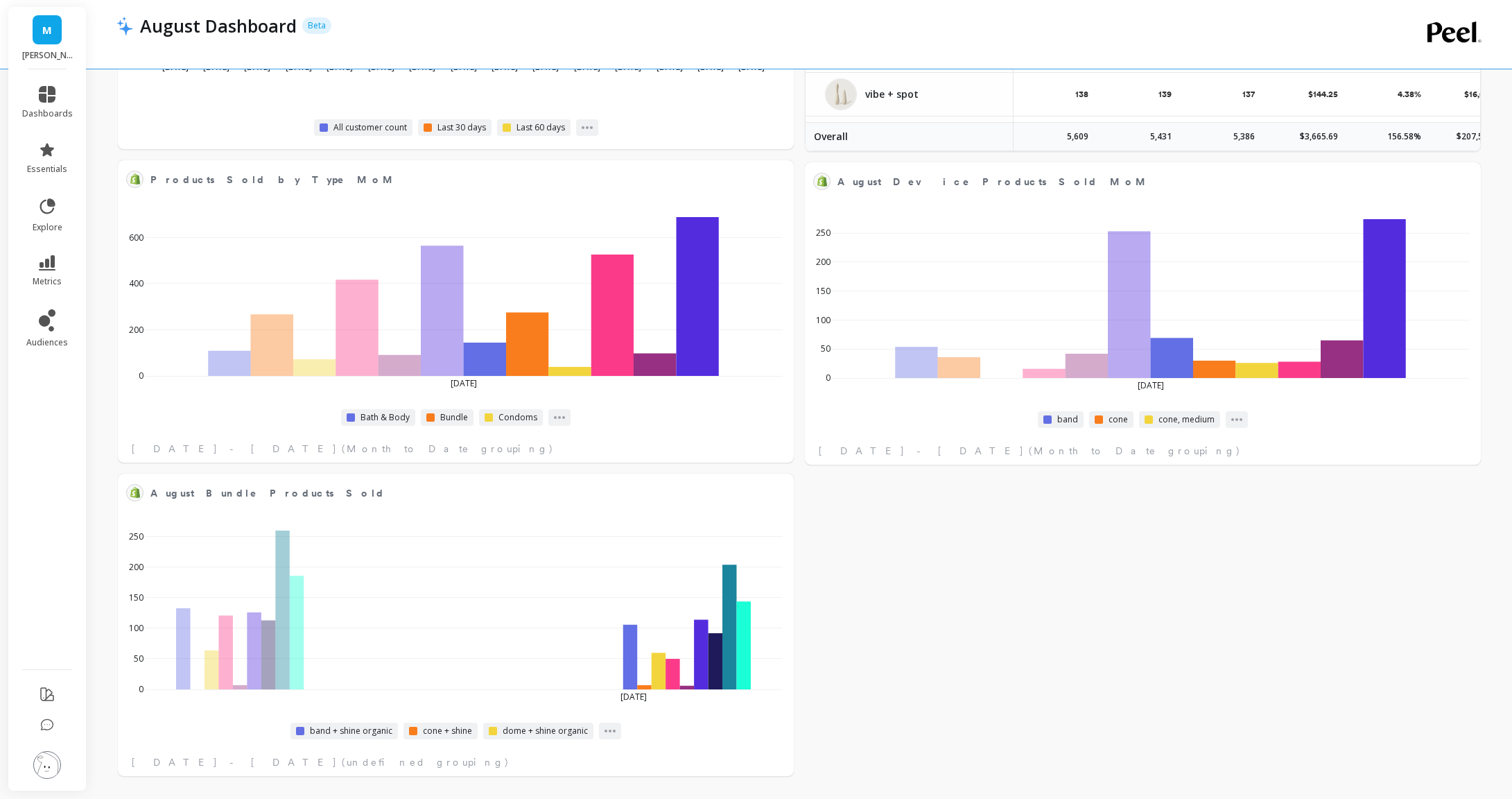
select select "sum"
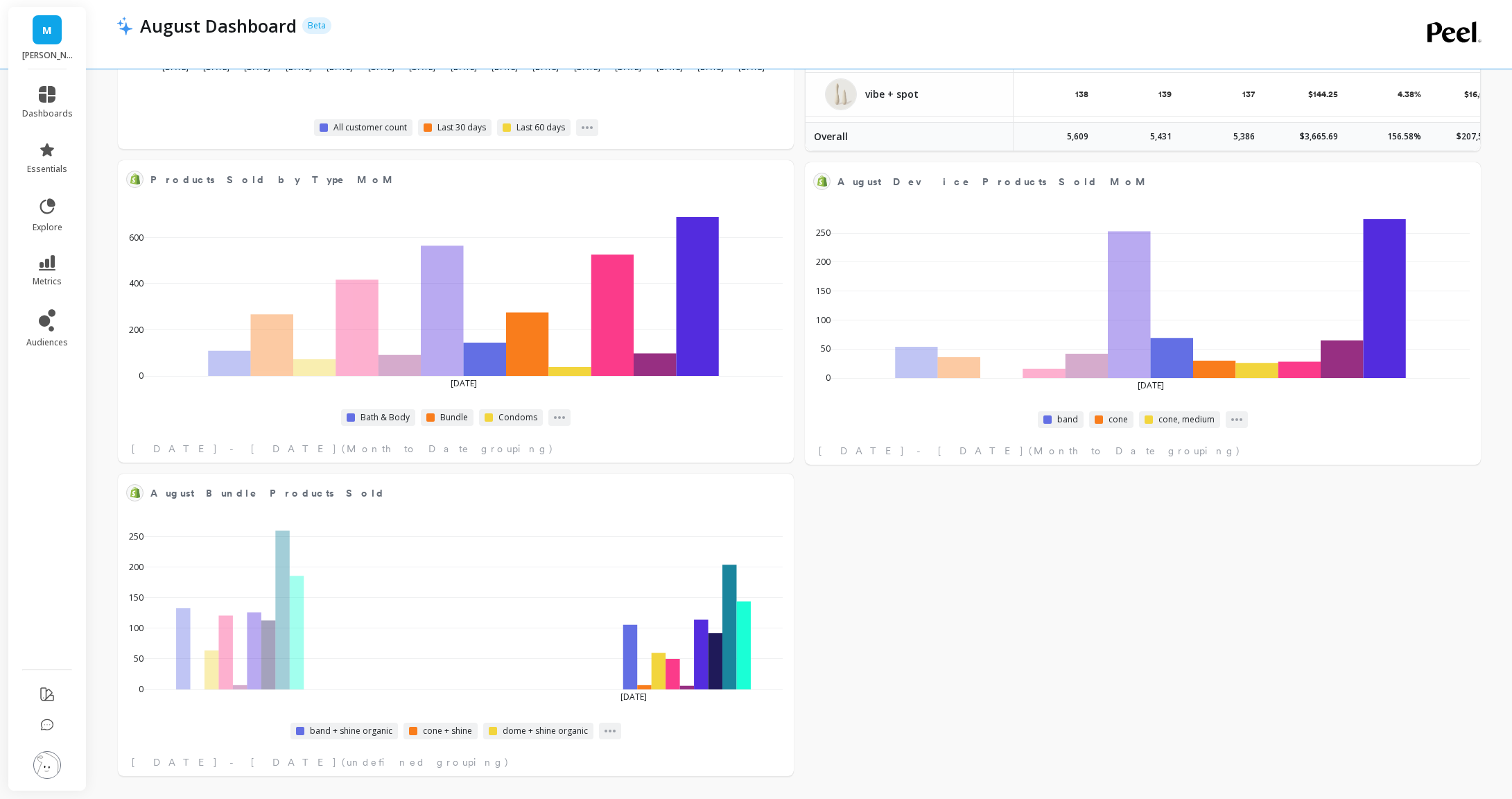
select select "sum"
click at [1472, 177] on div at bounding box center [1456, 188] width 51 height 51
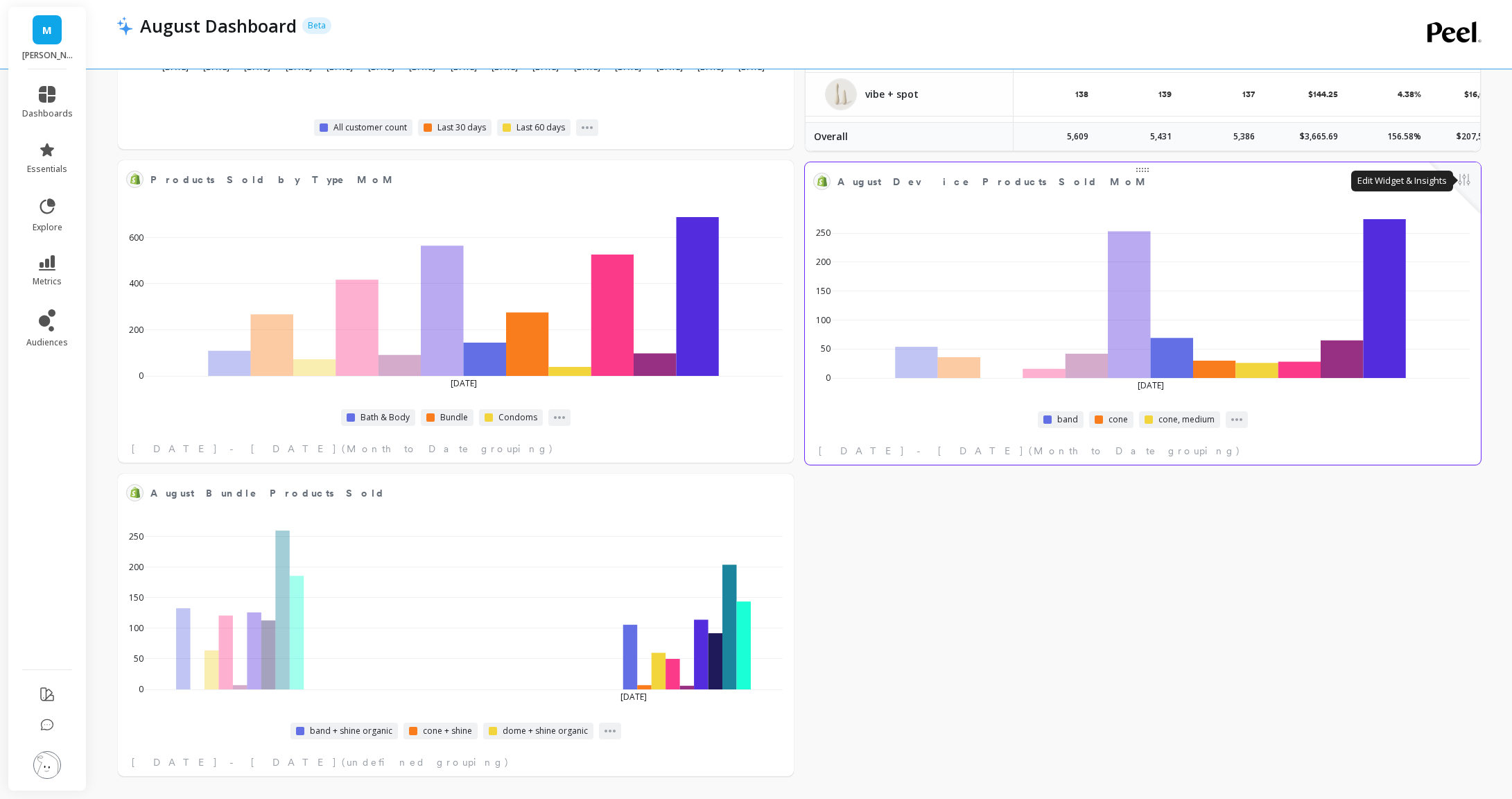
click at [1467, 180] on button at bounding box center [1464, 181] width 17 height 19
select select "sum"
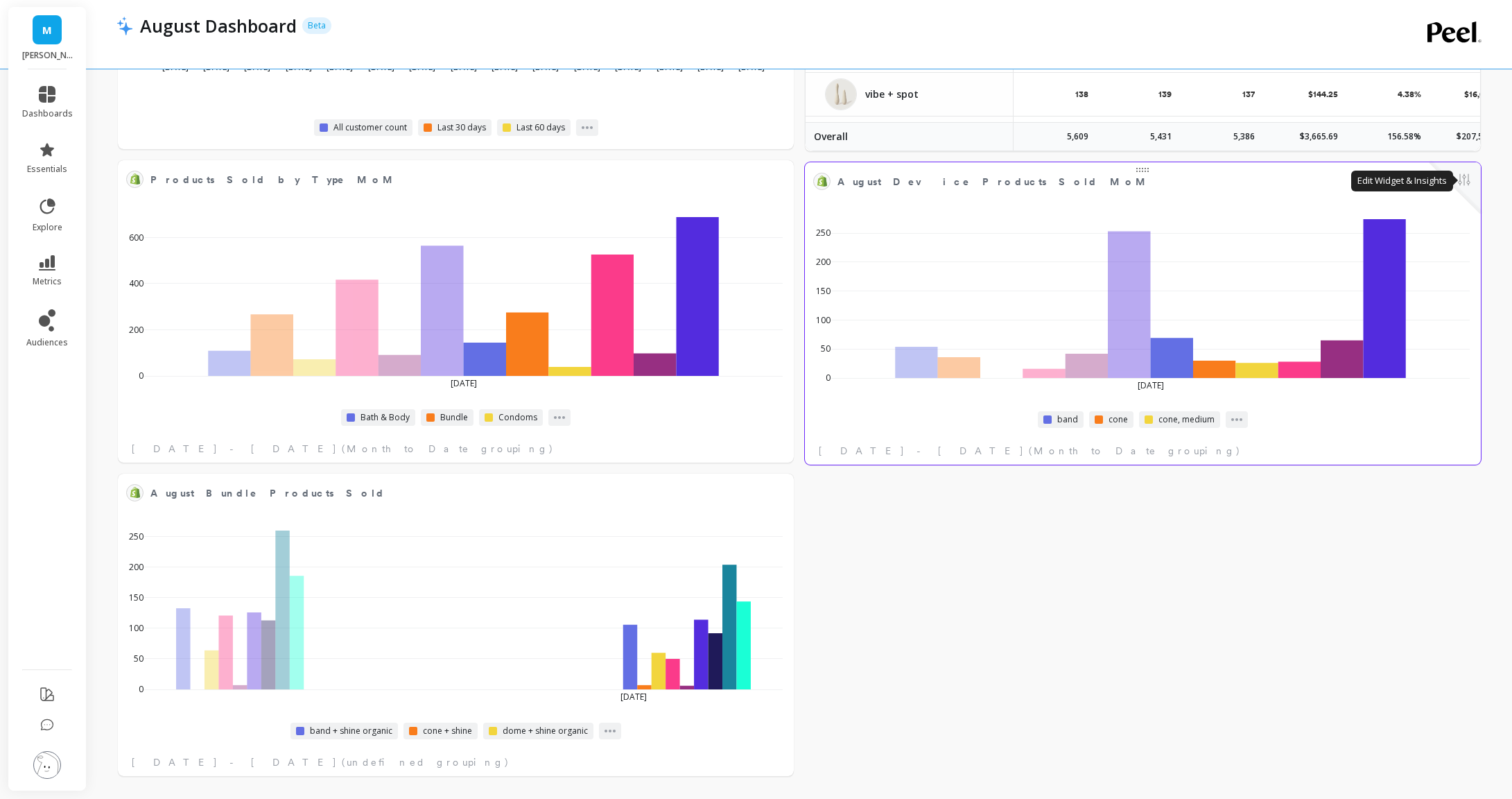
select select "sum"
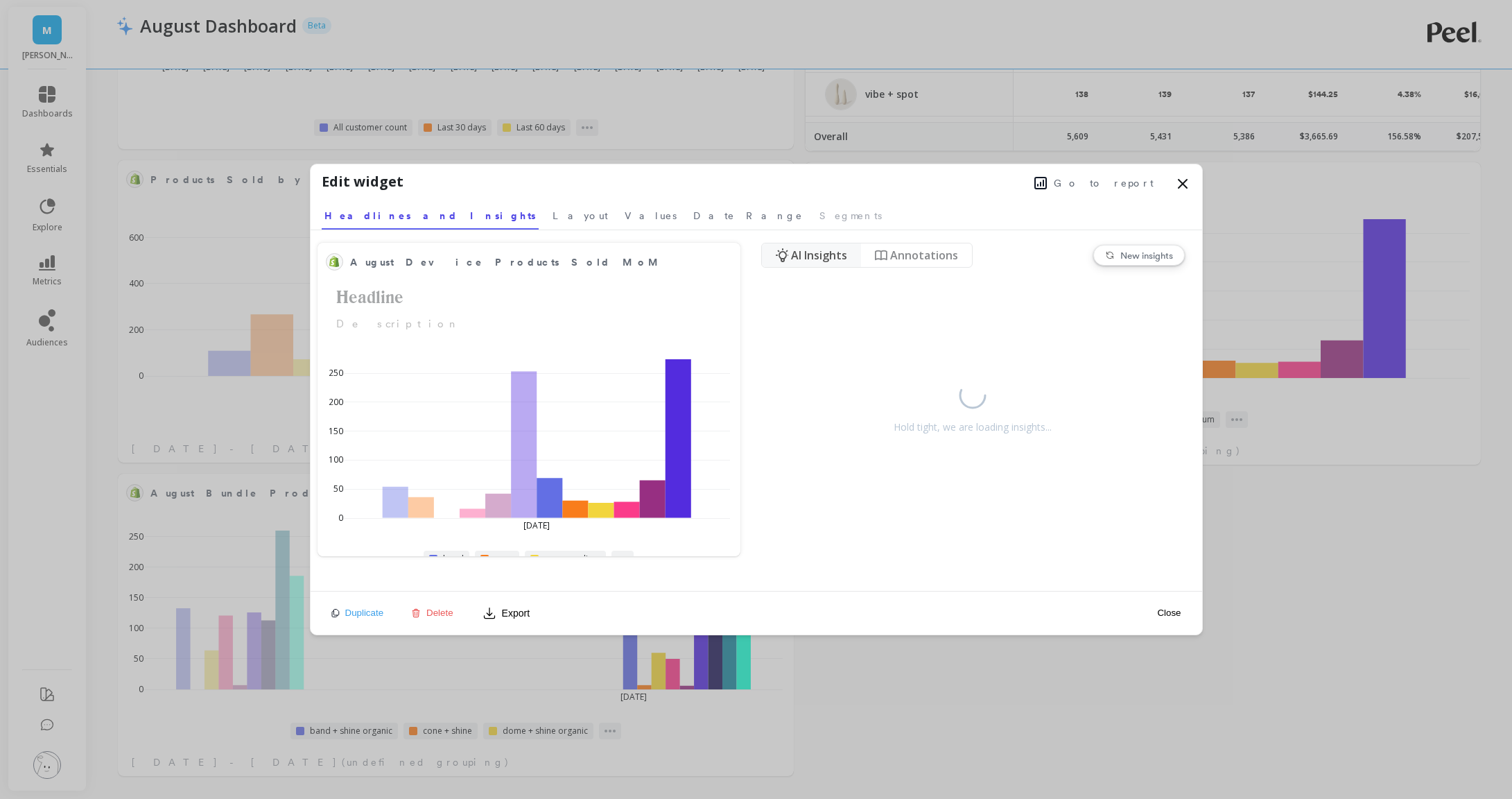
select select "sum"
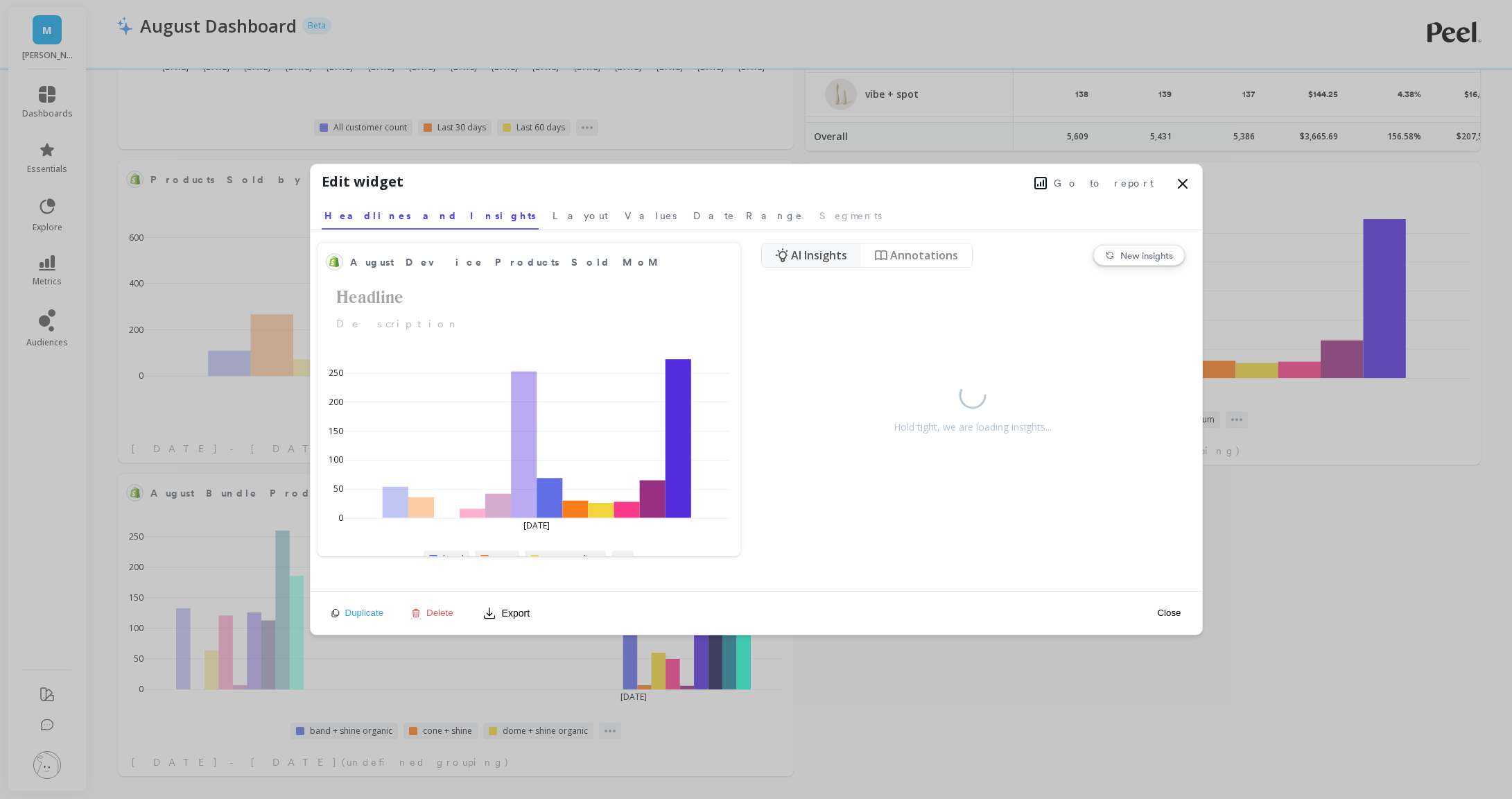
select select "sum"
click at [1109, 186] on span "Go to report" at bounding box center [1104, 183] width 100 height 14
select select "sum"
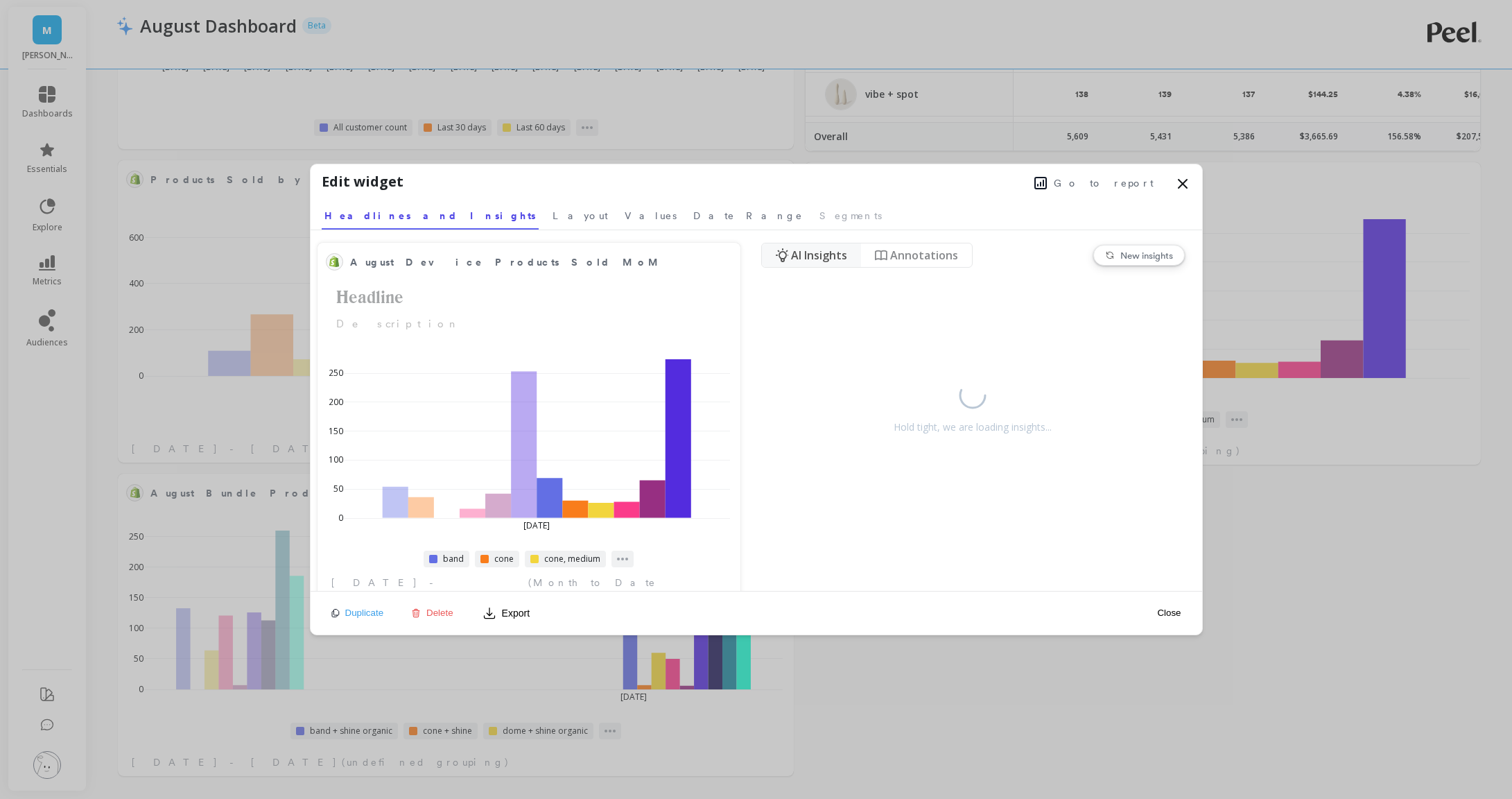
select select "sum"
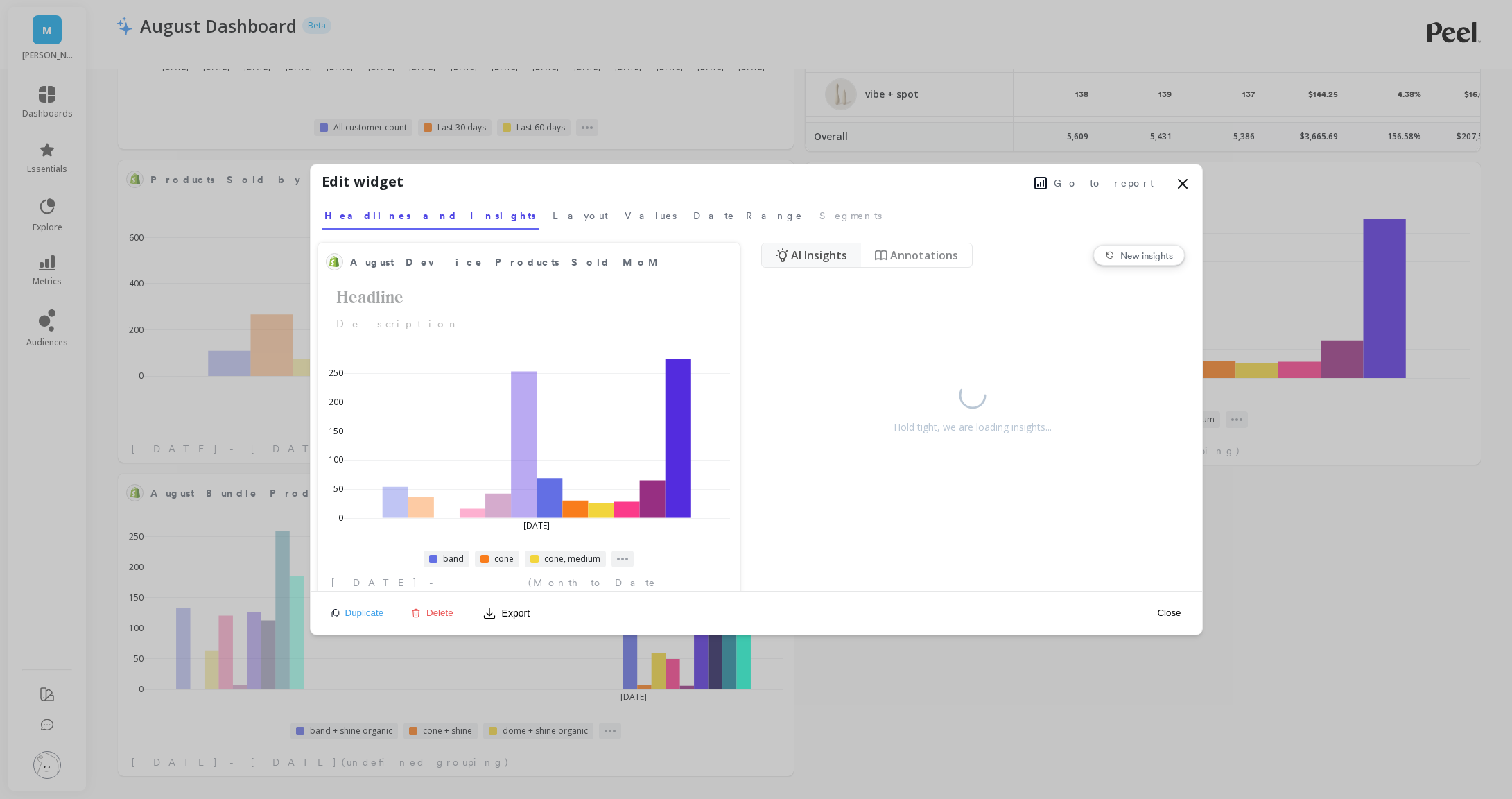
select select "sum"
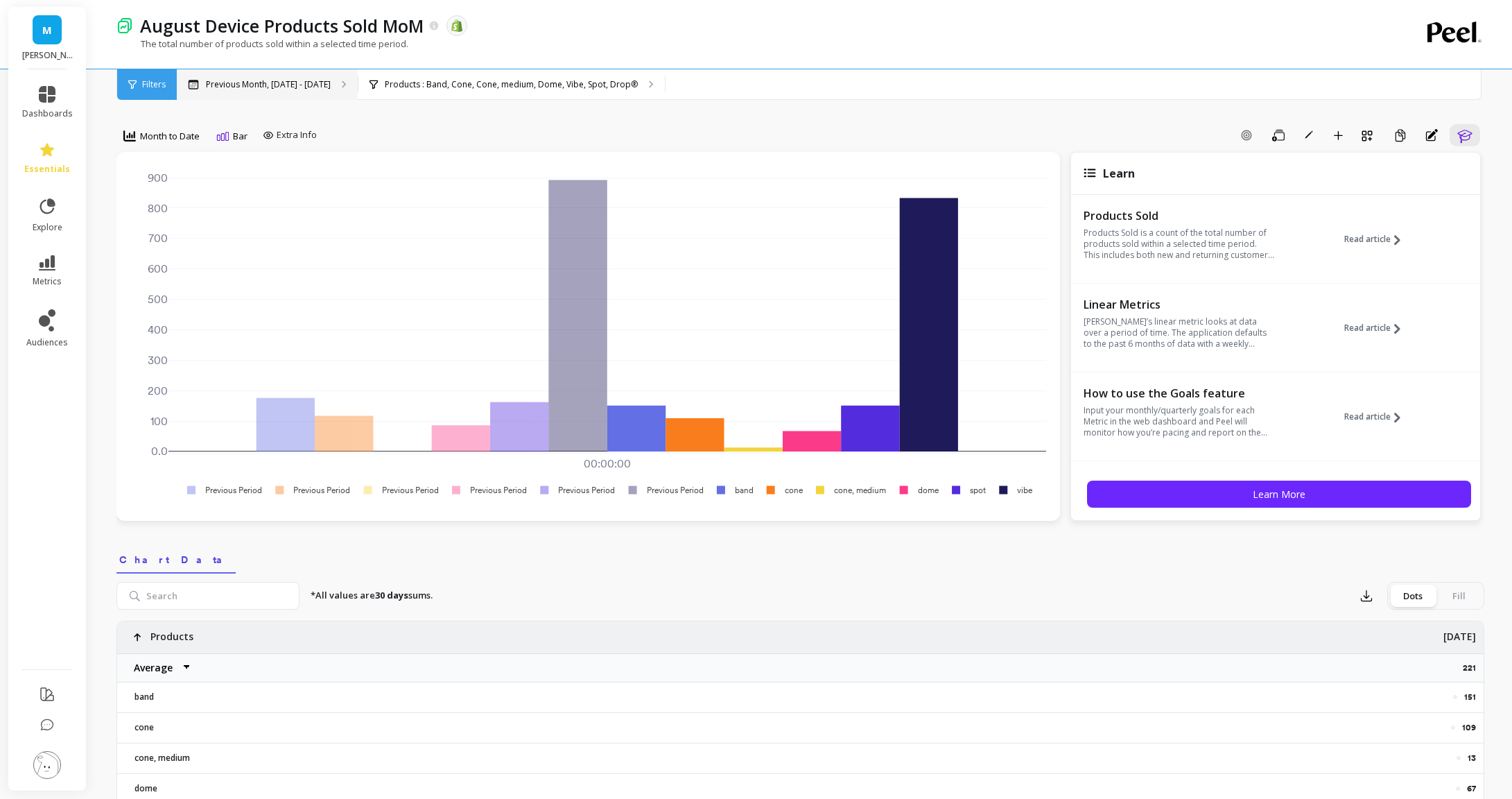
click at [305, 91] on div "Previous Month, [DATE] - [DATE]" at bounding box center [267, 85] width 181 height 31
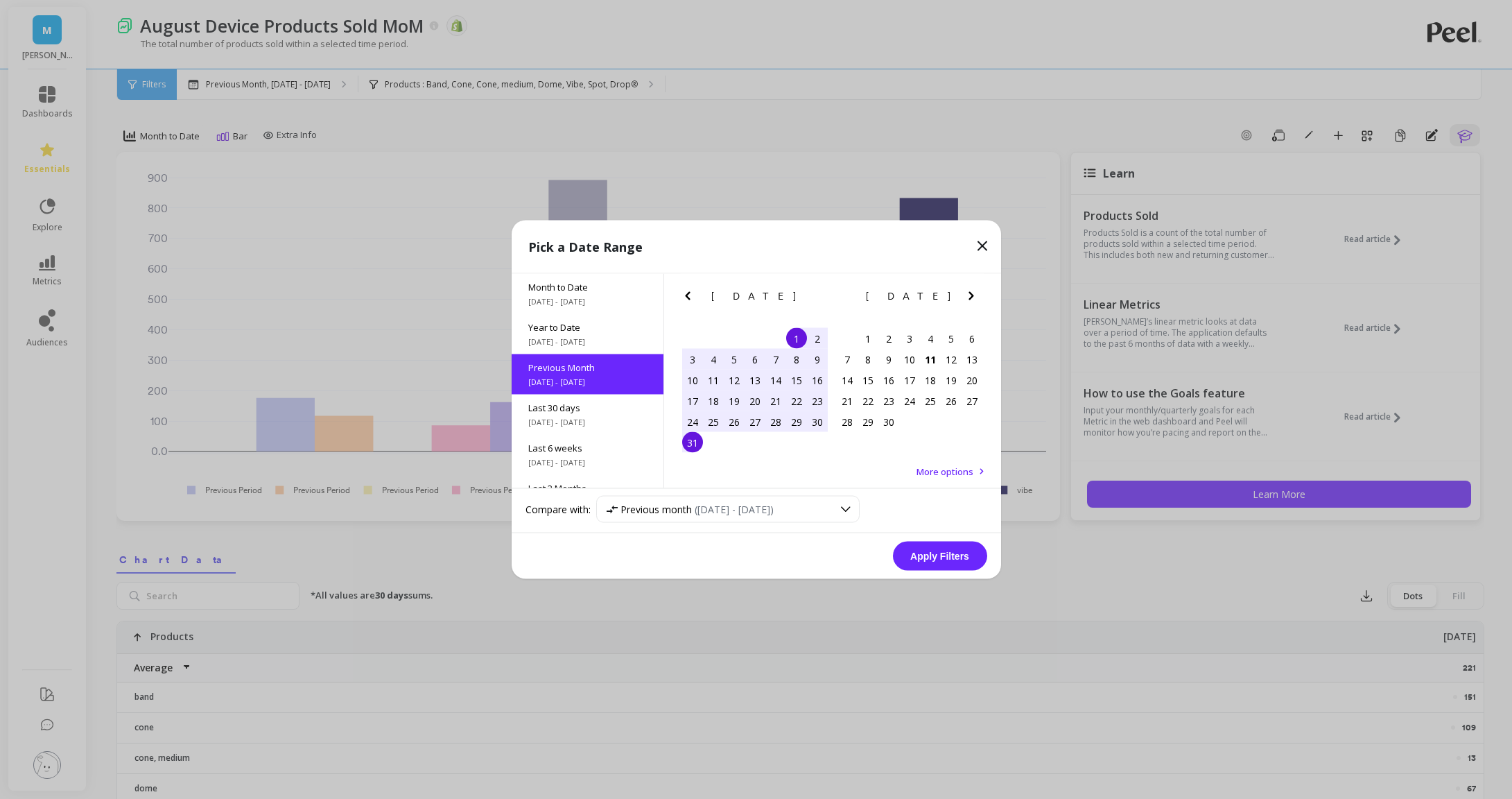
click at [915, 550] on button "Apply Filters" at bounding box center [940, 556] width 94 height 29
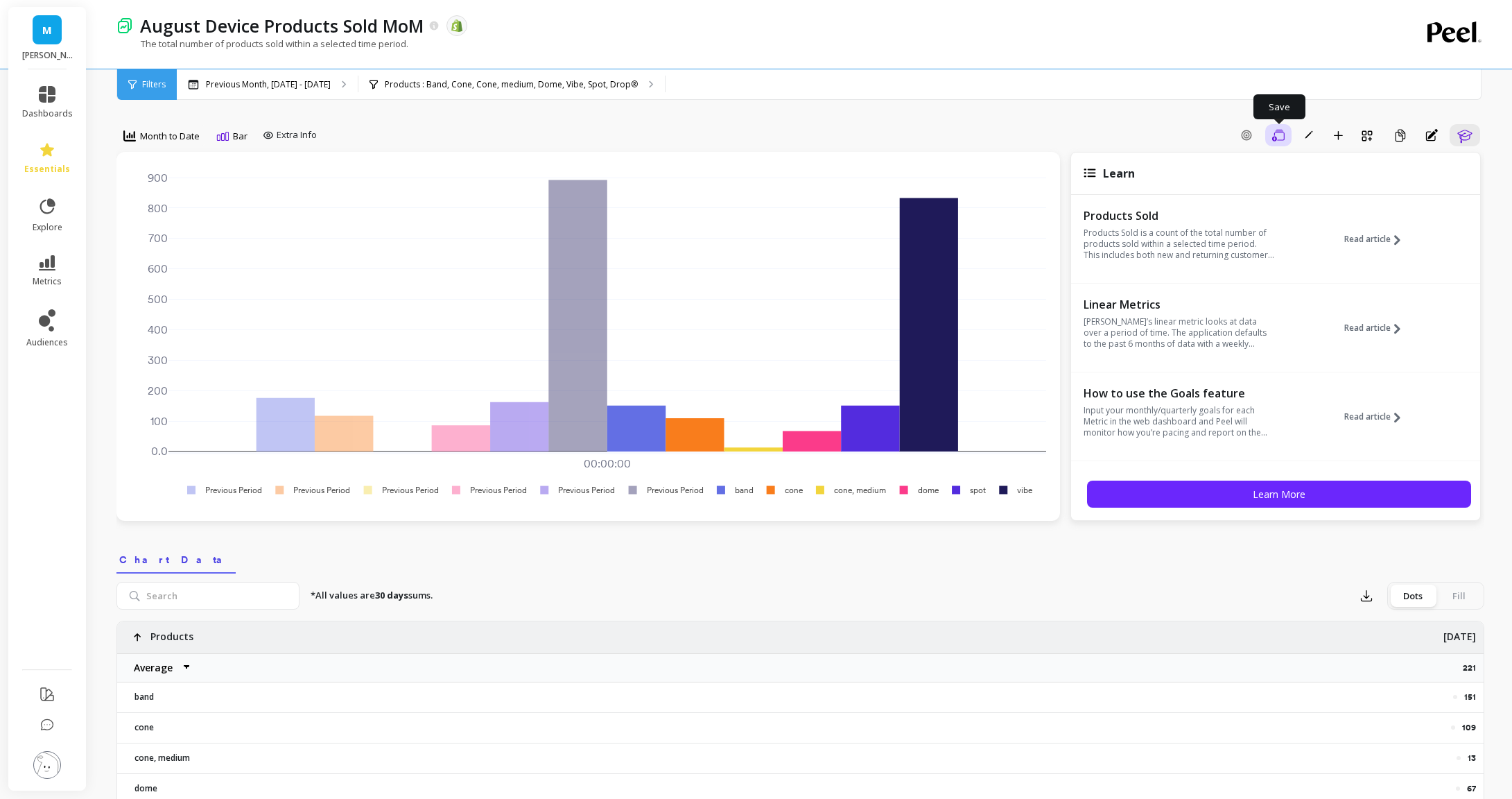
click at [1280, 132] on icon "button" at bounding box center [1278, 135] width 12 height 12
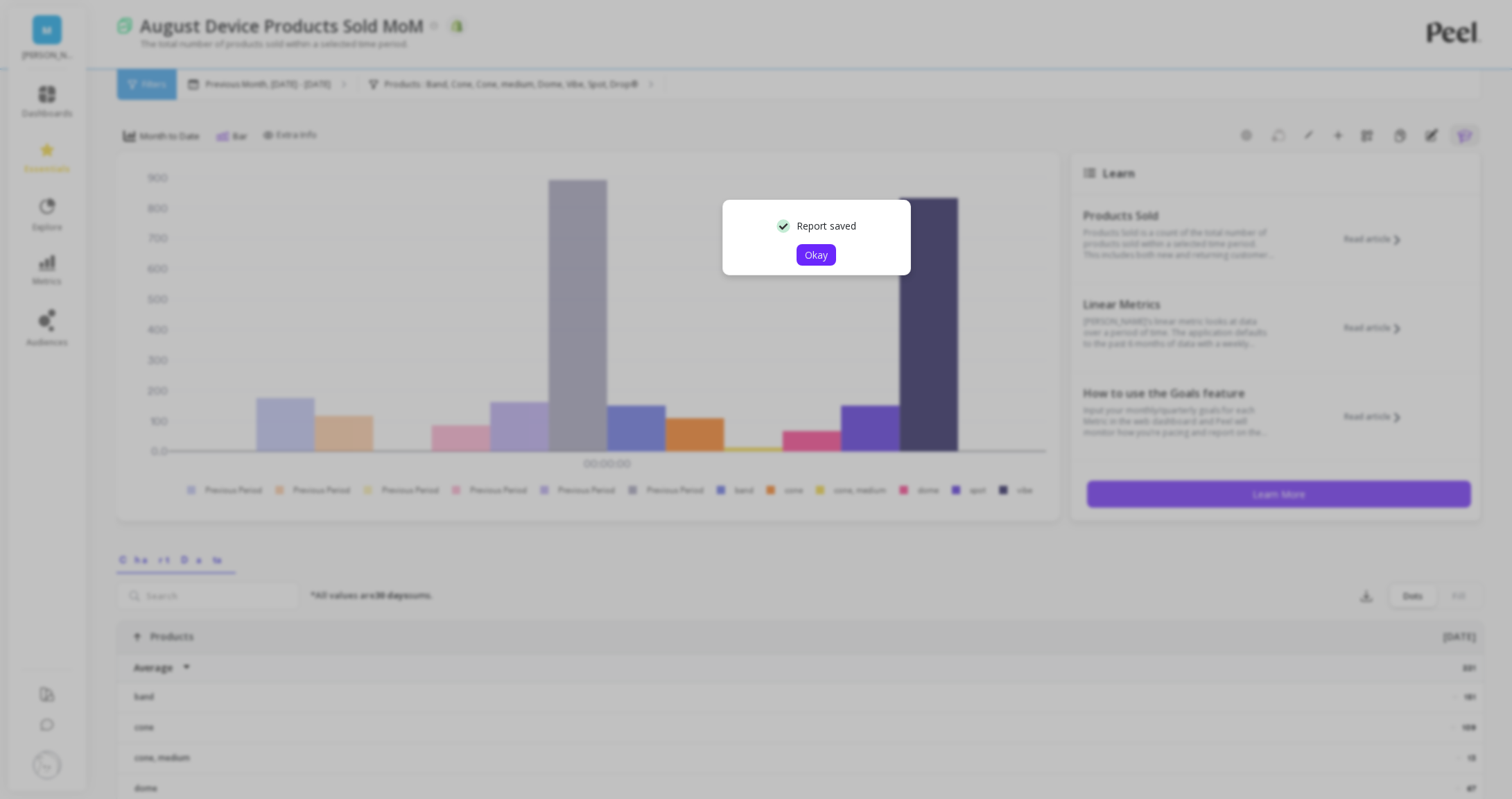
click at [833, 254] on button "Okay" at bounding box center [817, 255] width 40 height 22
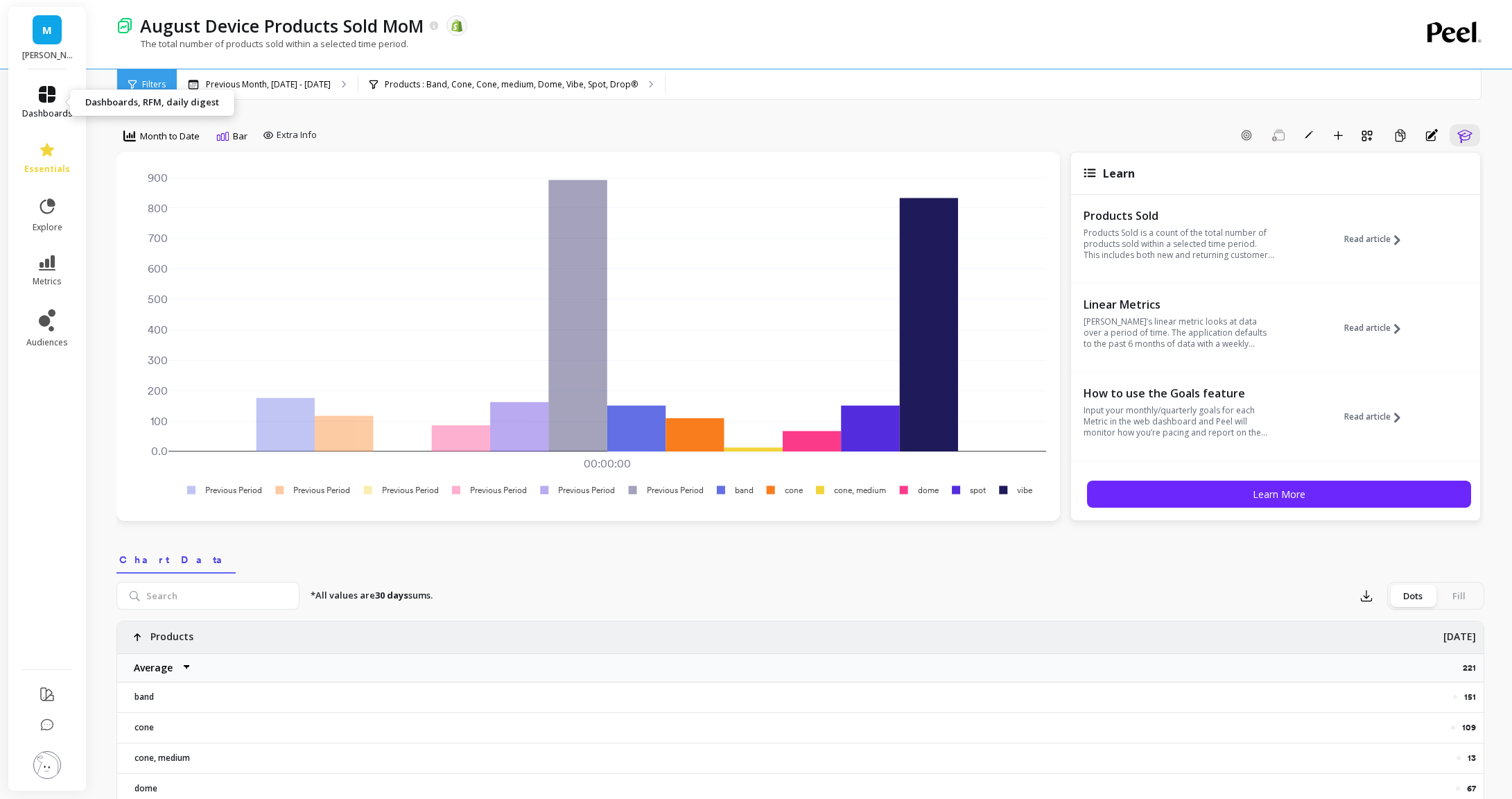
click at [46, 105] on link "dashboards" at bounding box center [47, 103] width 51 height 33
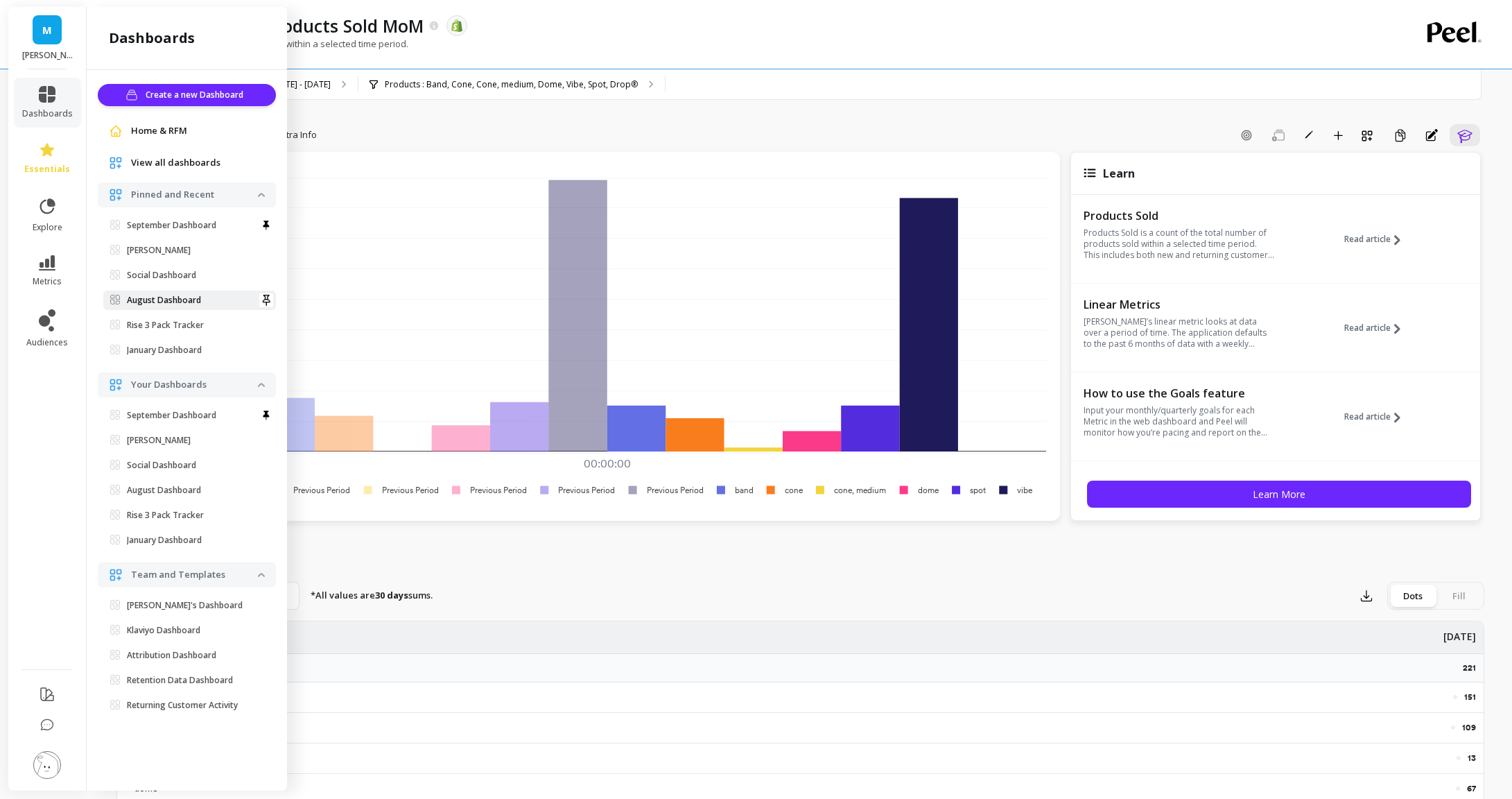
click at [168, 303] on p "August Dashboard" at bounding box center [164, 300] width 75 height 11
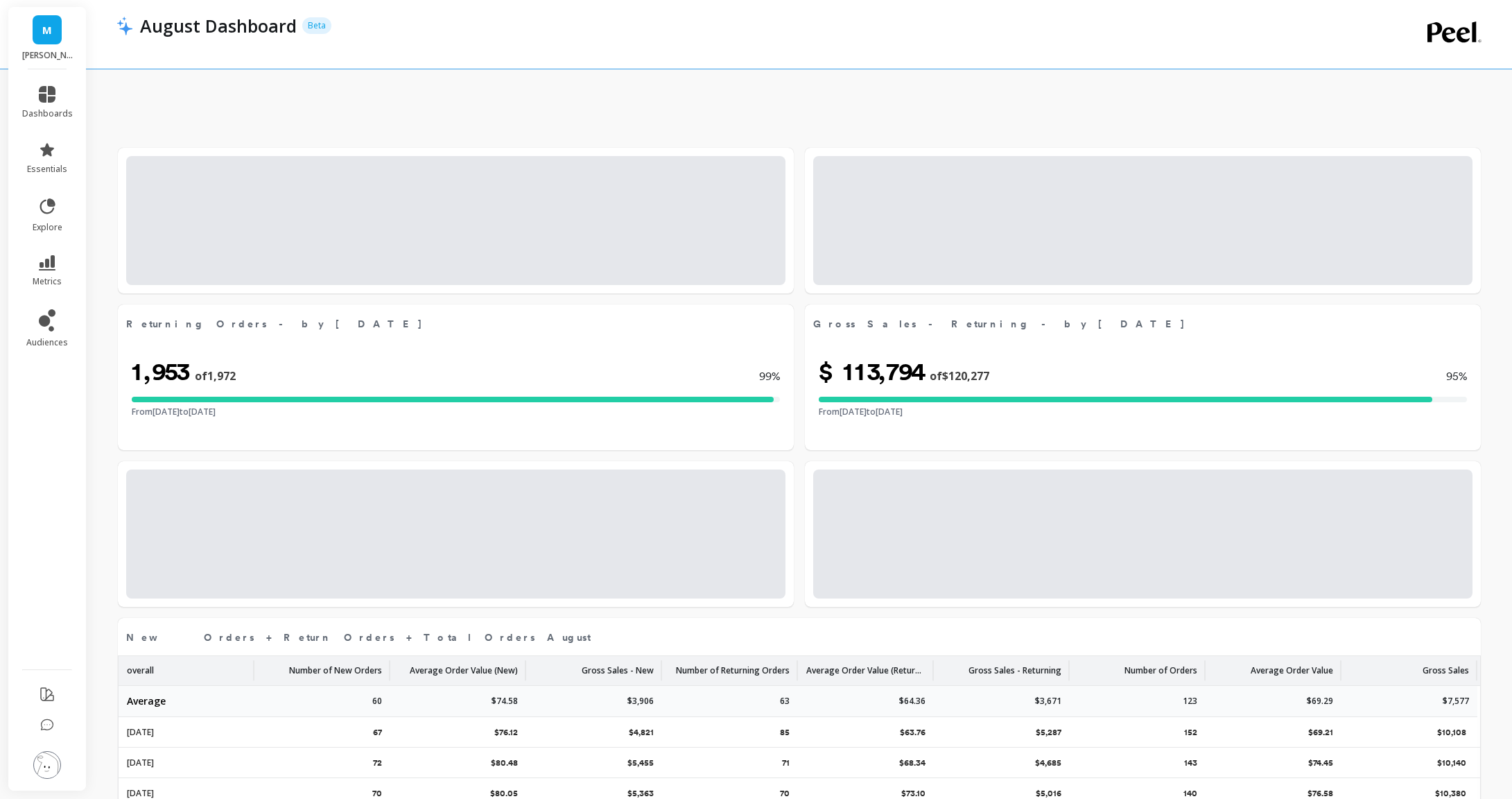
scroll to position [2977, 0]
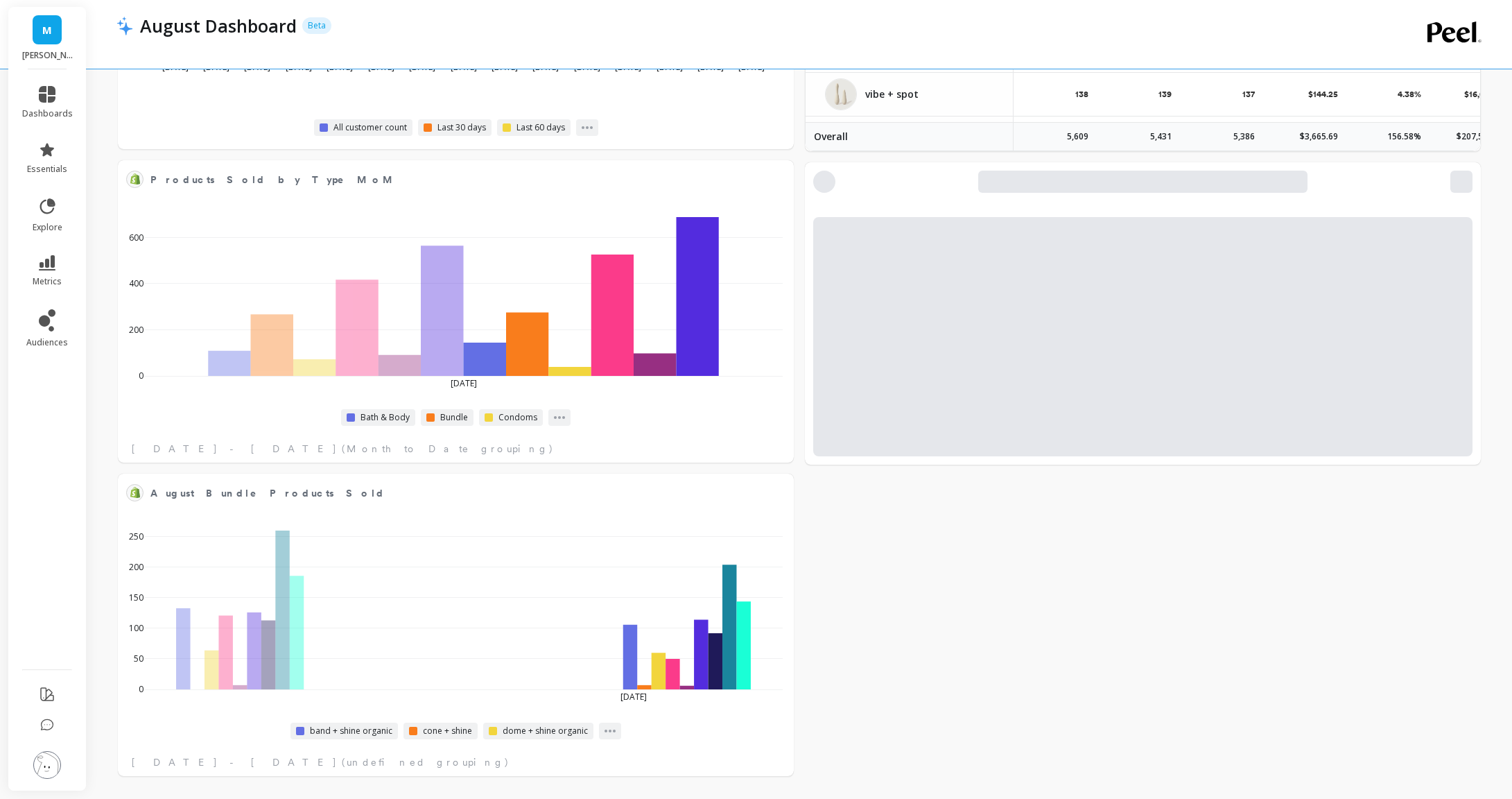
select select "sum"
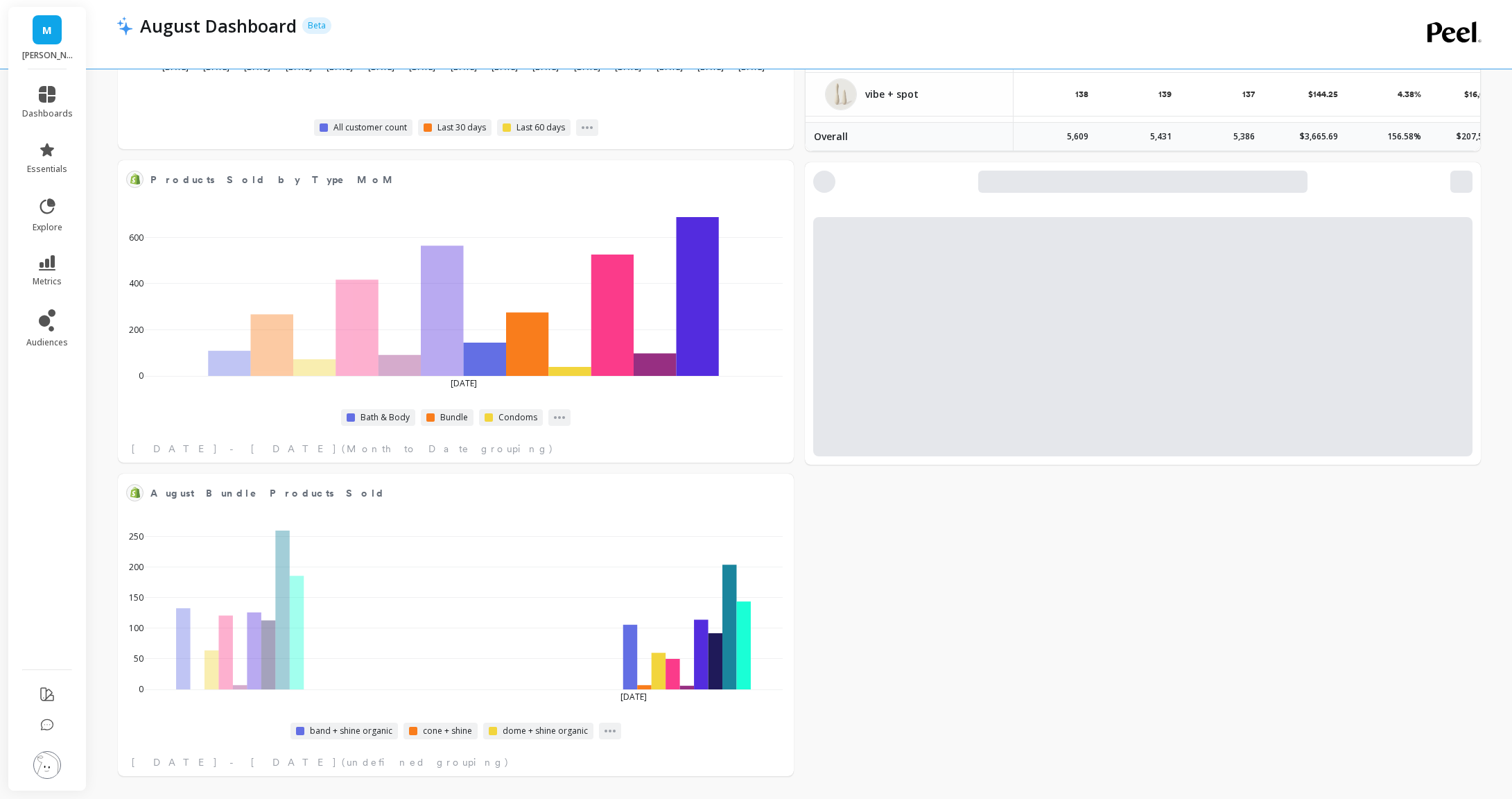
select select "sum"
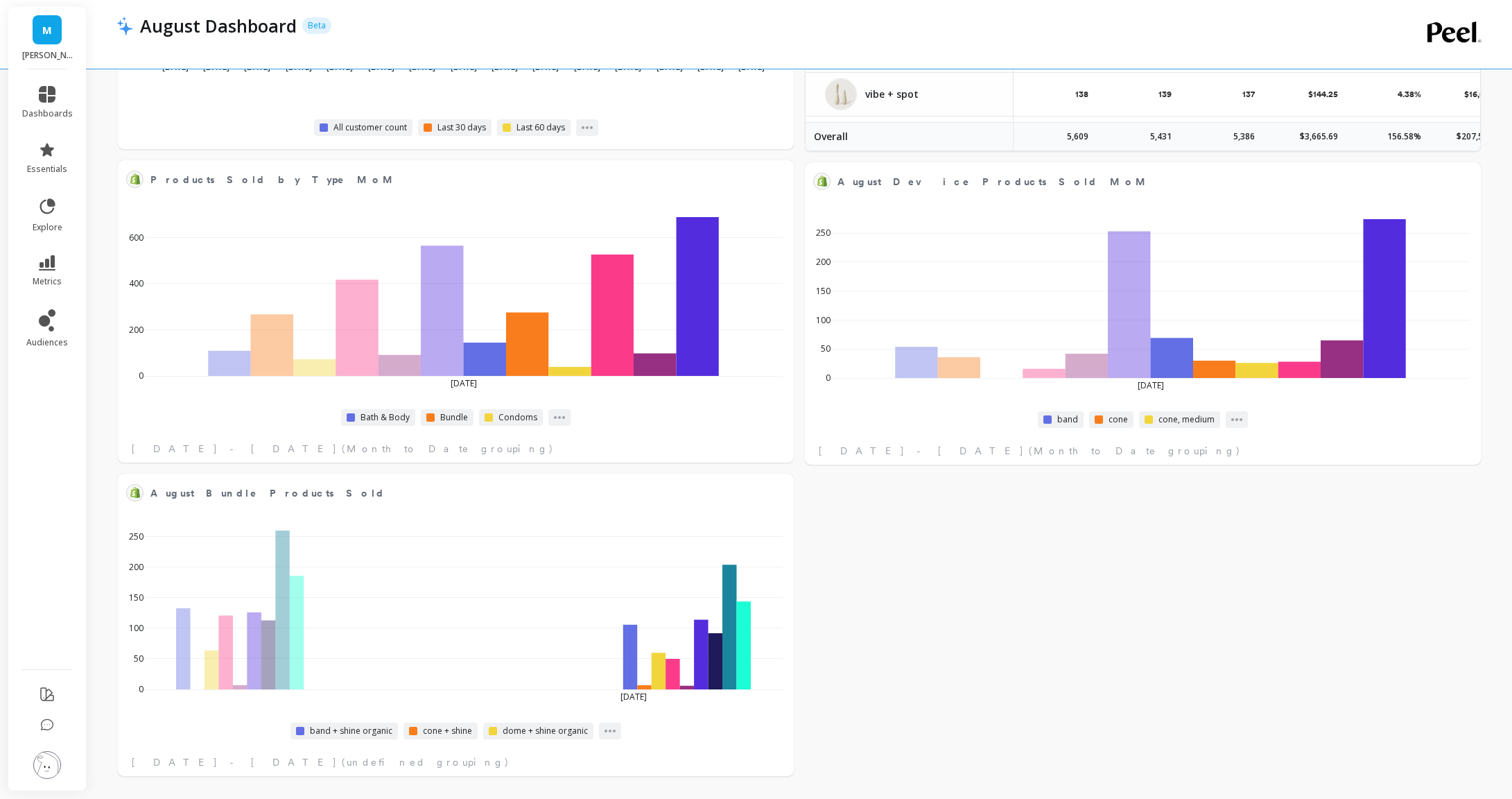
select select "sum"
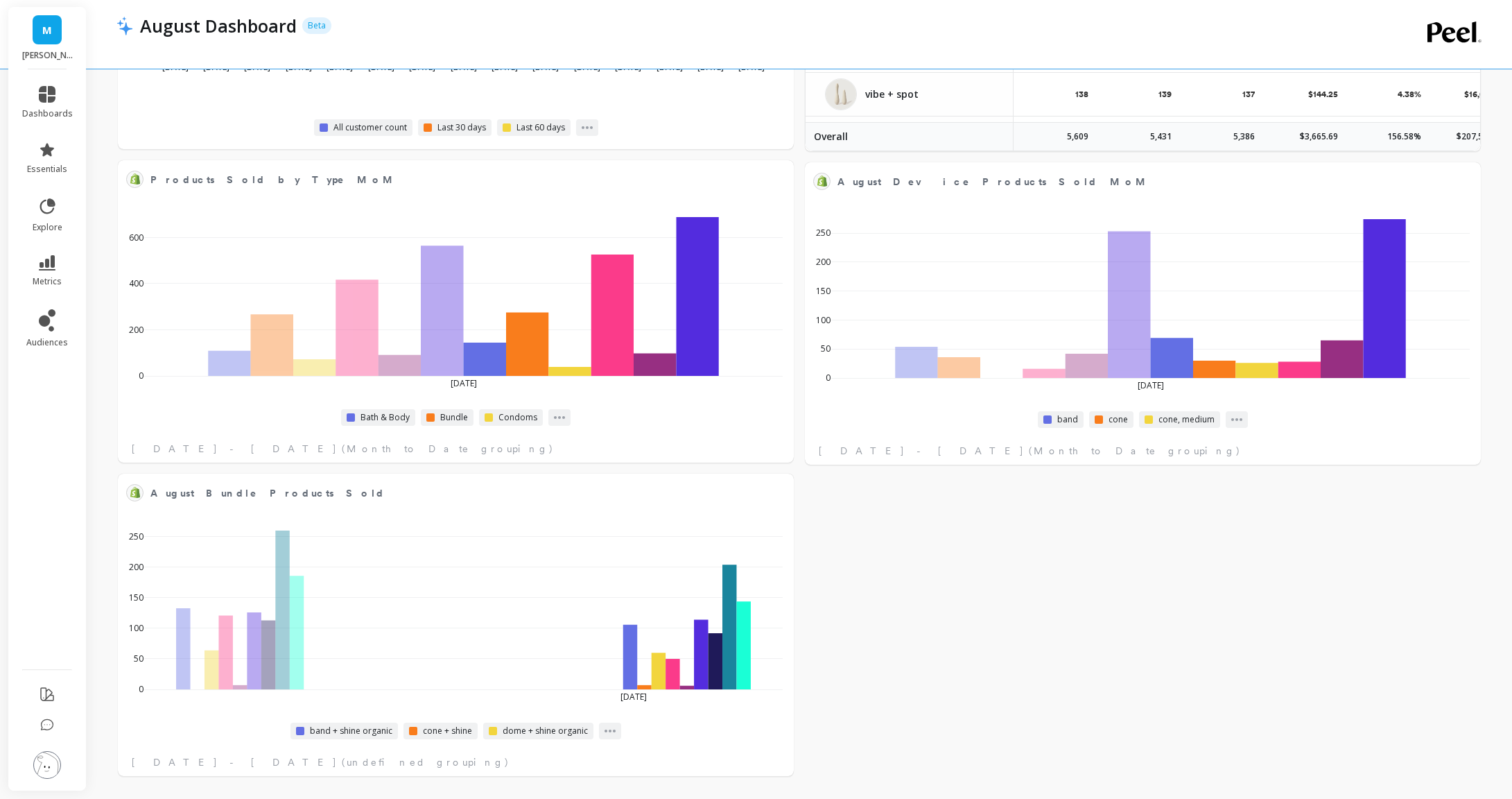
select select "sum"
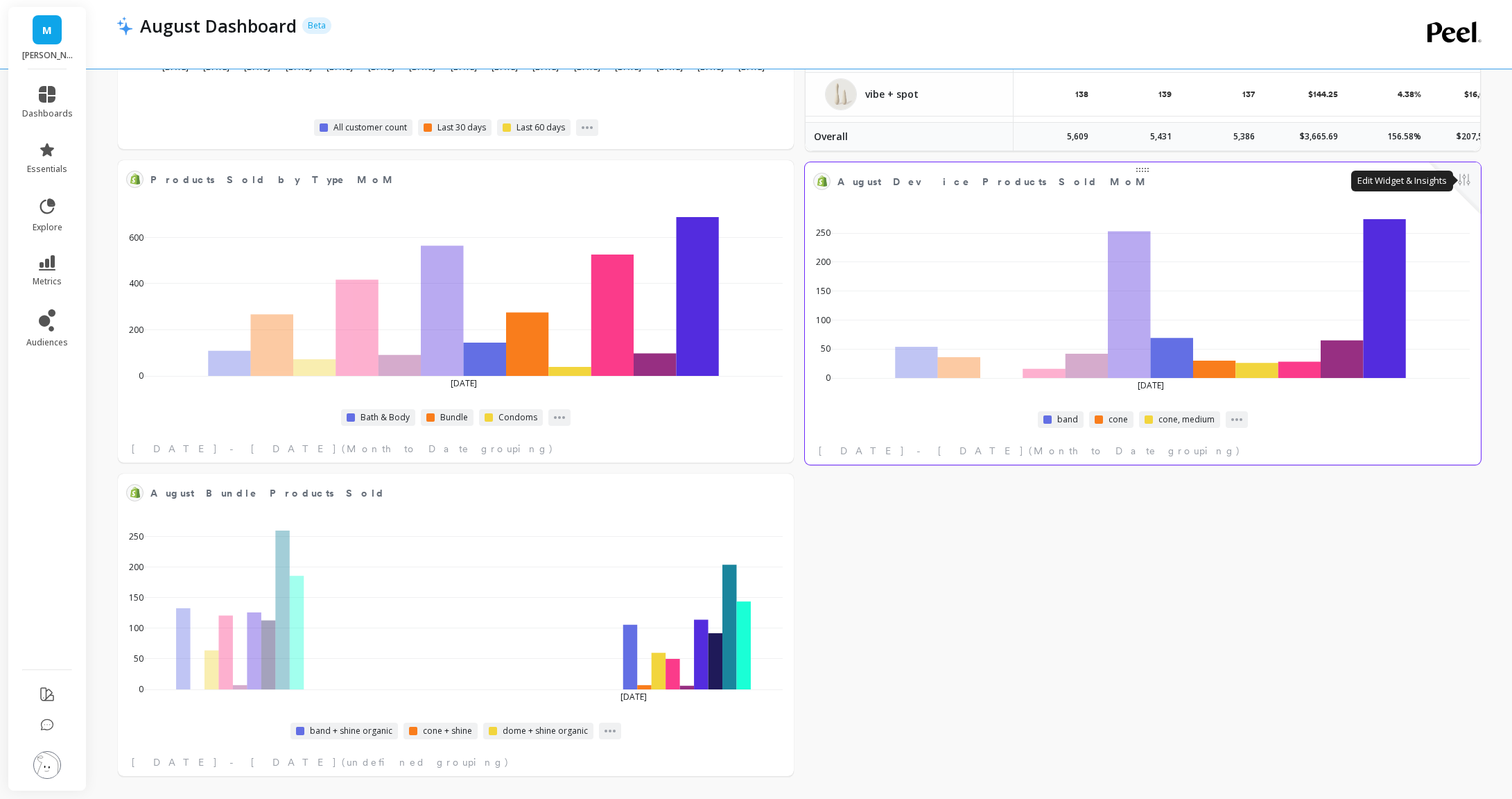
click at [1465, 189] on button at bounding box center [1464, 181] width 17 height 19
select select "sum"
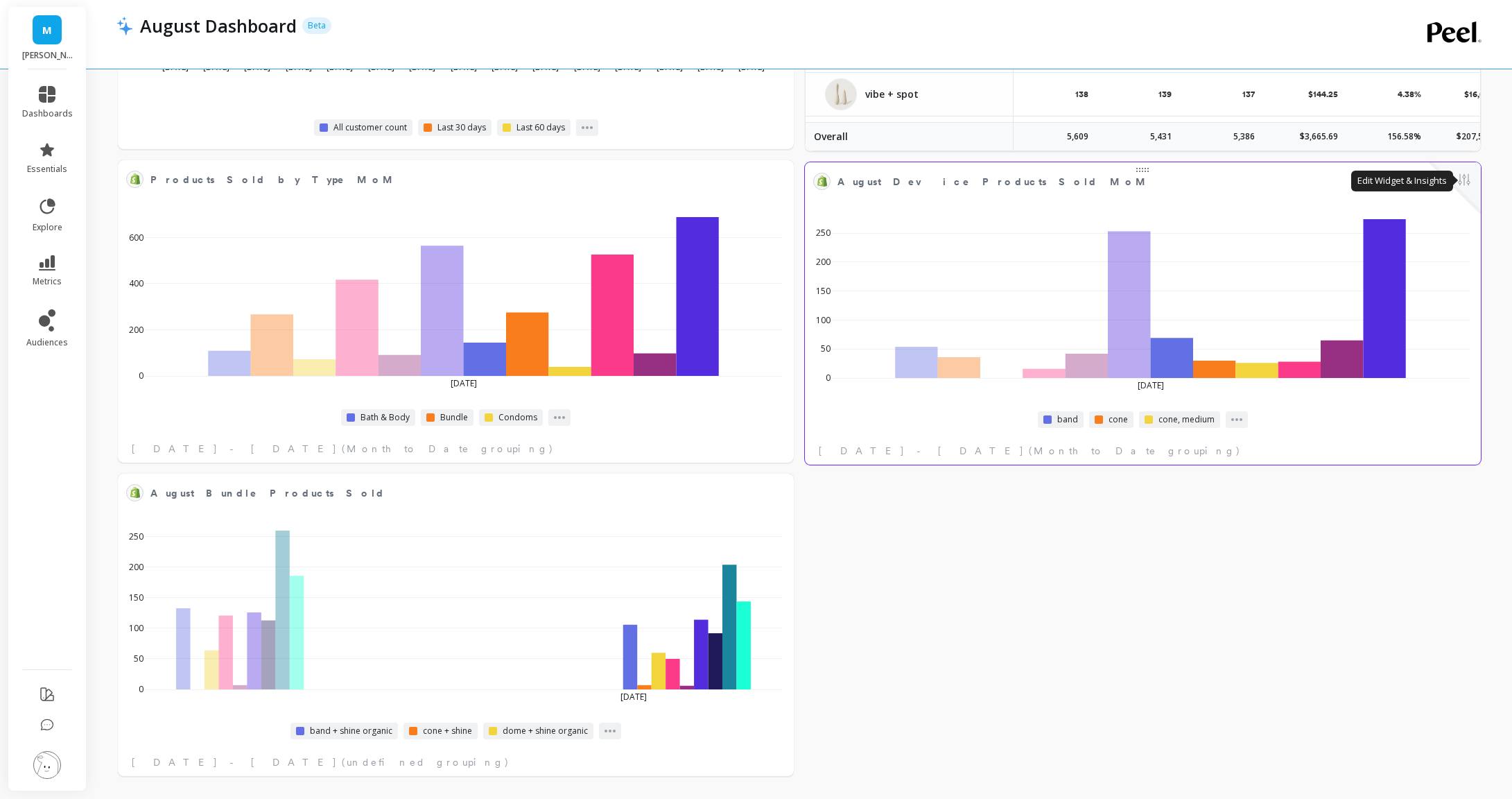
select select "sum"
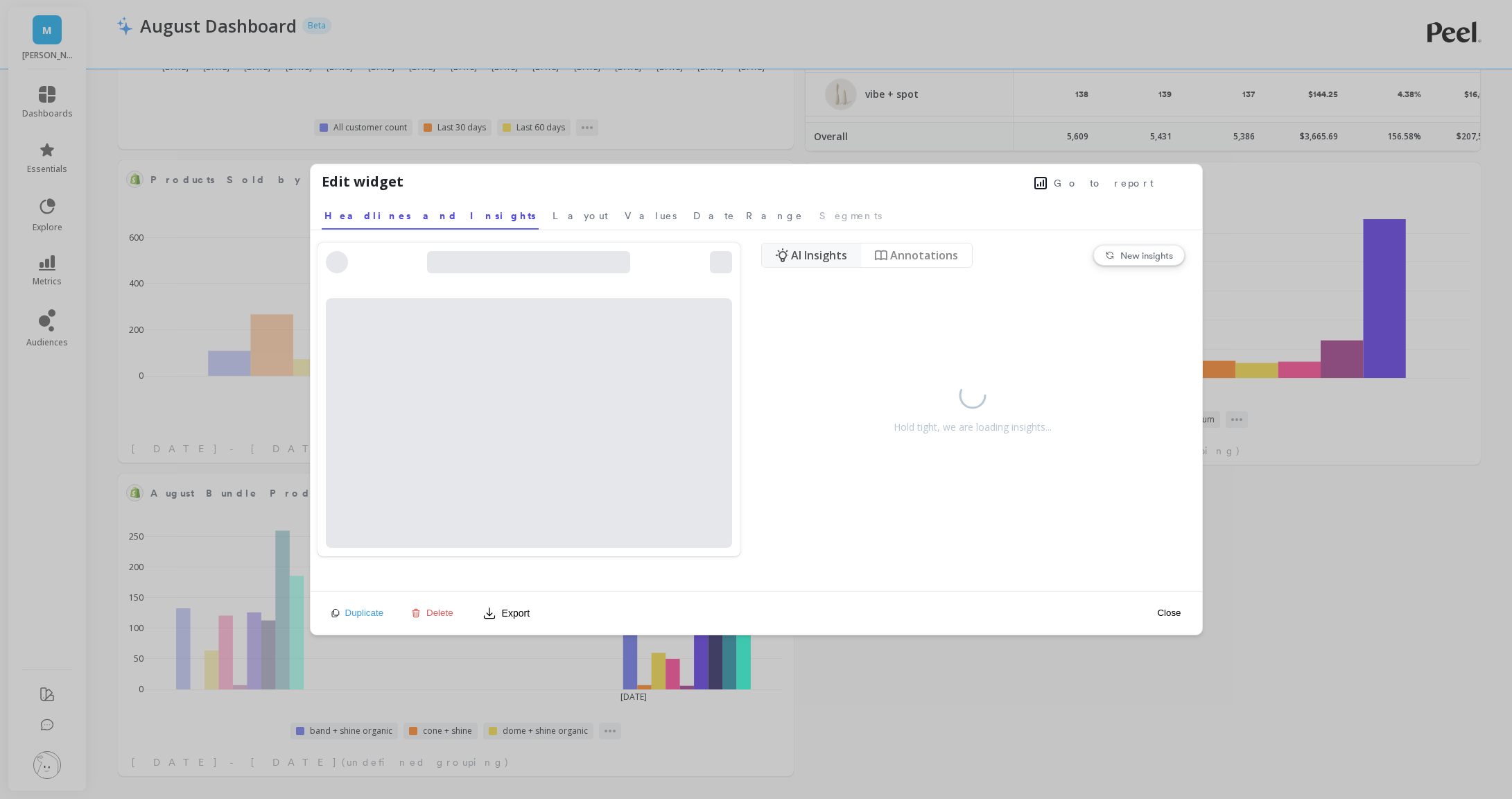
select select "sum"
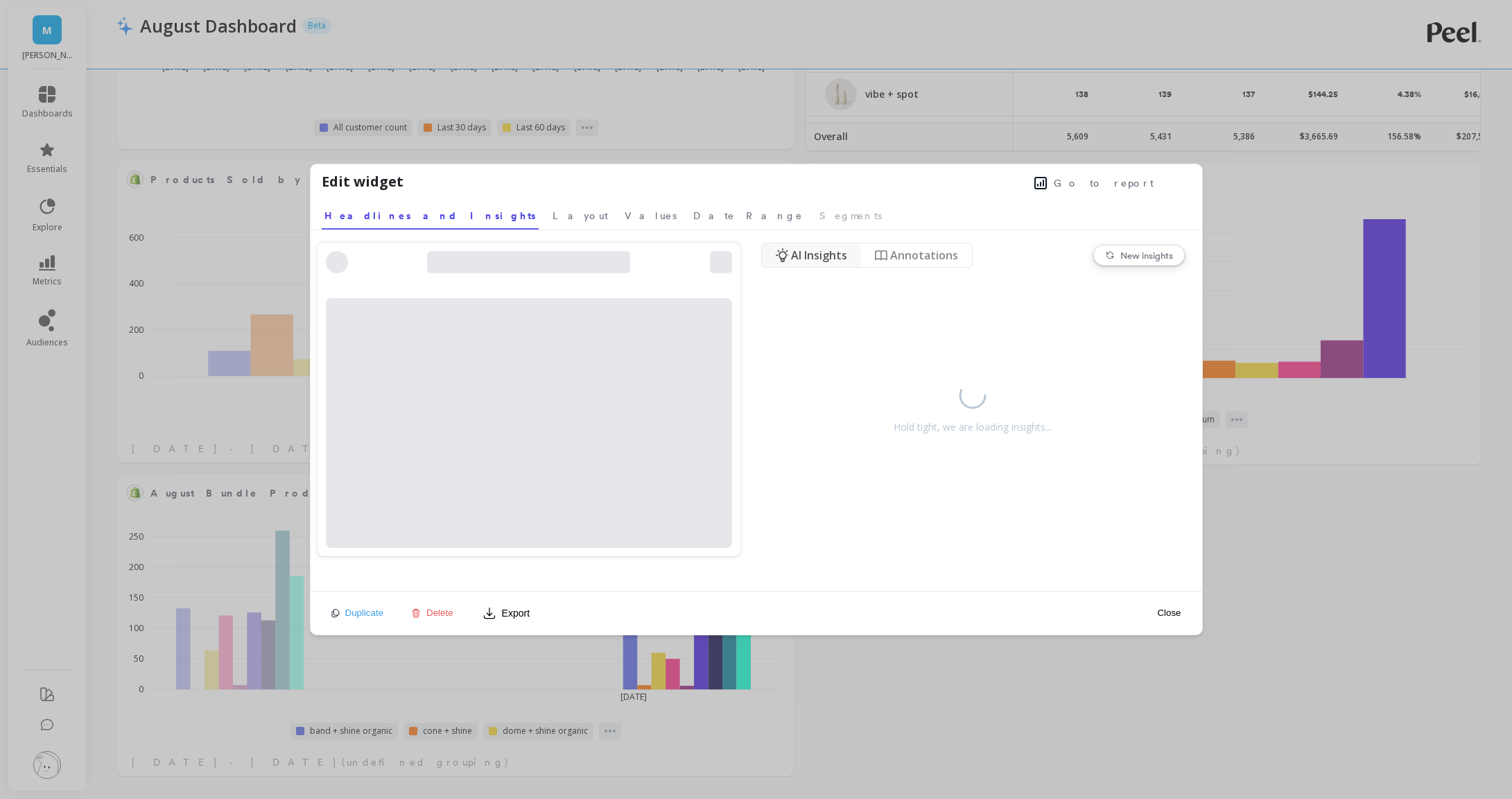
select select "sum"
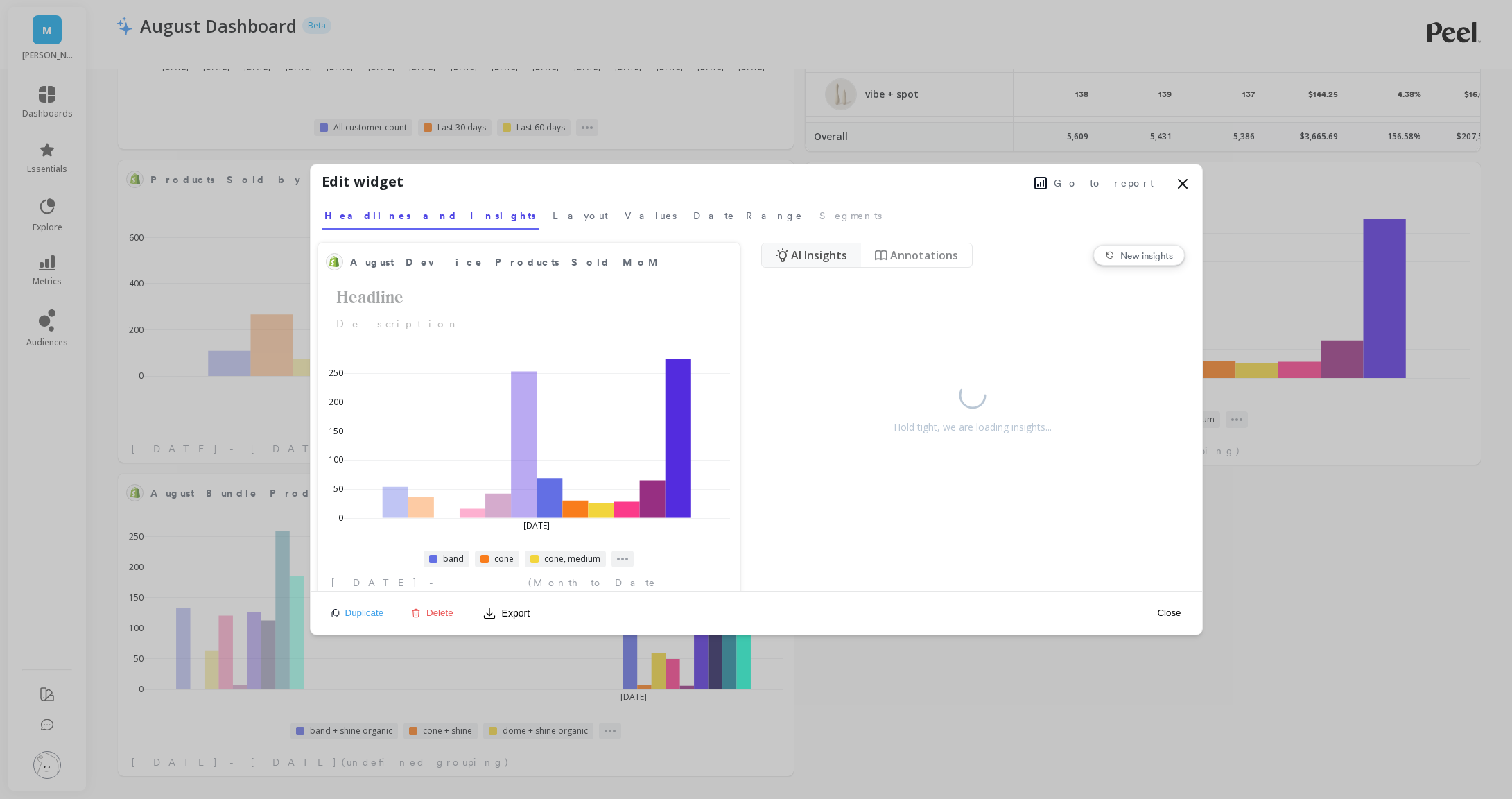
select select "sum"
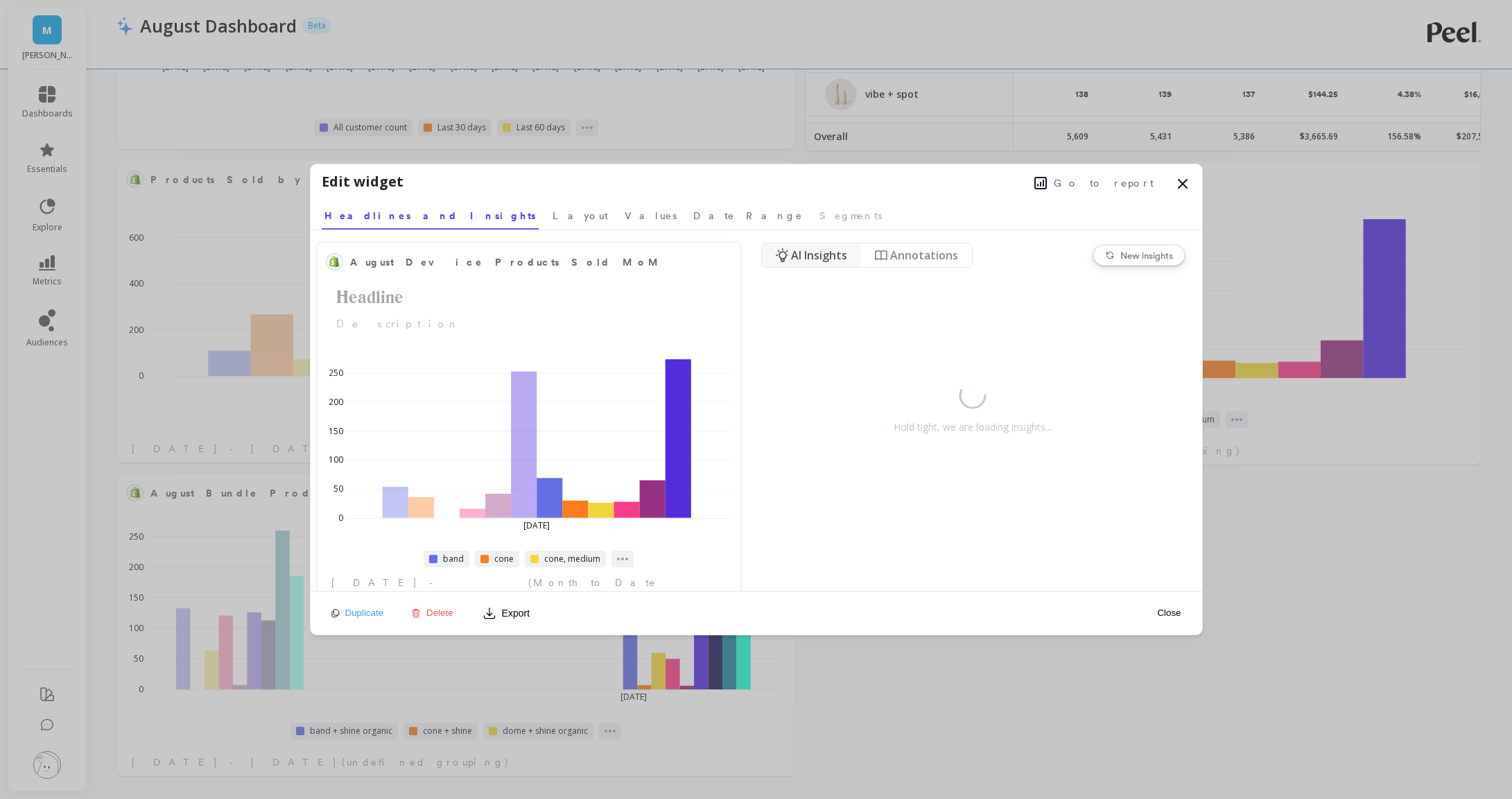
select select "sum"
click at [446, 610] on span "Delete" at bounding box center [440, 613] width 27 height 11
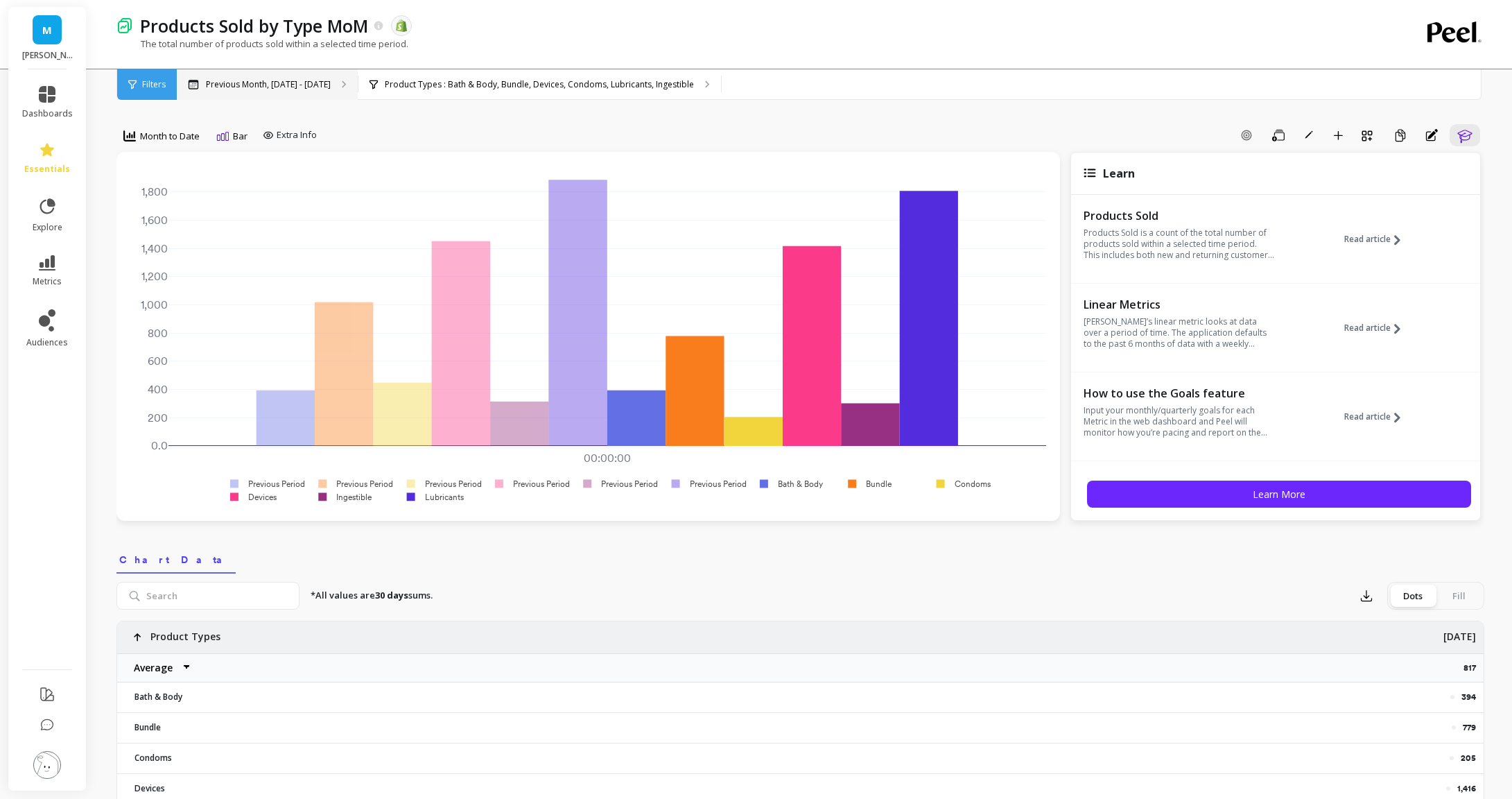
click at [308, 83] on p "Previous Month, [DATE] - [DATE]" at bounding box center [268, 84] width 125 height 11
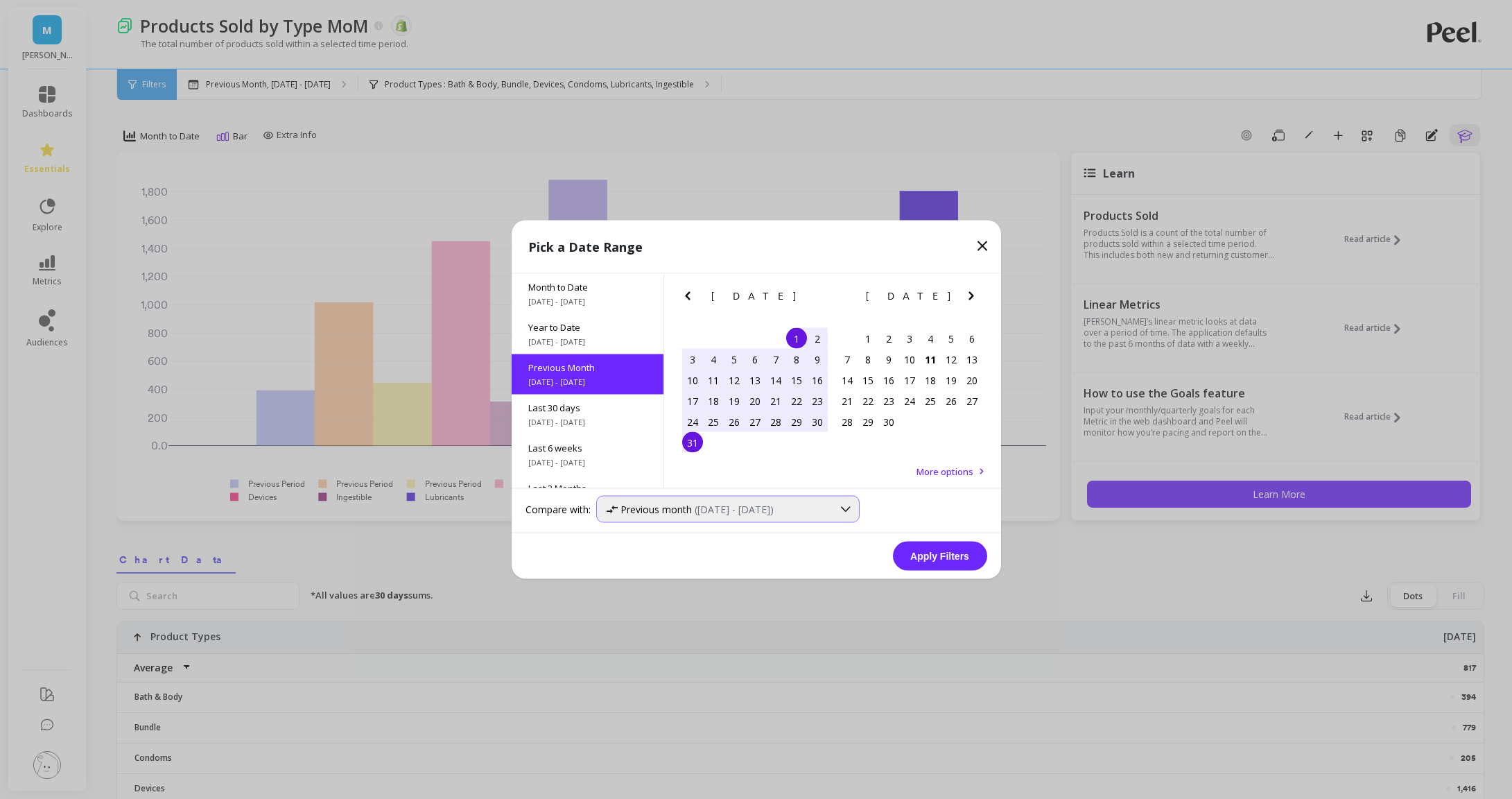
click at [678, 503] on span "Previous month" at bounding box center [656, 510] width 71 height 13
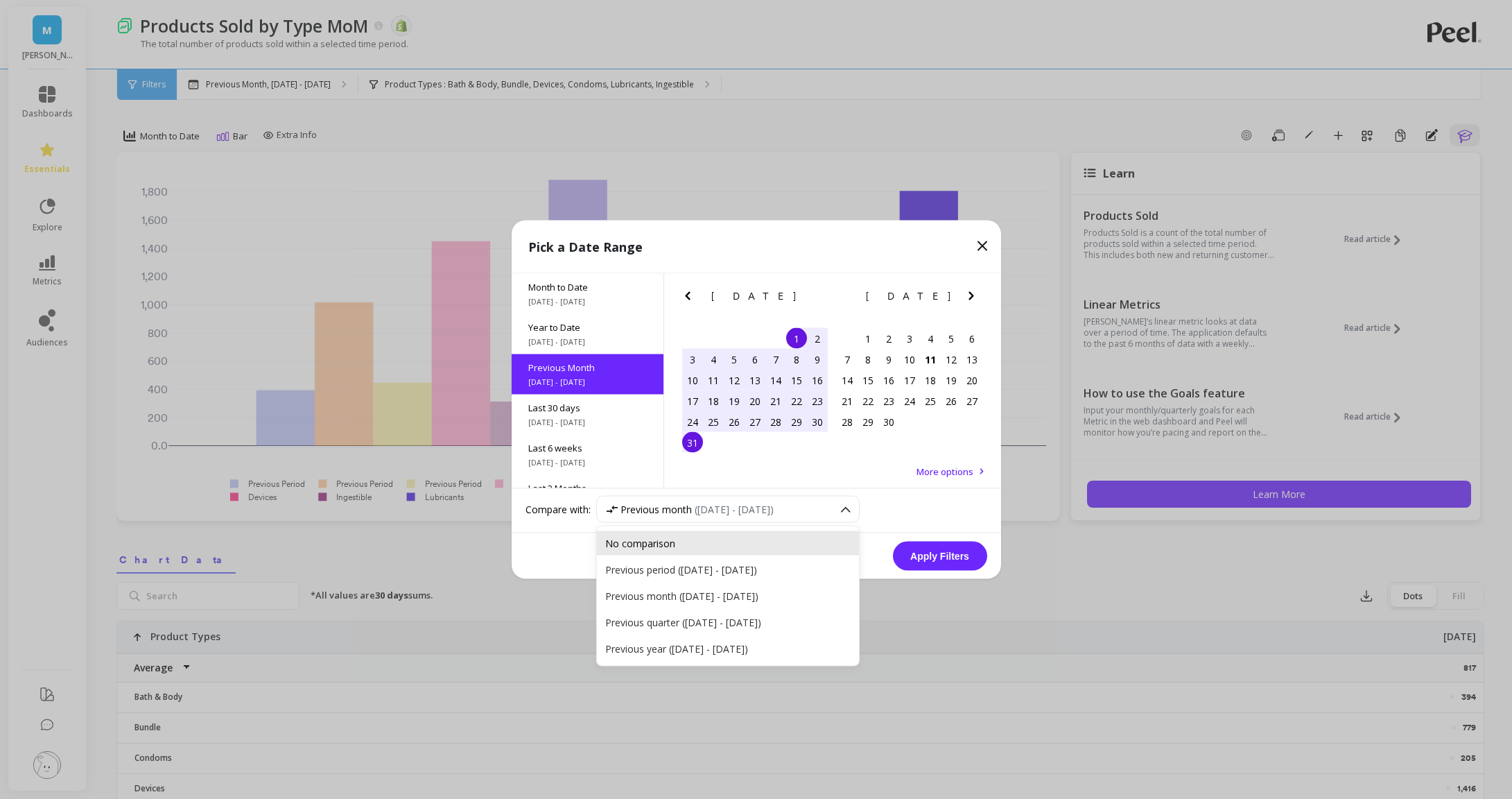
click at [670, 534] on div "No comparison" at bounding box center [728, 543] width 262 height 24
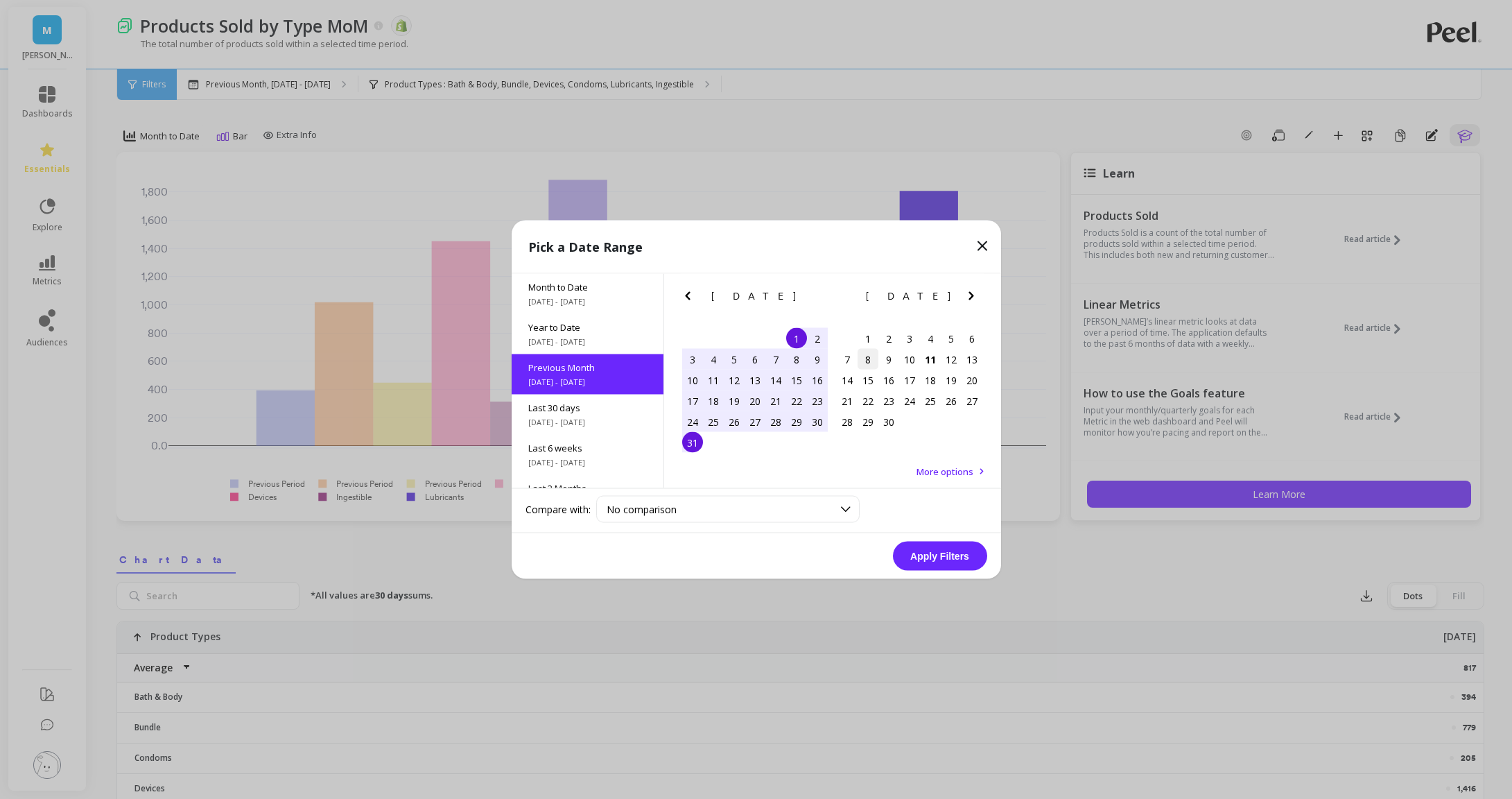
click at [863, 363] on div "8" at bounding box center [867, 359] width 21 height 21
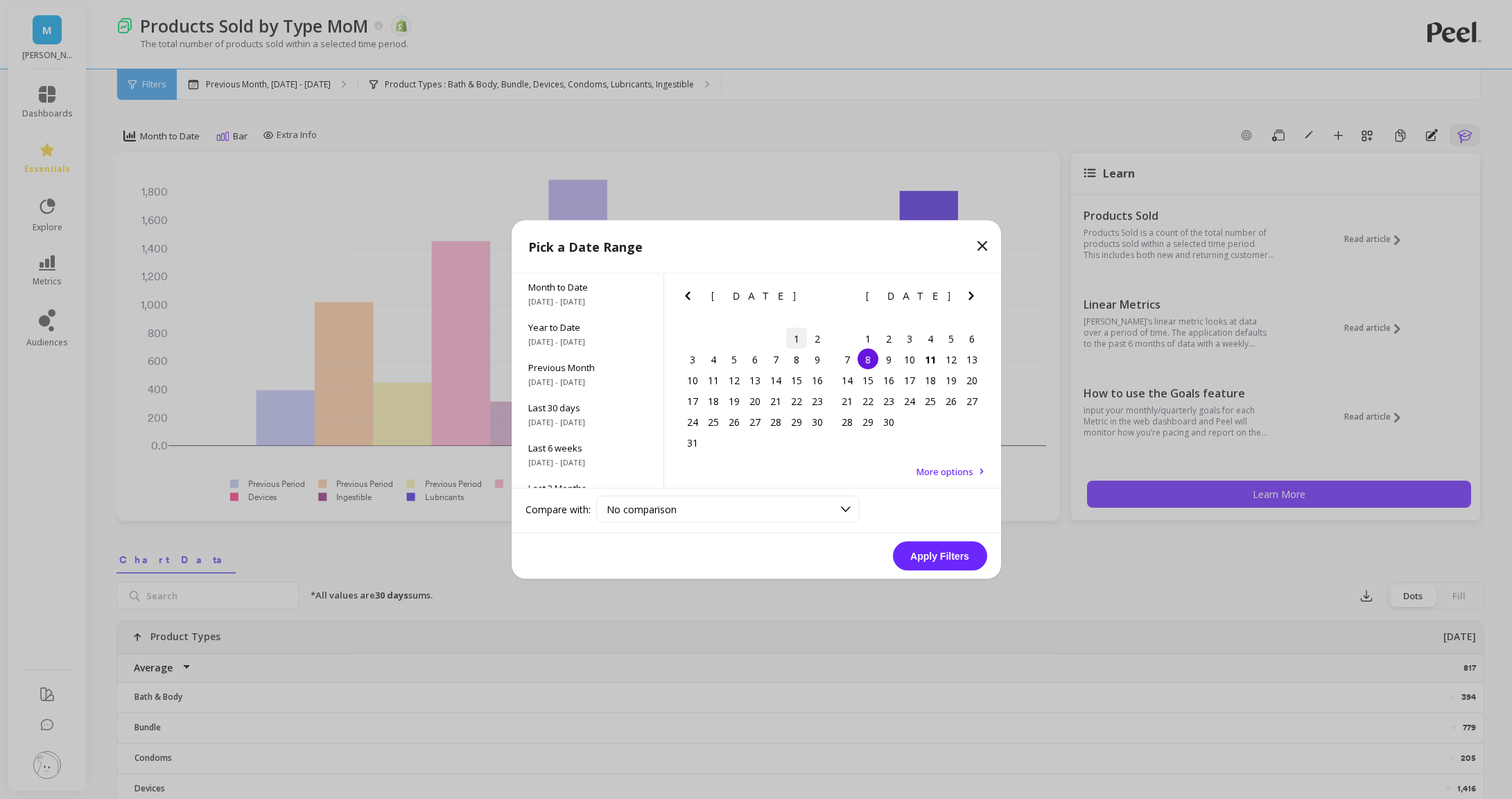
click at [795, 341] on div "1" at bounding box center [796, 338] width 21 height 21
click at [698, 431] on div "24 25 26 27 28 29 30" at bounding box center [755, 421] width 146 height 21
click at [693, 447] on div "31" at bounding box center [692, 442] width 21 height 21
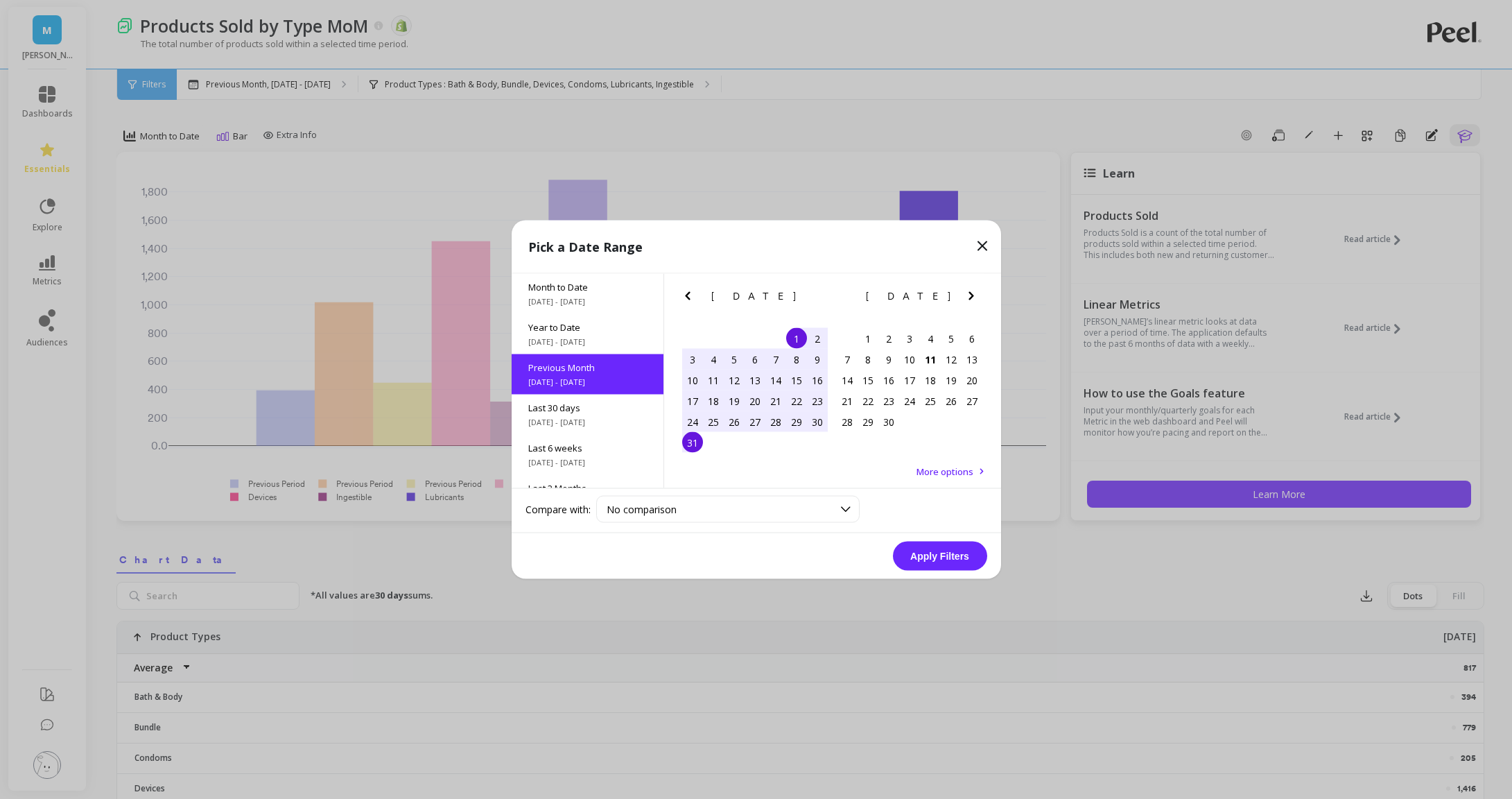
click at [926, 547] on button "Apply Filters" at bounding box center [940, 556] width 94 height 29
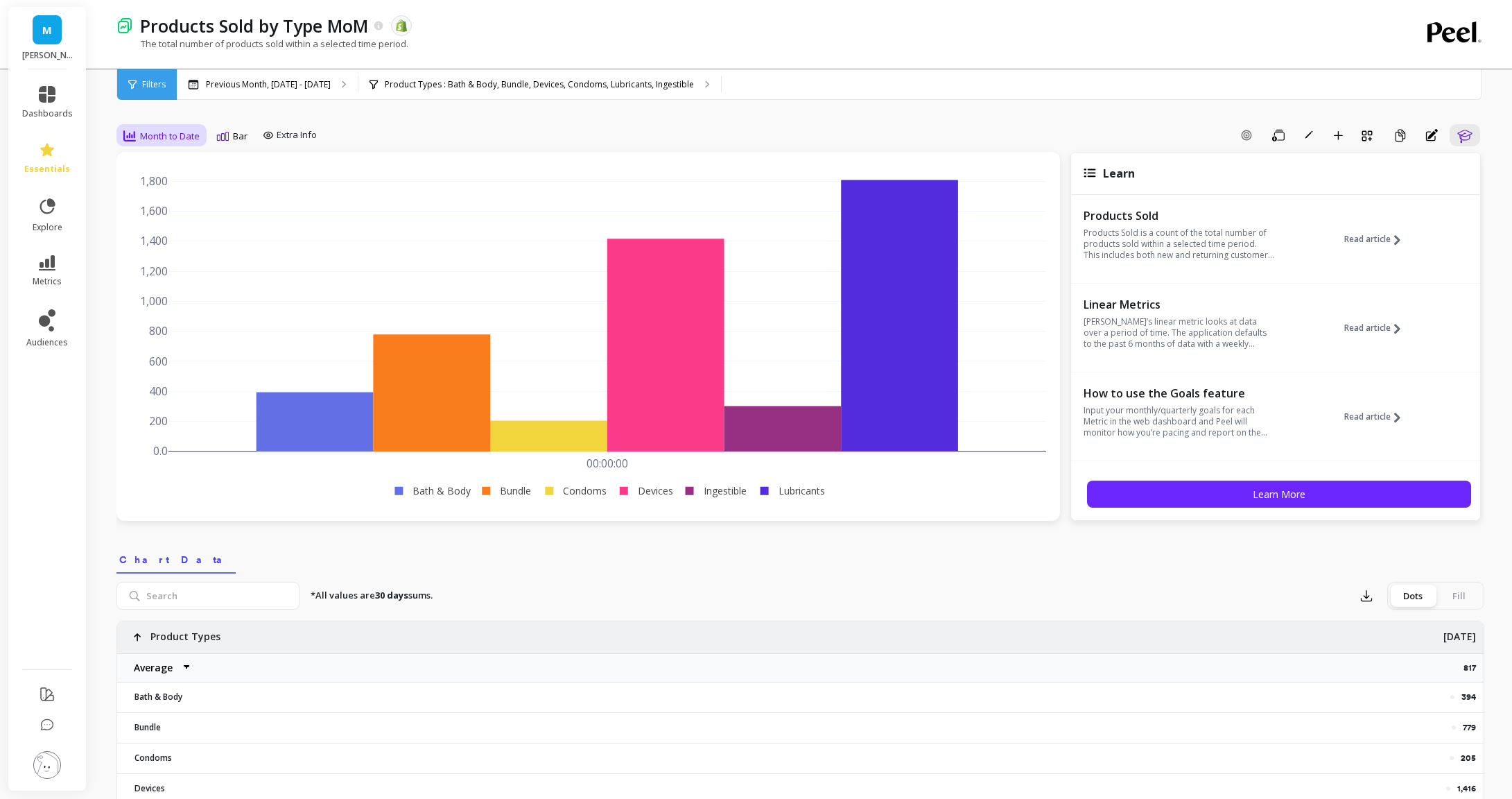
click at [176, 133] on span "Month to Date" at bounding box center [170, 136] width 60 height 13
click at [164, 162] on div "All" at bounding box center [167, 167] width 79 height 13
click at [235, 91] on div "Previous Month, [DATE] - [DATE]" at bounding box center [267, 85] width 181 height 31
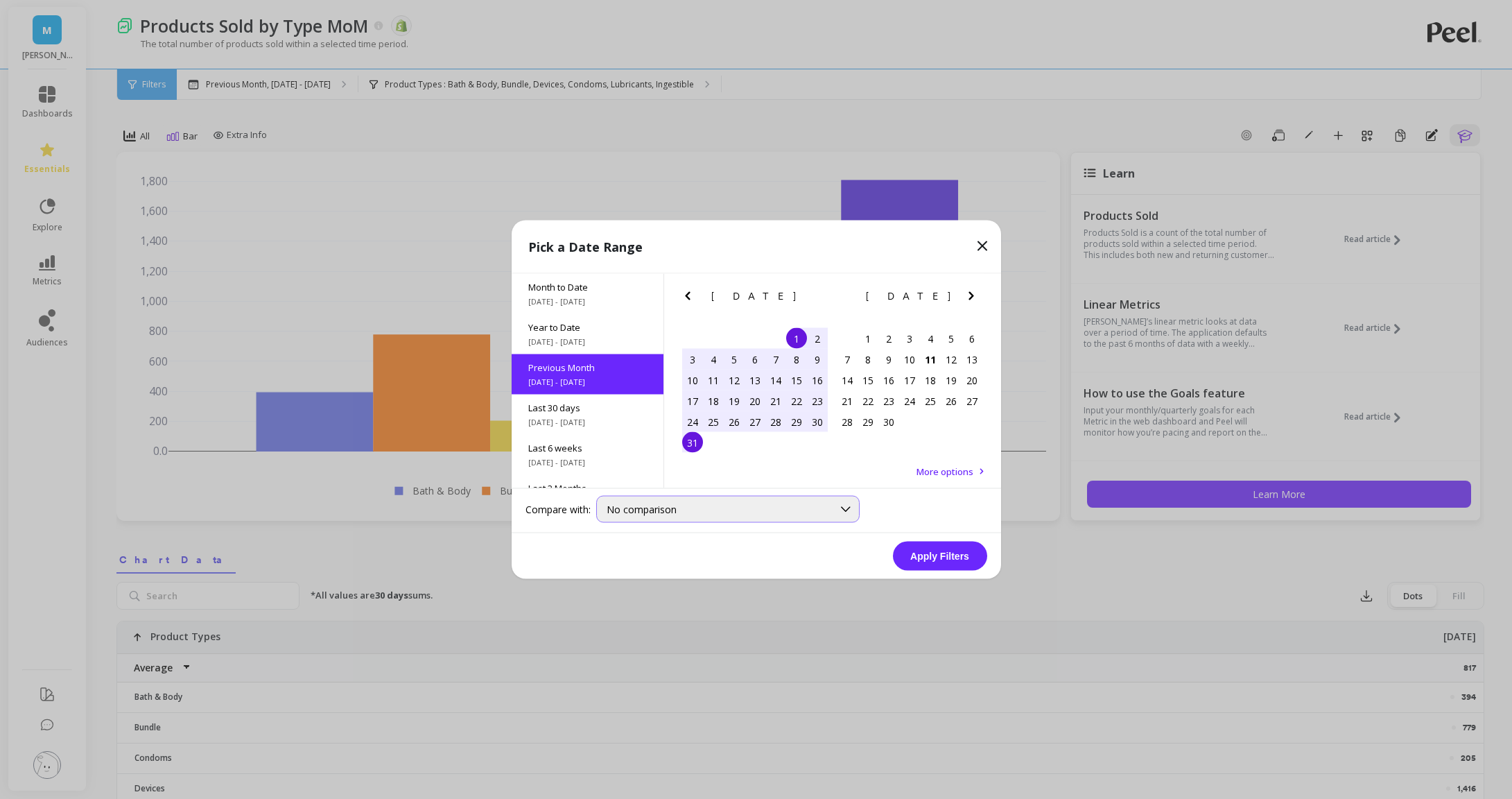
click at [661, 506] on span "No comparison" at bounding box center [641, 510] width 70 height 13
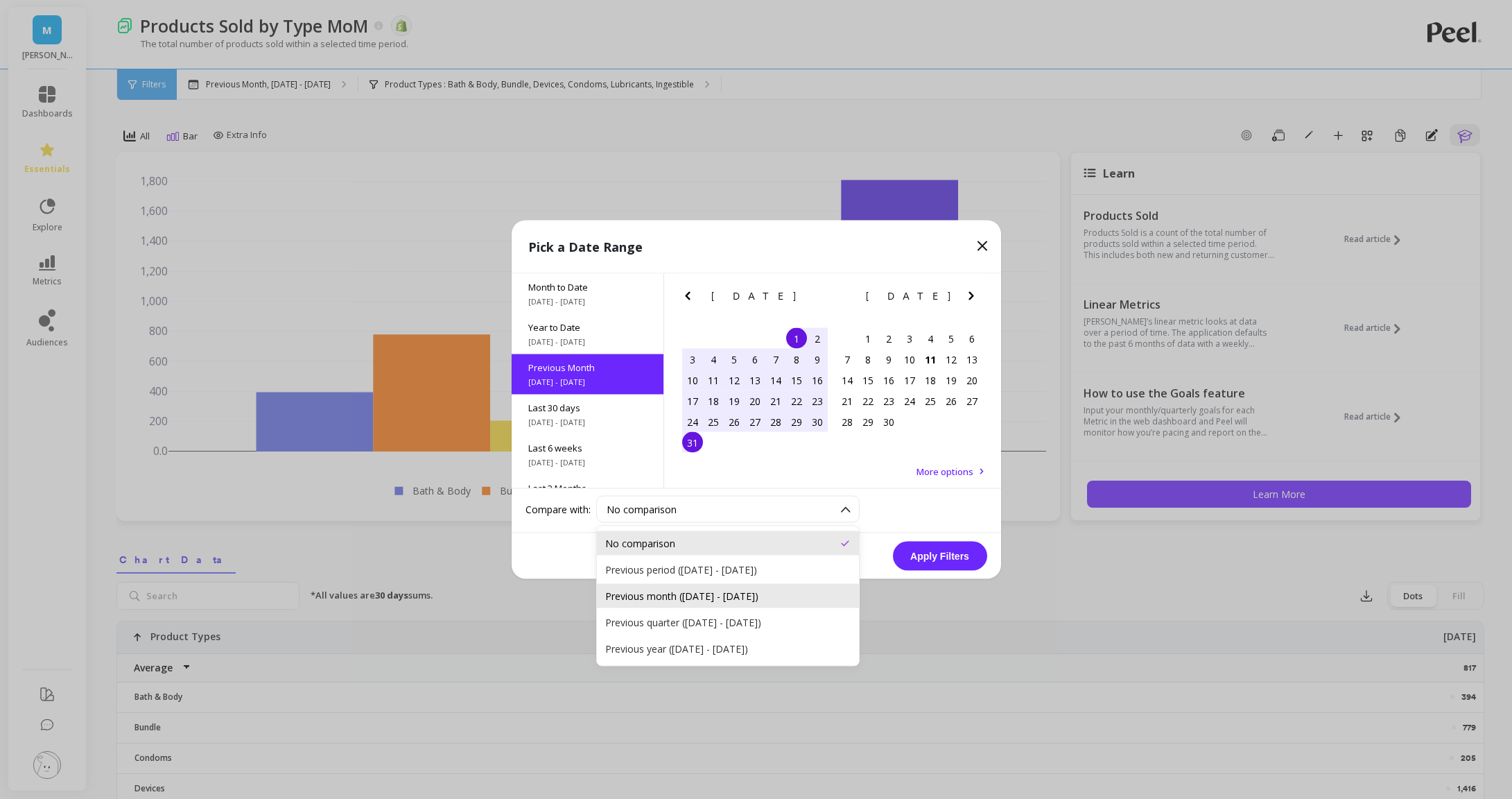
click at [686, 599] on div "Previous month ([DATE] - [DATE])" at bounding box center [728, 596] width 245 height 13
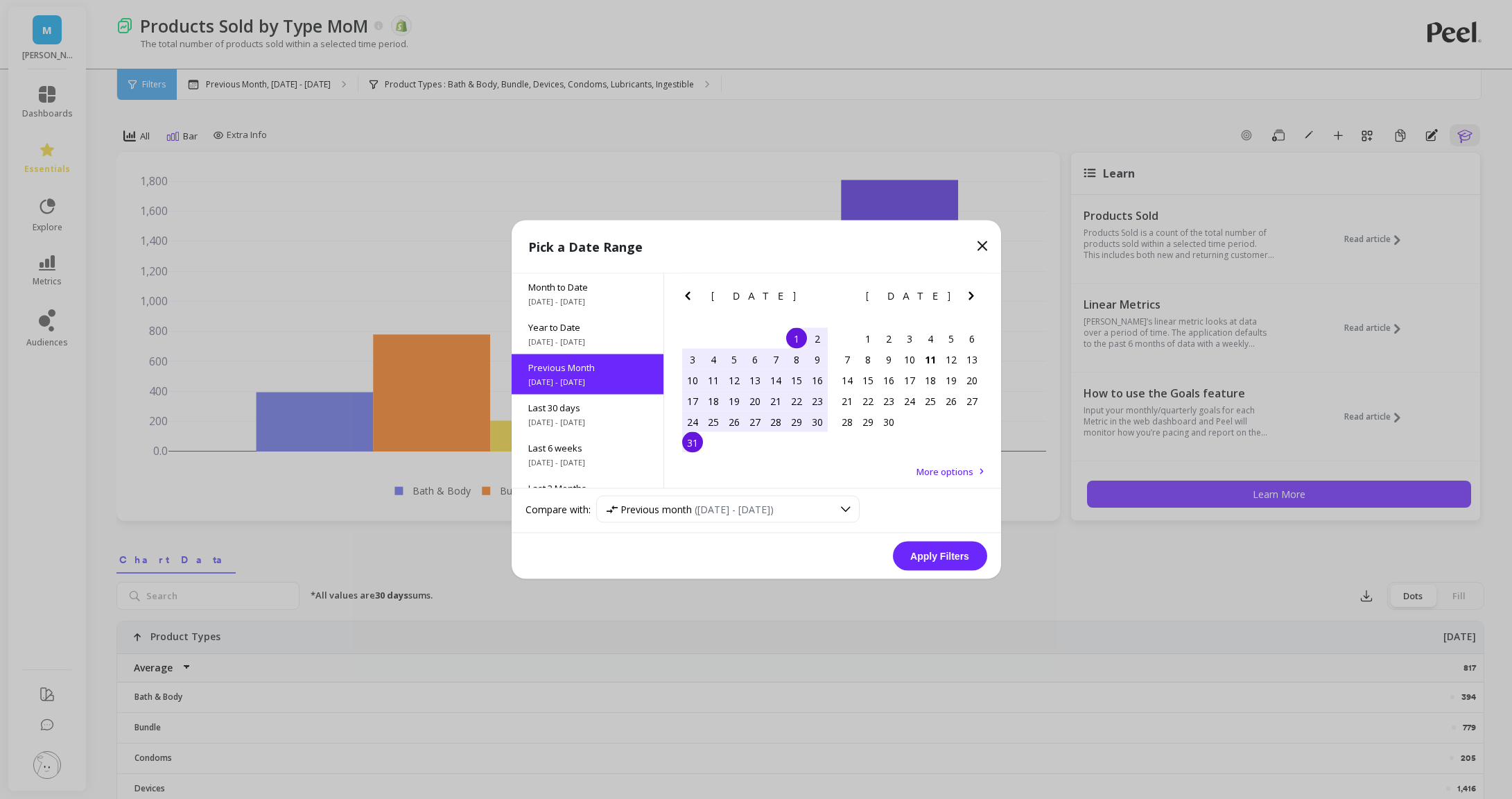
click at [932, 565] on button "Apply Filters" at bounding box center [940, 556] width 94 height 29
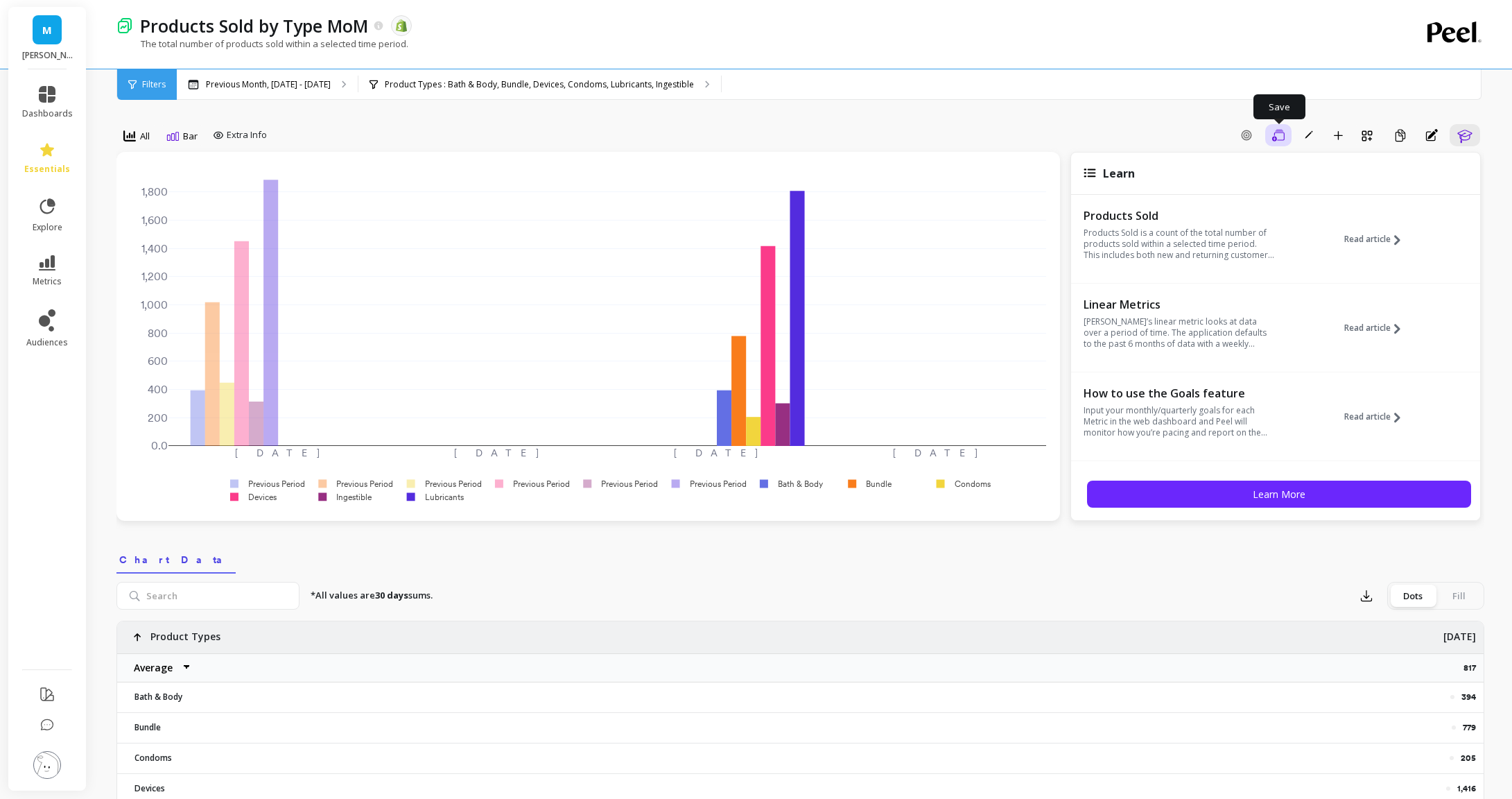
click at [1274, 143] on button "Save" at bounding box center [1278, 135] width 27 height 22
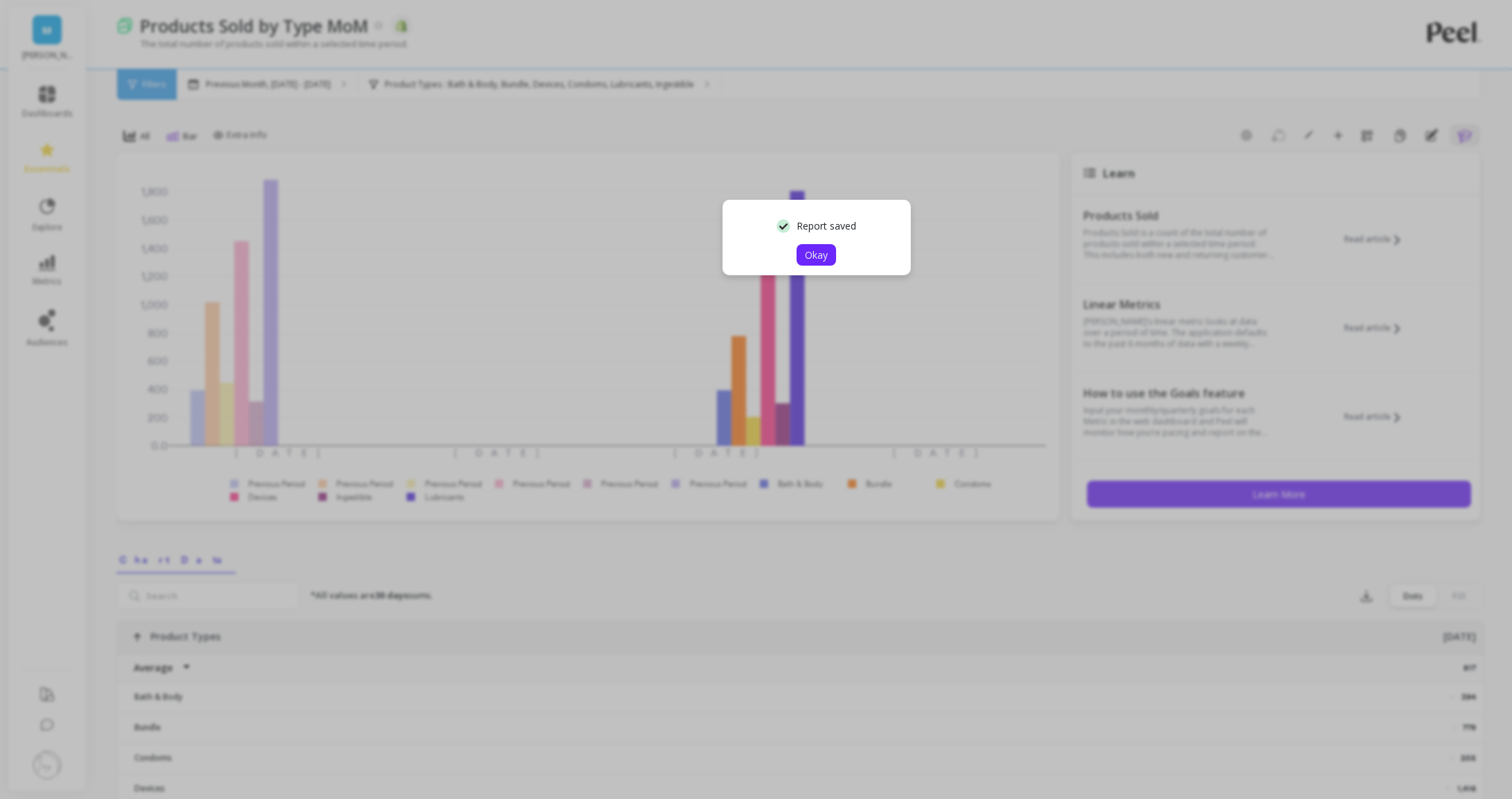
click at [822, 260] on span "Okay" at bounding box center [817, 255] width 23 height 13
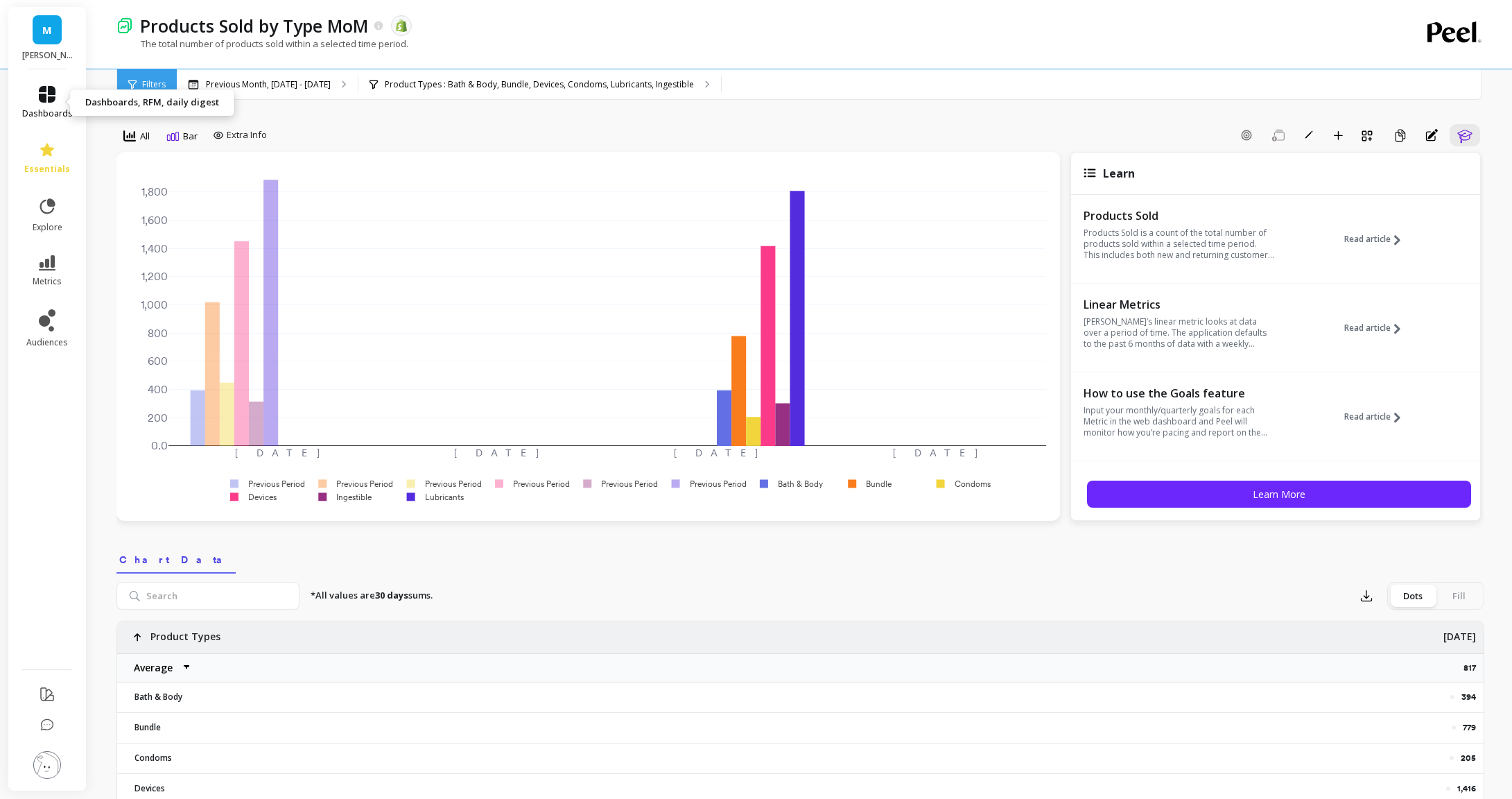
click at [31, 102] on link "dashboards" at bounding box center [47, 103] width 51 height 33
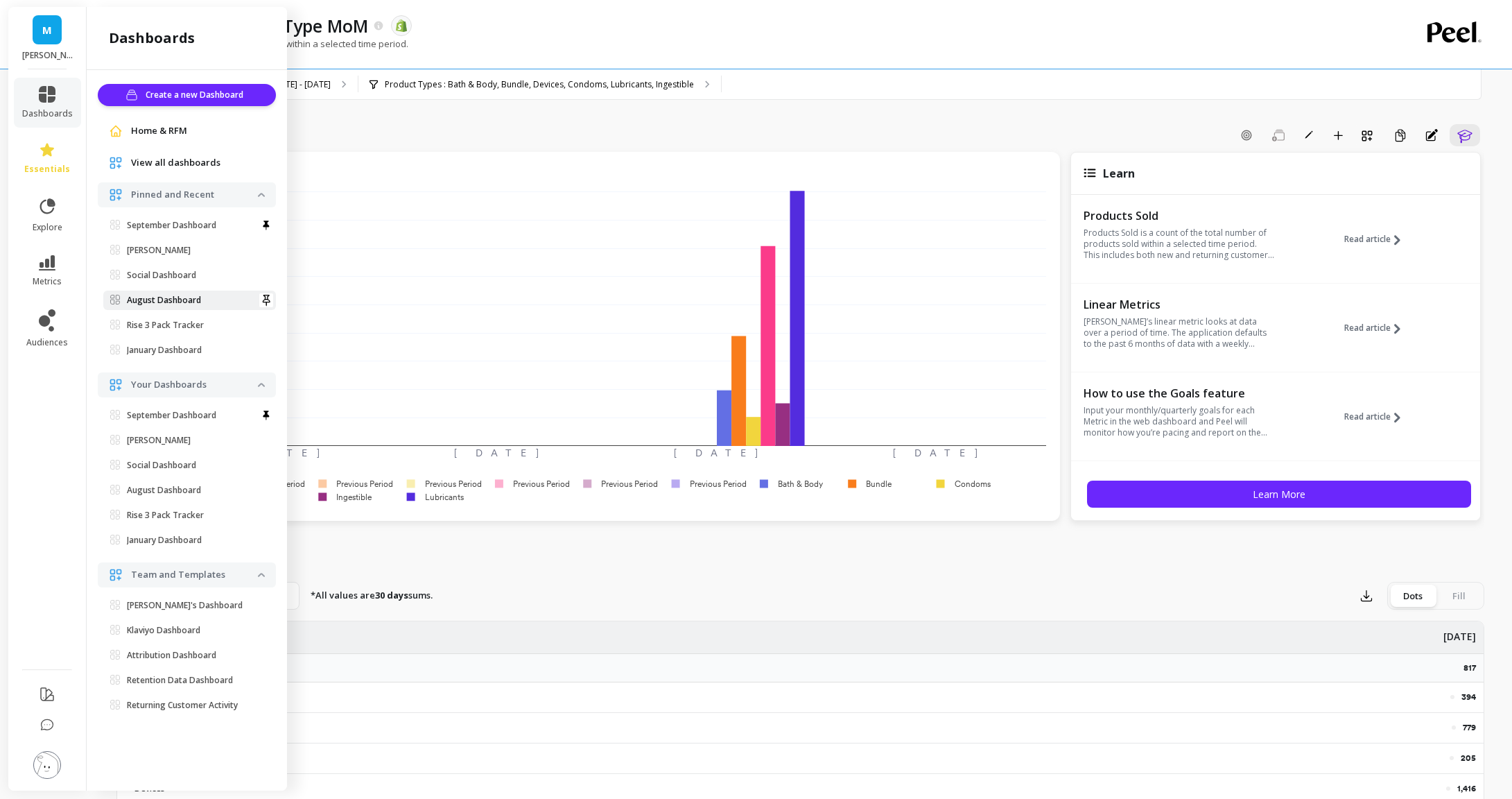
click at [176, 304] on p "August Dashboard" at bounding box center [164, 300] width 75 height 11
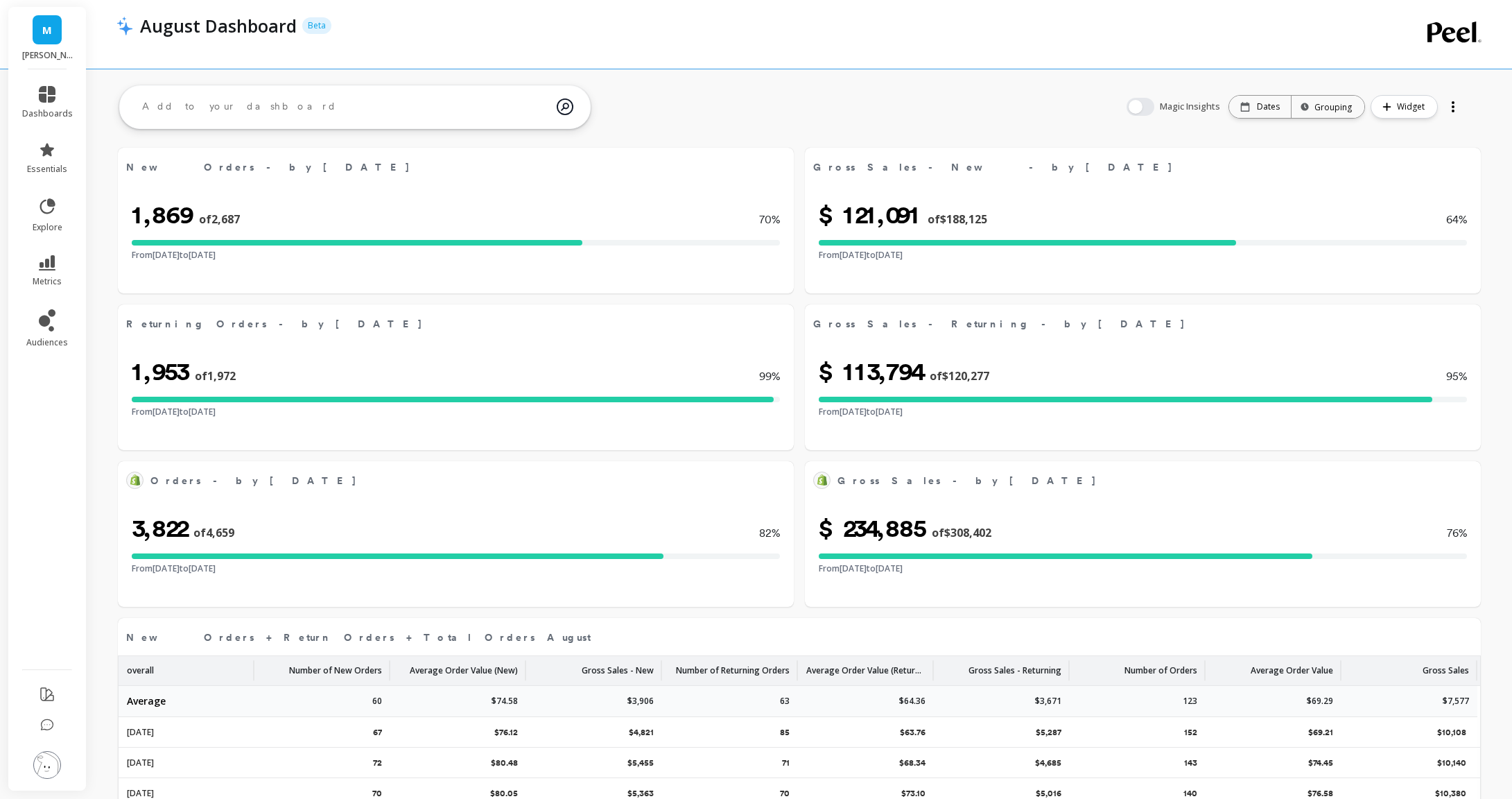
select select "sum"
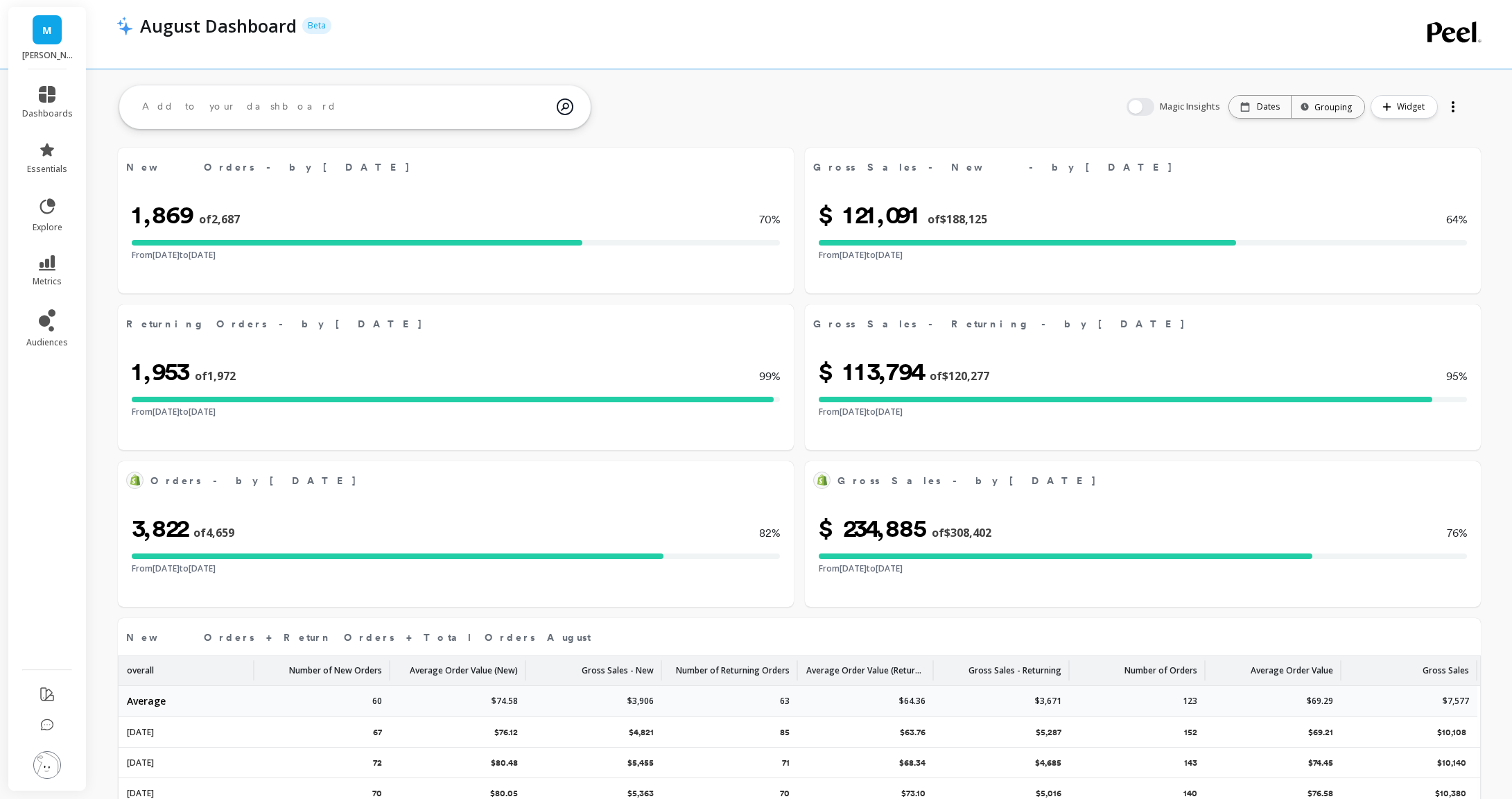
select select "sum"
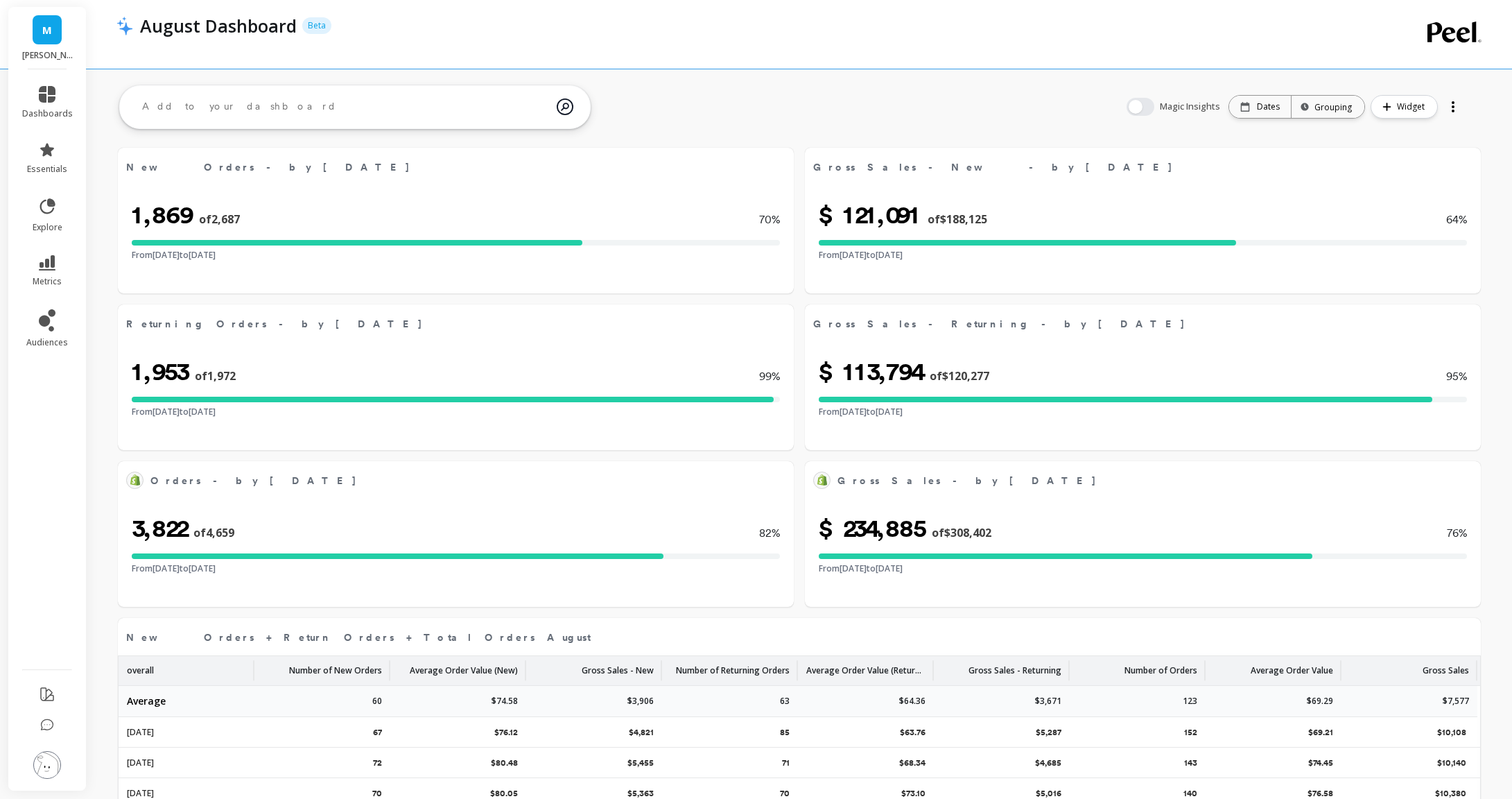
select select "sum"
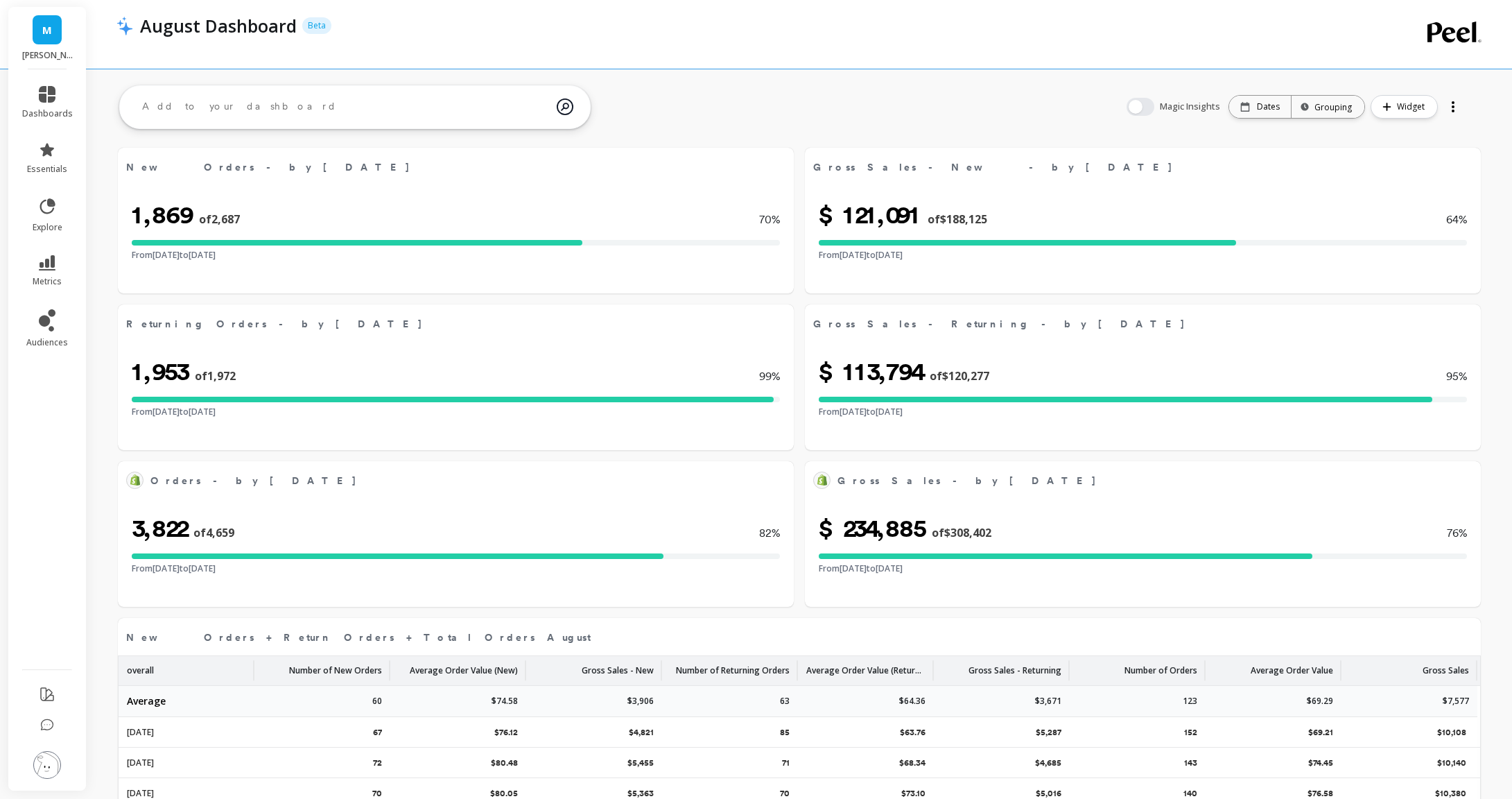
select select "sum"
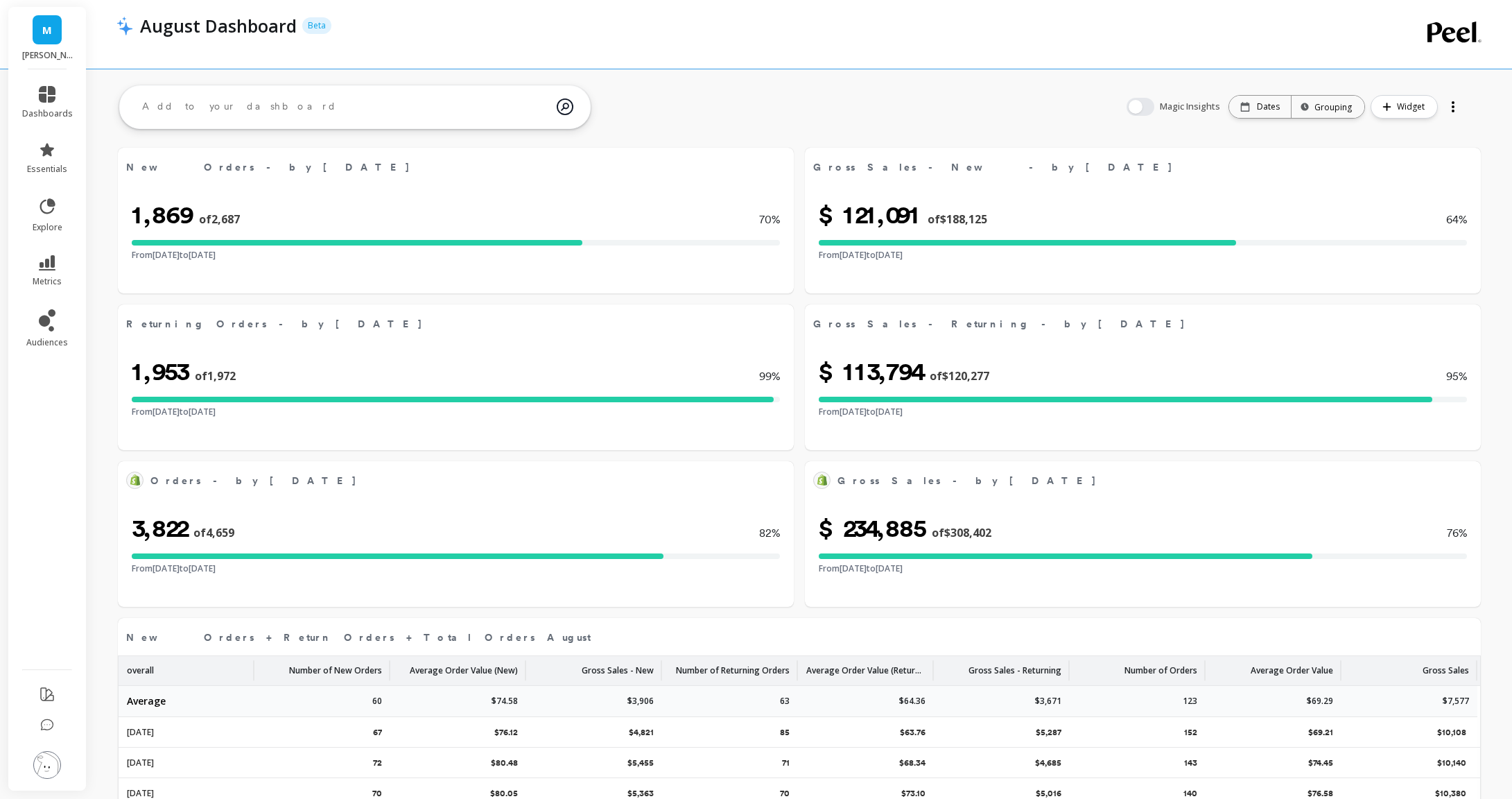
select select "sum"
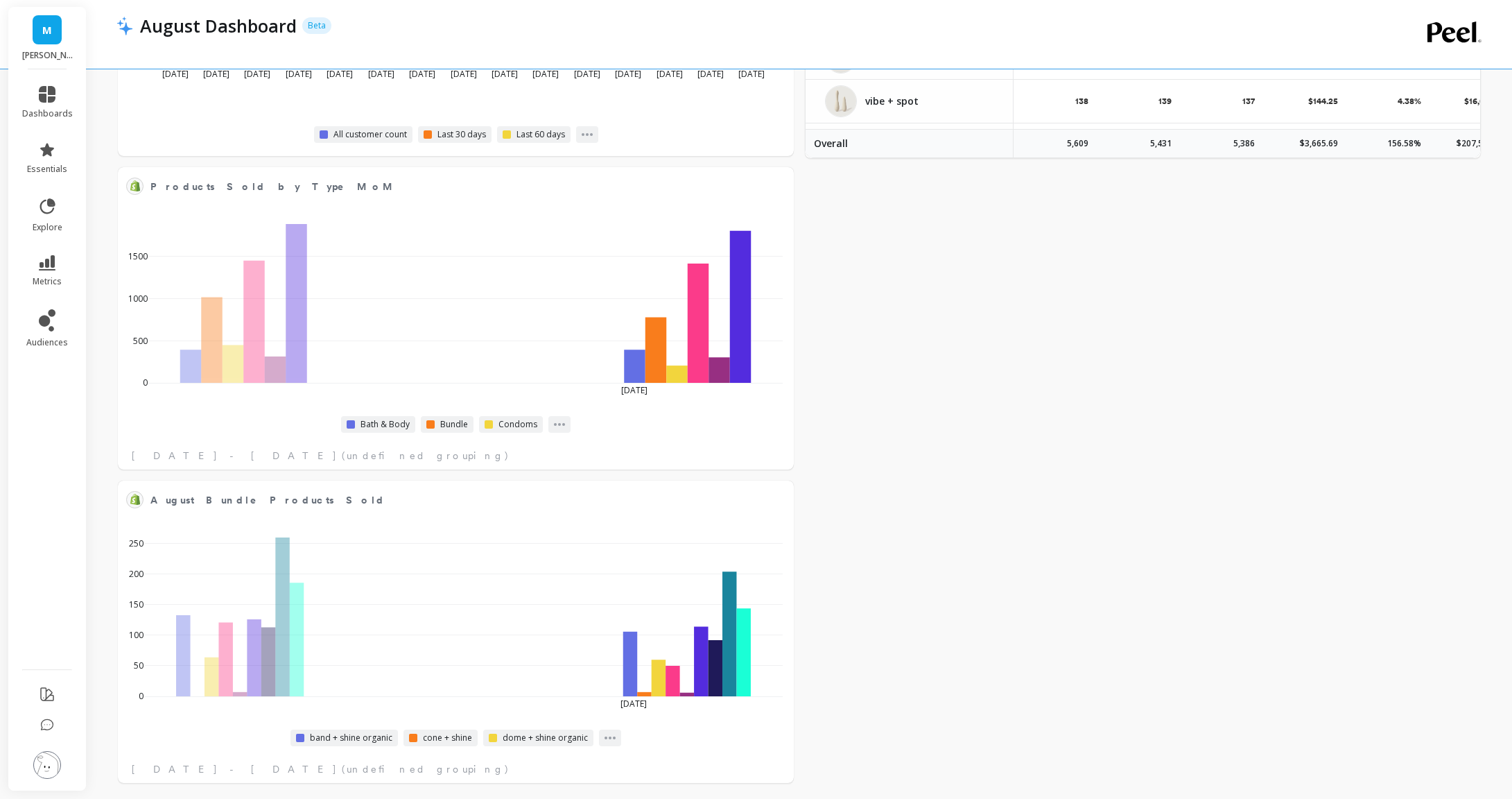
scroll to position [2977, 0]
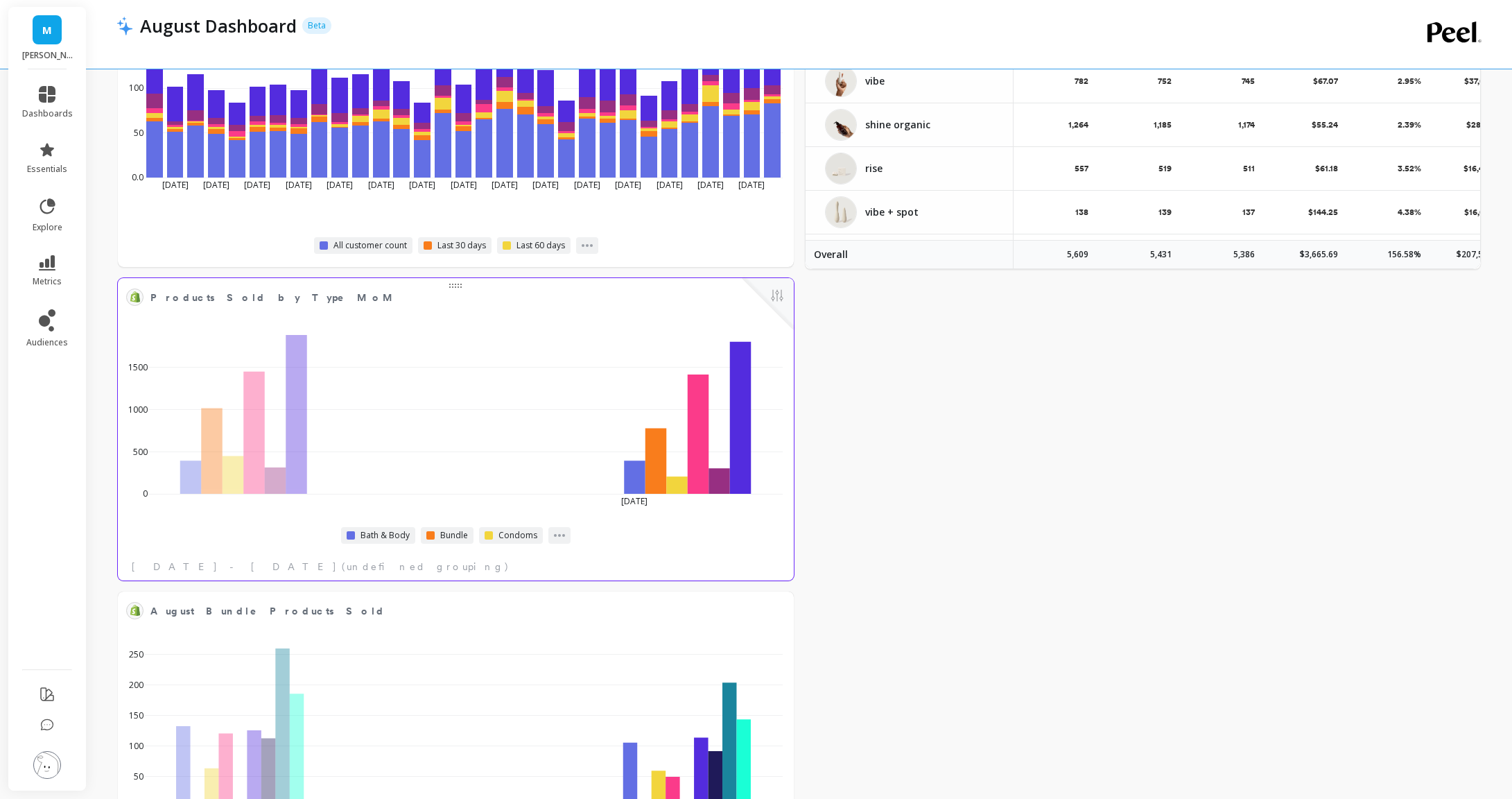
select select "sum"
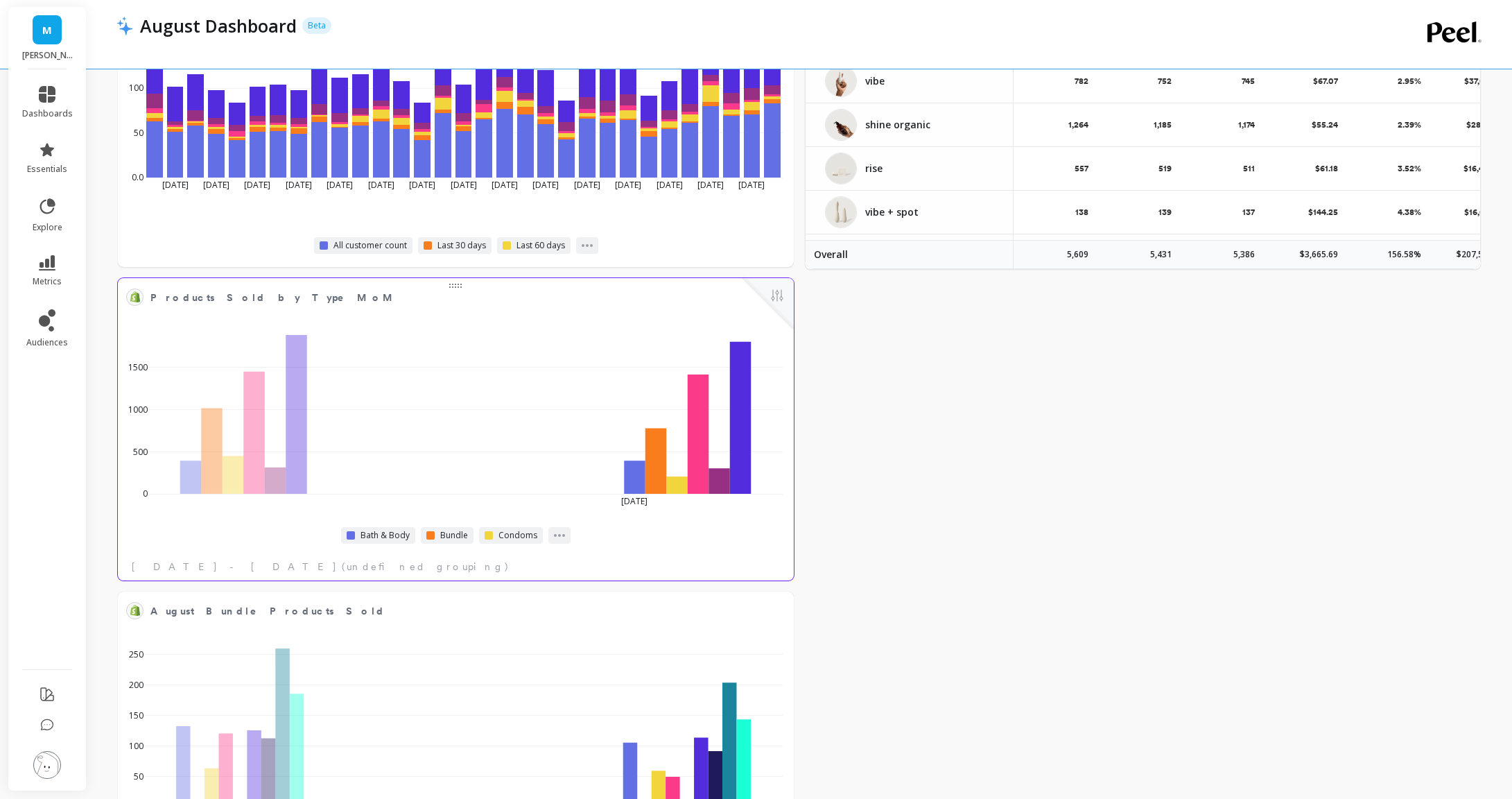
select select "sum"
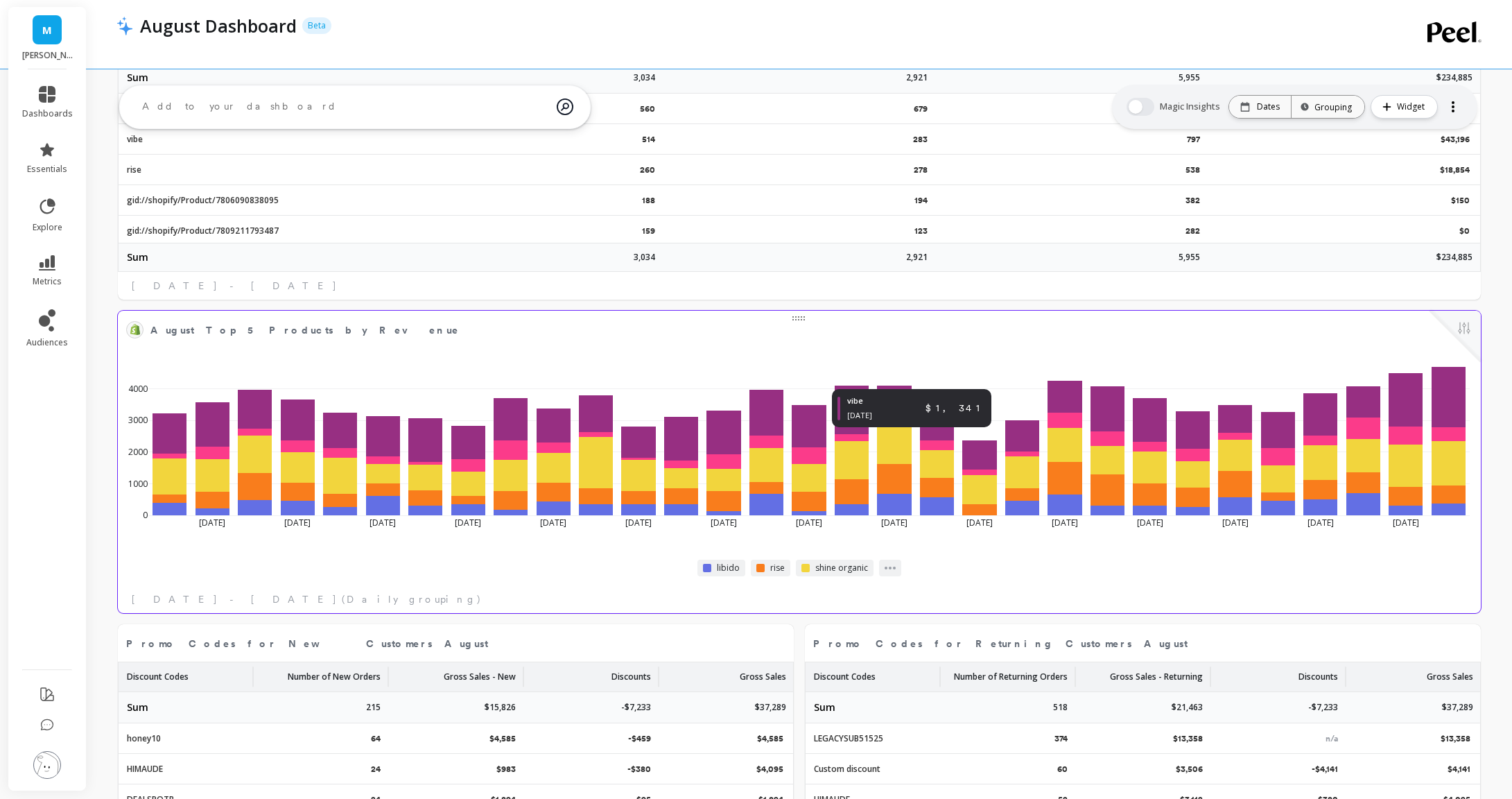
select select "sum"
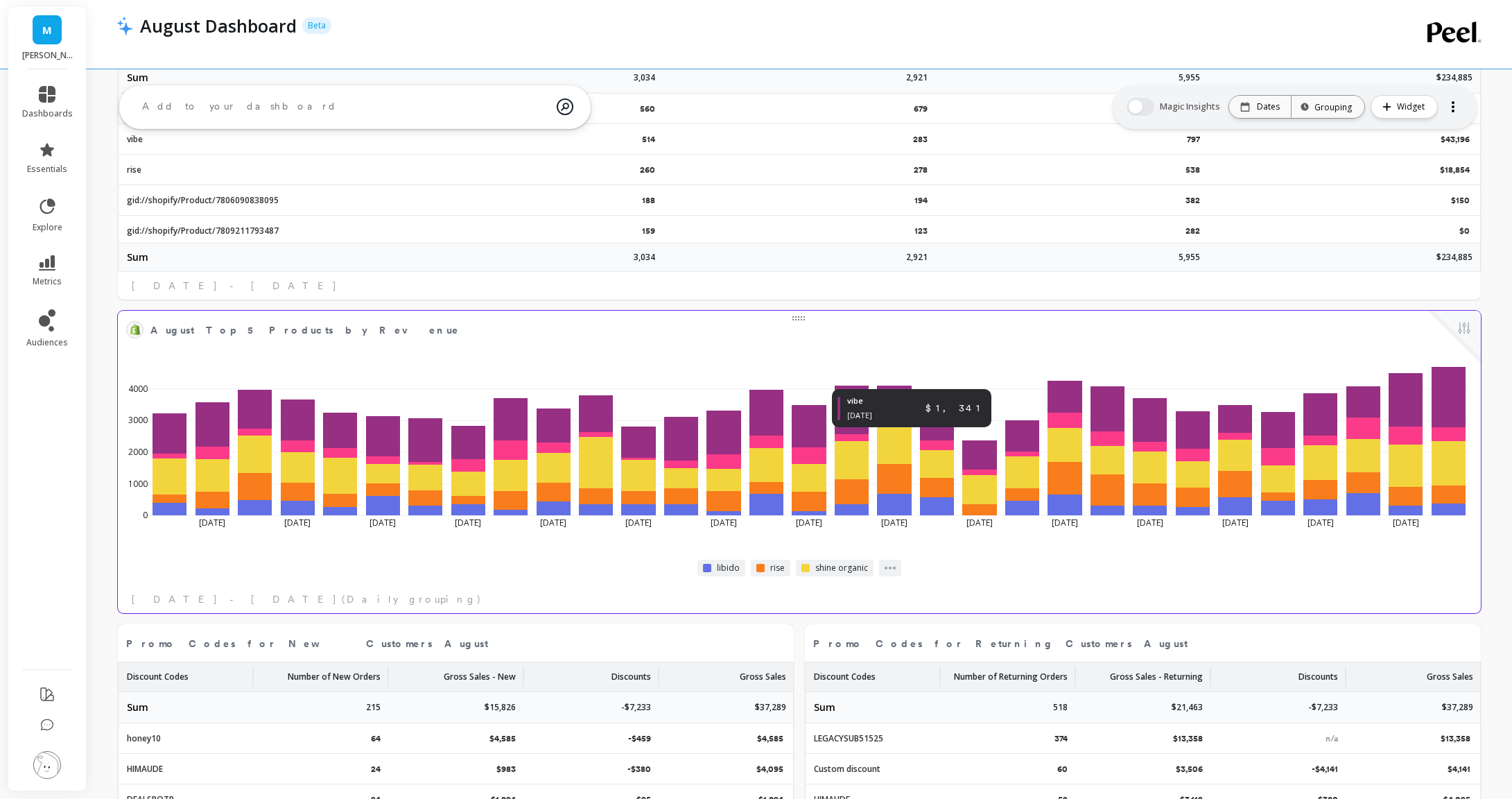
select select "sum"
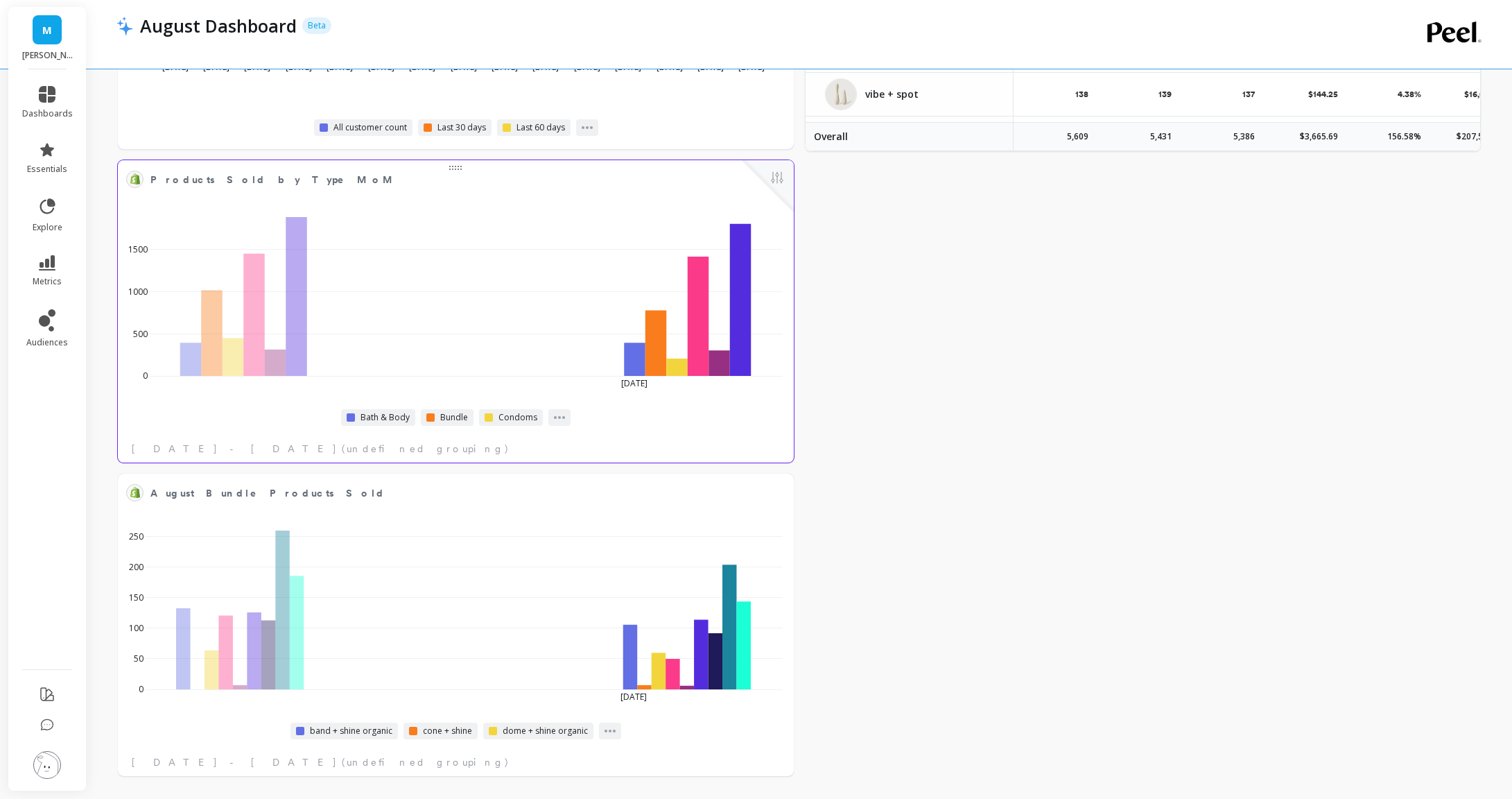
select select "sum"
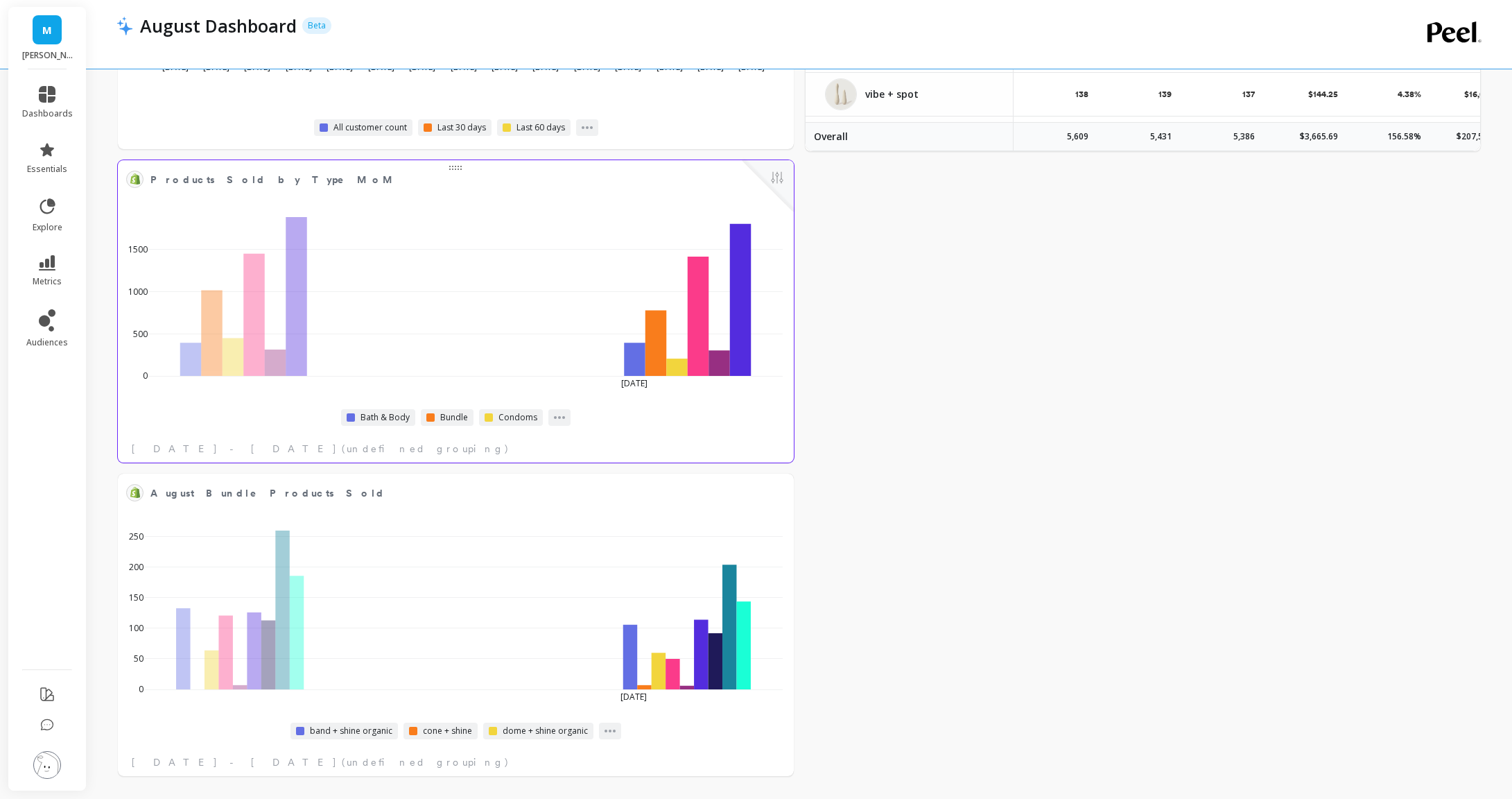
select select "sum"
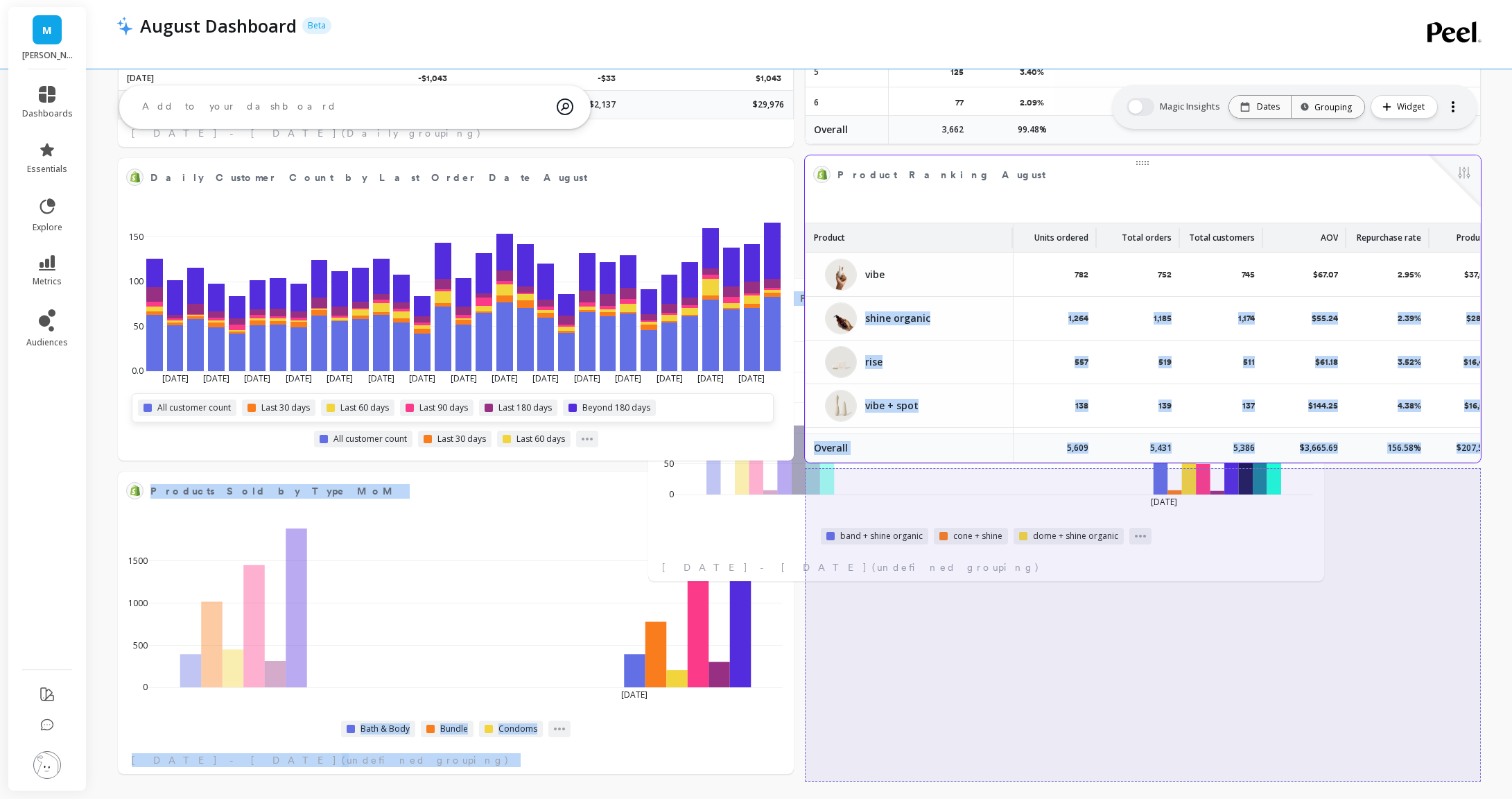
scroll to position [2666, 0]
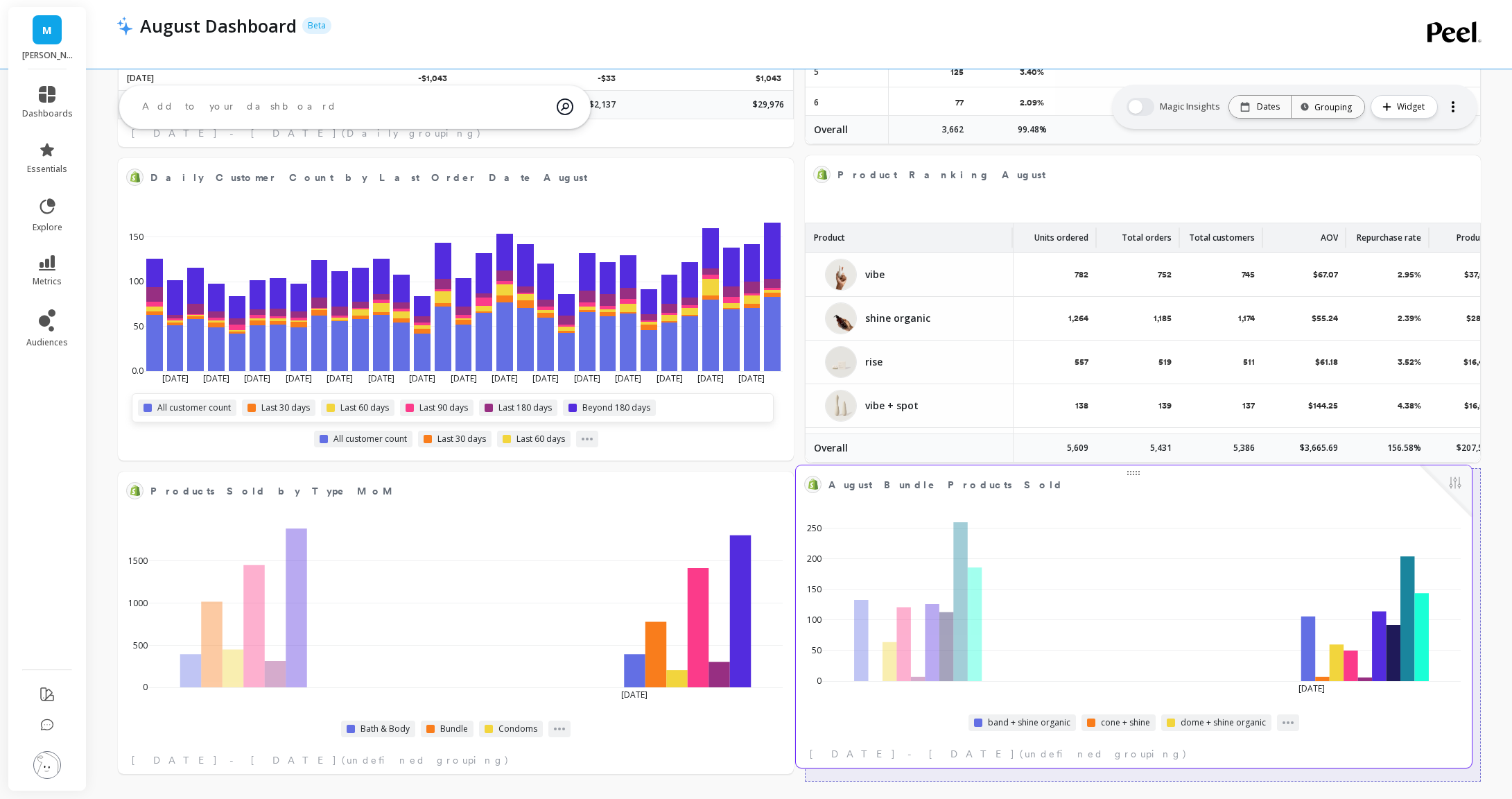
drag, startPoint x: 431, startPoint y: 540, endPoint x: 1109, endPoint y: 489, distance: 679.9
click at [1109, 488] on span "August Bundle Products Sold" at bounding box center [1123, 484] width 591 height 19
select select "sum"
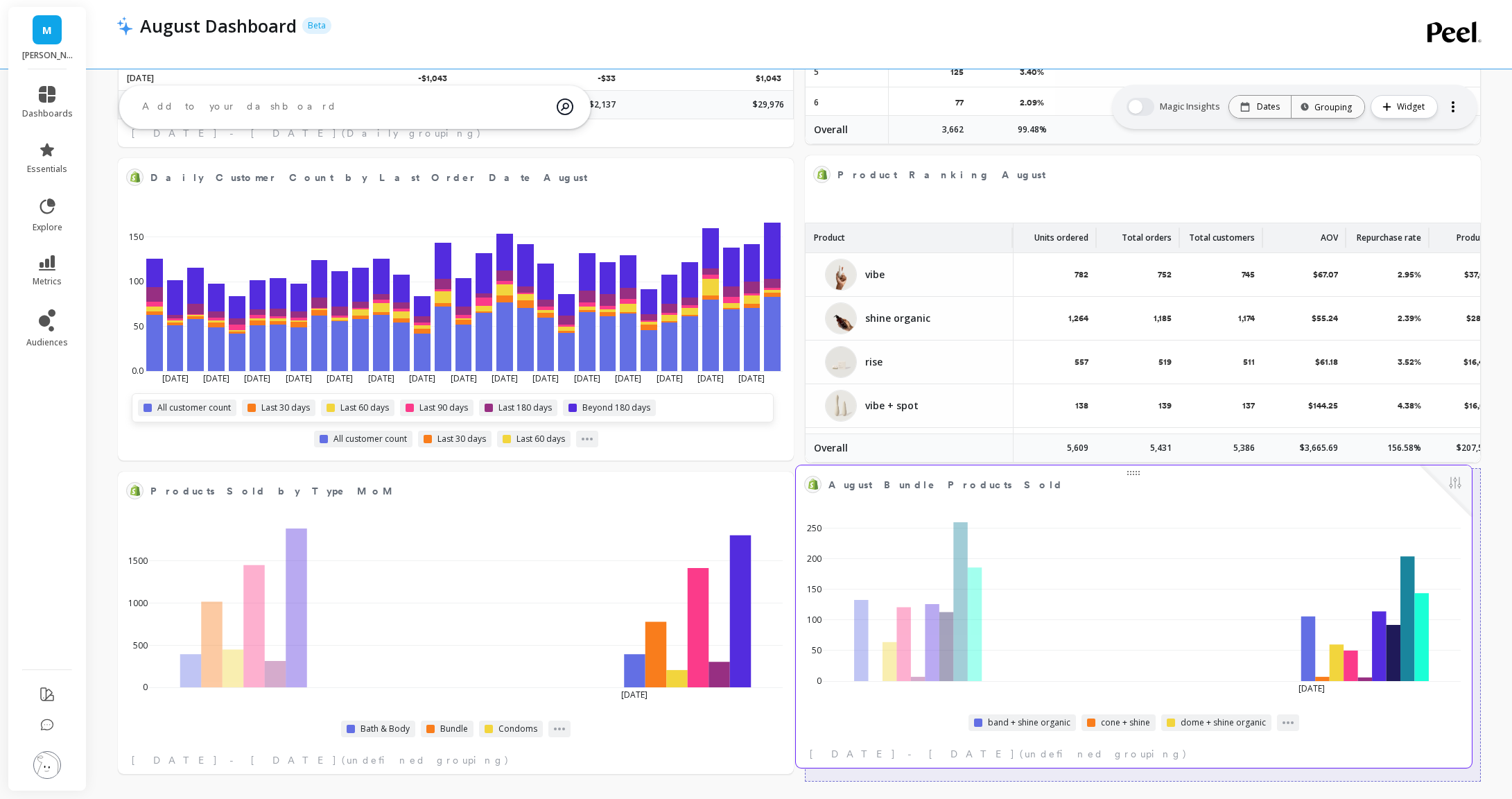
select select "sum"
